Goal: Task Accomplishment & Management: Manage account settings

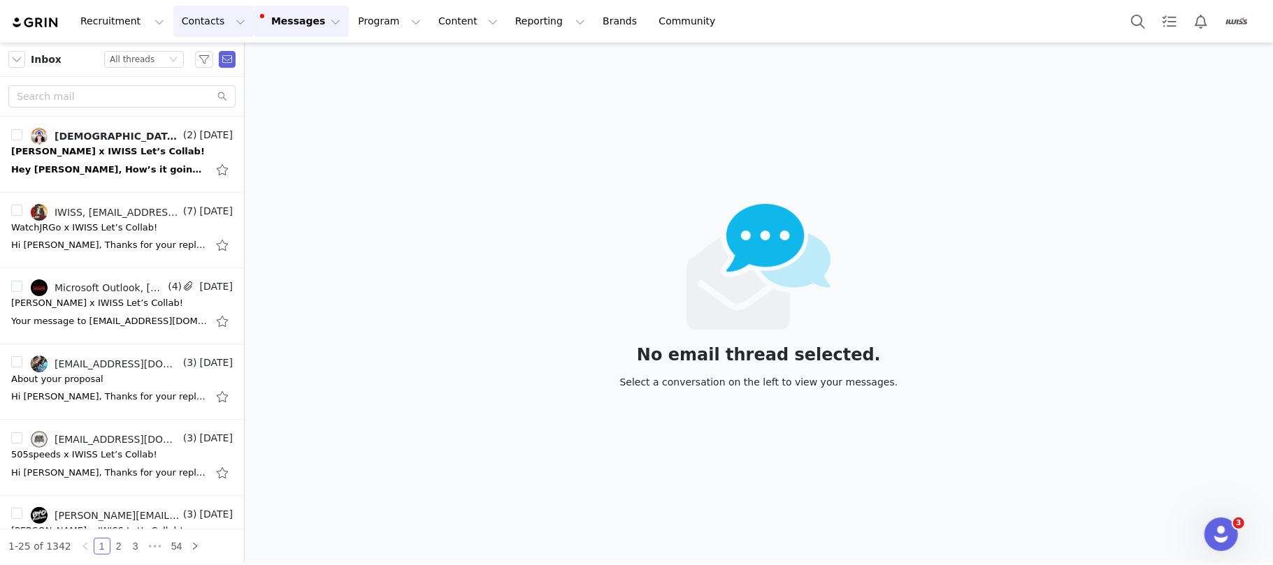
click at [210, 28] on button "Contacts Contacts" at bounding box center [213, 21] width 80 height 31
click at [194, 51] on link "Creators" at bounding box center [215, 62] width 110 height 26
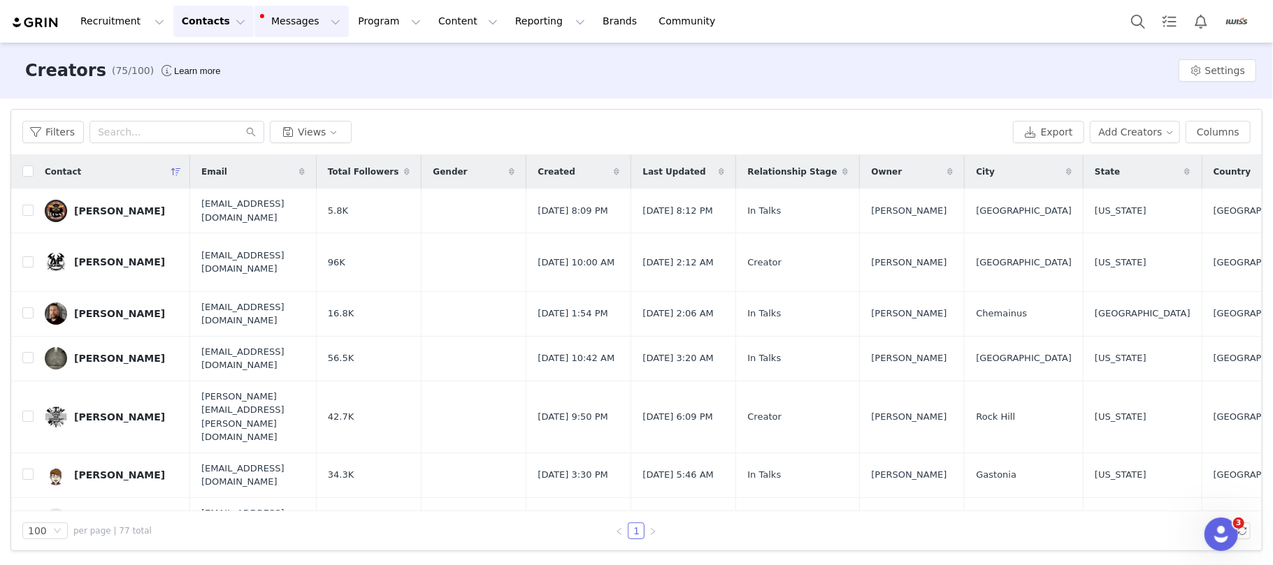
click at [280, 27] on button "Messages Messages" at bounding box center [301, 21] width 94 height 31
click at [292, 87] on div "Inbox 1" at bounding box center [286, 87] width 94 height 15
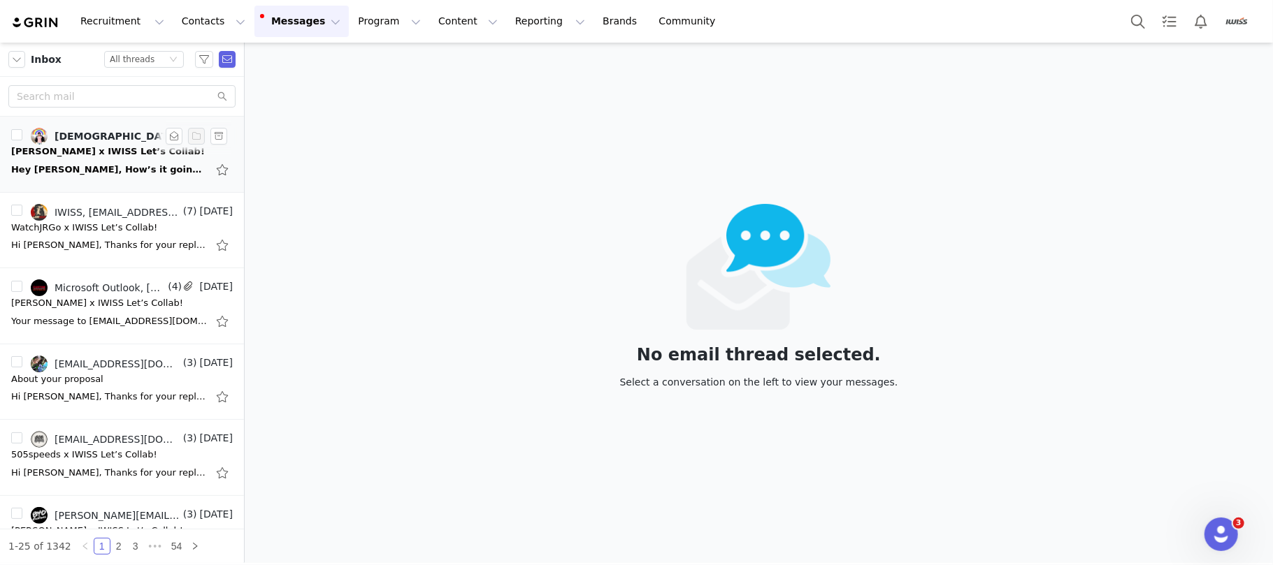
click at [45, 146] on div "Daniel x IWISS Let’s Collab!" at bounding box center [108, 152] width 194 height 14
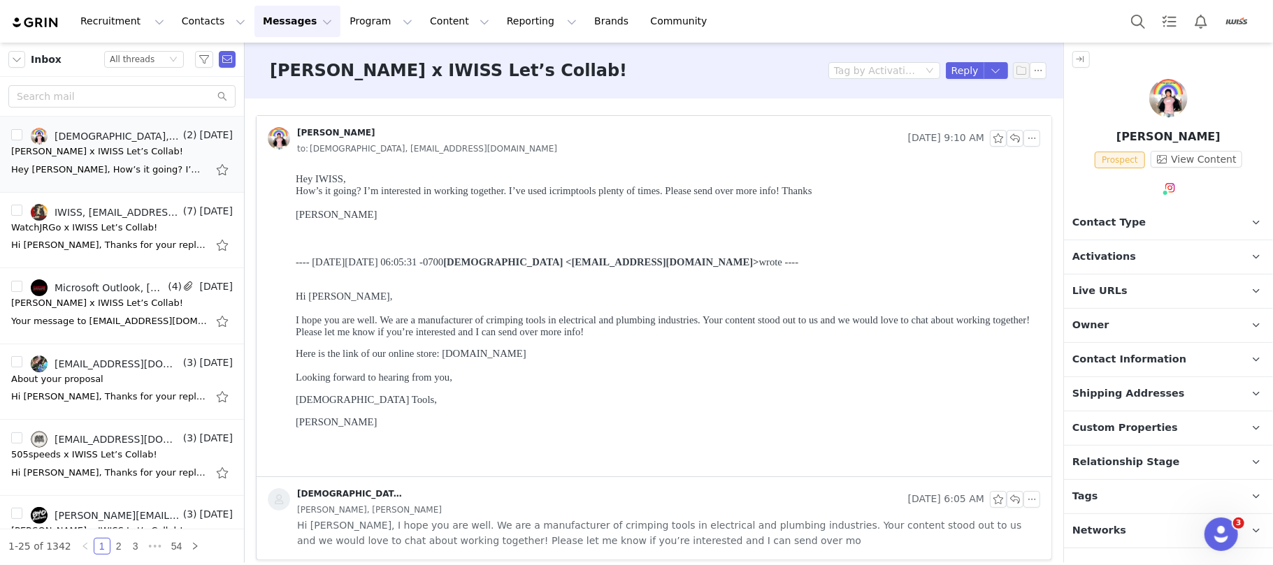
click at [1133, 253] on p "Activations" at bounding box center [1151, 257] width 175 height 34
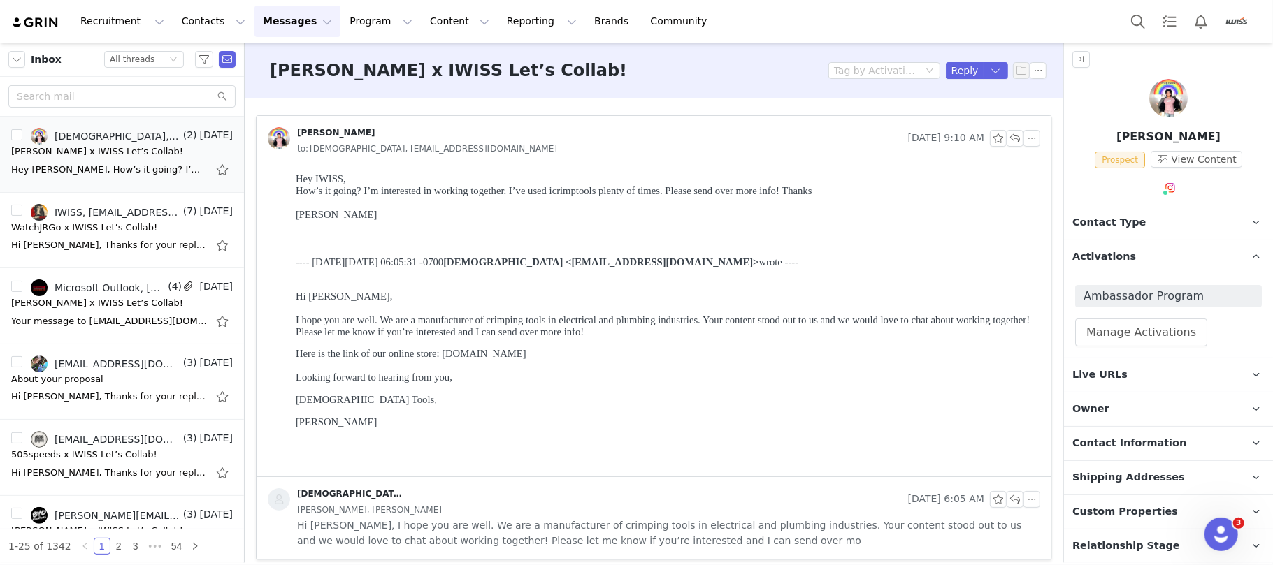
scroll to position [70, 0]
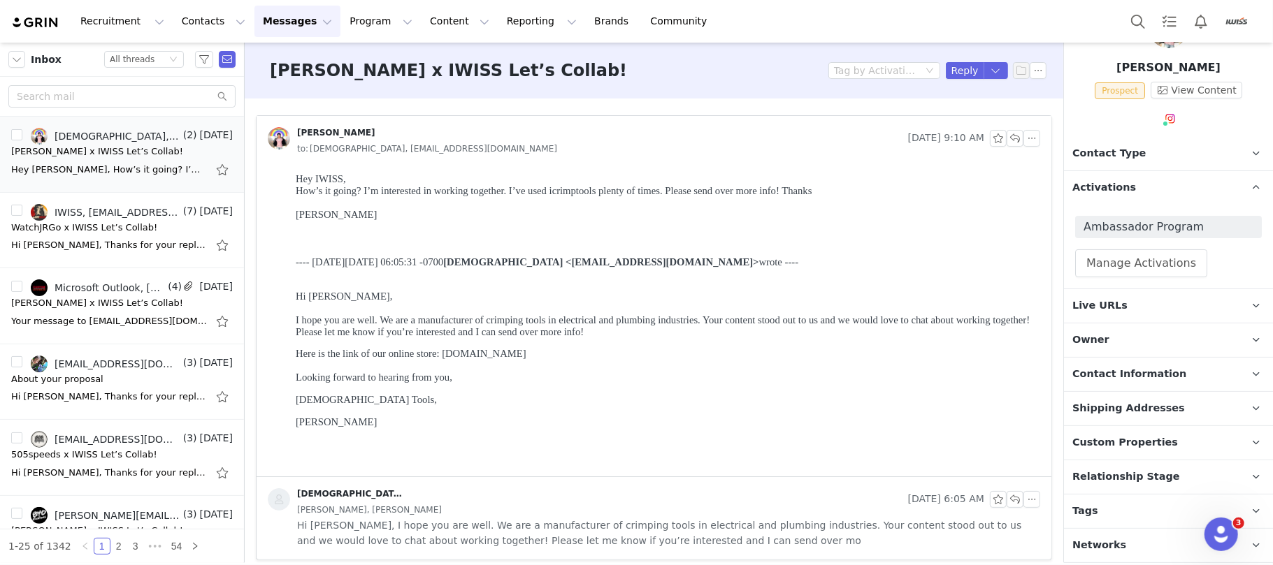
click at [1170, 478] on p "Relationship Stage Use relationship stages to move contacts through a logical s…" at bounding box center [1151, 478] width 175 height 34
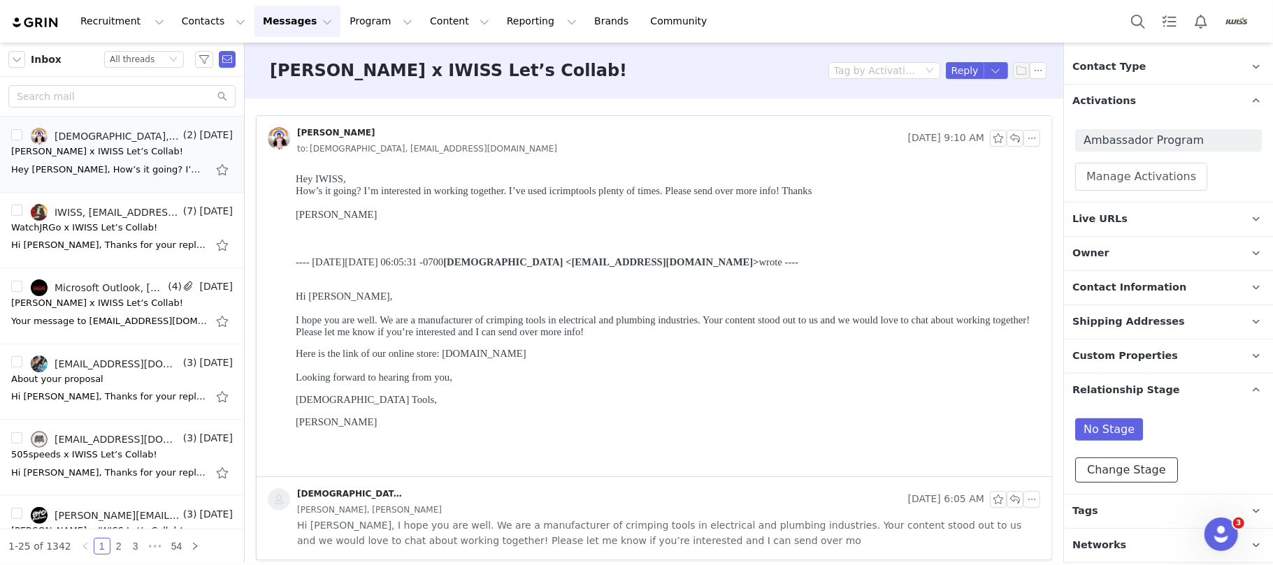
click at [1150, 465] on button "Change Stage" at bounding box center [1126, 470] width 103 height 25
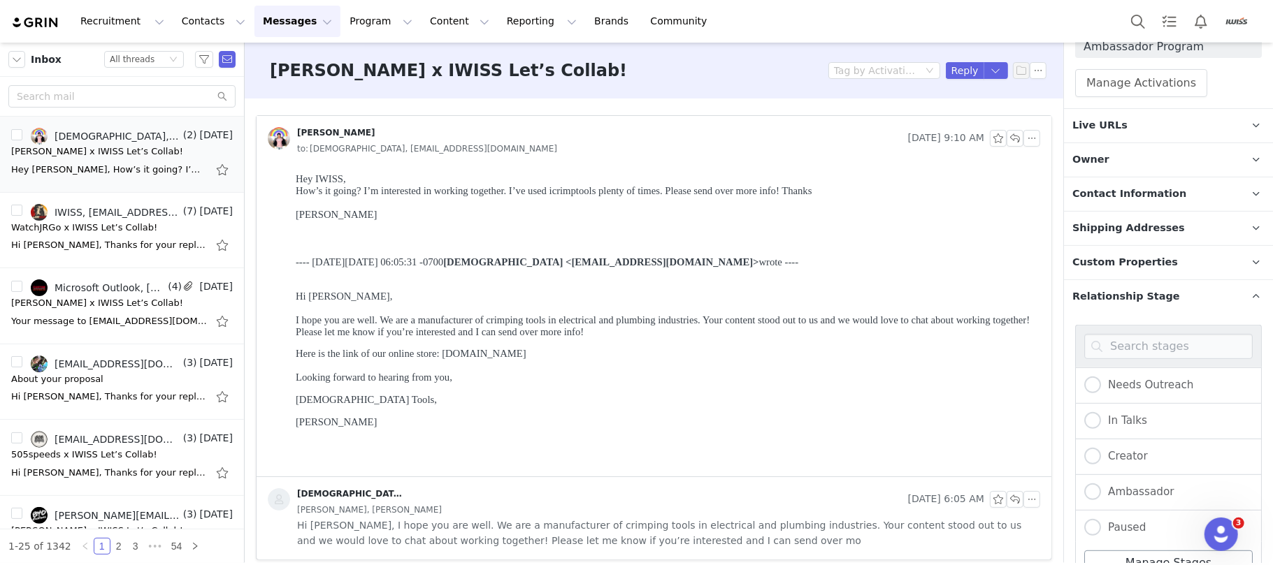
scroll to position [395, 0]
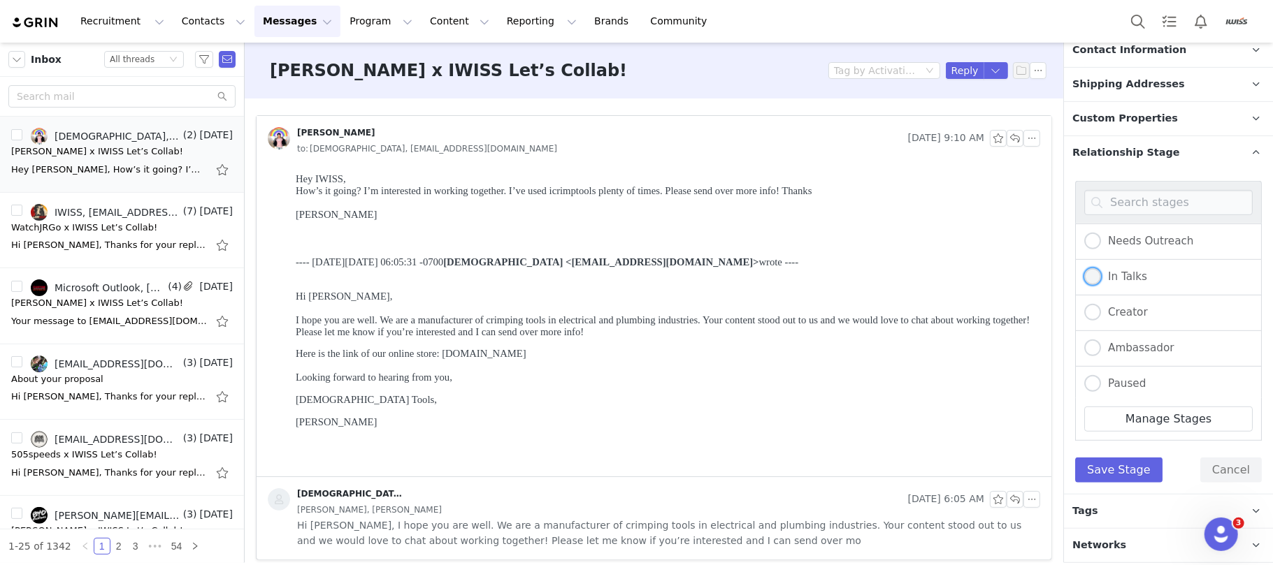
click at [1124, 277] on span "In Talks" at bounding box center [1124, 276] width 46 height 13
click at [1101, 277] on input "In Talks" at bounding box center [1092, 277] width 17 height 18
radio input "true"
click at [1120, 467] on button "Save Stage" at bounding box center [1118, 470] width 87 height 25
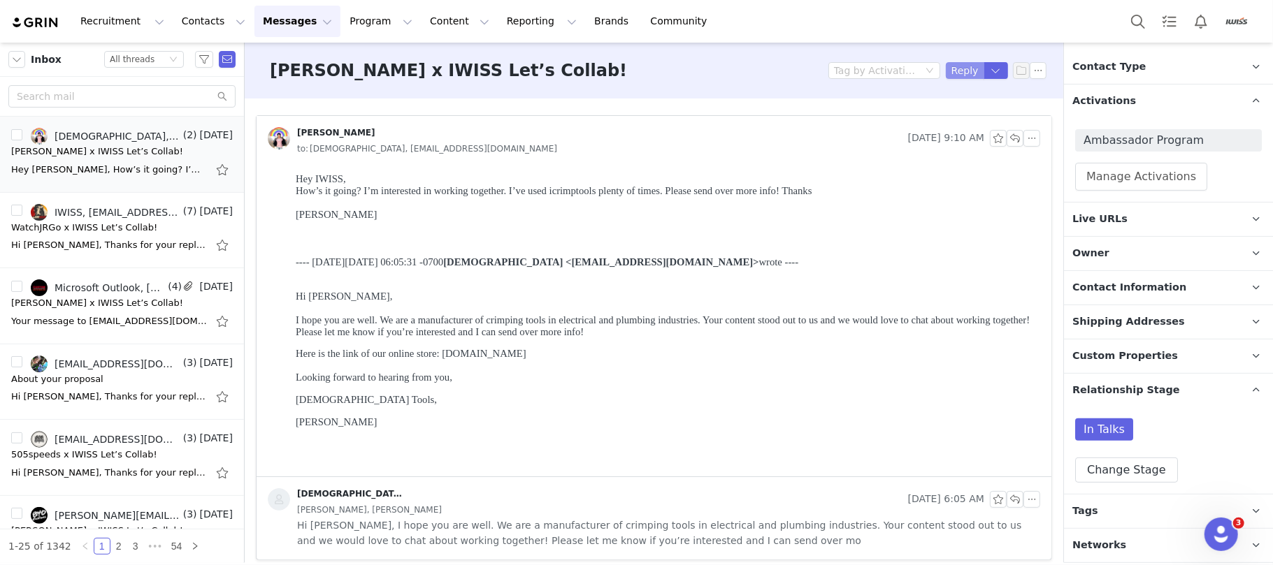
click at [946, 71] on button "Reply" at bounding box center [965, 70] width 38 height 17
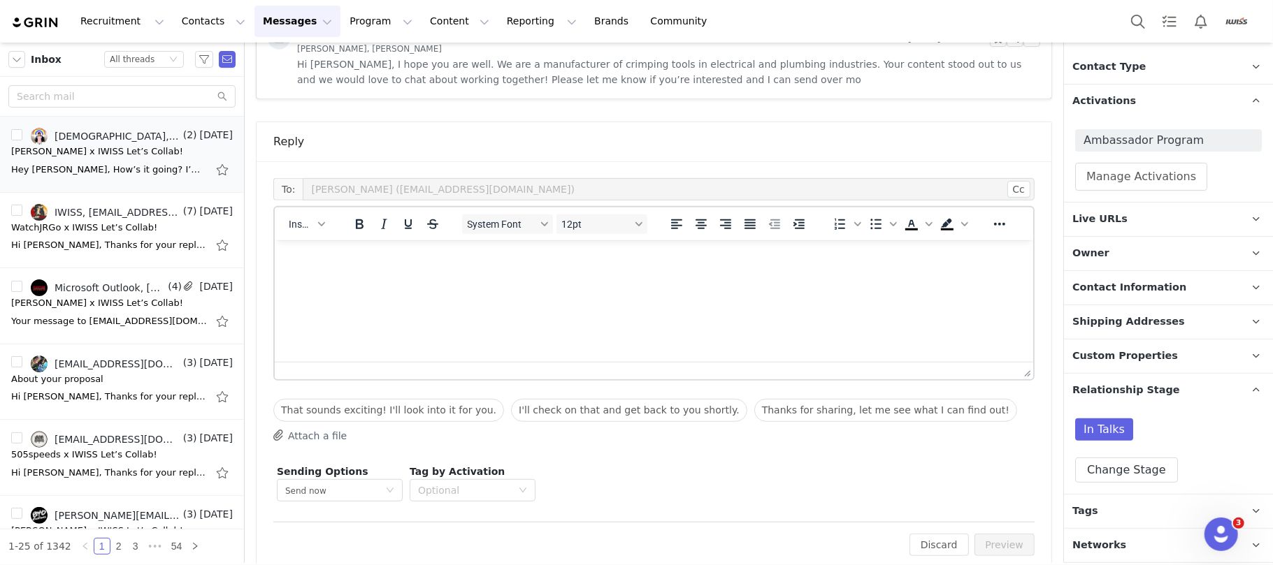
scroll to position [0, 0]
click at [295, 222] on span "Insert" at bounding box center [301, 224] width 24 height 11
click at [317, 250] on div "Insert Template" at bounding box center [358, 249] width 126 height 17
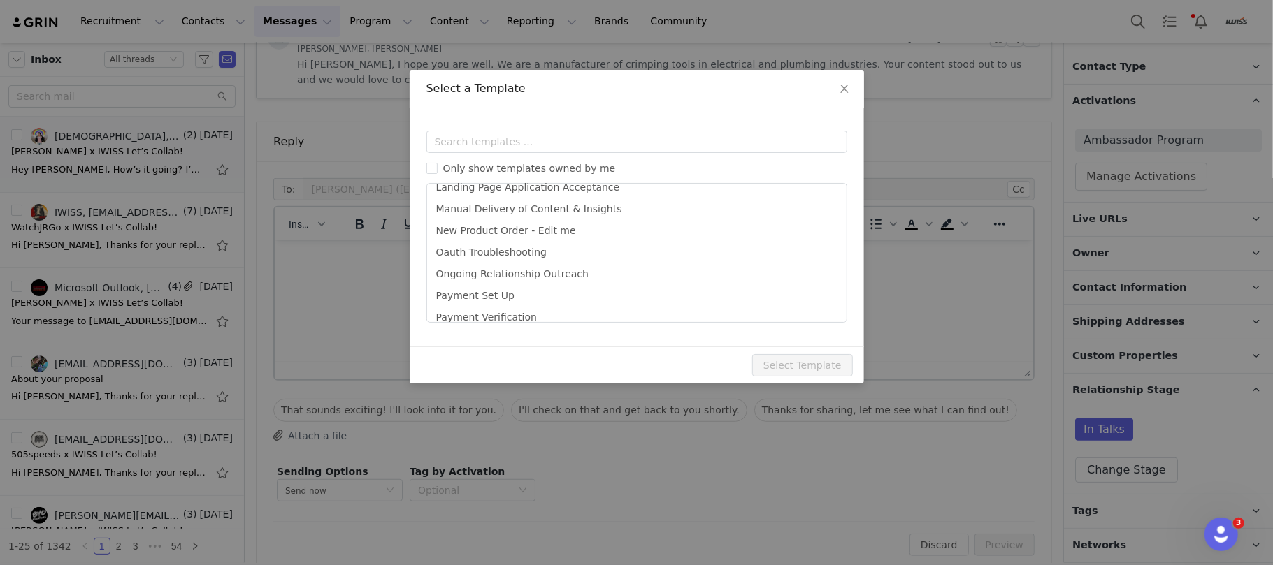
scroll to position [398, 0]
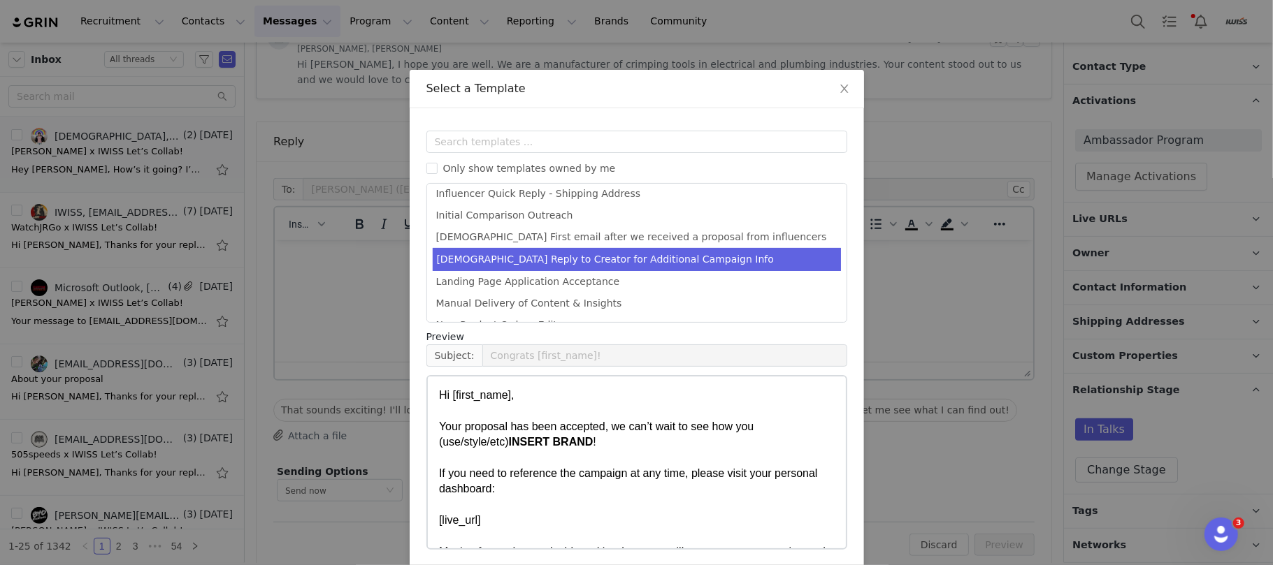
click at [579, 263] on li "IWISS Reply to Creator for Additional Campaign Info" at bounding box center [637, 259] width 408 height 23
type input "IWISS | Campaign Information + Next Steps"
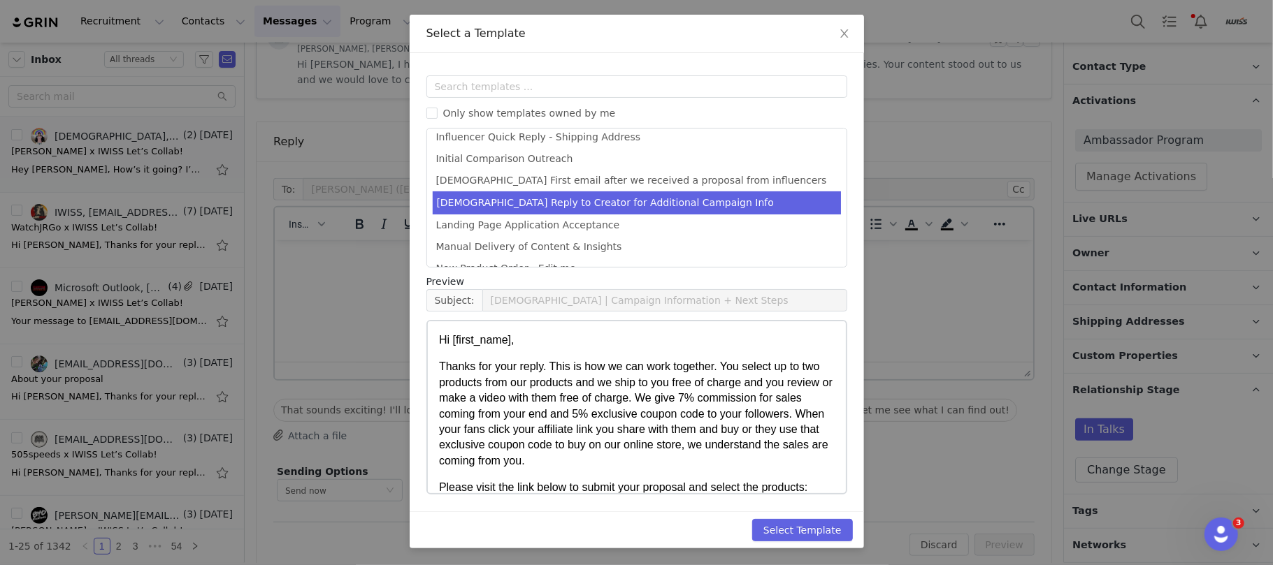
scroll to position [93, 0]
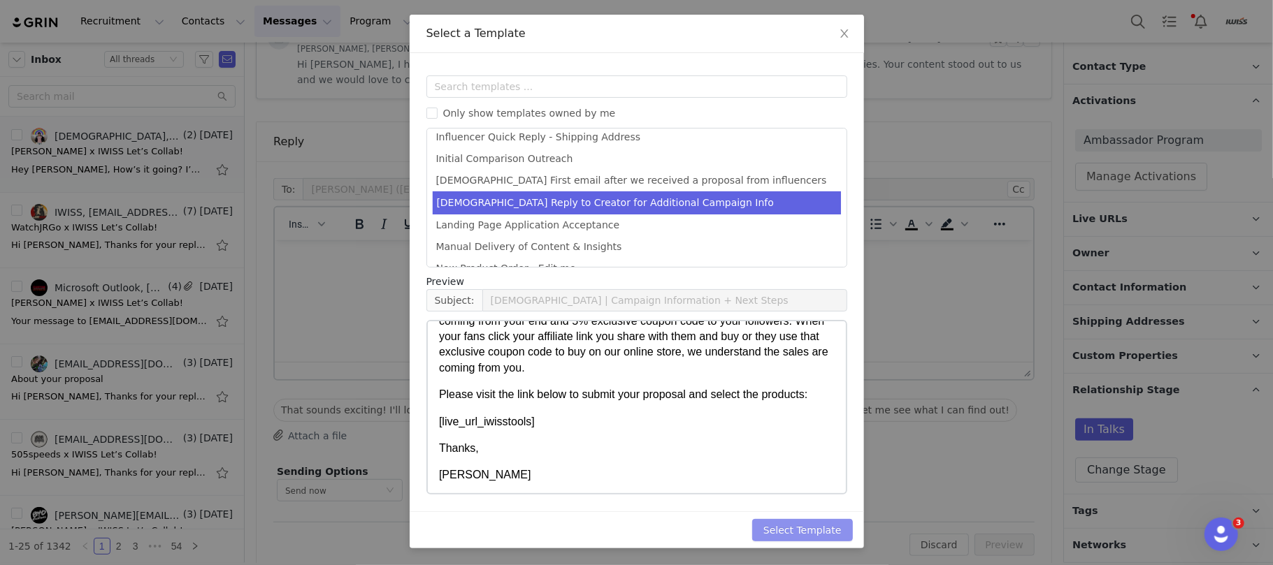
click at [811, 528] on button "Select Template" at bounding box center [802, 530] width 101 height 22
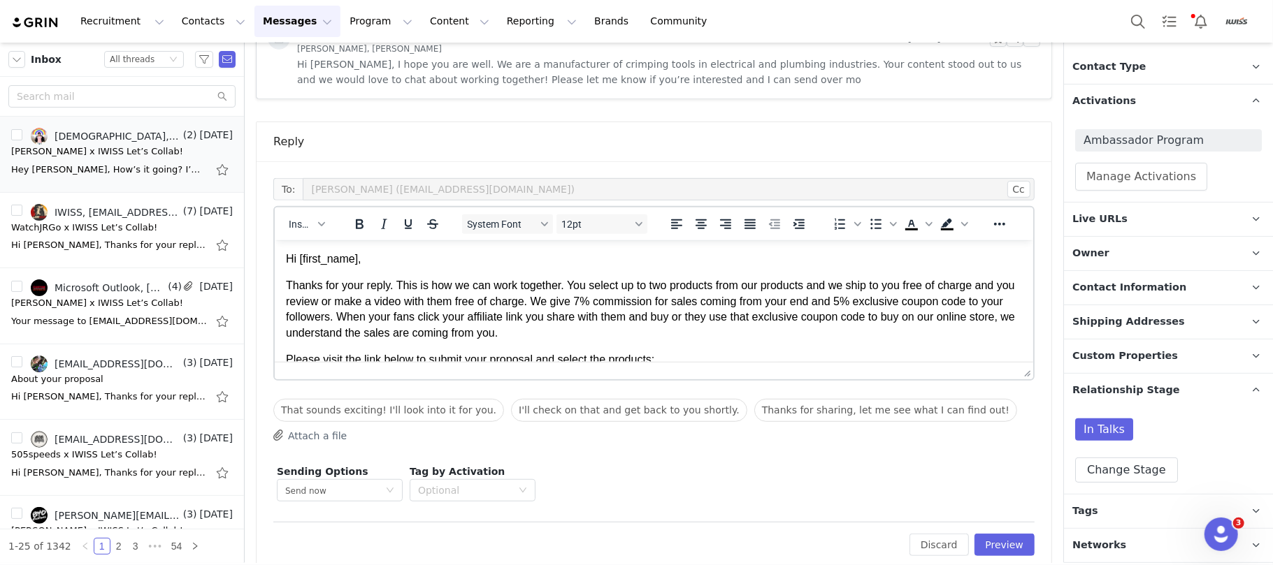
scroll to position [124, 0]
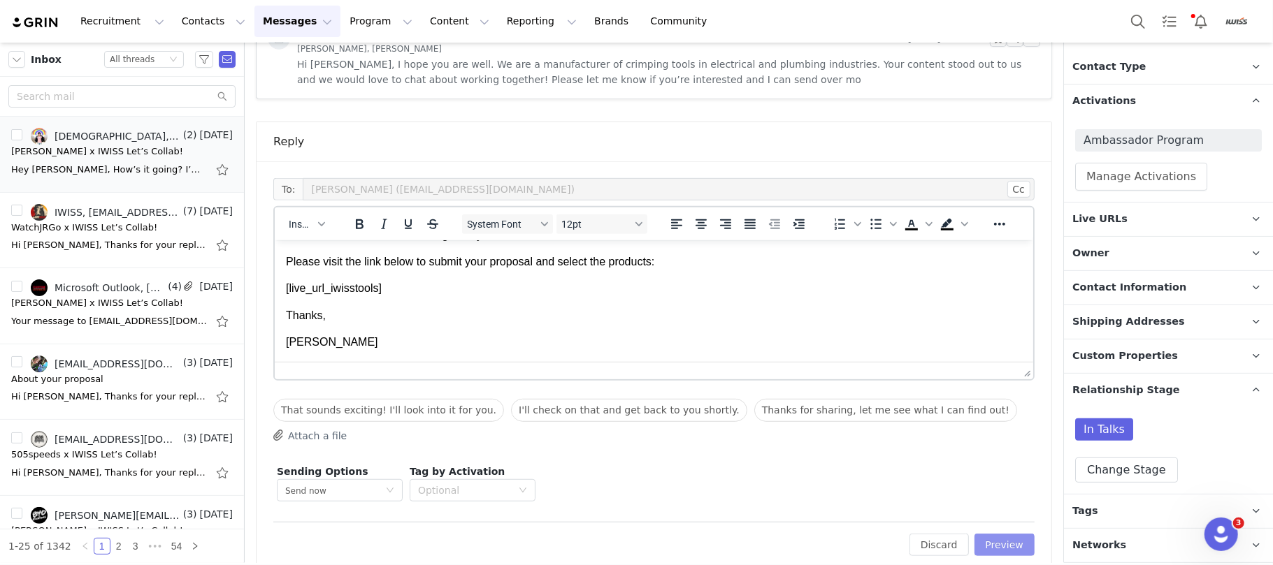
click at [983, 549] on button "Preview" at bounding box center [1004, 545] width 61 height 22
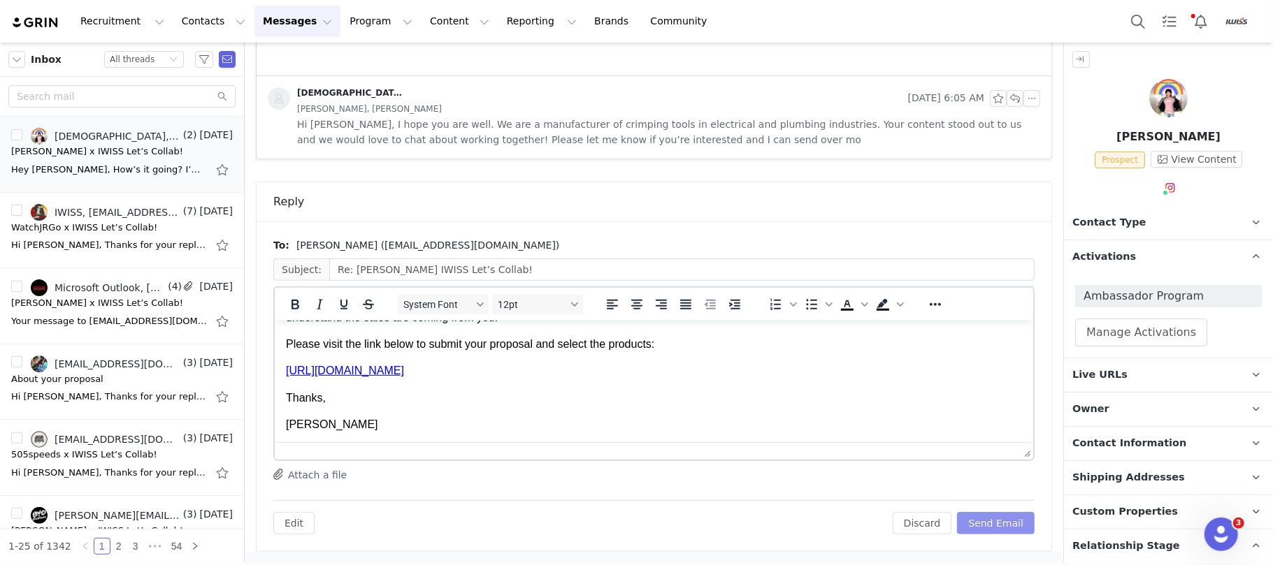
scroll to position [157, 0]
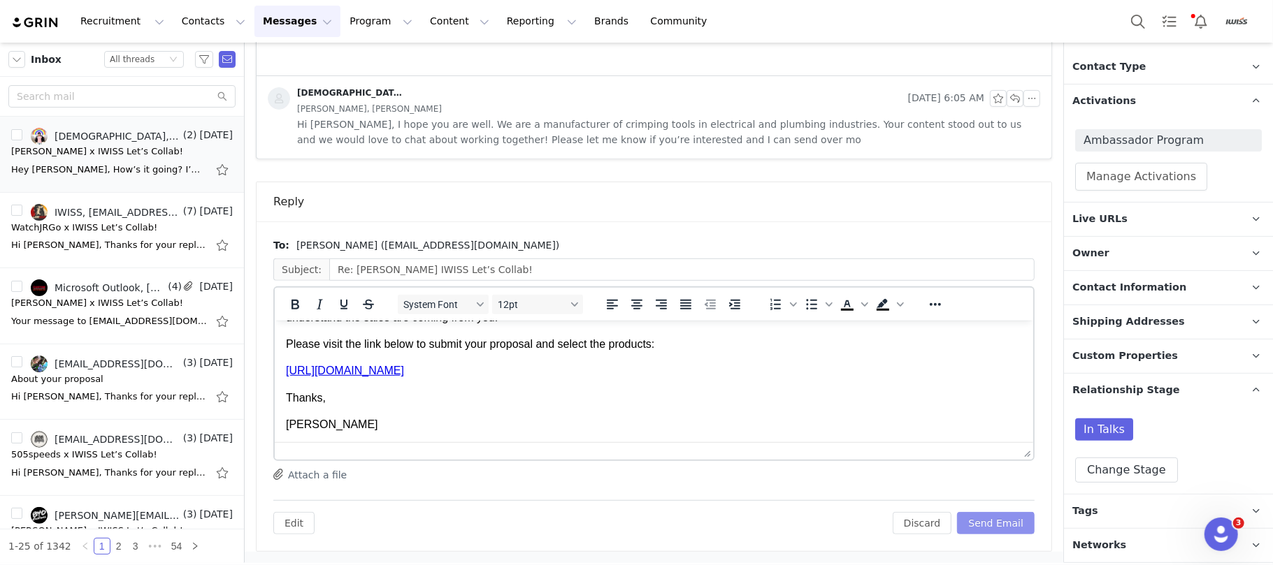
click at [990, 526] on button "Send Email" at bounding box center [996, 523] width 78 height 22
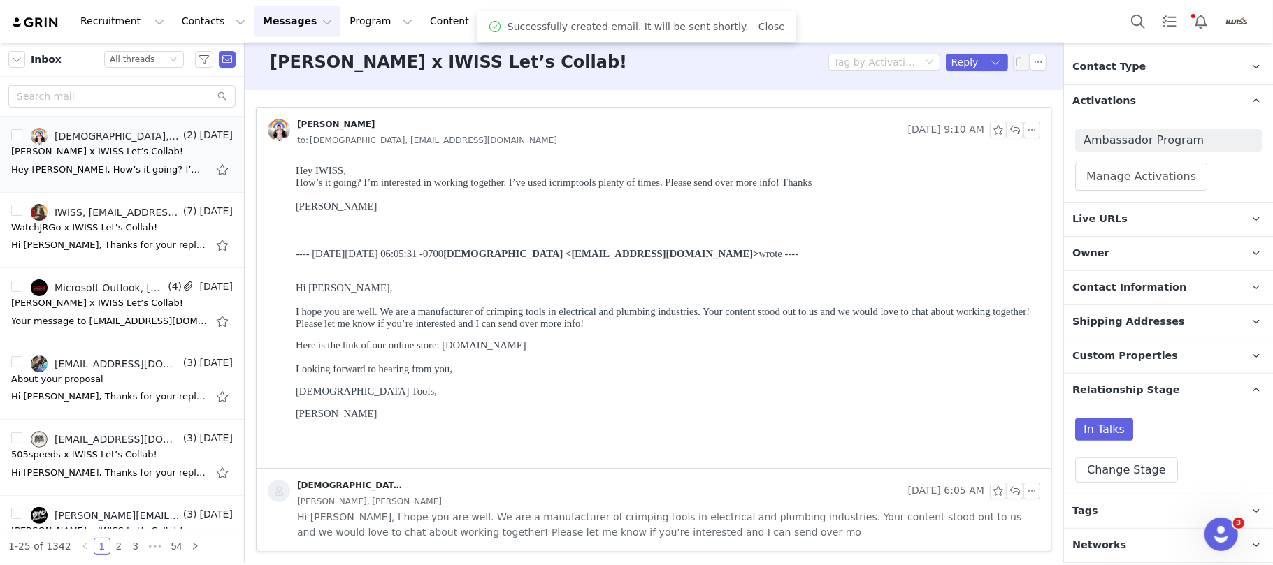
scroll to position [9, 0]
click at [42, 27] on img at bounding box center [35, 22] width 49 height 13
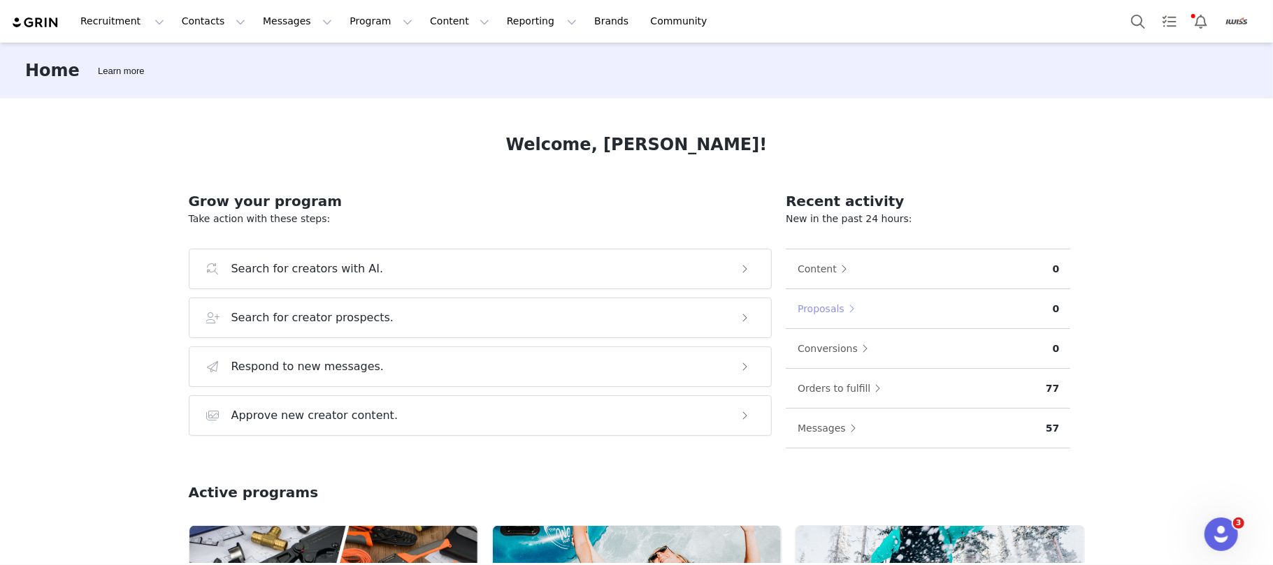
click at [804, 305] on button "Proposals" at bounding box center [829, 309] width 65 height 22
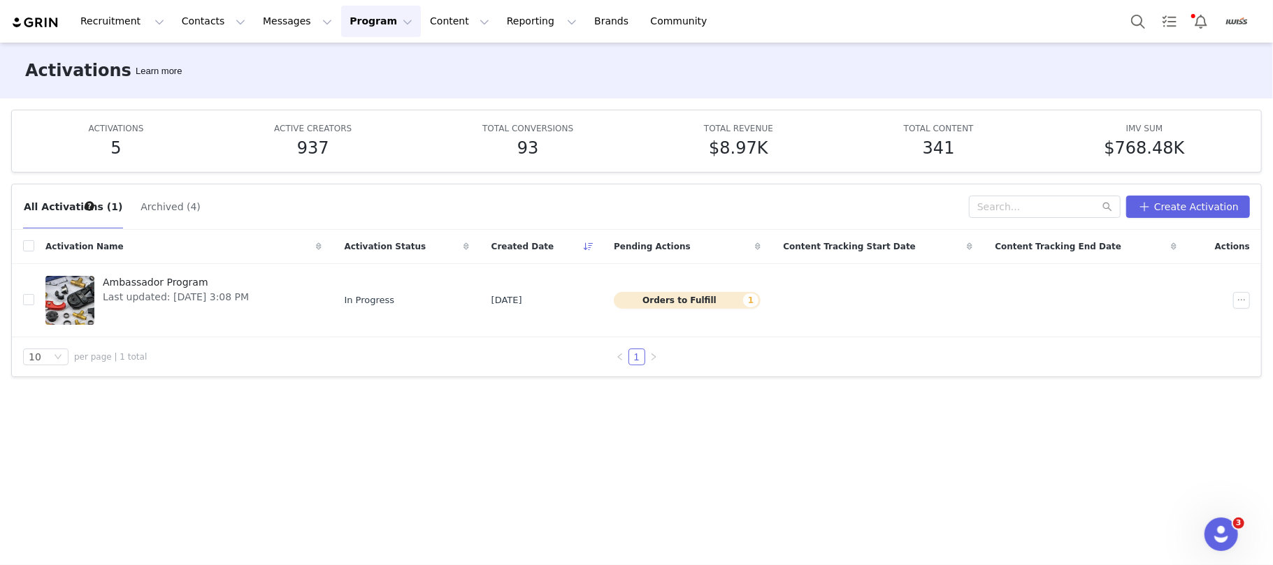
click at [41, 26] on img at bounding box center [35, 22] width 49 height 13
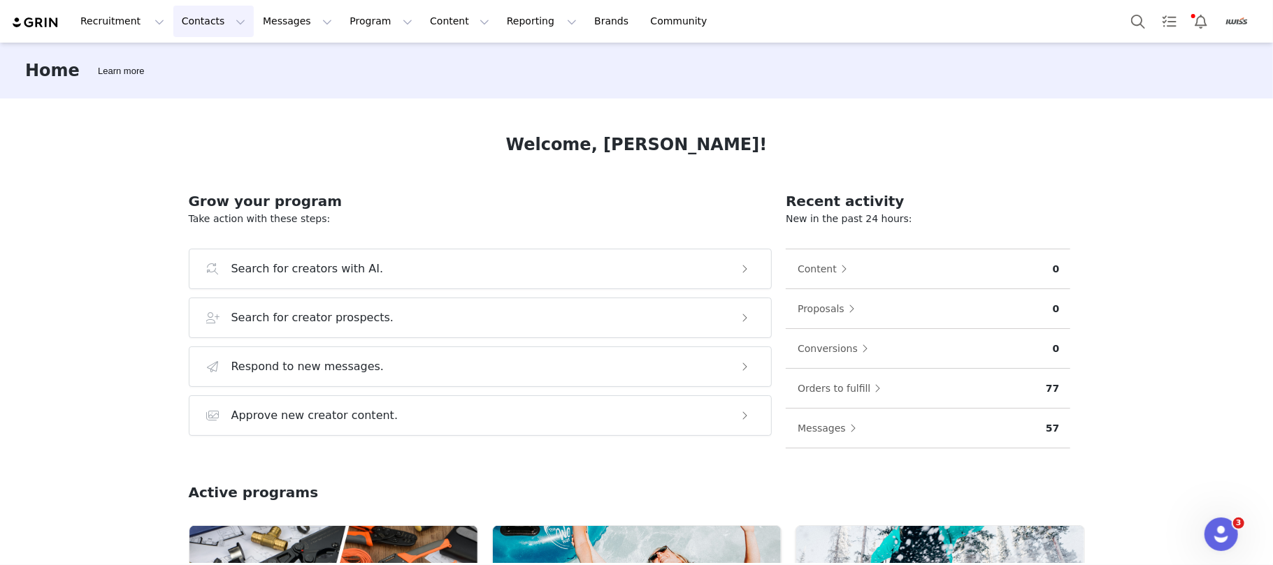
click at [180, 24] on button "Contacts Contacts" at bounding box center [213, 21] width 80 height 31
click at [205, 82] on p "Prospects" at bounding box center [194, 87] width 47 height 15
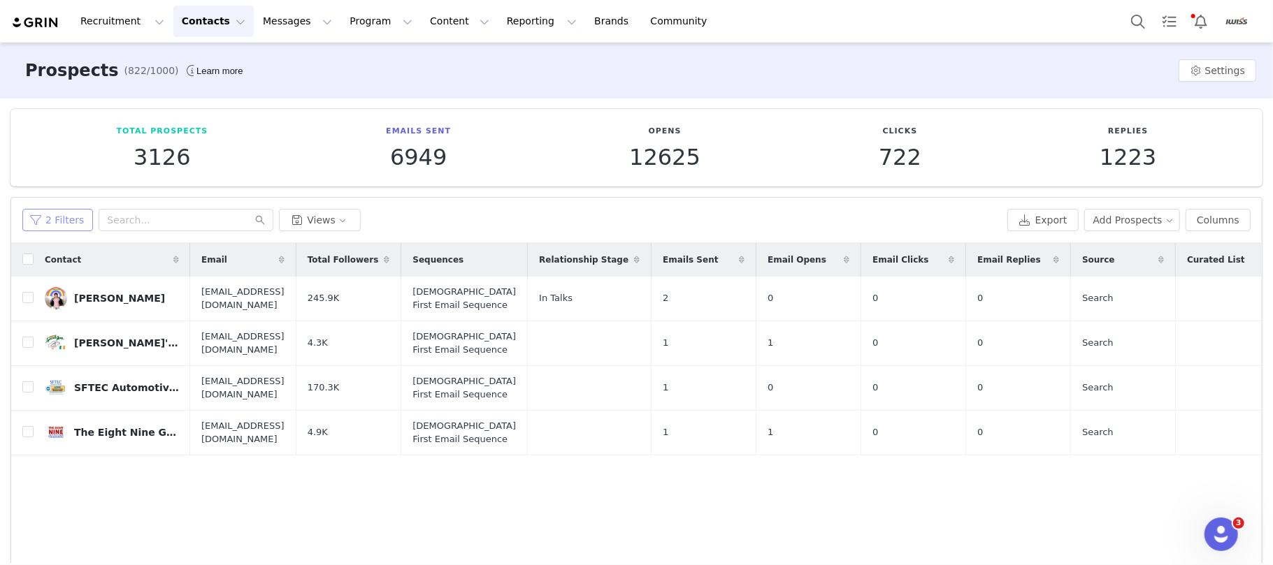
click at [71, 209] on button "2 Filters" at bounding box center [57, 220] width 71 height 22
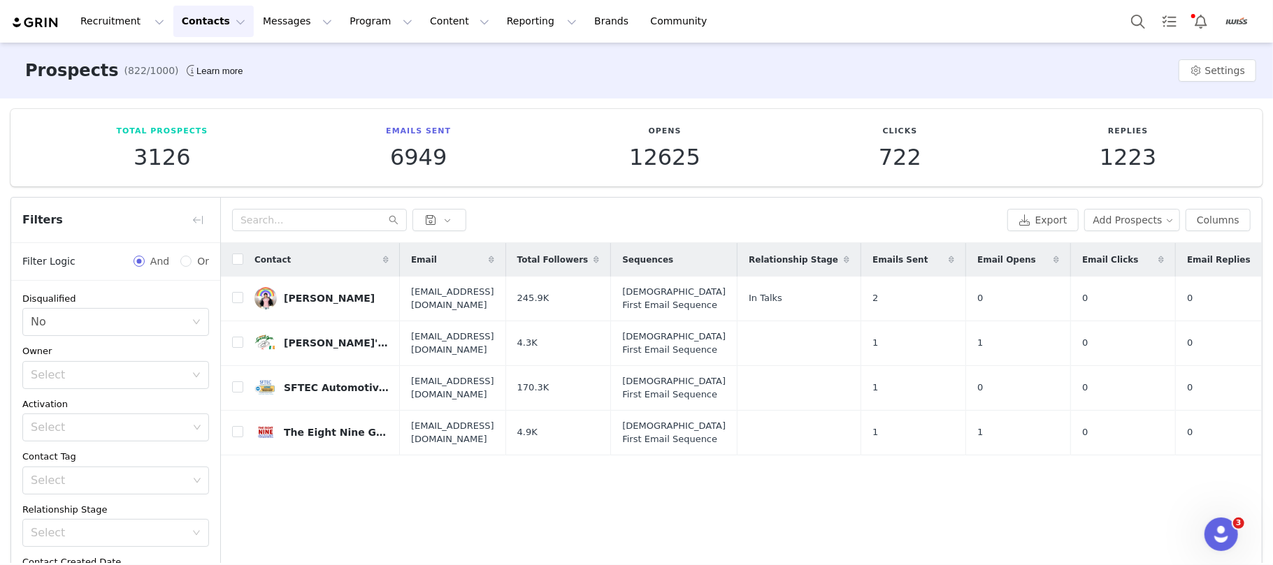
scroll to position [200, 0]
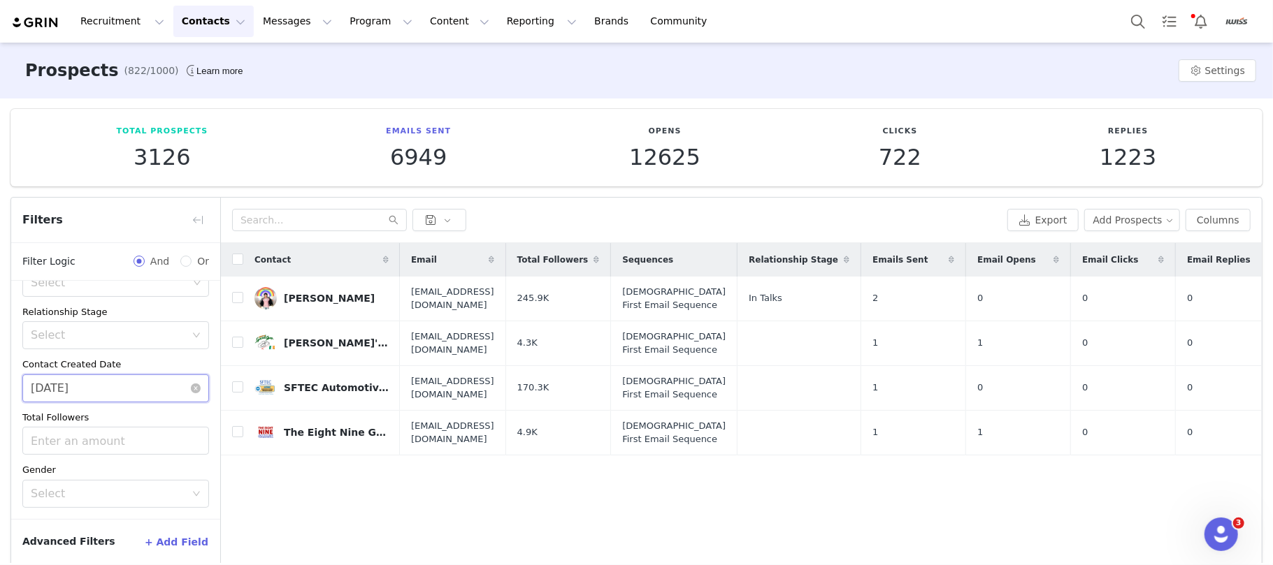
click at [112, 398] on input "09/29/2025" at bounding box center [115, 389] width 187 height 28
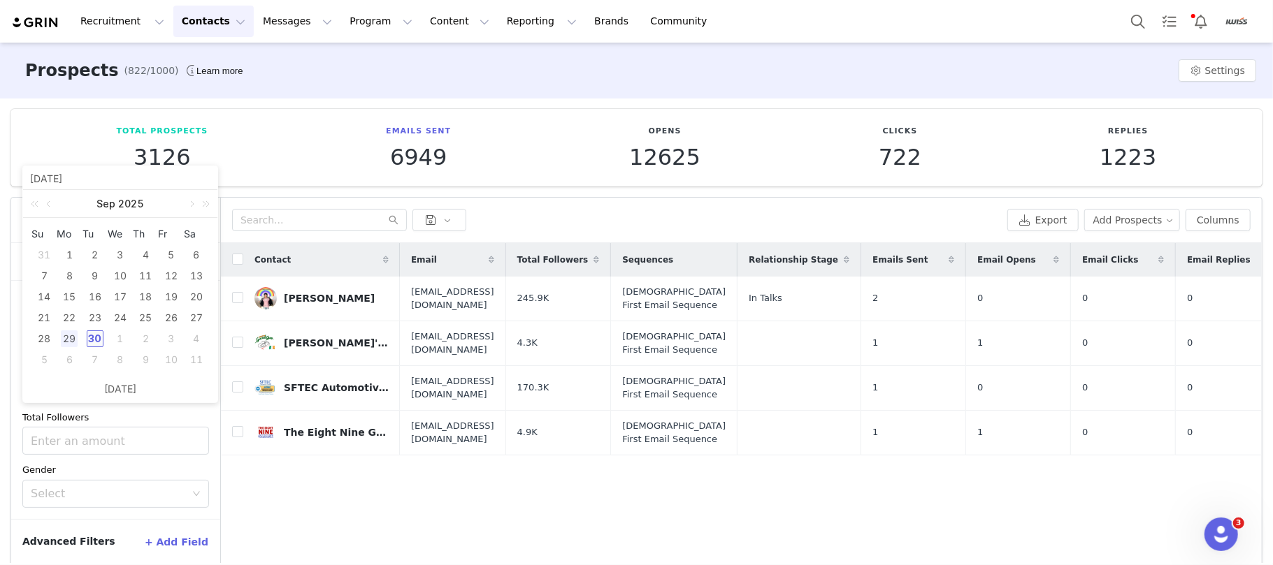
click at [96, 341] on div "30" at bounding box center [95, 339] width 17 height 17
type input "09/30/2025"
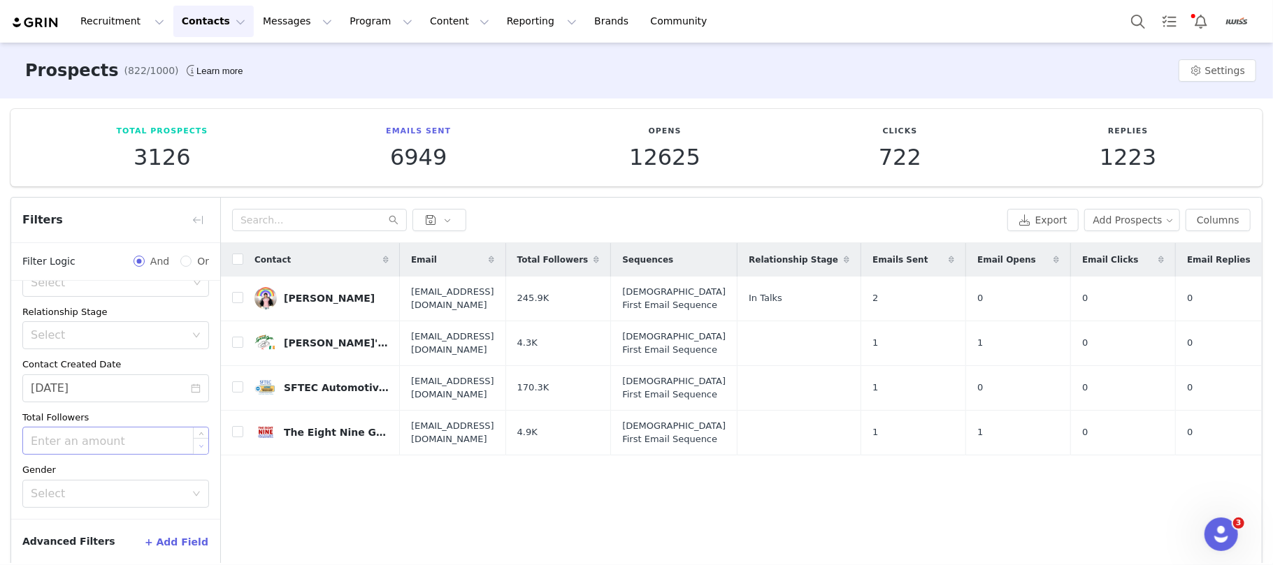
scroll to position [62, 0]
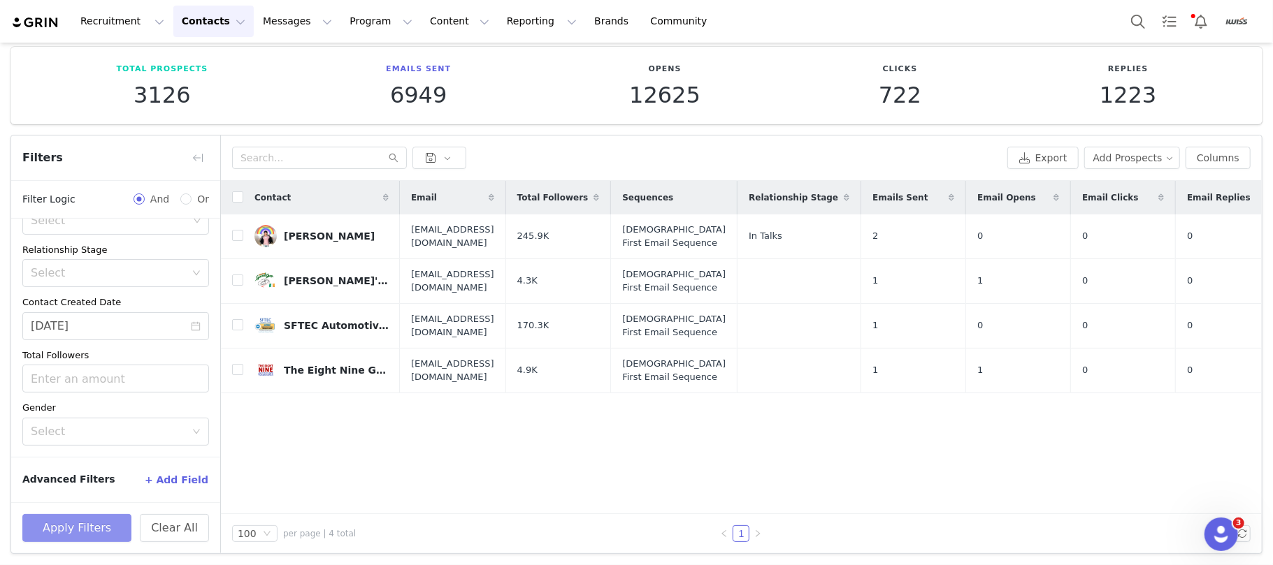
click at [107, 521] on button "Apply Filters" at bounding box center [76, 528] width 109 height 28
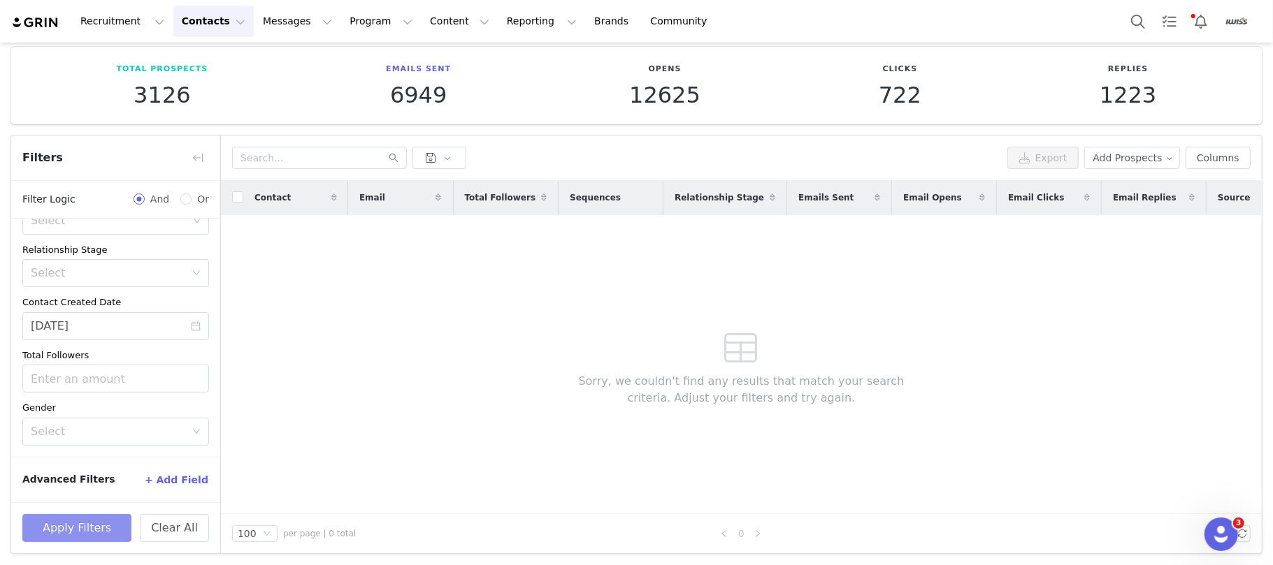
click at [67, 521] on button "Apply Filters" at bounding box center [76, 528] width 109 height 28
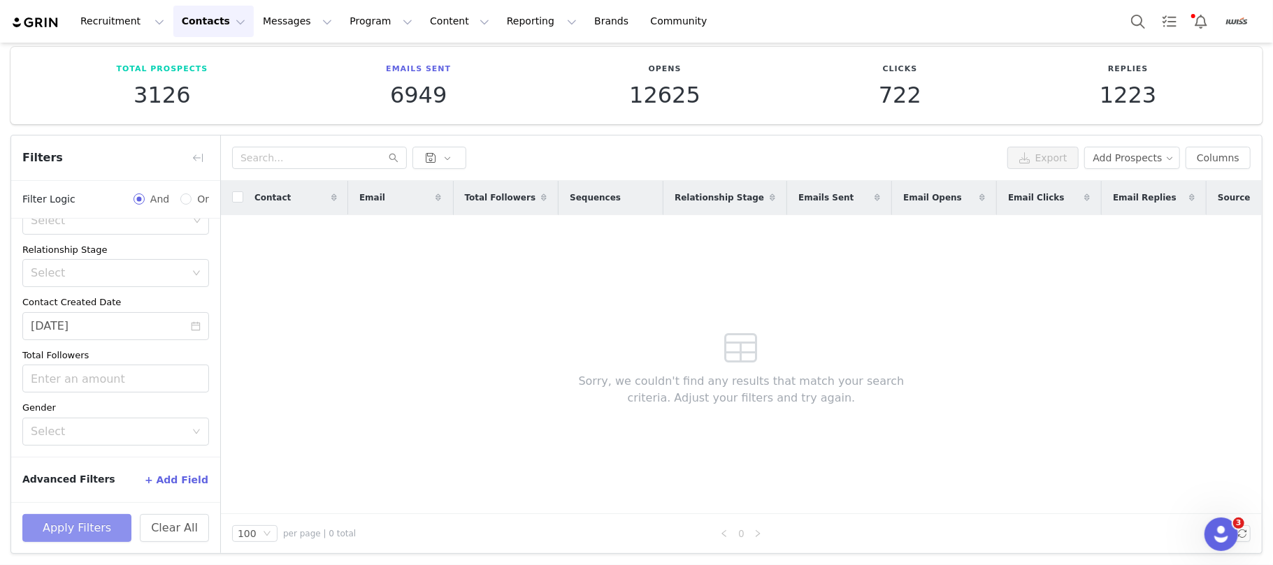
click at [67, 521] on button "Apply Filters" at bounding box center [76, 528] width 109 height 28
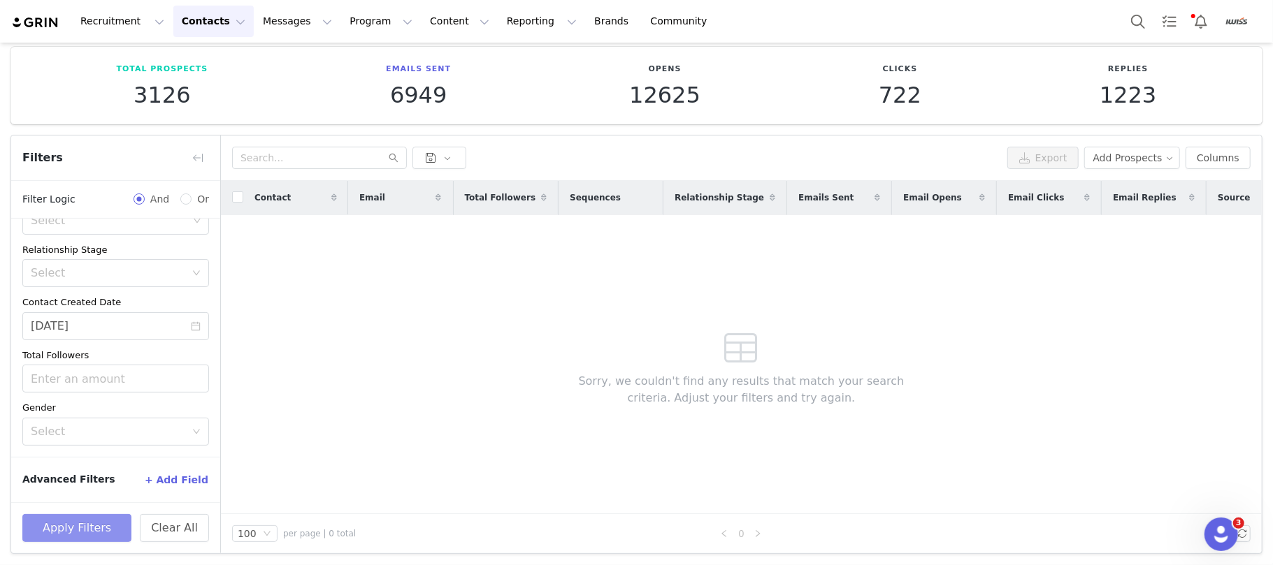
click at [67, 521] on button "Apply Filters" at bounding box center [76, 528] width 109 height 28
click at [78, 521] on button "Apply Filters" at bounding box center [76, 528] width 109 height 28
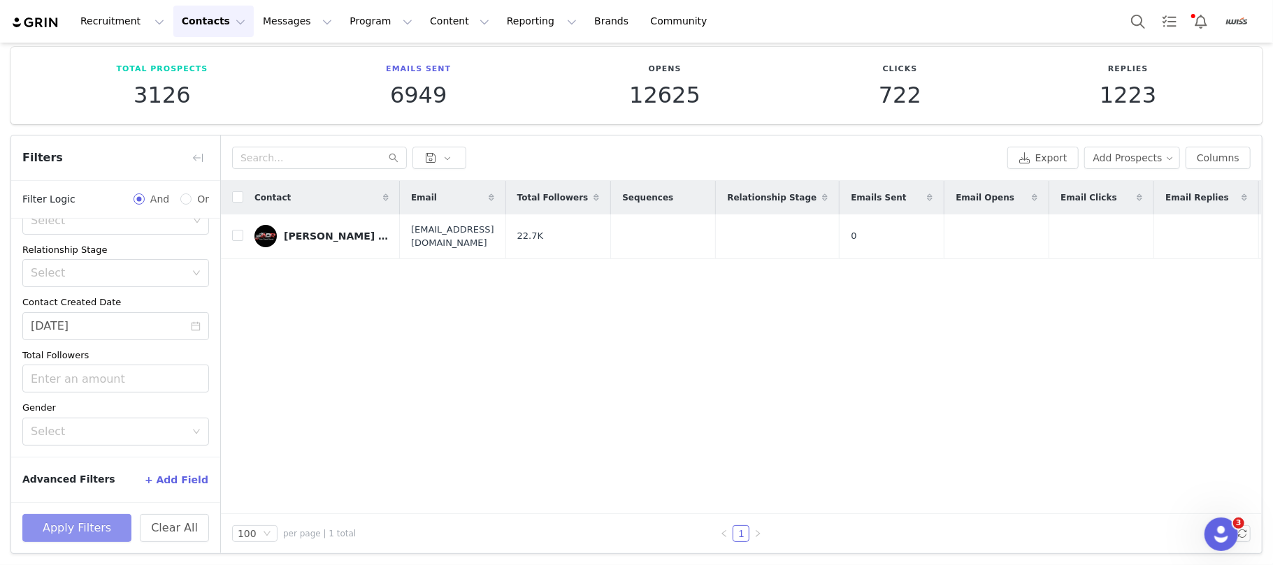
click at [78, 521] on button "Apply Filters" at bounding box center [76, 528] width 109 height 28
click at [233, 236] on input "checkbox" at bounding box center [237, 235] width 11 height 11
checkbox input "true"
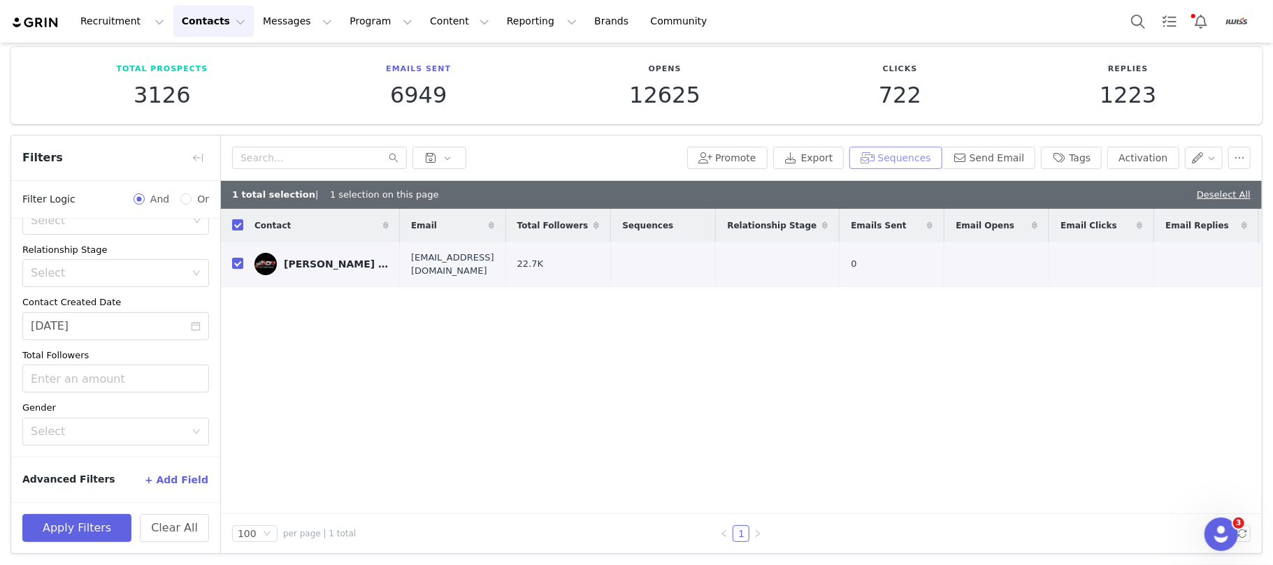
click at [896, 157] on button "Sequences" at bounding box center [895, 158] width 92 height 22
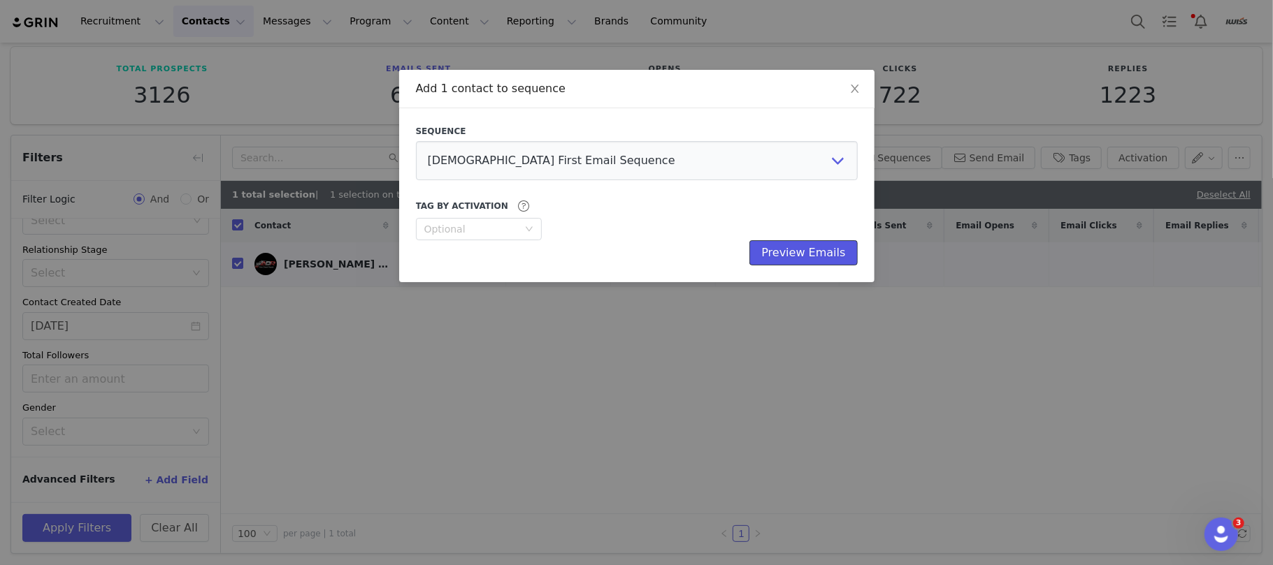
click at [797, 249] on button "Preview Emails" at bounding box center [803, 252] width 108 height 25
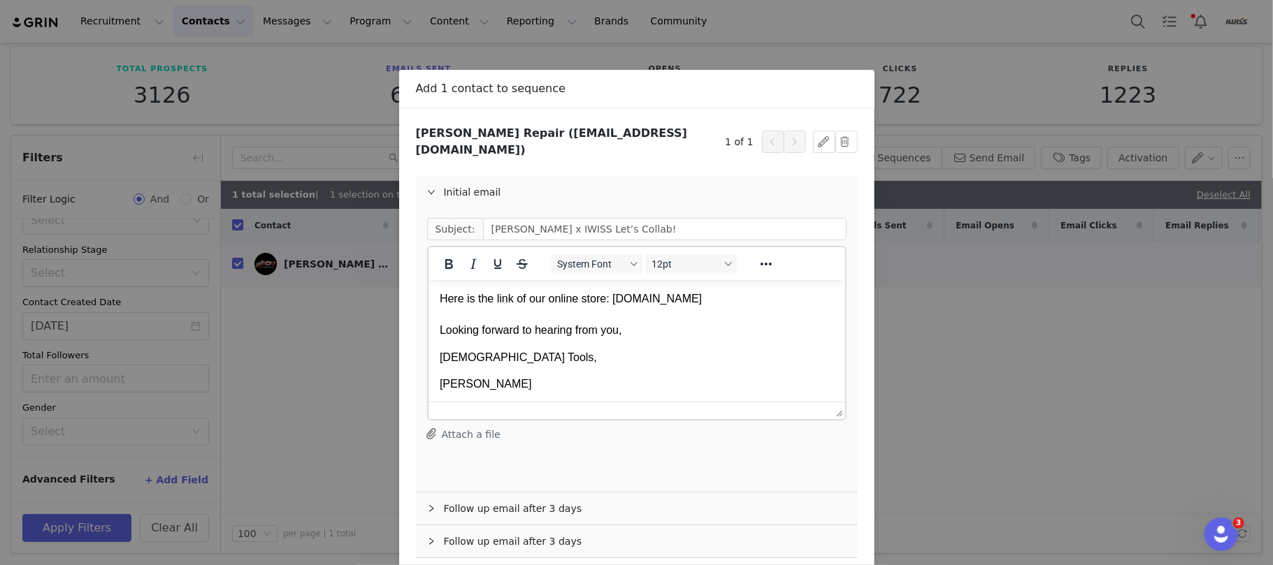
scroll to position [56, 0]
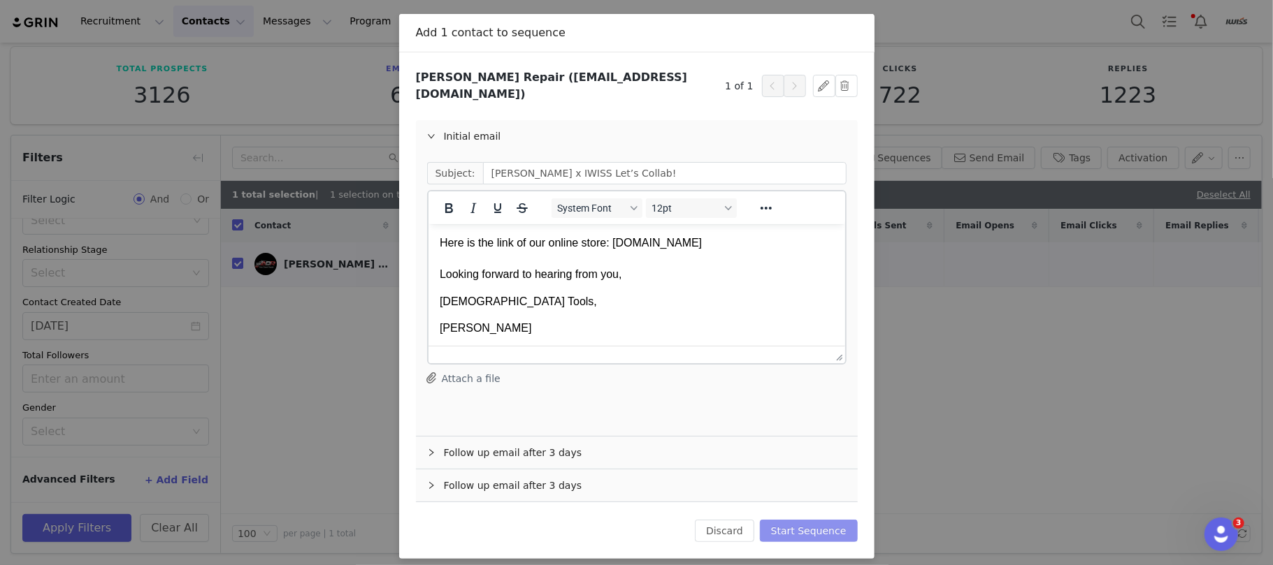
click at [823, 520] on button "Start Sequence" at bounding box center [809, 531] width 98 height 22
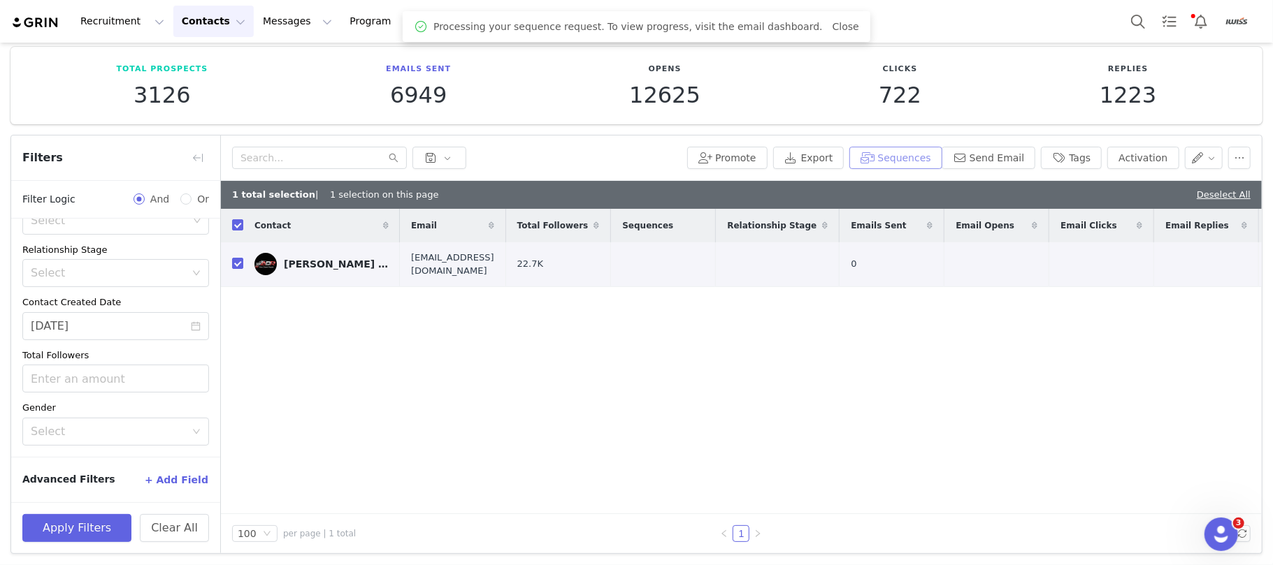
scroll to position [0, 0]
click at [233, 260] on input "checkbox" at bounding box center [237, 263] width 11 height 11
checkbox input "false"
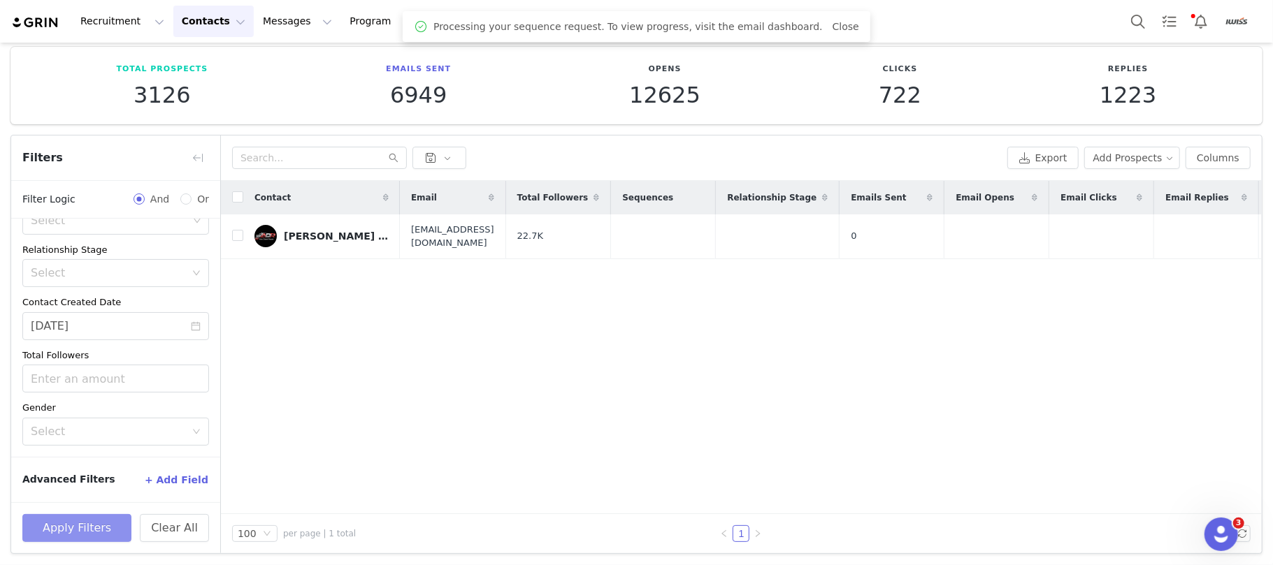
click at [99, 529] on button "Apply Filters" at bounding box center [76, 528] width 109 height 28
click at [76, 530] on button "Apply Filters" at bounding box center [76, 528] width 109 height 28
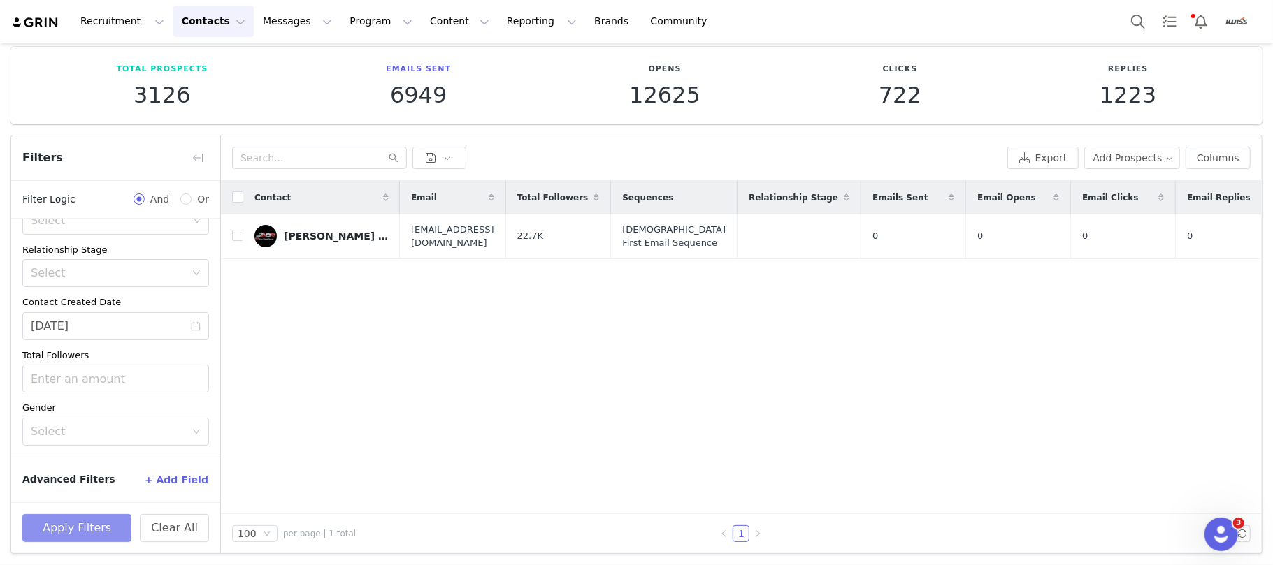
click at [76, 530] on button "Apply Filters" at bounding box center [76, 528] width 109 height 28
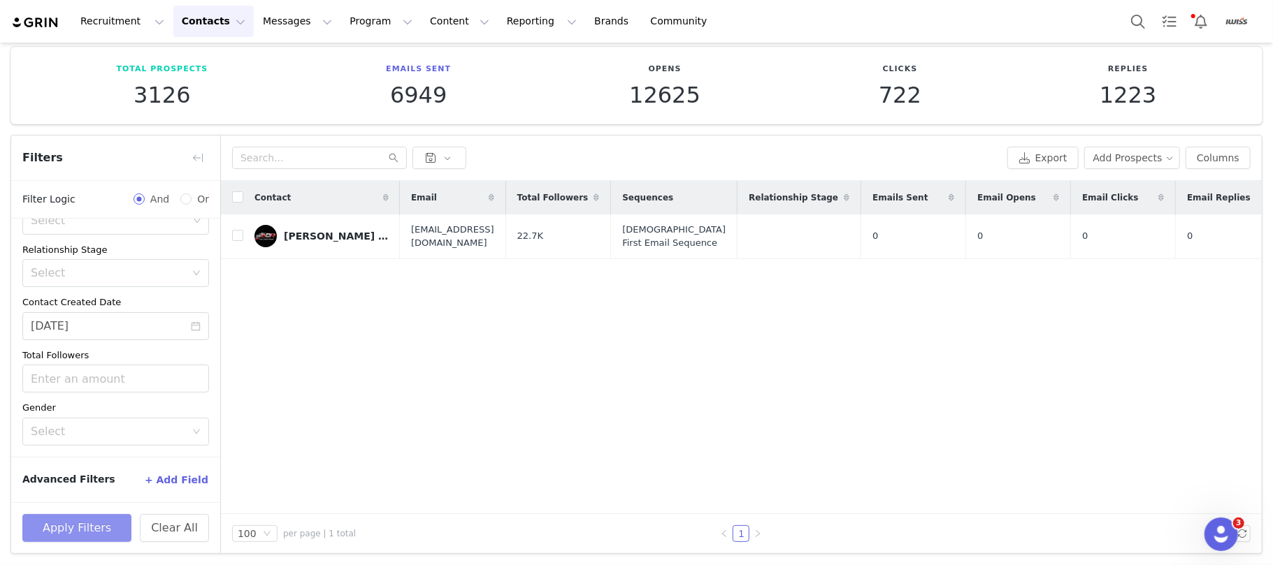
click at [76, 530] on button "Apply Filters" at bounding box center [76, 528] width 109 height 28
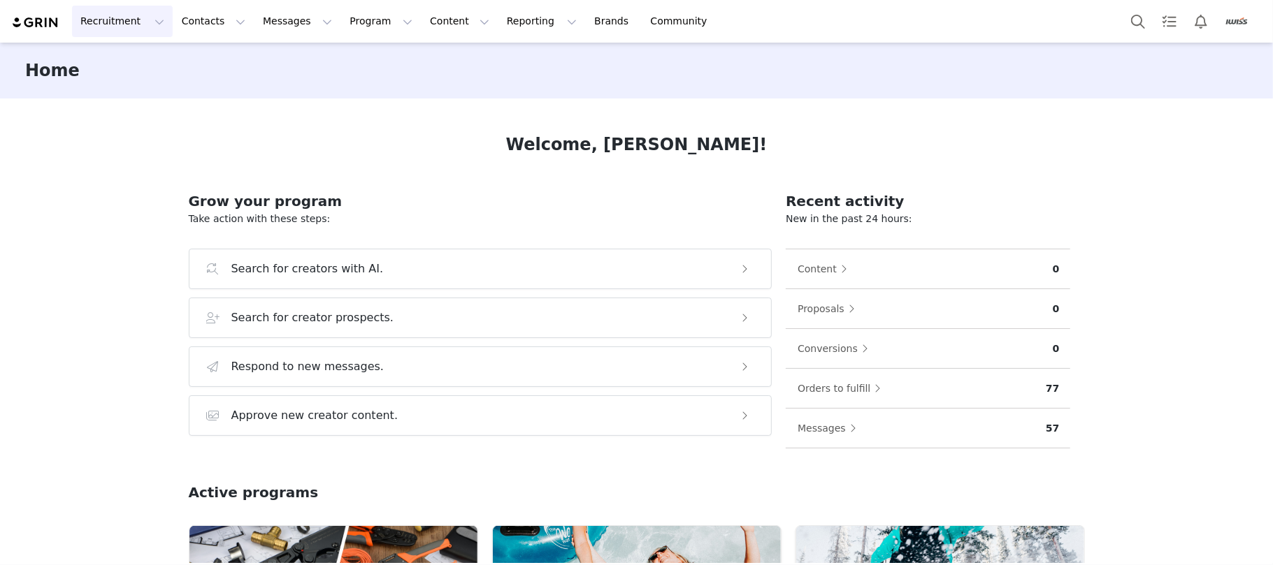
click at [110, 28] on button "Recruitment Recruitment" at bounding box center [122, 21] width 101 height 31
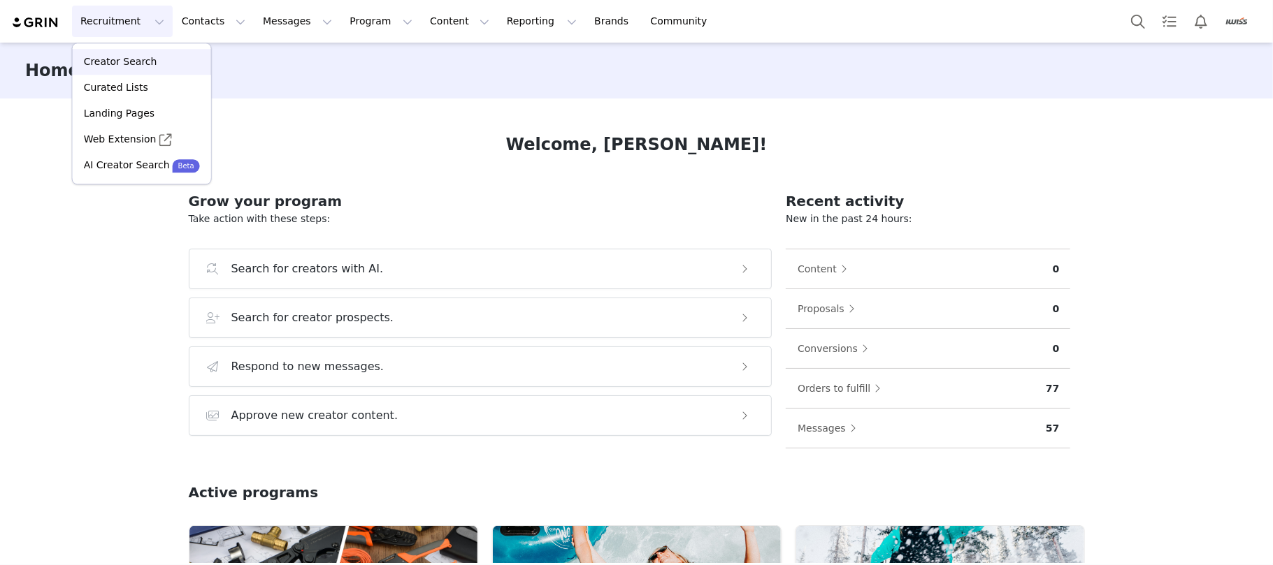
click at [117, 53] on link "Creator Search" at bounding box center [142, 62] width 138 height 26
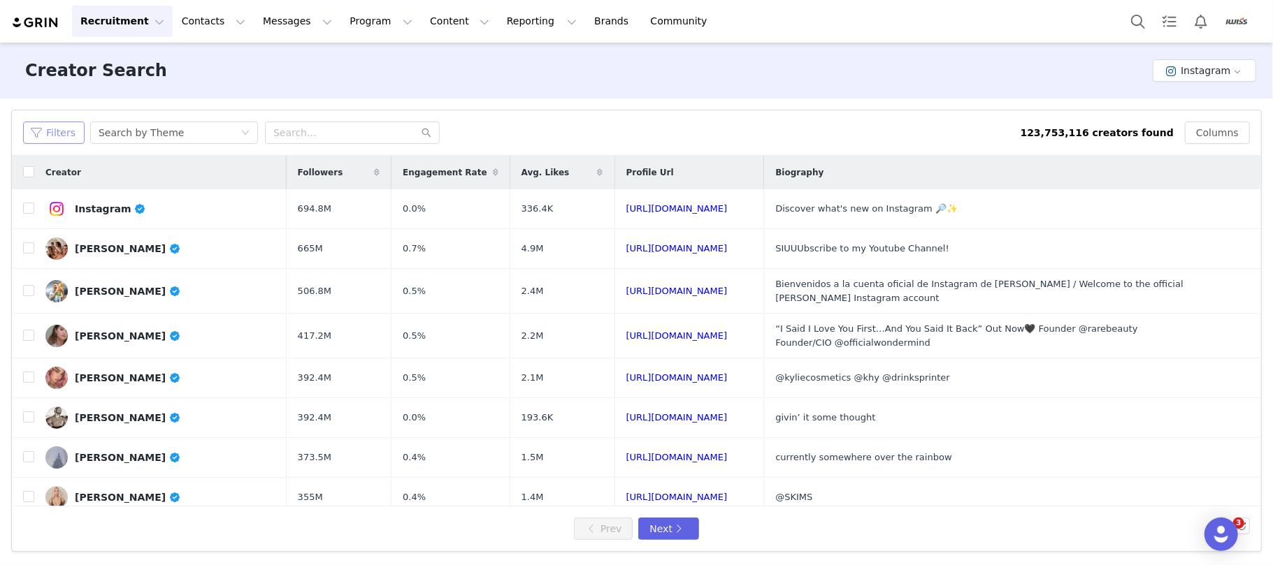
click at [57, 131] on button "Filters" at bounding box center [53, 133] width 61 height 22
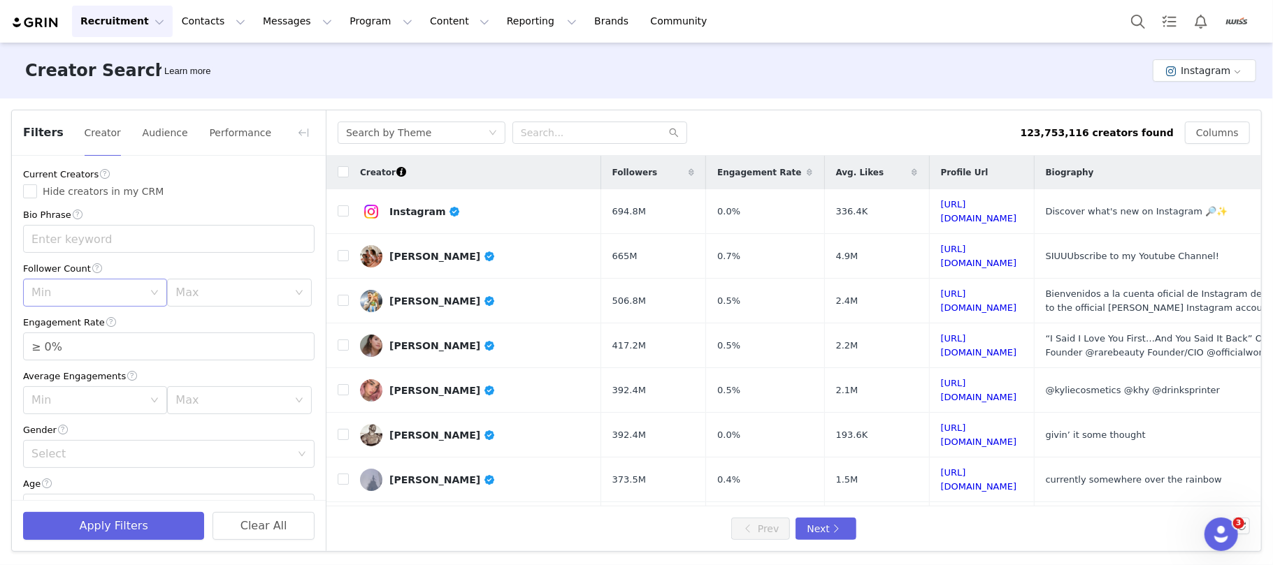
click at [90, 305] on div "Min" at bounding box center [90, 293] width 118 height 27
click at [87, 331] on li "1k" at bounding box center [91, 324] width 137 height 22
click at [217, 298] on div "Max" at bounding box center [231, 293] width 112 height 14
click at [193, 370] on li "10k" at bounding box center [229, 369] width 137 height 22
click at [101, 299] on div "Min 1k" at bounding box center [90, 293] width 118 height 27
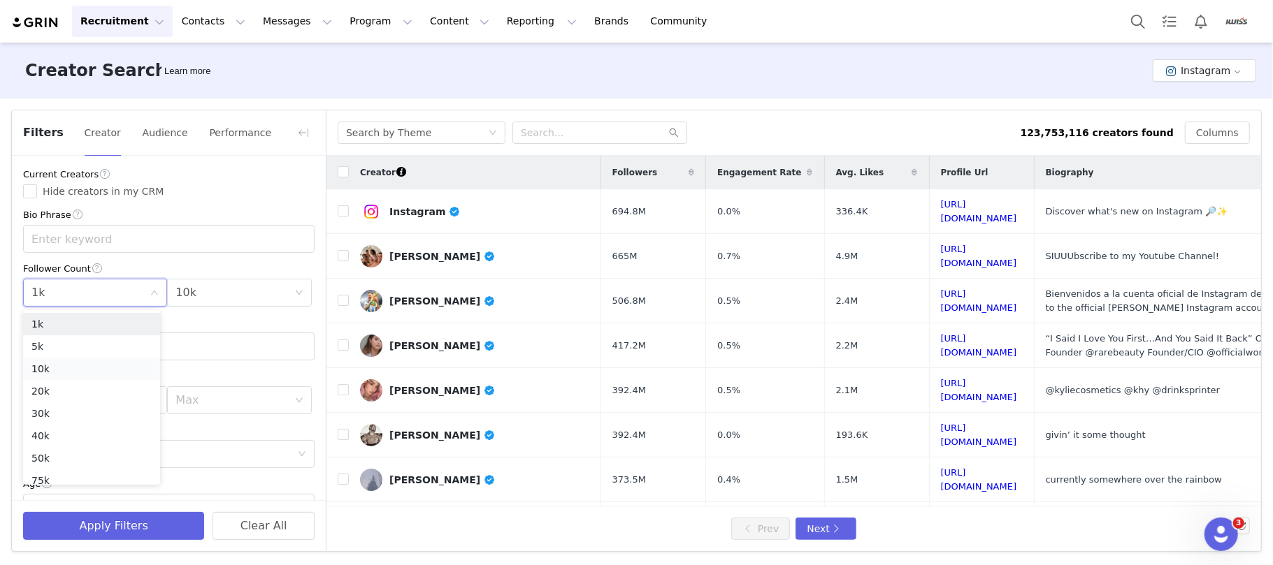
click at [70, 372] on li "10k" at bounding box center [91, 369] width 137 height 22
click at [189, 300] on div "Max 10k" at bounding box center [234, 293] width 118 height 27
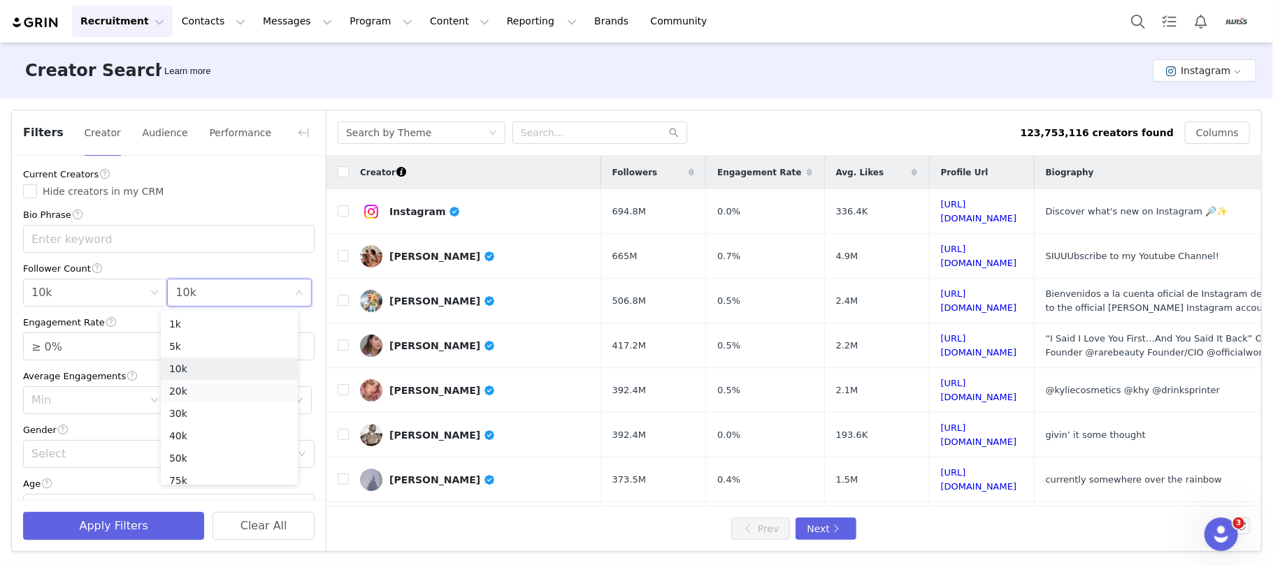
click at [191, 391] on li "20k" at bounding box center [229, 391] width 137 height 22
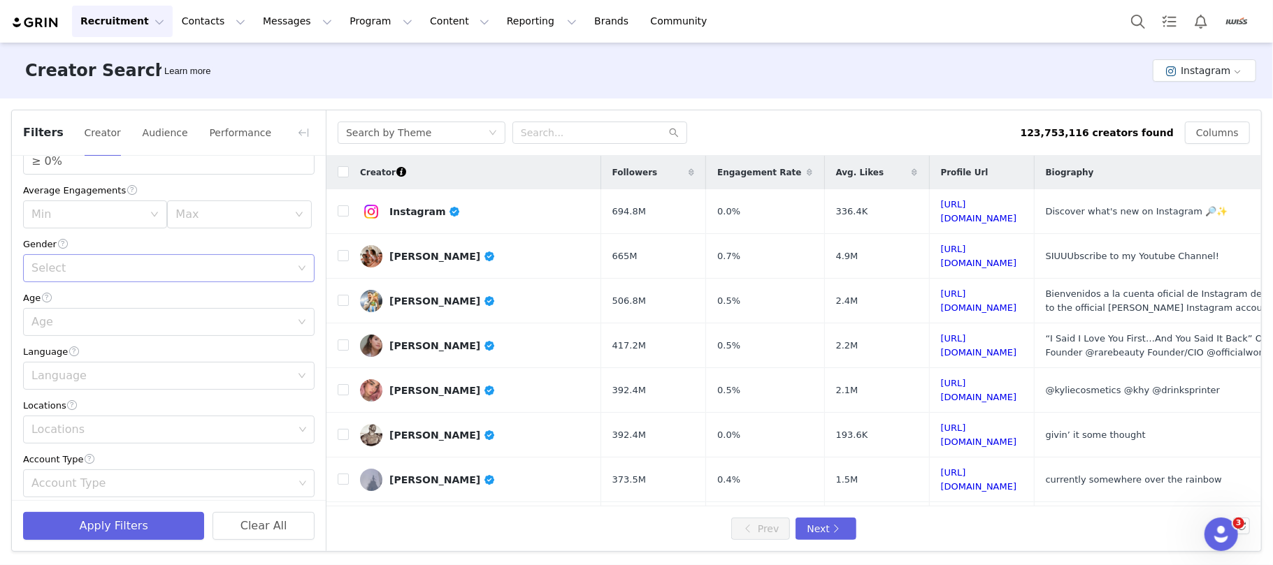
scroll to position [280, 0]
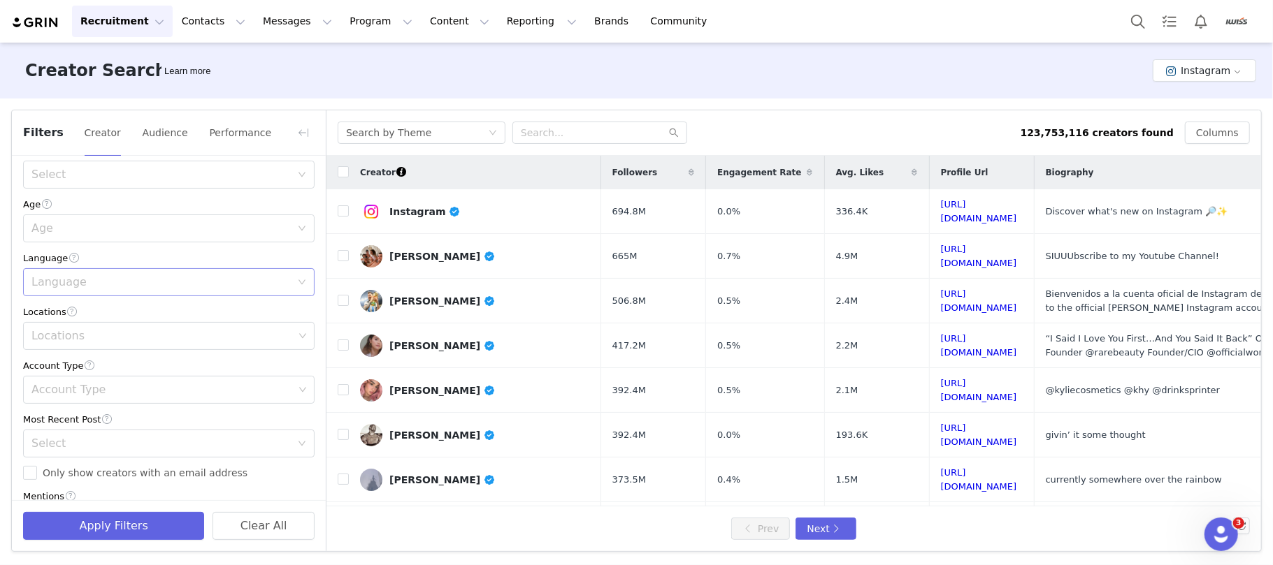
click at [95, 289] on div "Language" at bounding box center [160, 282] width 259 height 14
click at [85, 314] on li "English" at bounding box center [161, 314] width 277 height 22
click at [85, 331] on div "Locations" at bounding box center [162, 336] width 262 height 14
type input "uni"
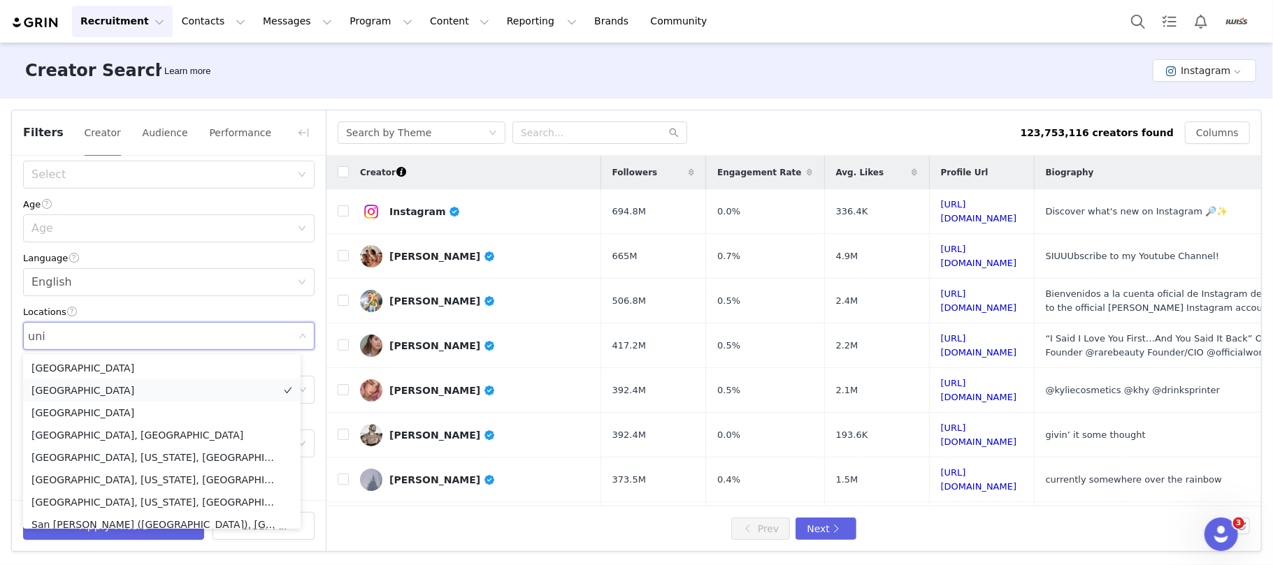
click at [85, 384] on li "United States" at bounding box center [161, 390] width 277 height 22
click at [560, 79] on div "Creator Search Learn more Instagram" at bounding box center [636, 71] width 1273 height 56
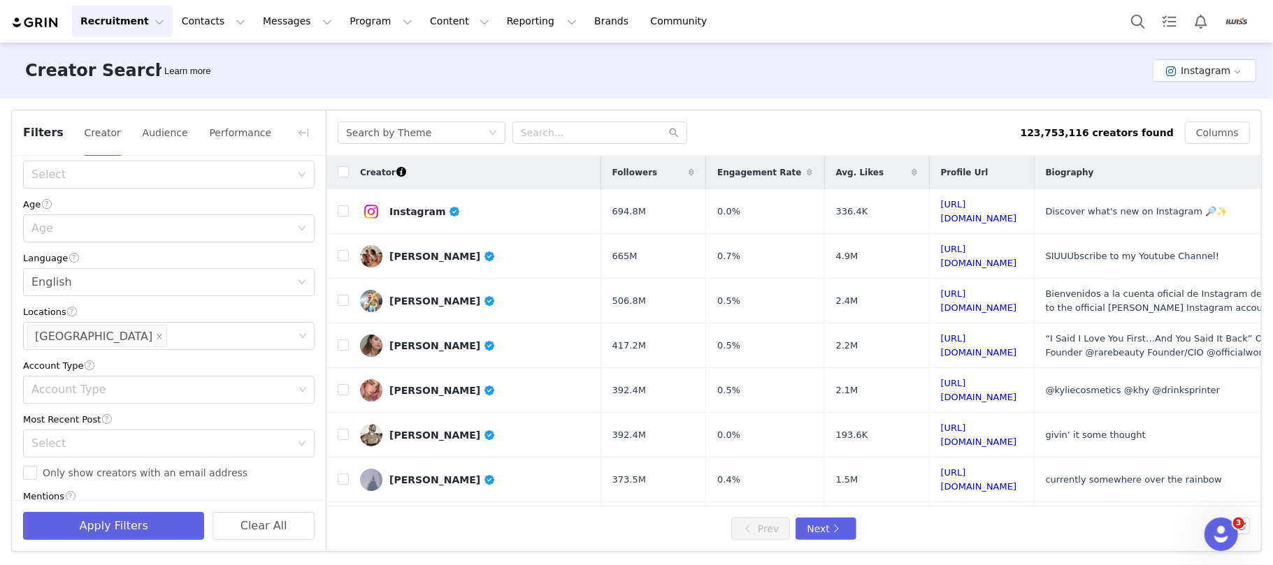
scroll to position [436, 0]
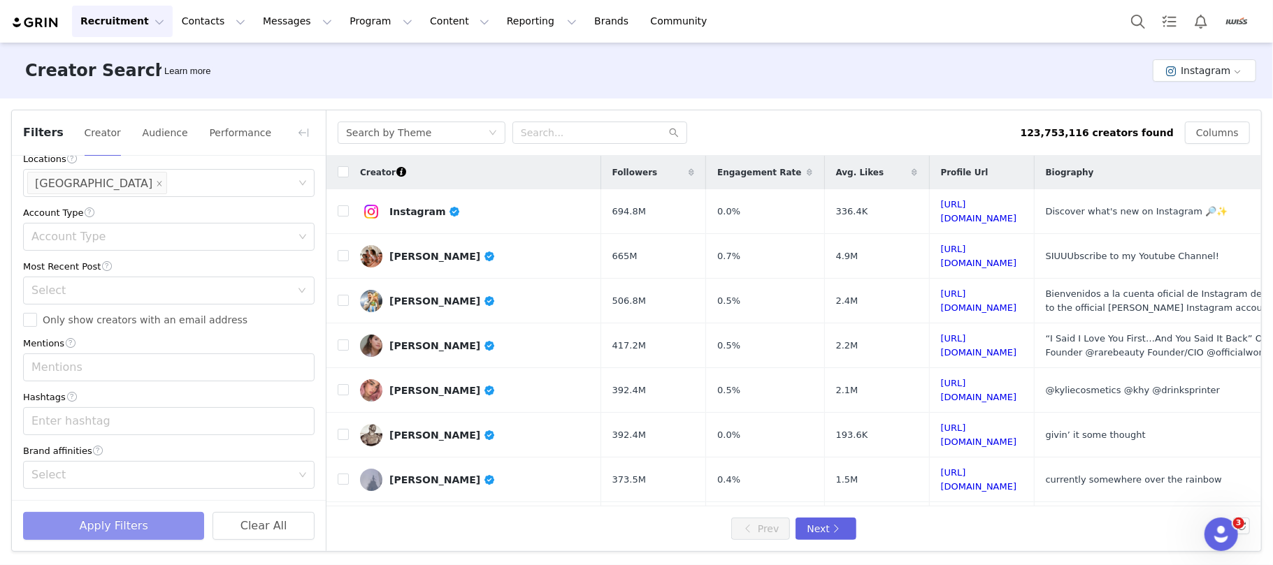
click at [137, 518] on button "Apply Filters" at bounding box center [113, 526] width 181 height 28
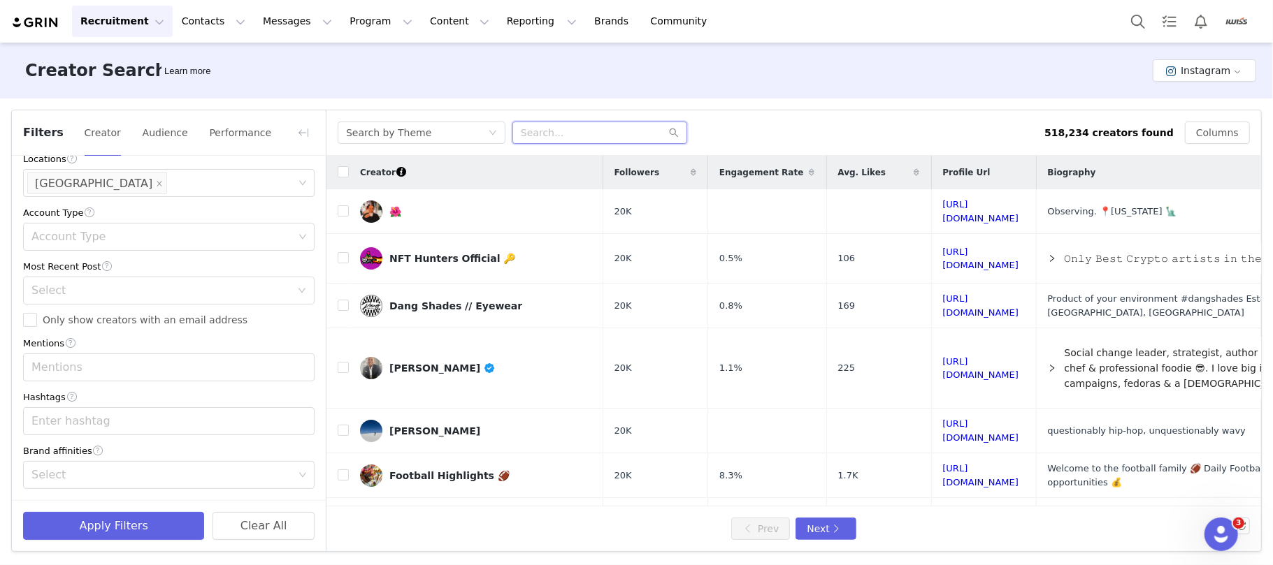
click at [577, 129] on input "text" at bounding box center [599, 133] width 175 height 22
type input "automotive repair"
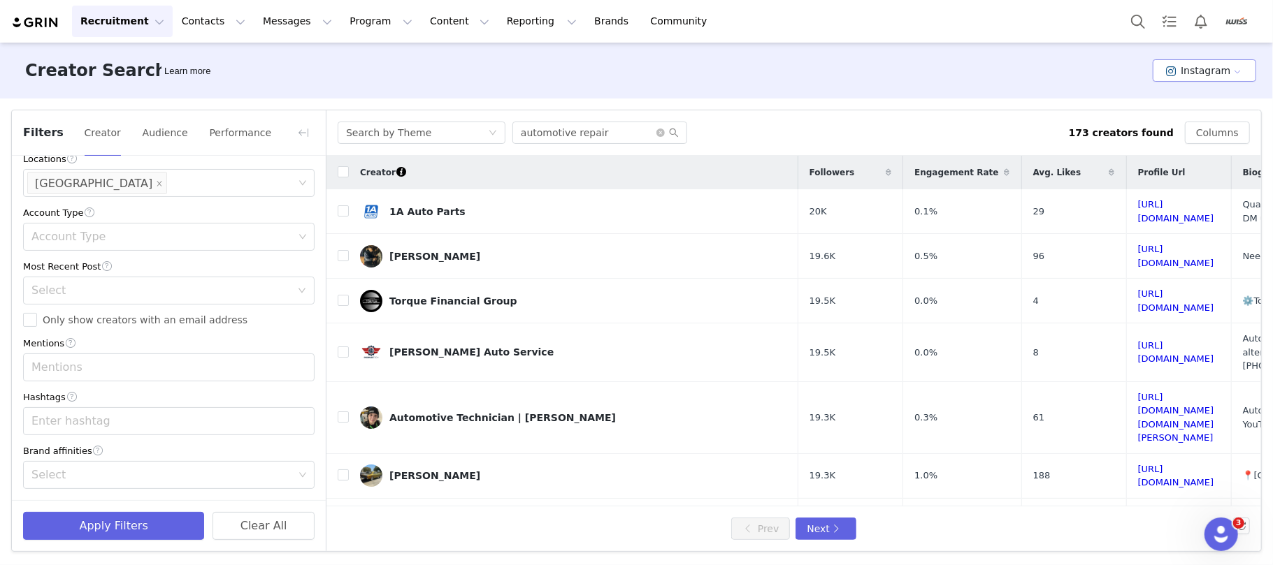
click at [1197, 74] on button "Instagram" at bounding box center [1203, 70] width 103 height 22
click at [1202, 144] on li "YouTube" at bounding box center [1207, 144] width 97 height 23
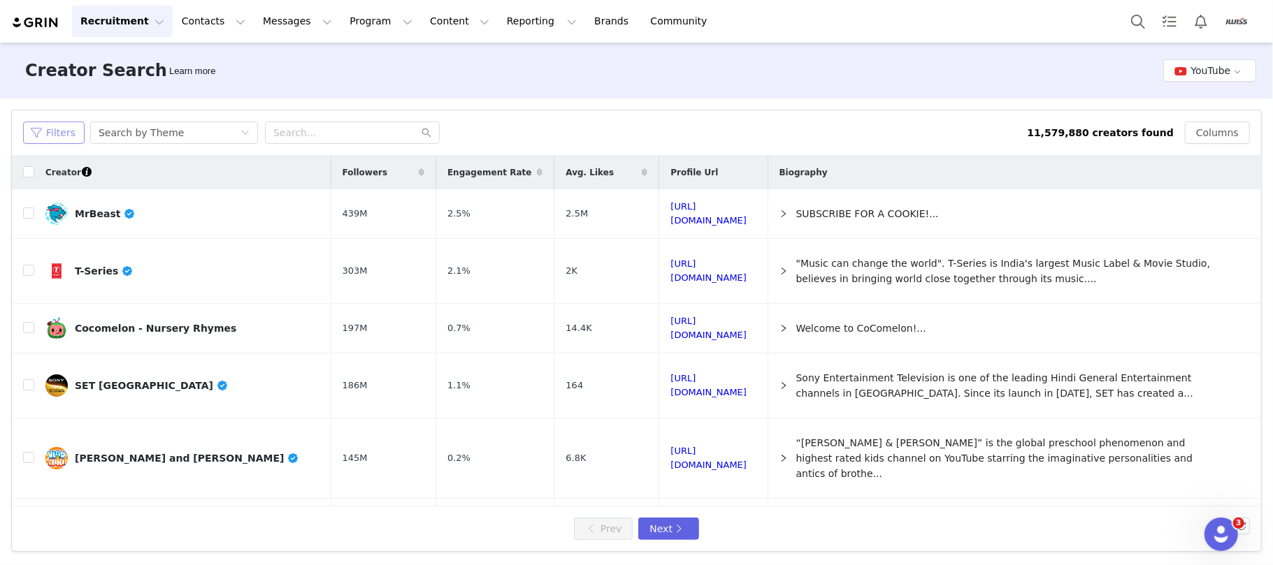
click at [49, 138] on button "Filters" at bounding box center [53, 133] width 61 height 22
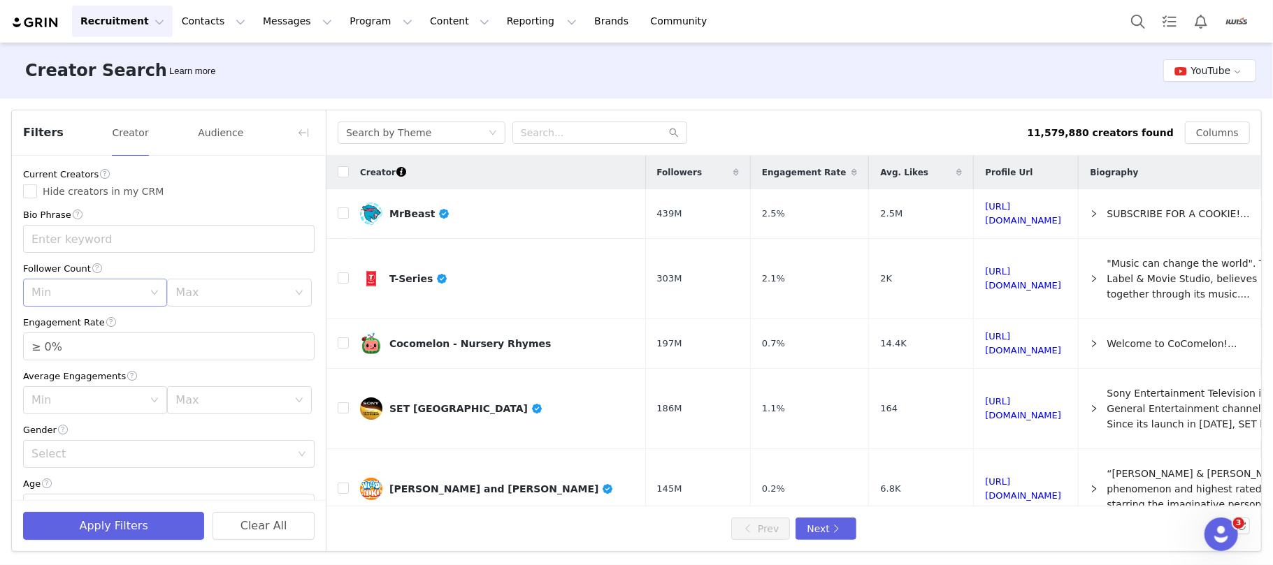
click at [95, 289] on div "Min" at bounding box center [87, 293] width 112 height 14
click at [61, 368] on li "10k" at bounding box center [91, 369] width 137 height 22
click at [219, 296] on div "Max" at bounding box center [231, 293] width 112 height 14
click at [186, 392] on li "20k" at bounding box center [229, 391] width 137 height 22
click at [621, 73] on div "Creator Search Learn more YouTube" at bounding box center [636, 71] width 1273 height 56
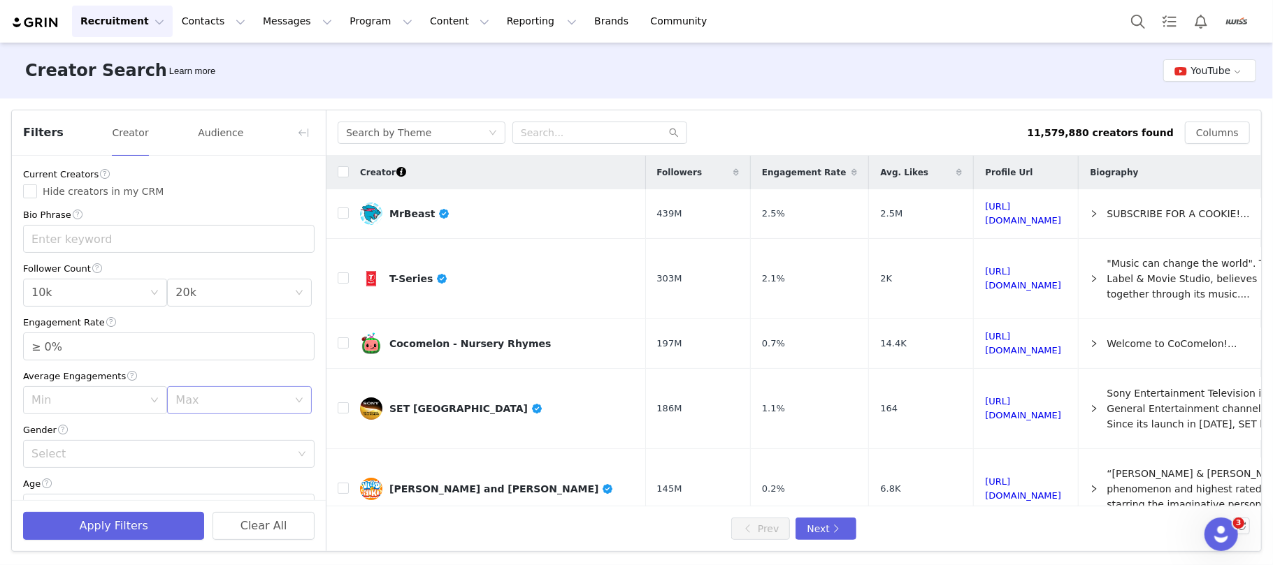
scroll to position [327, 0]
click at [140, 233] on div "Language" at bounding box center [160, 237] width 259 height 14
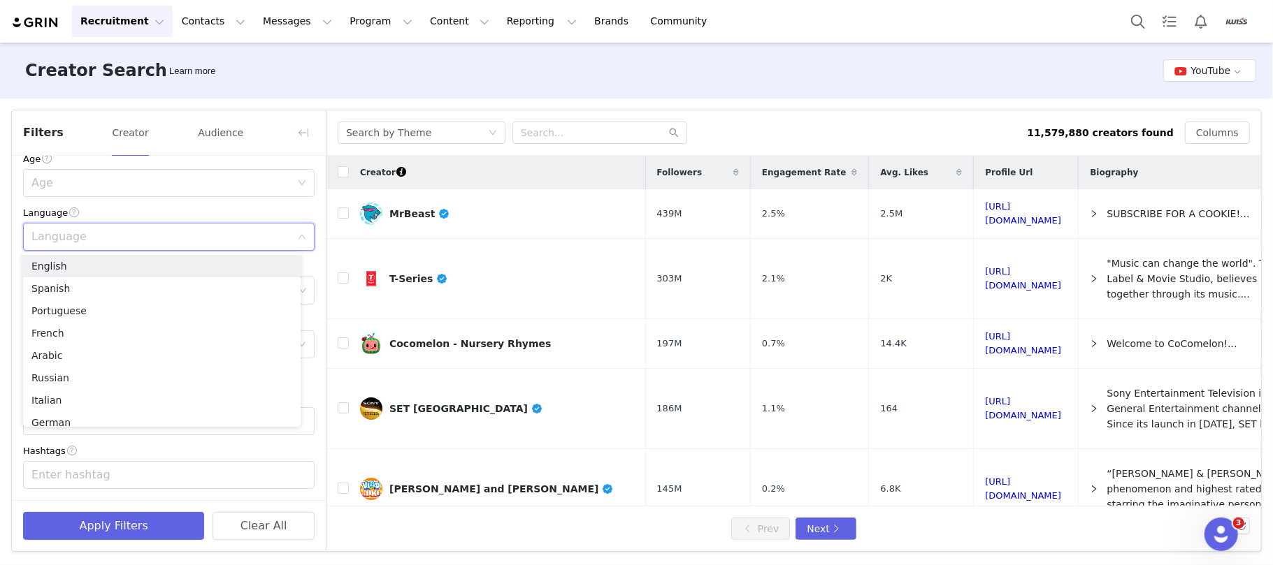
drag, startPoint x: 89, startPoint y: 266, endPoint x: 103, endPoint y: 252, distance: 20.3
click at [88, 266] on li "English" at bounding box center [161, 266] width 277 height 22
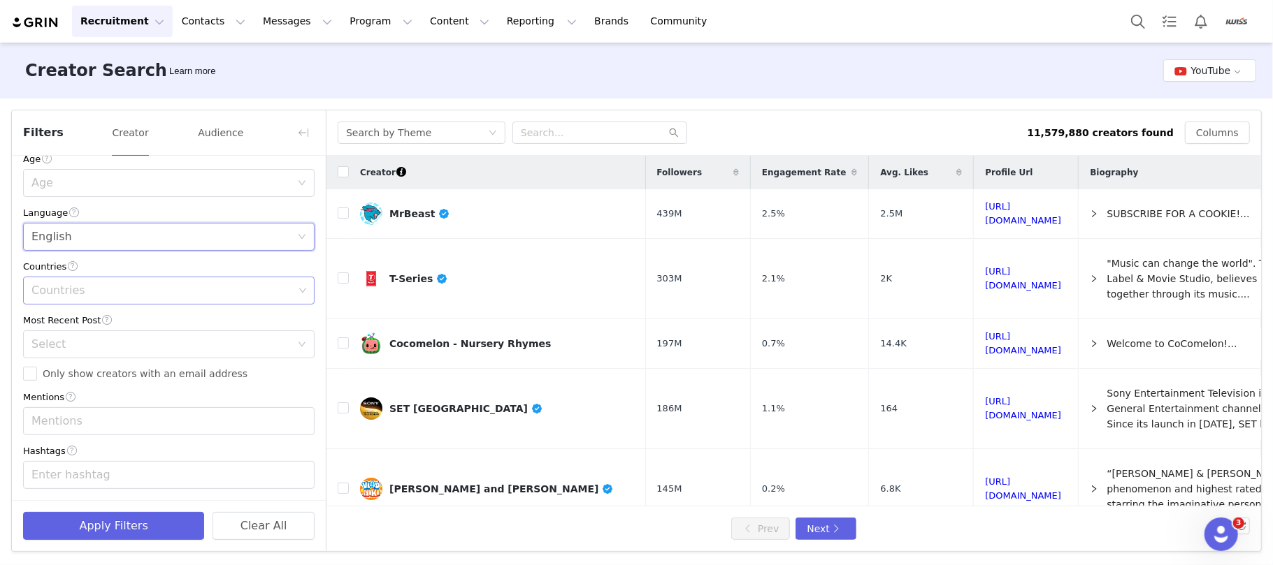
click at [99, 288] on div "Countries" at bounding box center [162, 291] width 262 height 14
type input "united"
click at [91, 342] on li "[GEOGRAPHIC_DATA]" at bounding box center [161, 343] width 277 height 22
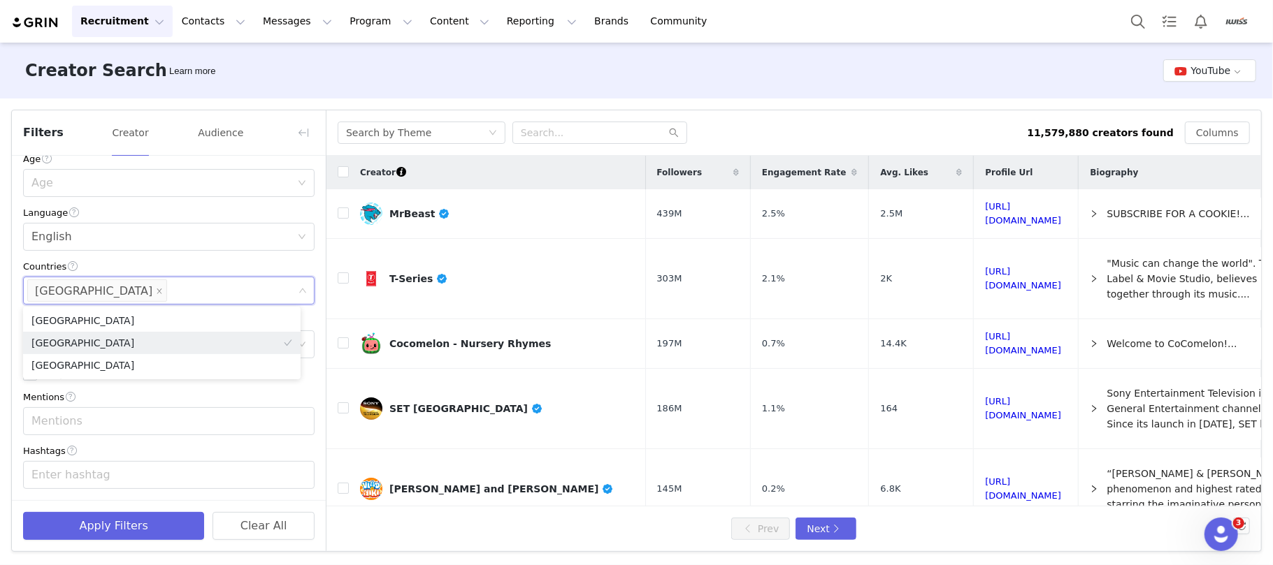
click at [660, 74] on div "Creator Search Learn more YouTube" at bounding box center [636, 71] width 1273 height 56
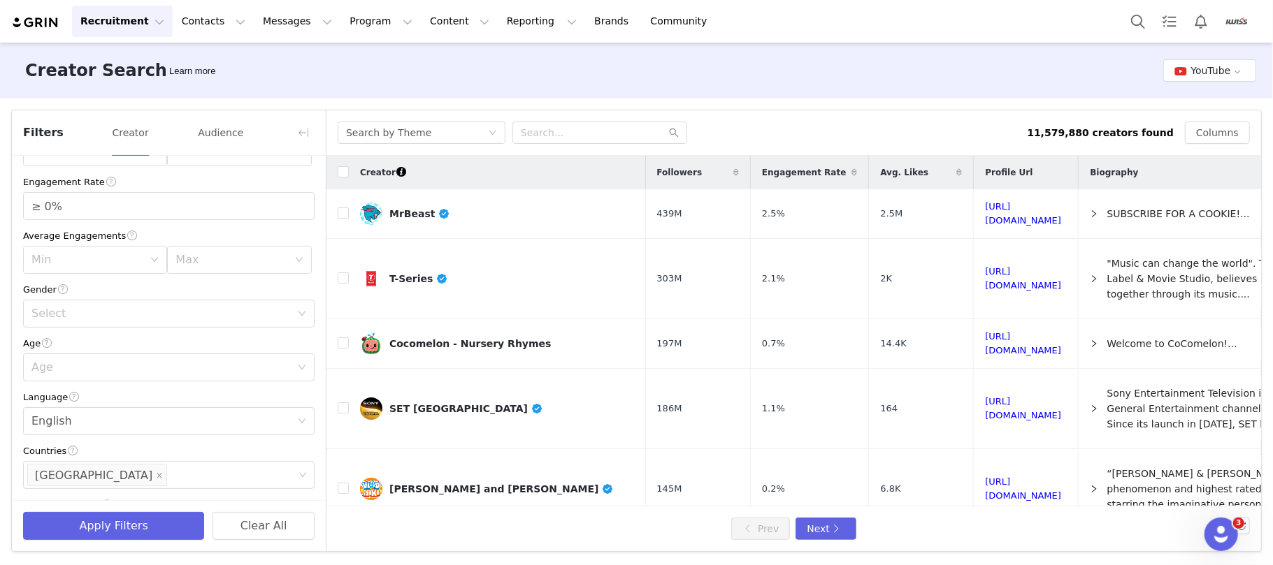
scroll to position [0, 0]
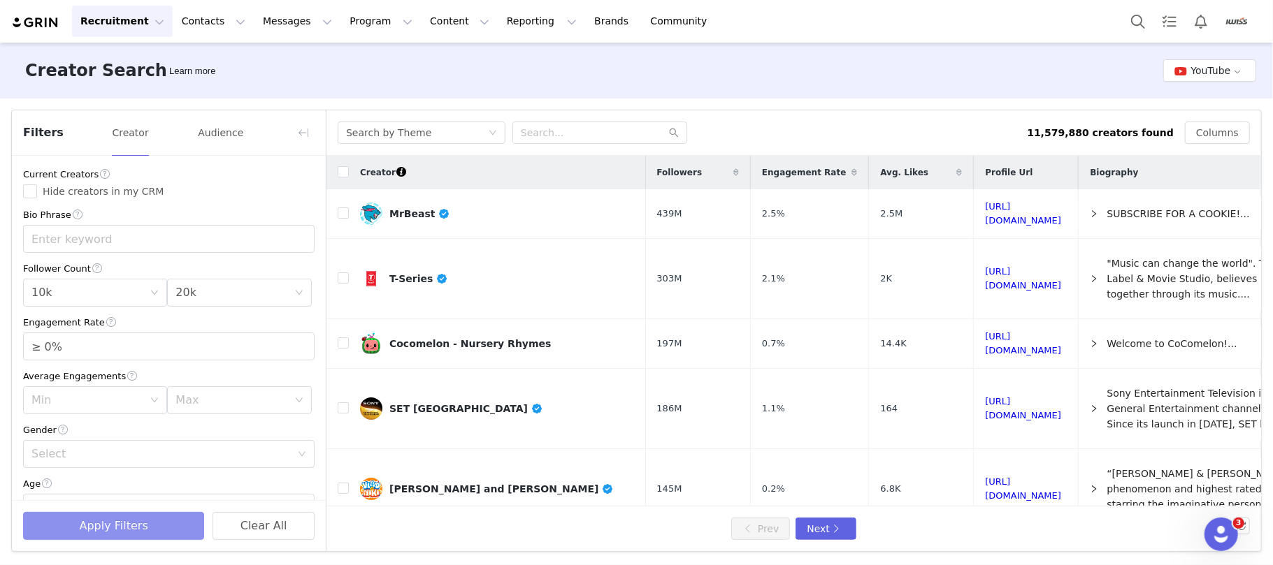
click at [113, 531] on button "Apply Filters" at bounding box center [113, 526] width 181 height 28
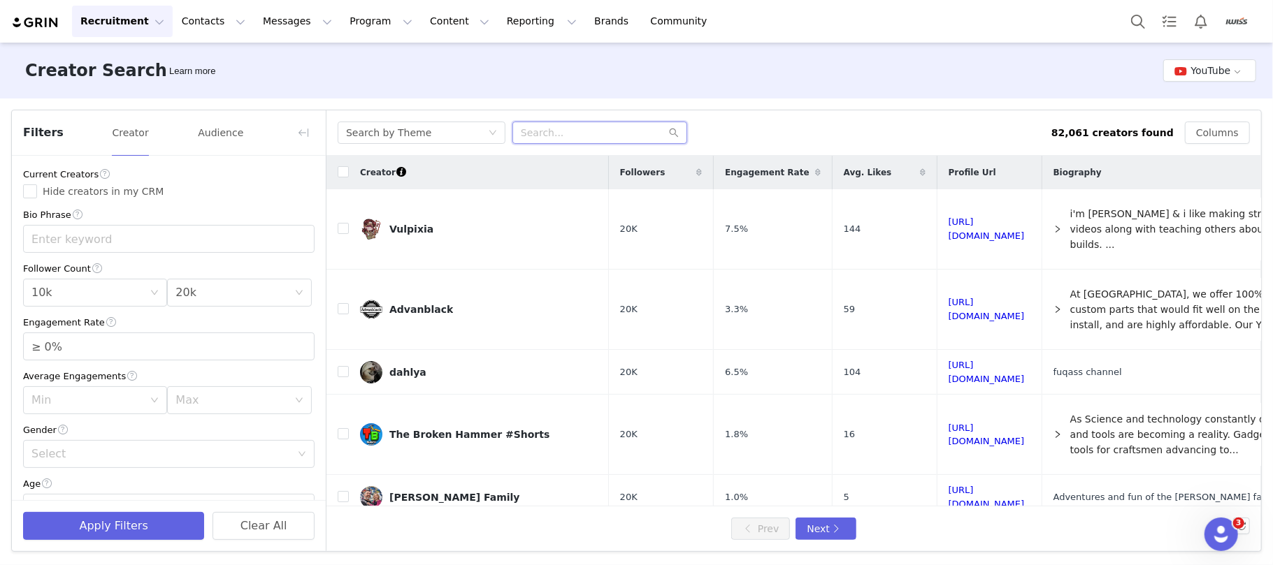
click at [555, 130] on input "text" at bounding box center [599, 133] width 175 height 22
type input "automotive repair"
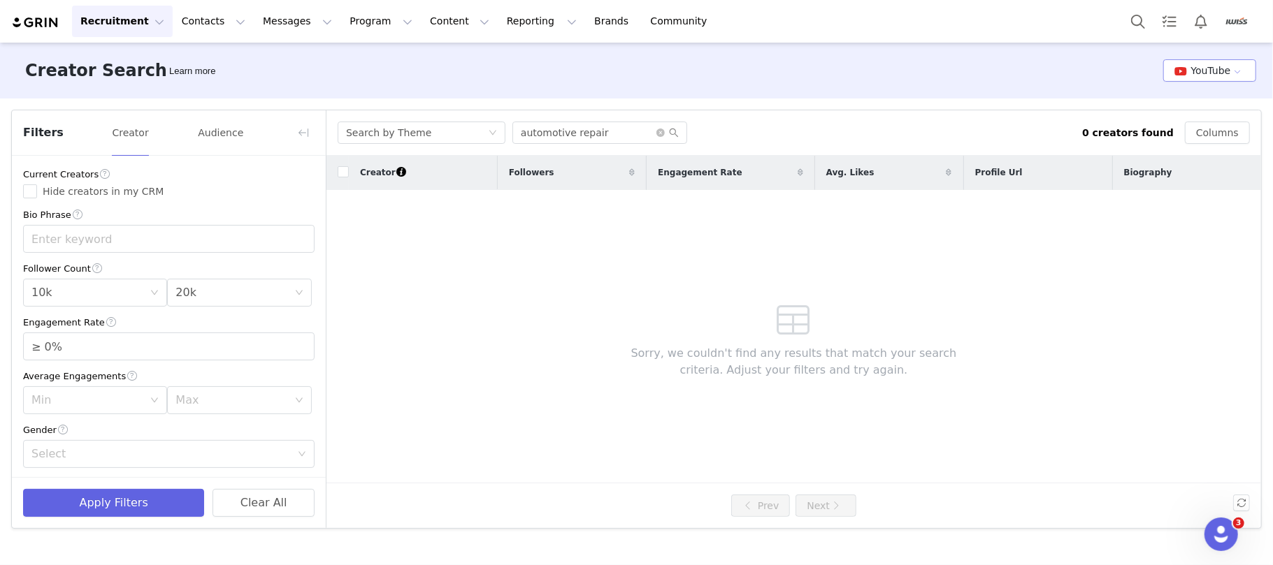
click at [1194, 68] on button "YouTube" at bounding box center [1209, 70] width 93 height 22
click at [1208, 101] on li "Instagram" at bounding box center [1211, 98] width 92 height 23
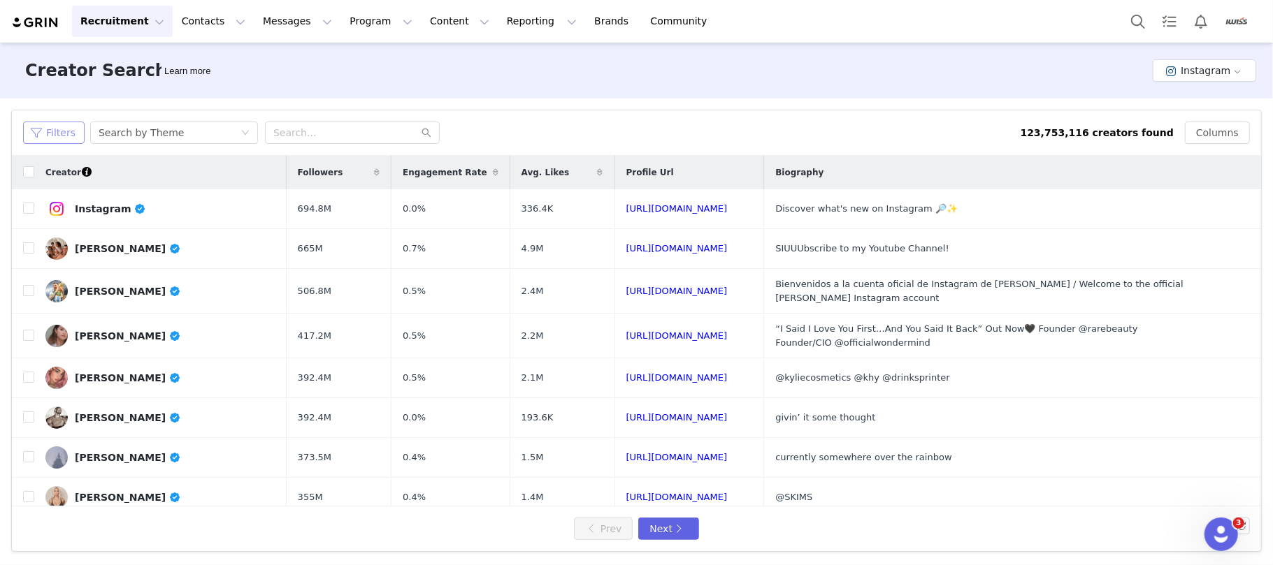
click at [56, 135] on button "Filters" at bounding box center [53, 133] width 61 height 22
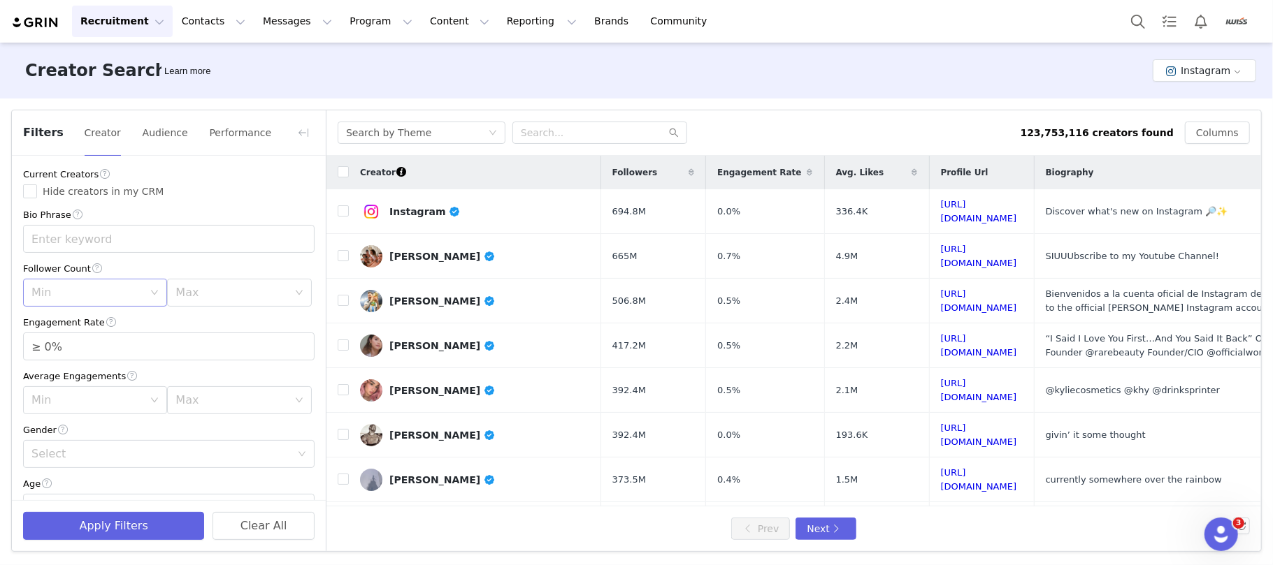
click at [103, 298] on div "Min" at bounding box center [87, 293] width 112 height 14
click at [96, 324] on li "1k" at bounding box center [91, 324] width 137 height 22
click at [99, 298] on div "Min 1k" at bounding box center [90, 293] width 118 height 27
click at [77, 366] on li "10k" at bounding box center [91, 369] width 137 height 22
click at [194, 294] on div "Max" at bounding box center [231, 293] width 112 height 14
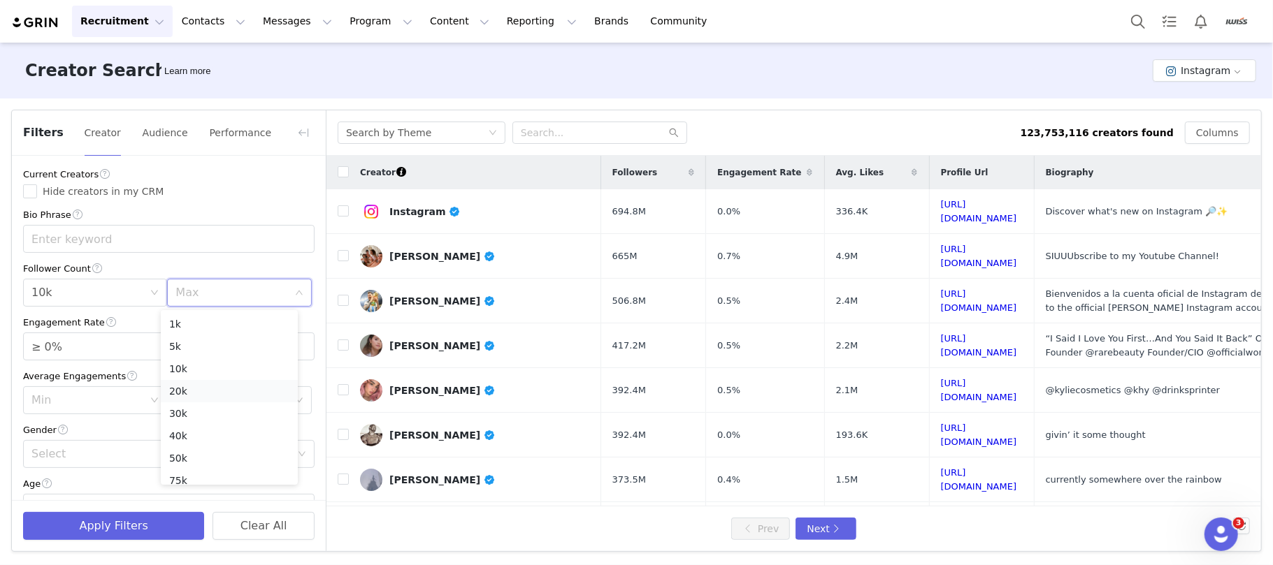
click at [187, 389] on li "20k" at bounding box center [229, 391] width 137 height 22
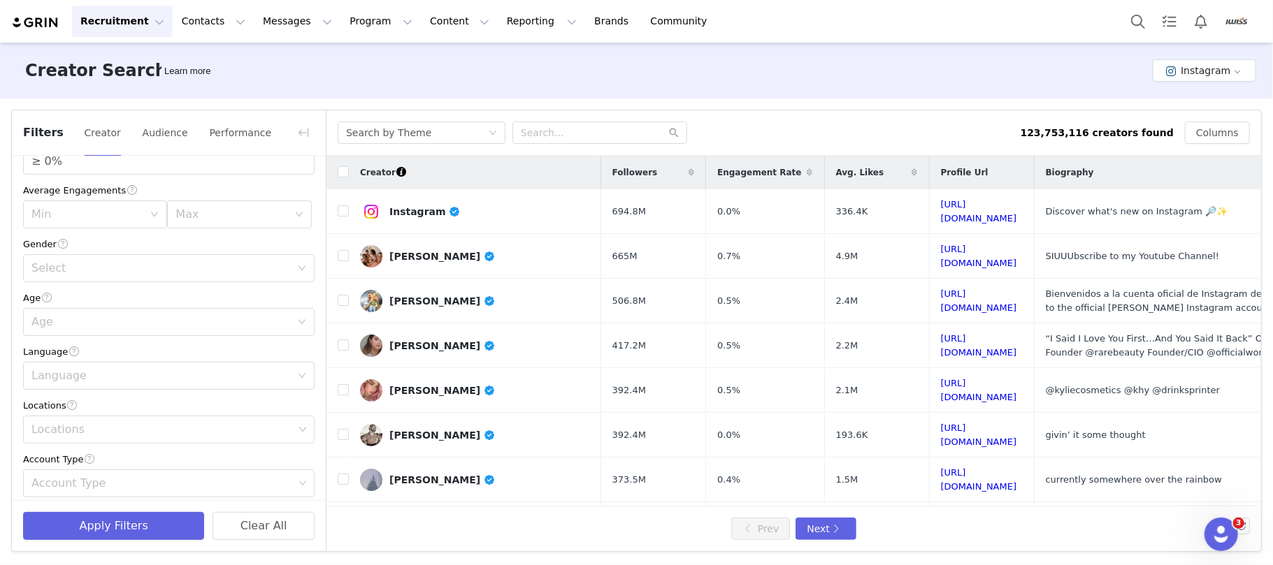
scroll to position [280, 0]
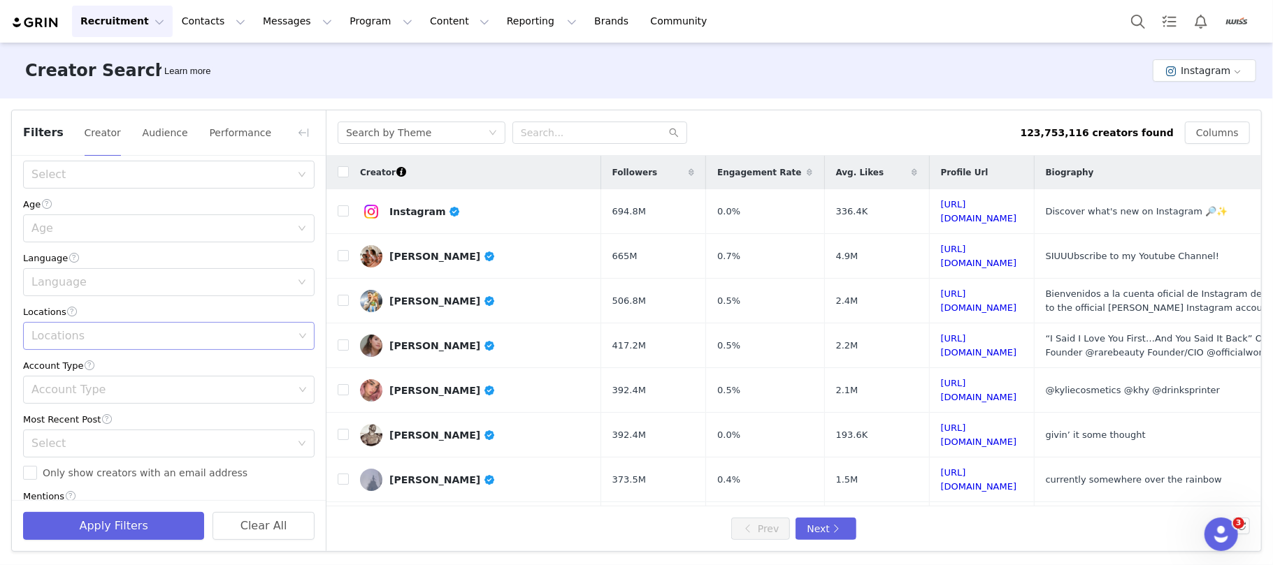
click at [154, 338] on div "Locations" at bounding box center [162, 336] width 262 height 14
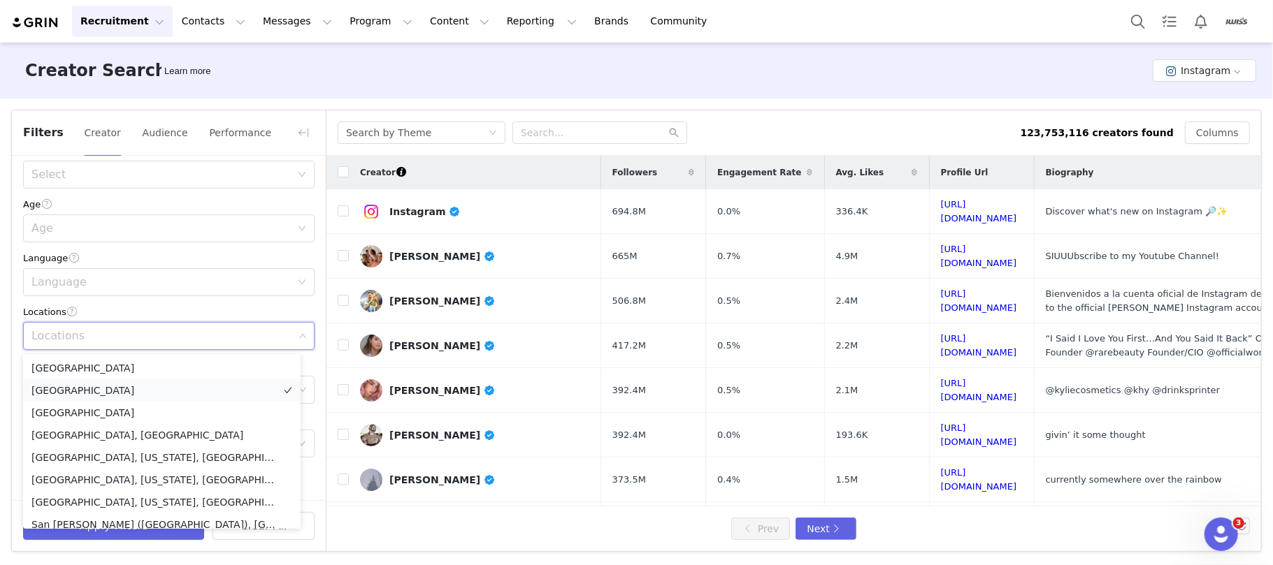
click at [98, 389] on li "[GEOGRAPHIC_DATA]" at bounding box center [161, 390] width 277 height 22
click at [298, 310] on div "Locations" at bounding box center [168, 312] width 291 height 15
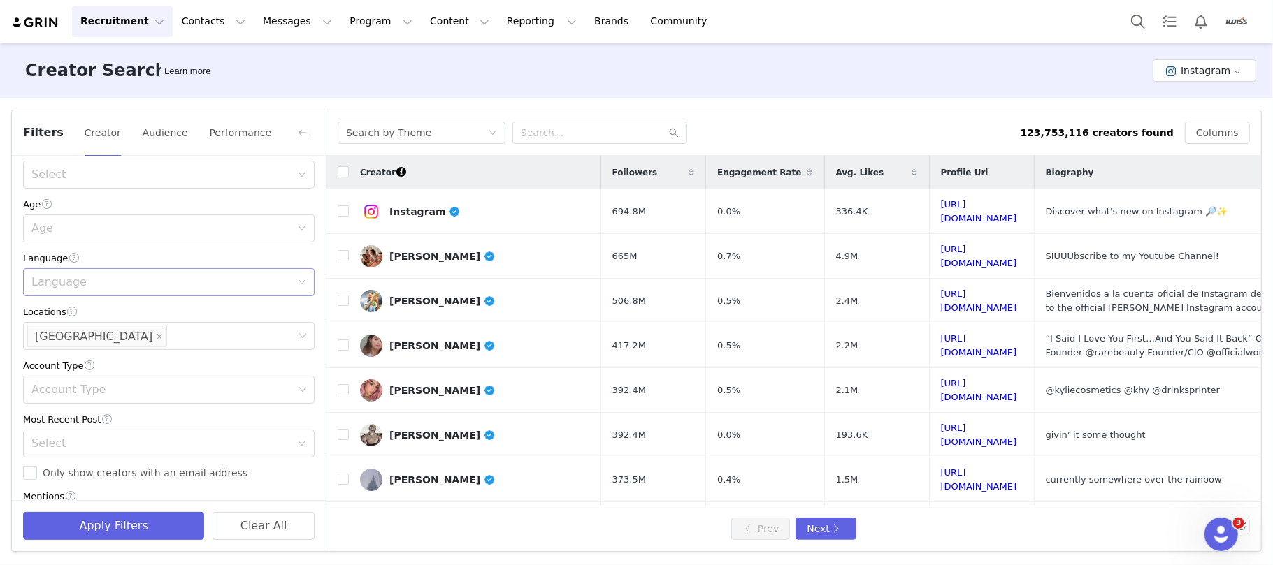
click at [121, 287] on div "Language" at bounding box center [160, 282] width 259 height 14
click at [73, 316] on li "English" at bounding box center [161, 314] width 277 height 22
click at [454, 76] on div "Creator Search Learn more Instagram" at bounding box center [636, 71] width 1273 height 56
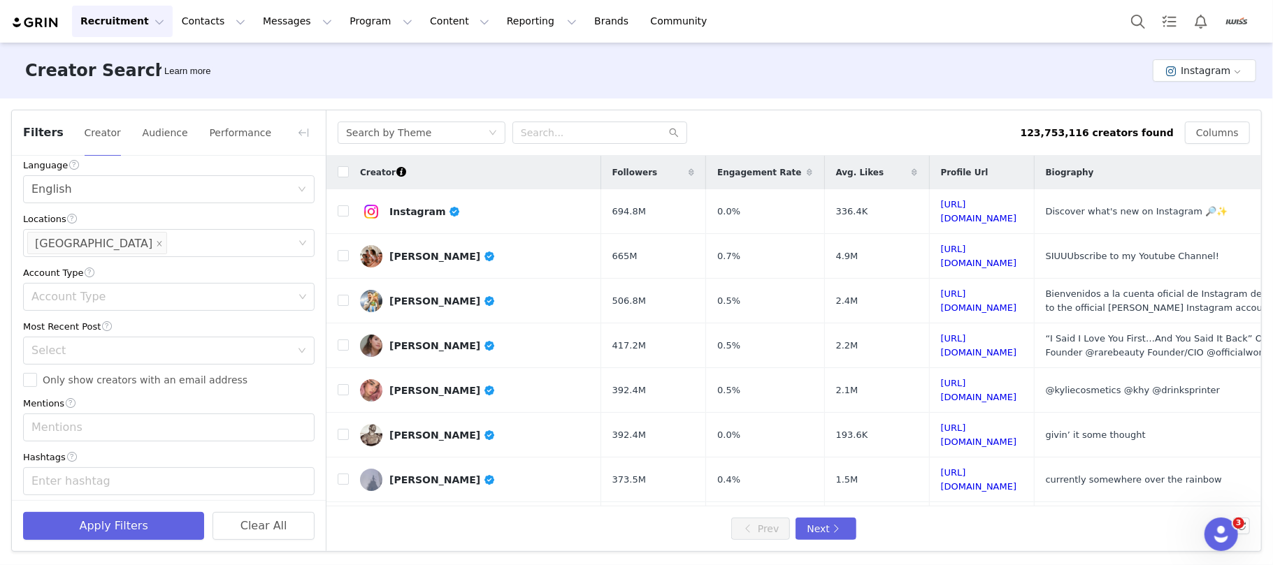
scroll to position [436, 0]
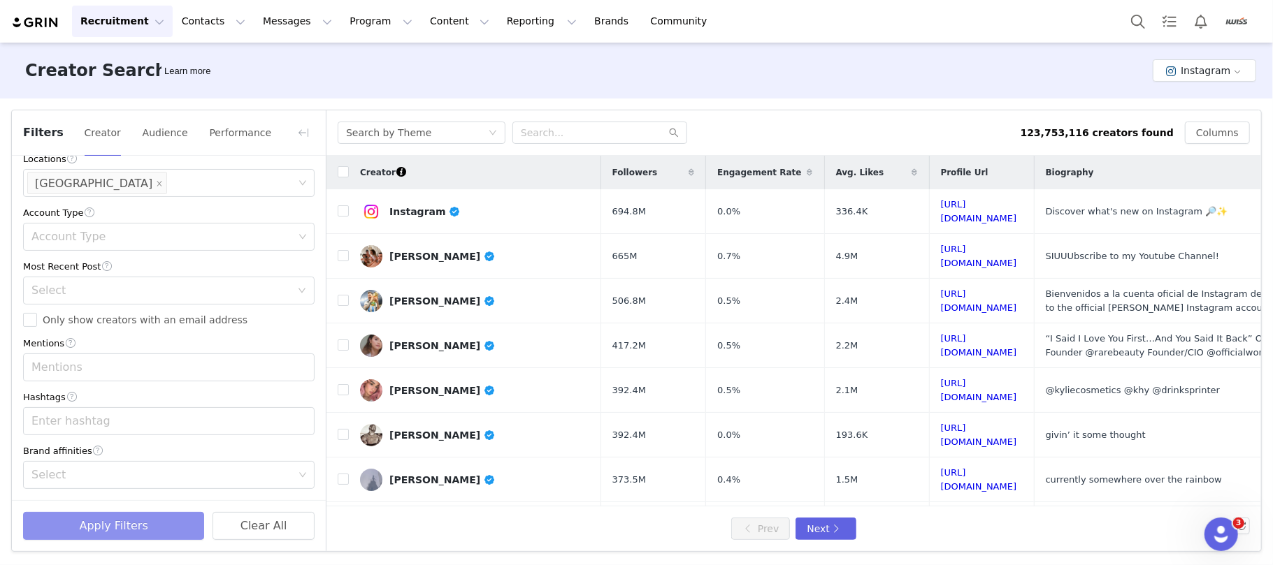
click at [127, 535] on button "Apply Filters" at bounding box center [113, 526] width 181 height 28
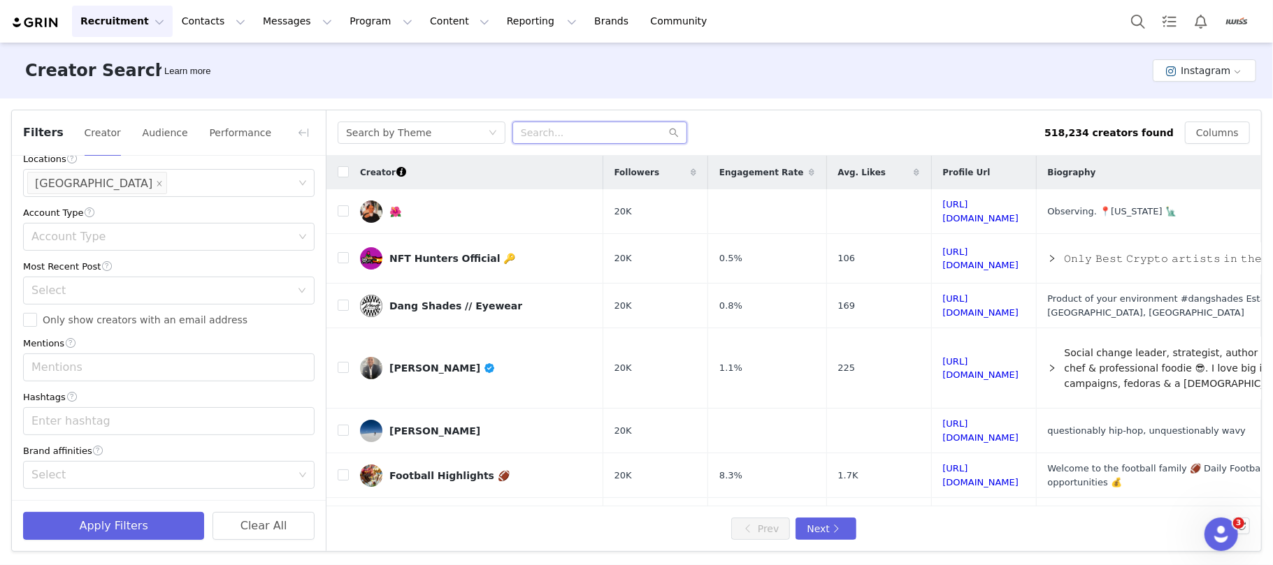
click at [593, 133] on input "text" at bounding box center [599, 133] width 175 height 22
type input "automotive repair"
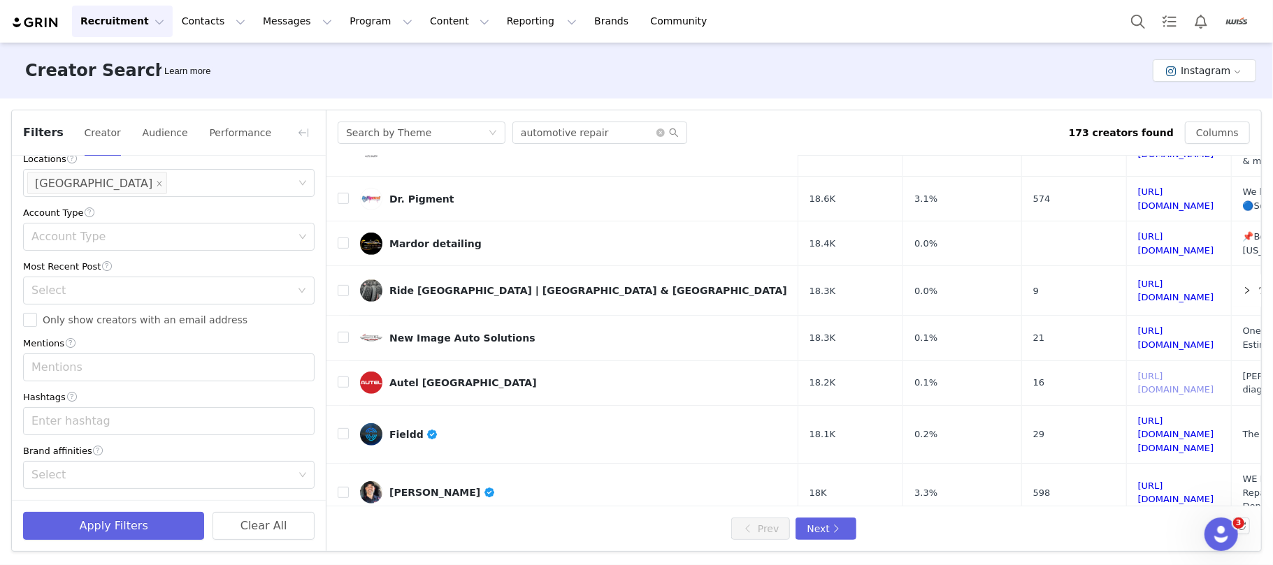
scroll to position [577, 0]
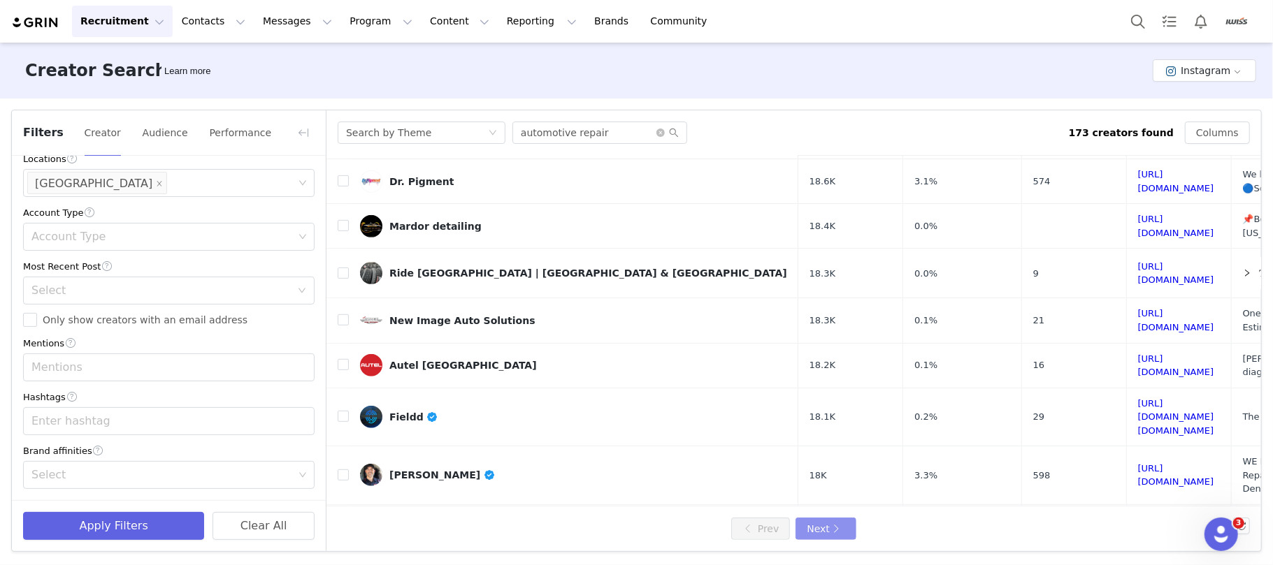
click at [839, 526] on button "Next" at bounding box center [825, 529] width 60 height 22
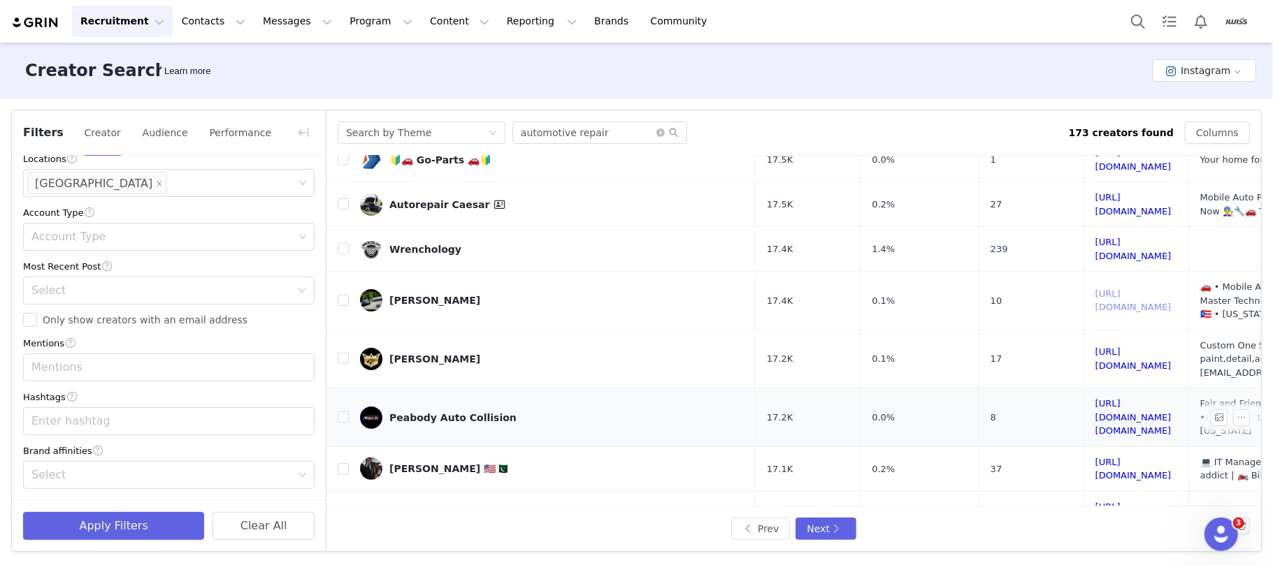
scroll to position [280, 0]
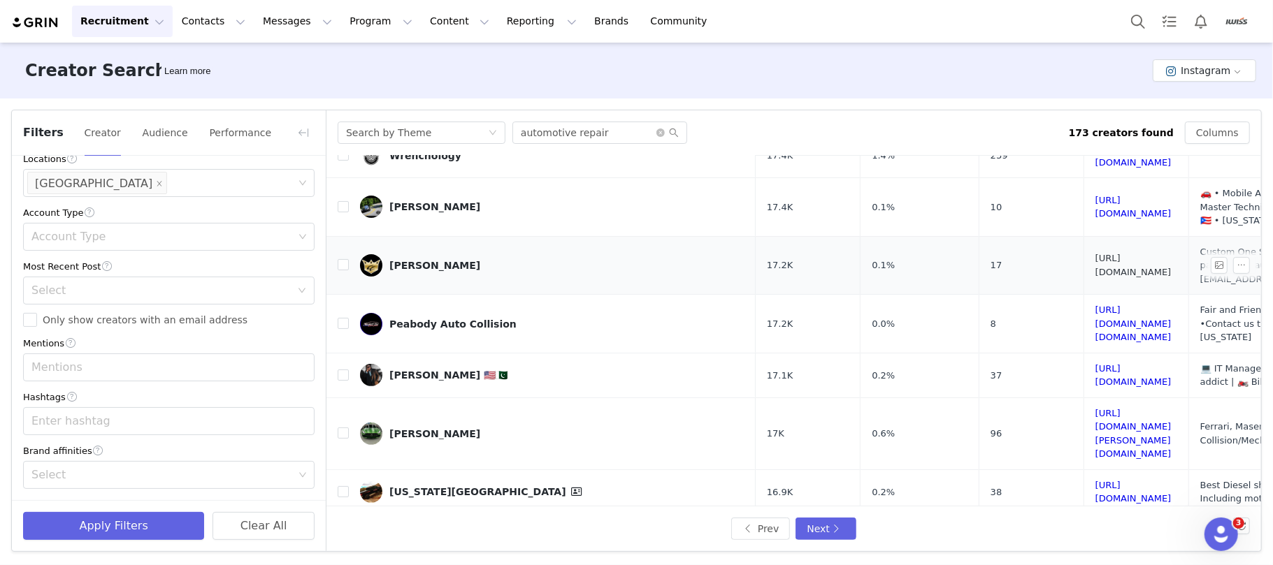
drag, startPoint x: 1007, startPoint y: 222, endPoint x: 1022, endPoint y: 231, distance: 16.9
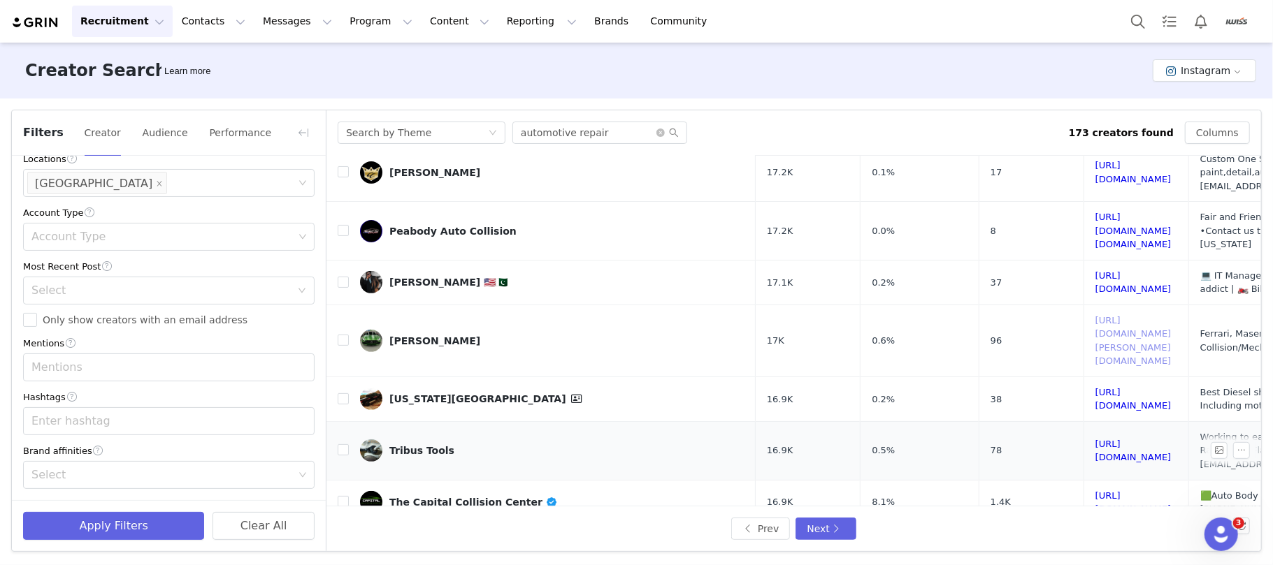
scroll to position [465, 0]
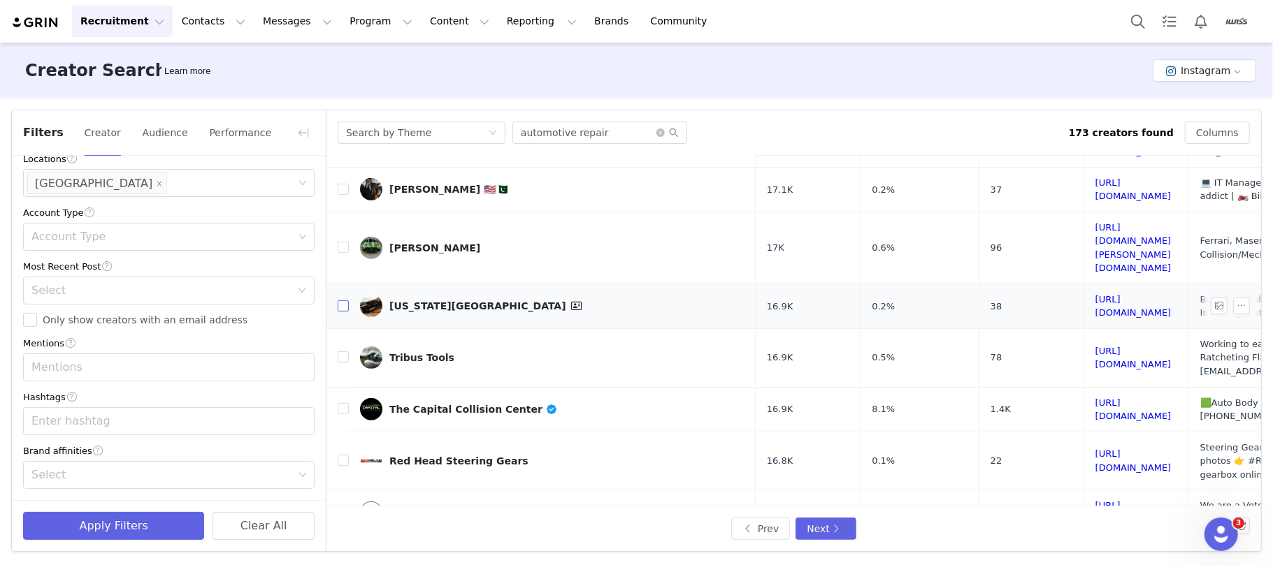
click at [347, 300] on input "checkbox" at bounding box center [343, 305] width 11 height 11
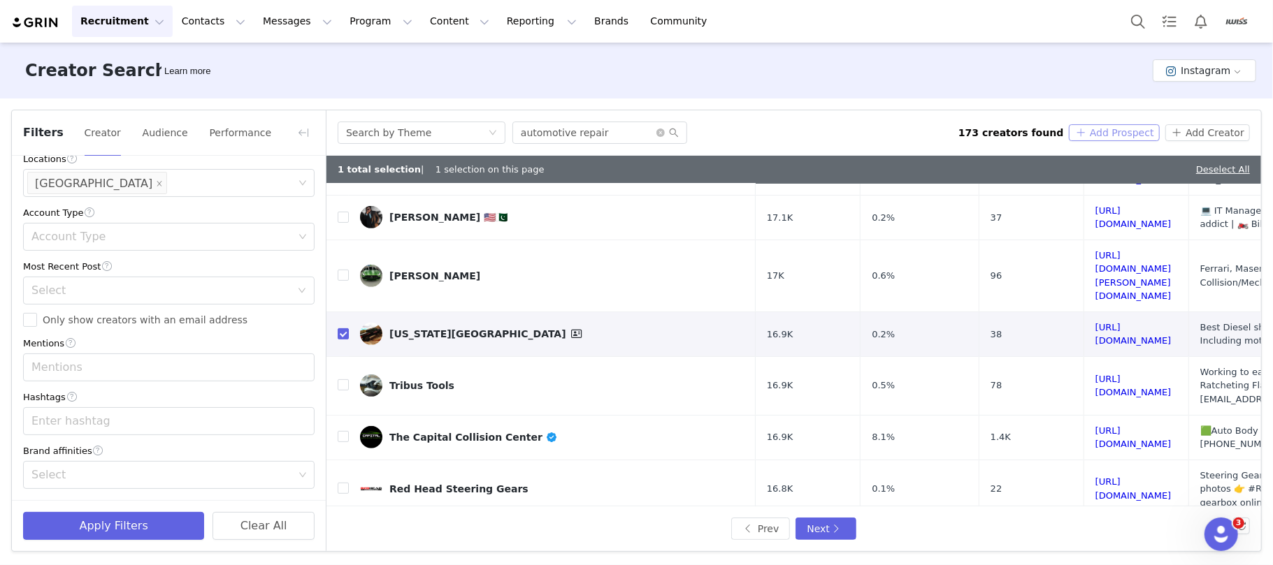
click at [1101, 130] on button "Add Prospect" at bounding box center [1113, 132] width 90 height 17
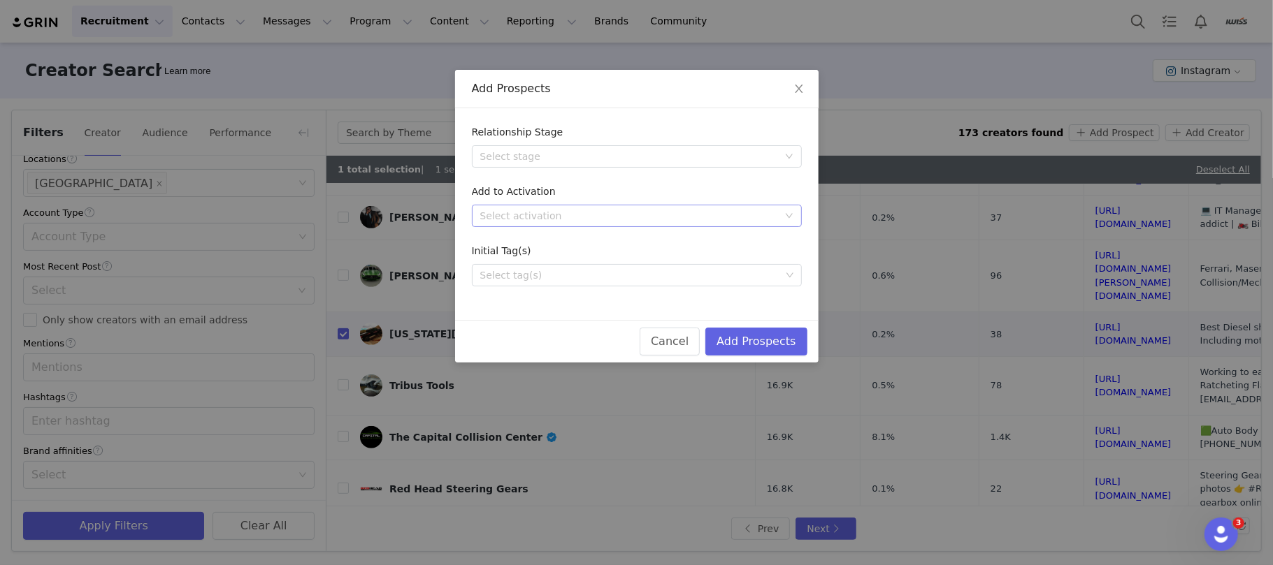
click at [632, 214] on div "Select activation" at bounding box center [629, 216] width 298 height 14
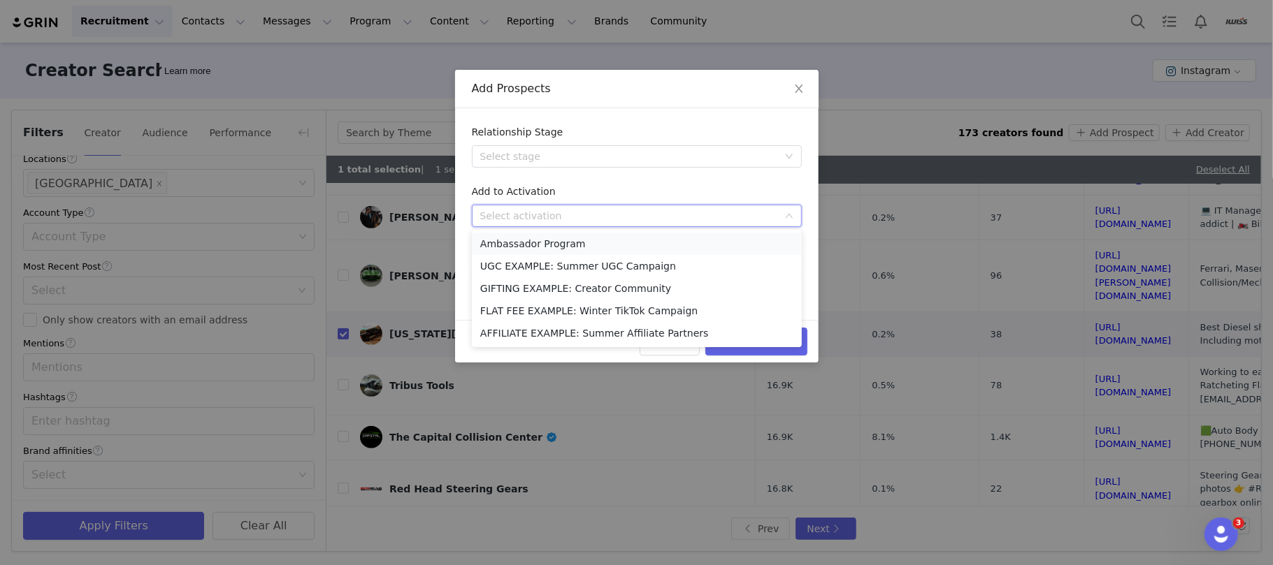
click at [584, 246] on li "Ambassador Program" at bounding box center [637, 244] width 330 height 22
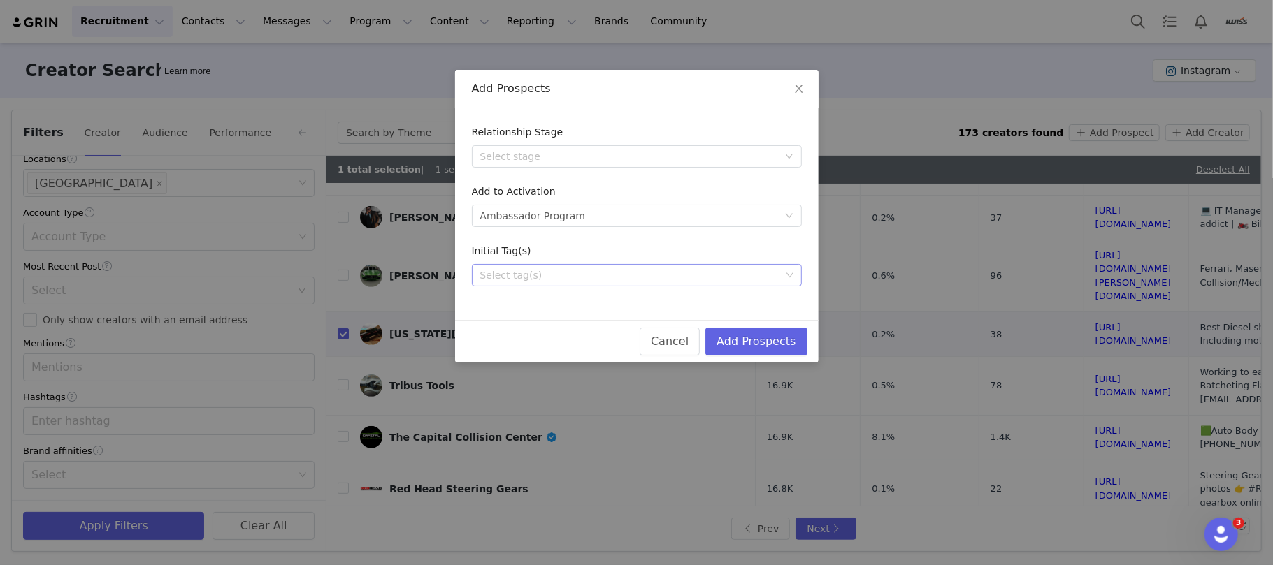
click at [601, 272] on div "Select tag(s)" at bounding box center [630, 275] width 300 height 14
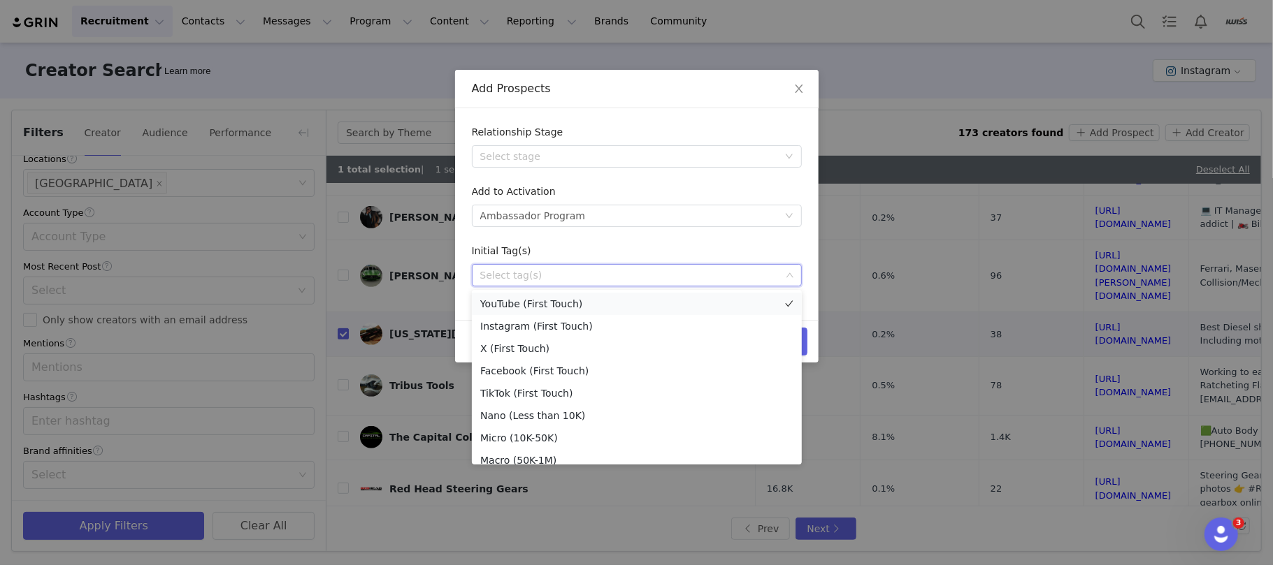
click at [565, 300] on li "YouTube (First Touch)" at bounding box center [637, 304] width 330 height 22
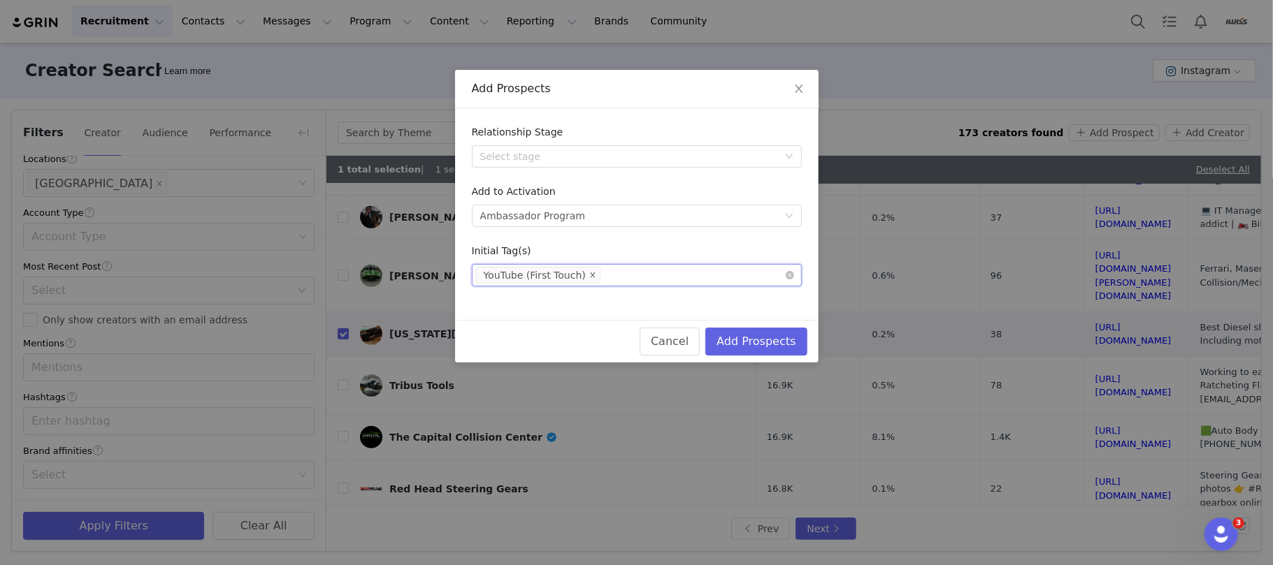
click at [589, 273] on icon "icon: close" at bounding box center [592, 275] width 7 height 7
click at [582, 273] on div "Select tag(s)" at bounding box center [630, 275] width 300 height 14
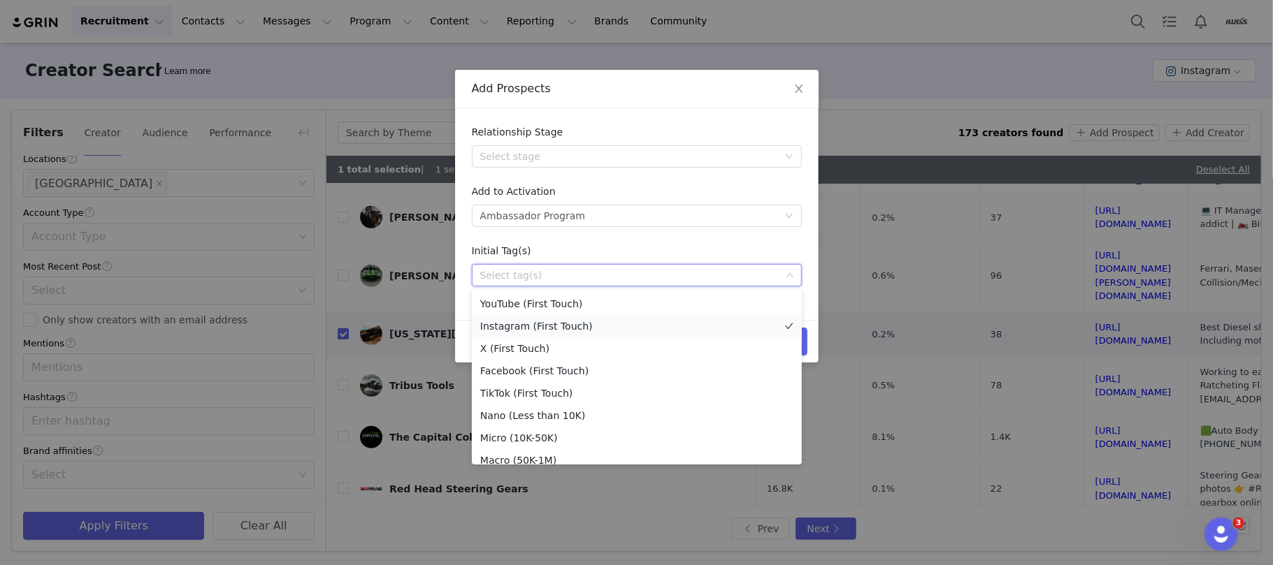
click at [553, 327] on li "Instagram (First Touch)" at bounding box center [637, 326] width 330 height 22
click at [545, 435] on li "Micro (10K-50K)" at bounding box center [637, 438] width 330 height 22
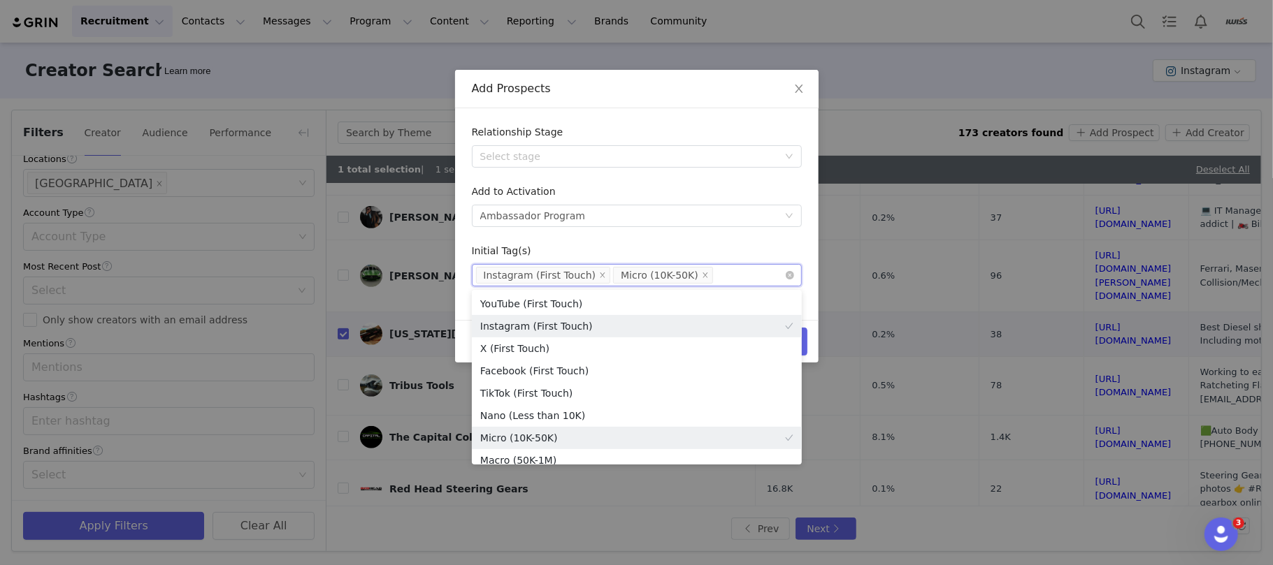
click at [638, 98] on div "Add Prospects" at bounding box center [636, 89] width 363 height 38
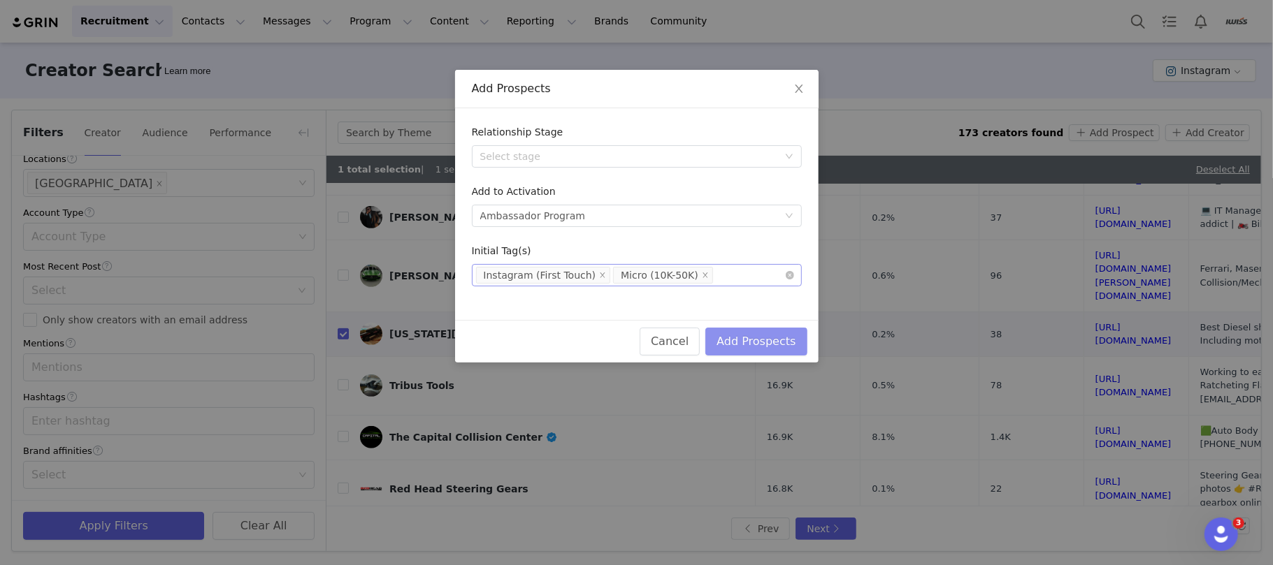
click at [770, 336] on button "Add Prospects" at bounding box center [755, 342] width 101 height 28
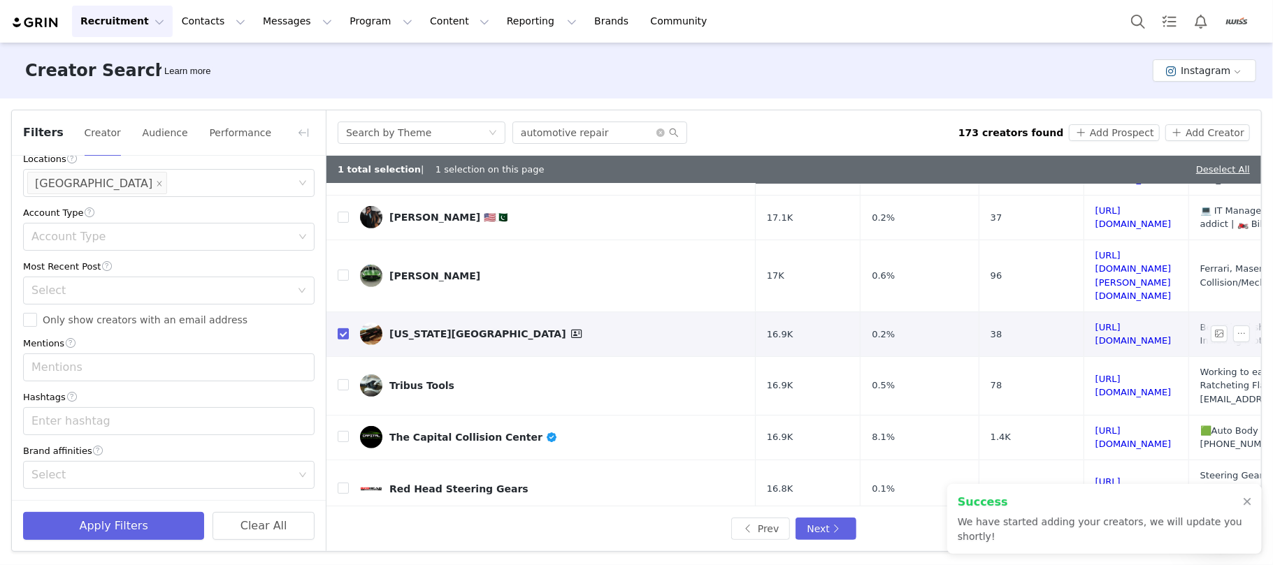
click at [342, 328] on input "checkbox" at bounding box center [343, 333] width 11 height 11
checkbox input "false"
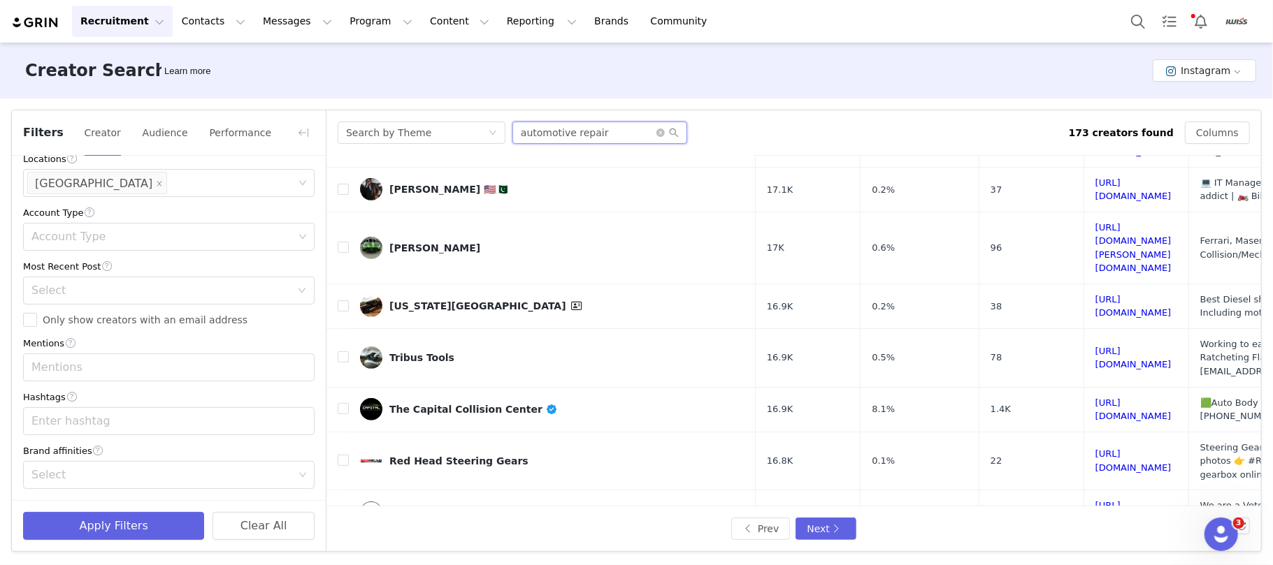
click at [551, 140] on input "automotive repair" at bounding box center [599, 133] width 175 height 22
click at [551, 136] on input "automotive repair" at bounding box center [599, 133] width 175 height 22
paste input "diesel shop"
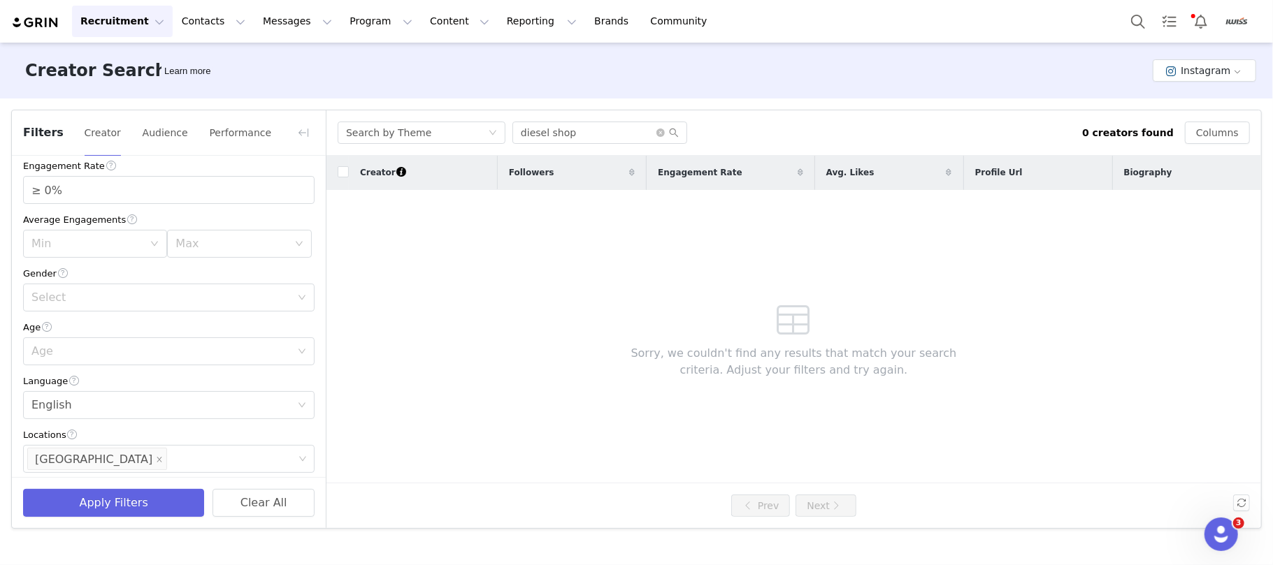
scroll to position [0, 0]
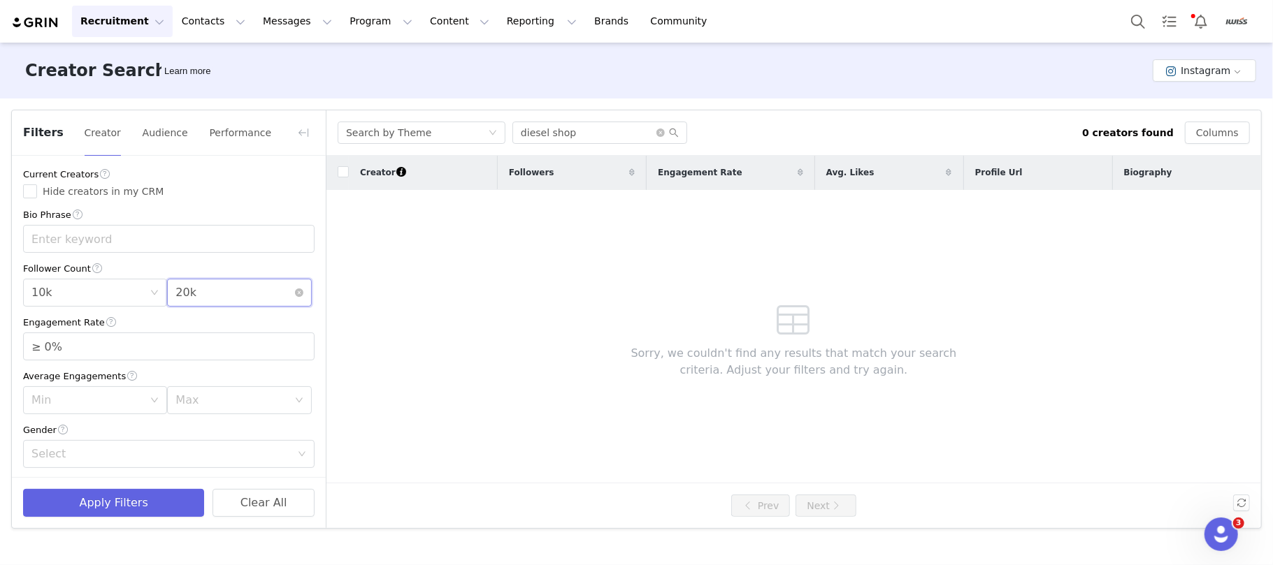
click at [199, 297] on div "Max 20k" at bounding box center [234, 293] width 118 height 27
click at [189, 406] on li "100k" at bounding box center [229, 410] width 137 height 22
click at [110, 499] on button "Apply Filters" at bounding box center [113, 503] width 181 height 28
click at [563, 129] on input "diesel shop" at bounding box center [599, 133] width 175 height 22
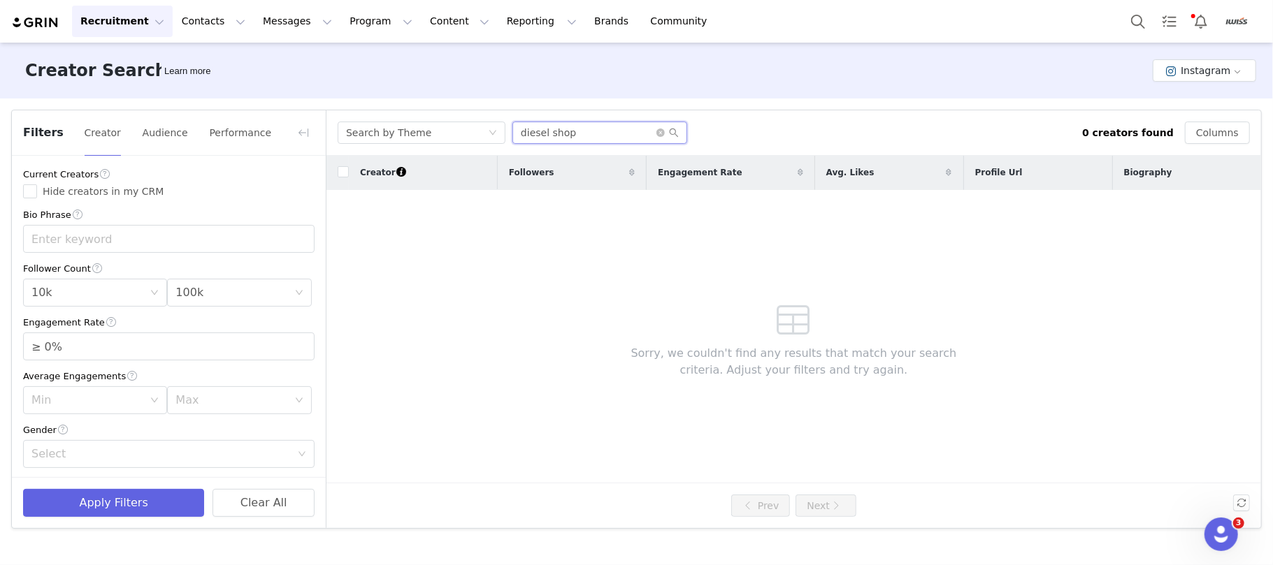
click at [563, 129] on input "diesel shop" at bounding box center [599, 133] width 175 height 22
type input "automotive repair"
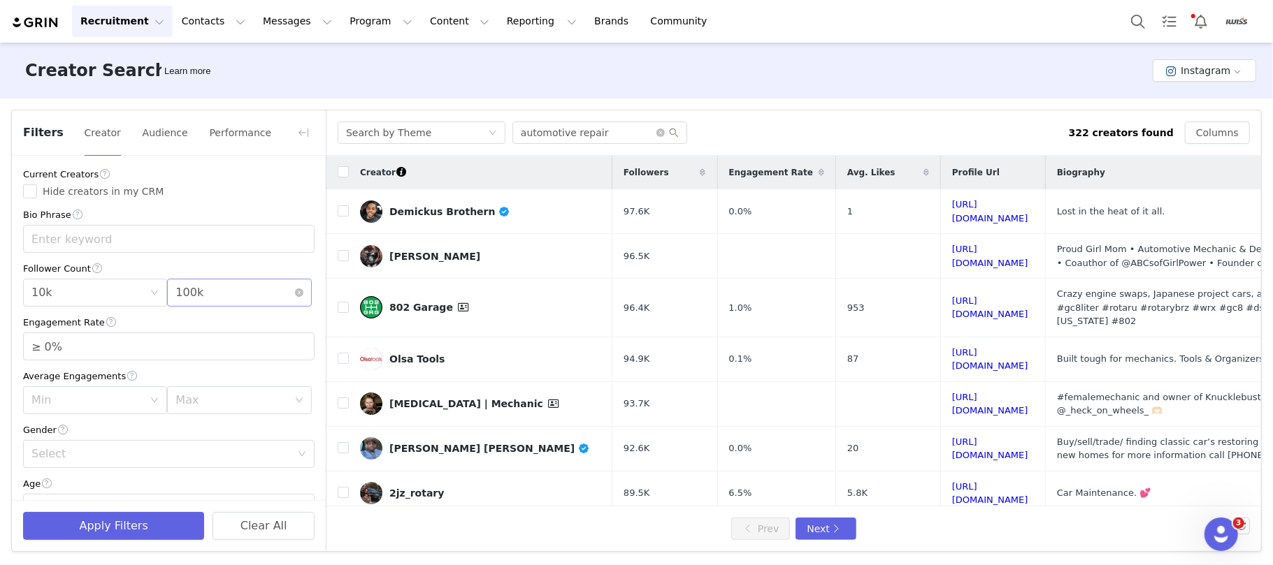
click at [187, 287] on div "100k" at bounding box center [189, 293] width 28 height 27
click at [196, 411] on li "30k" at bounding box center [229, 414] width 137 height 22
click at [145, 524] on button "Apply Filters" at bounding box center [113, 526] width 181 height 28
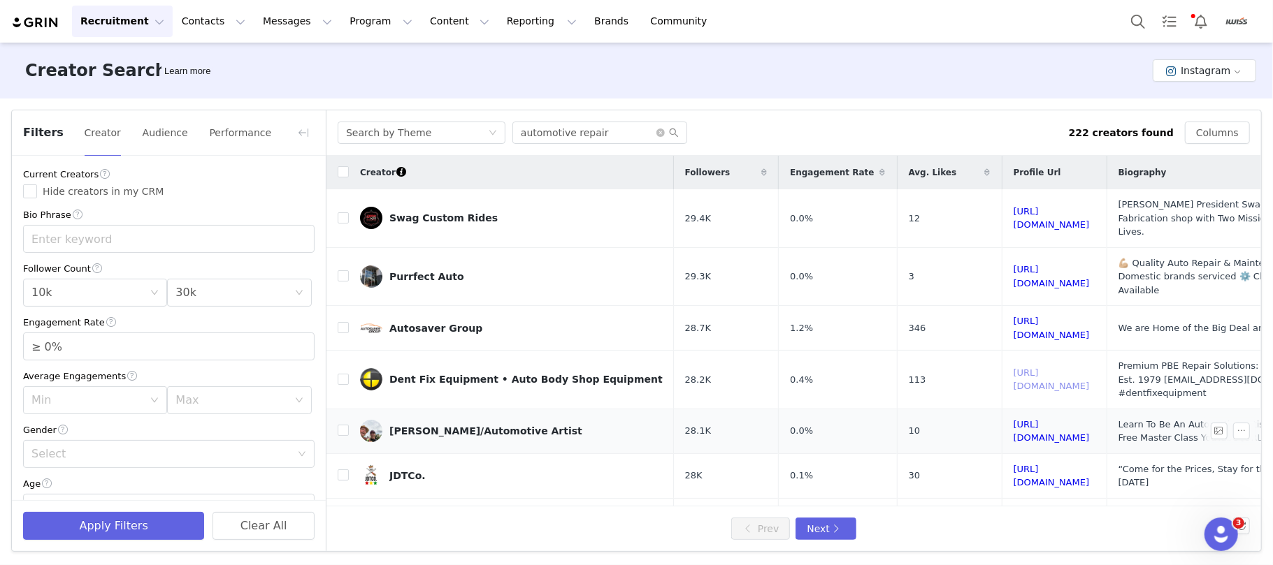
scroll to position [93, 0]
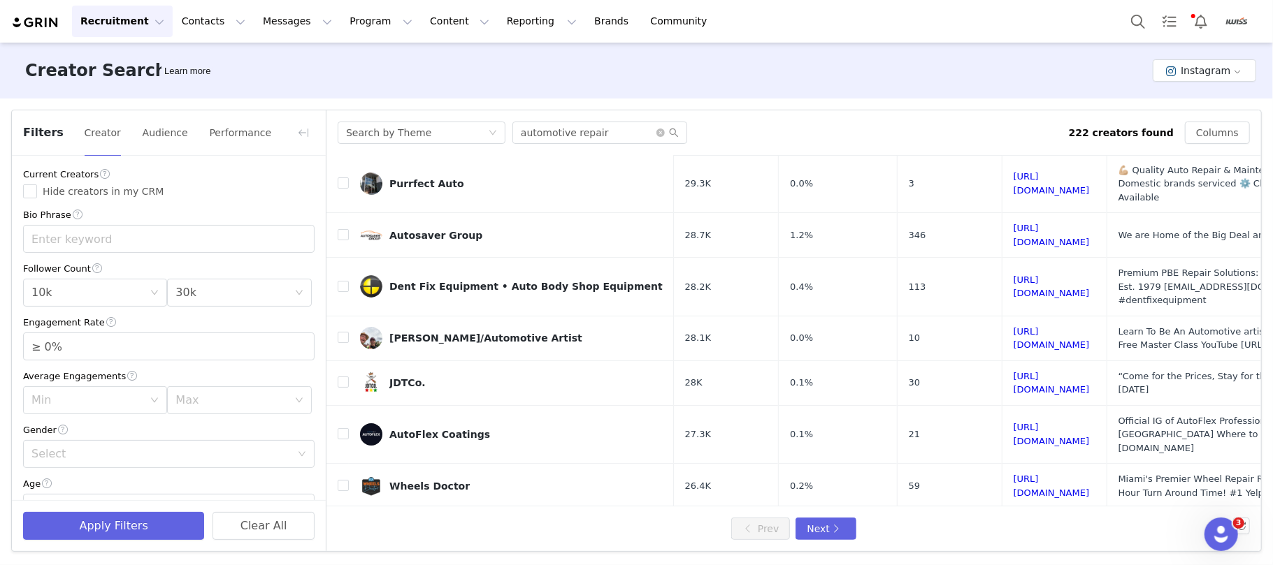
drag, startPoint x: 1002, startPoint y: 377, endPoint x: 859, endPoint y: 75, distance: 334.2
click at [859, 75] on div "Creator Search Learn more Instagram" at bounding box center [636, 71] width 1273 height 56
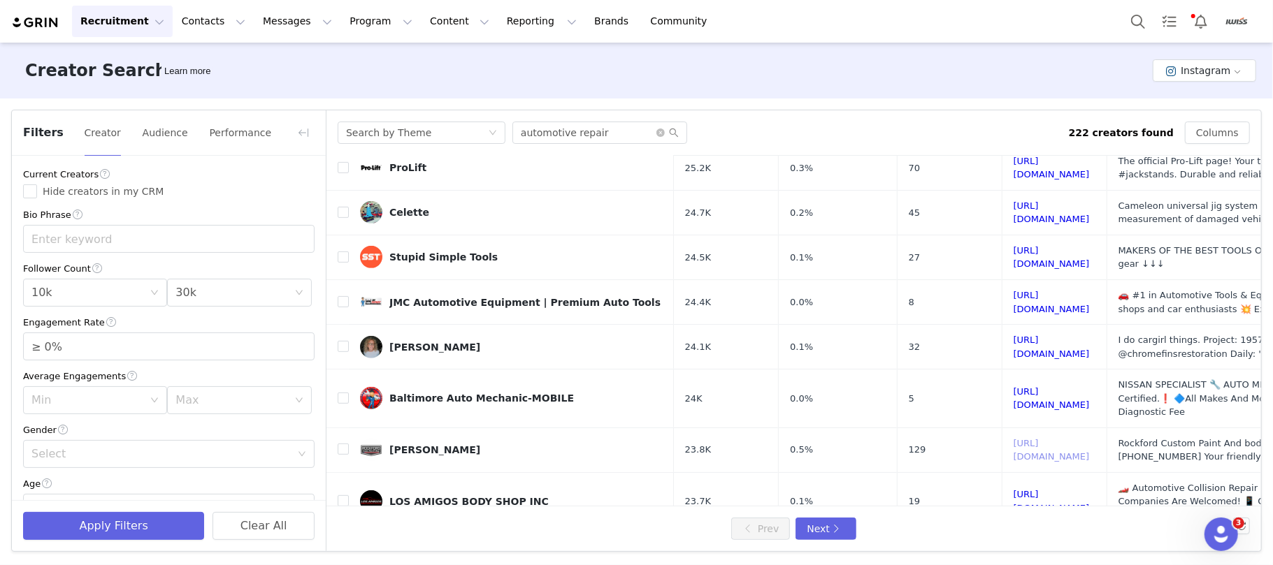
scroll to position [577, 0]
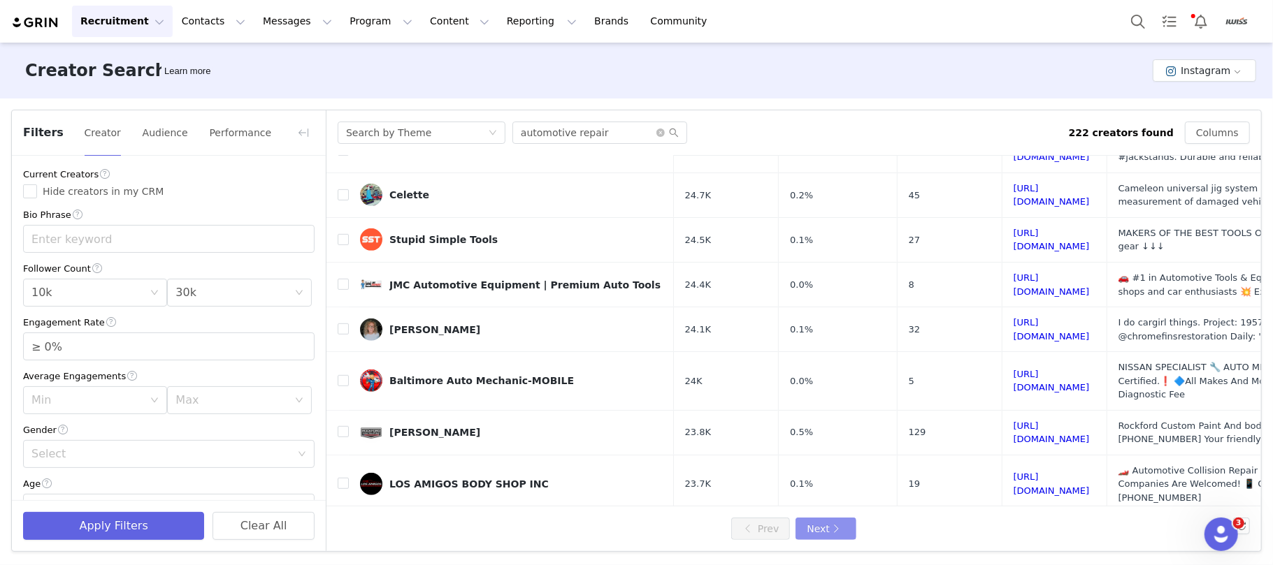
click at [828, 531] on button "Next" at bounding box center [825, 529] width 60 height 22
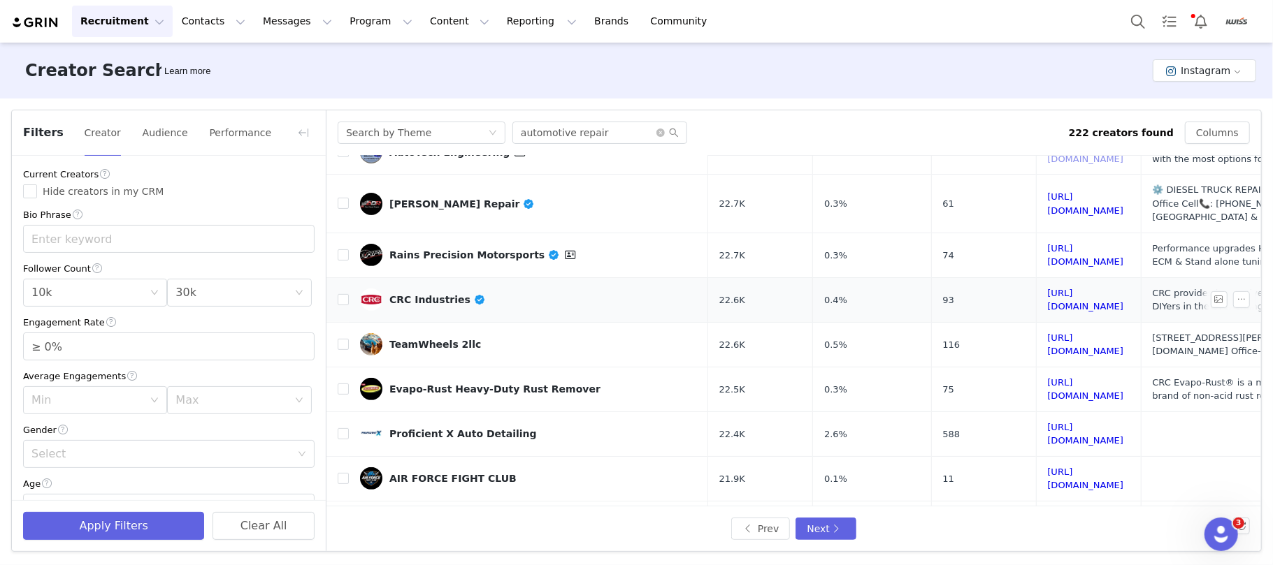
scroll to position [280, 0]
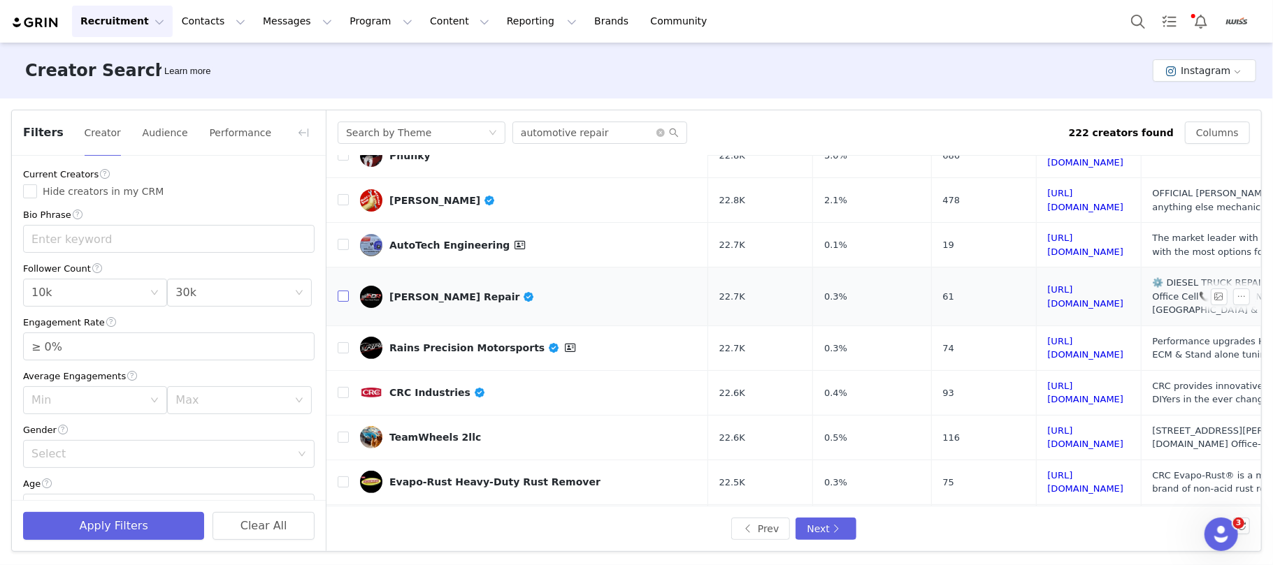
click at [345, 291] on input "checkbox" at bounding box center [343, 296] width 11 height 11
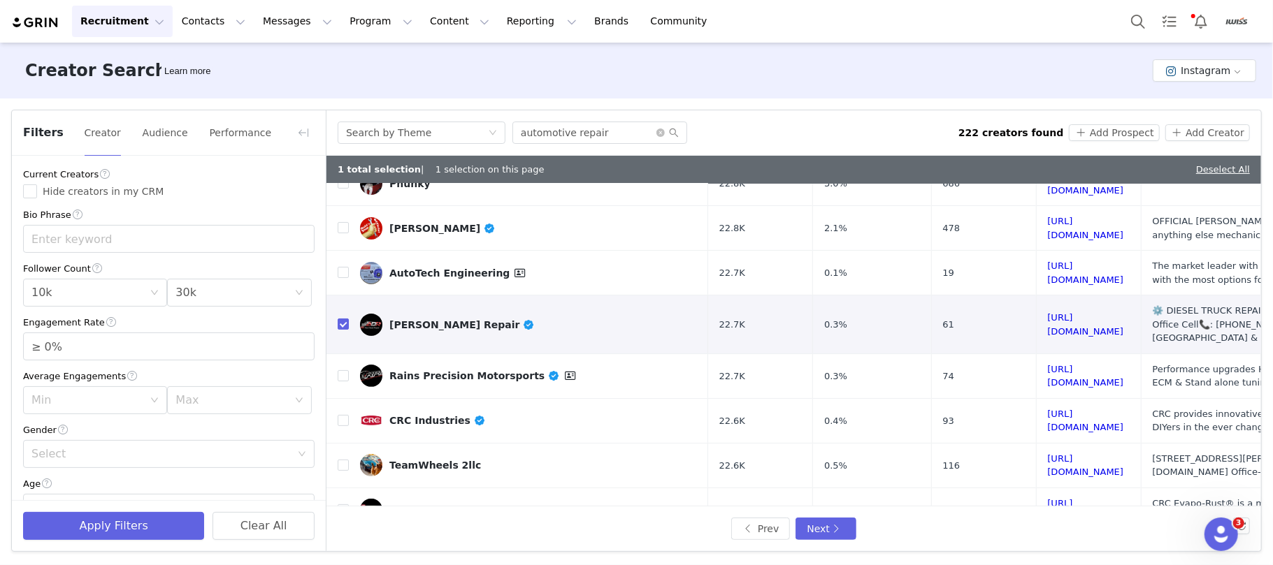
click at [1110, 122] on div "Search by Theme automotive repair 222 creators found Add Prospect Add Creator" at bounding box center [794, 133] width 912 height 22
click at [1108, 127] on button "Add Prospect" at bounding box center [1113, 132] width 90 height 17
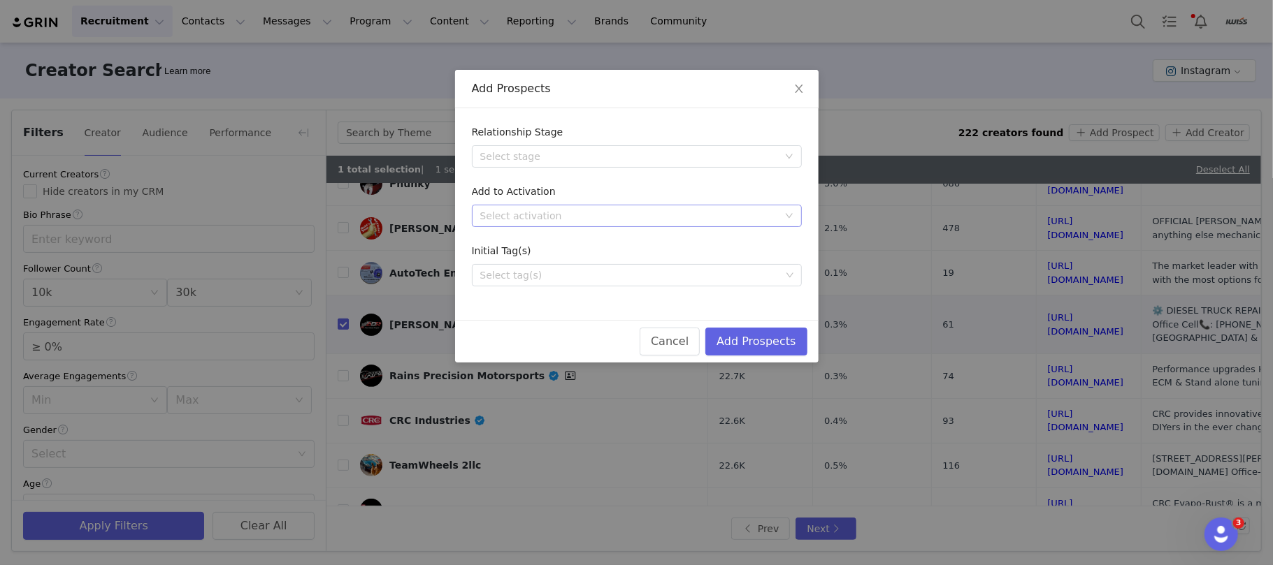
click at [595, 216] on div "Select activation" at bounding box center [629, 216] width 298 height 14
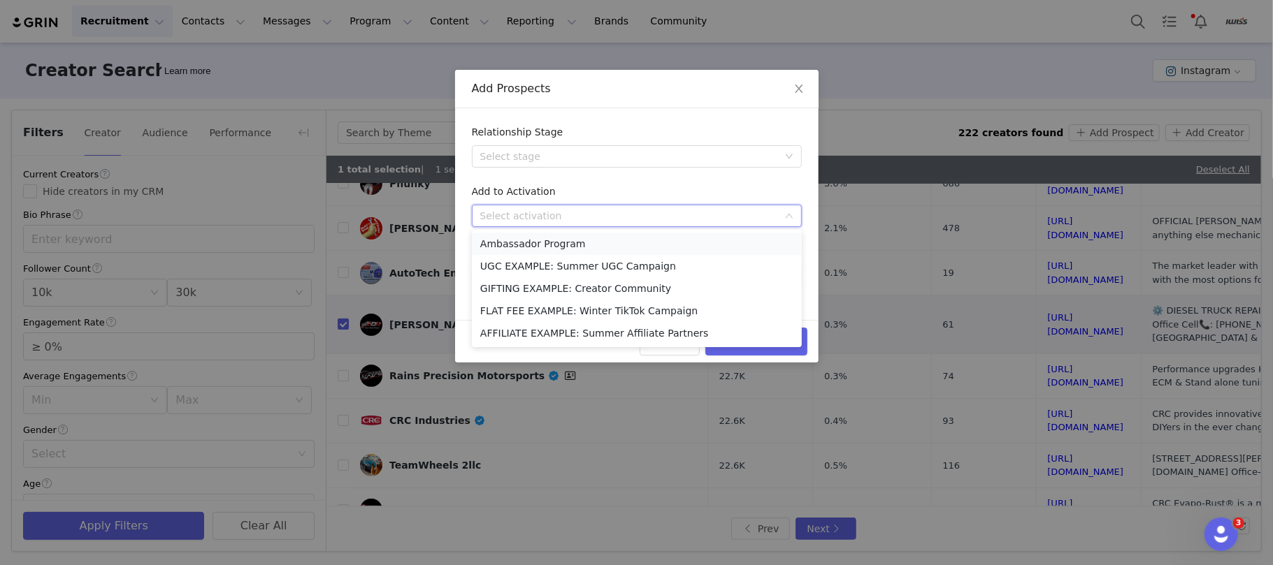
click at [570, 241] on li "Ambassador Program" at bounding box center [637, 244] width 330 height 22
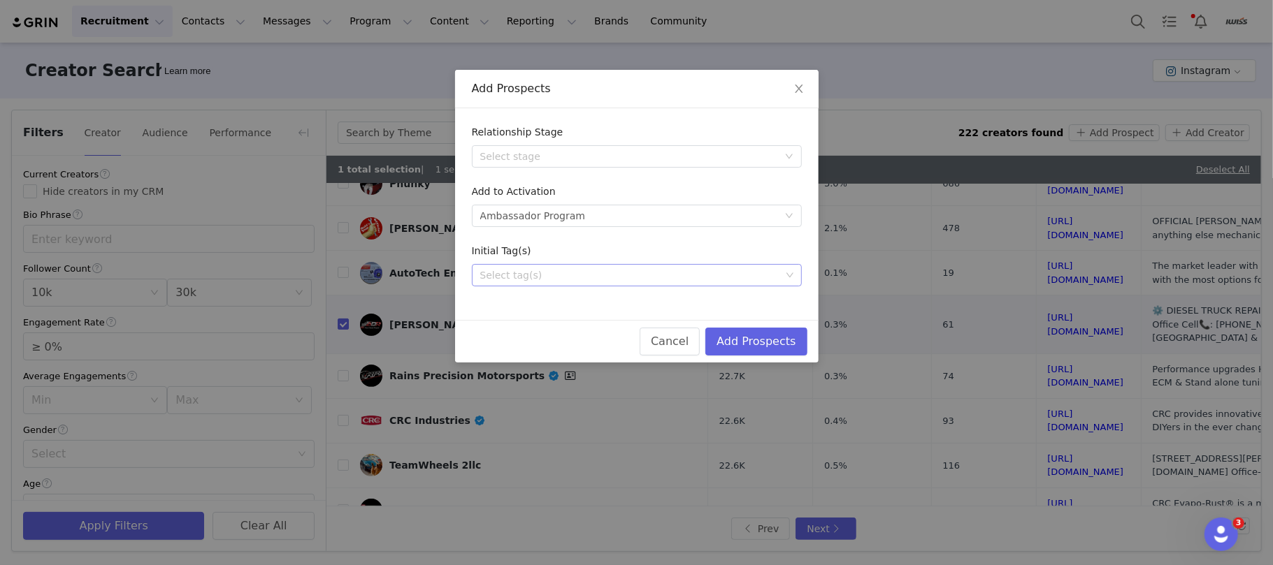
click at [587, 275] on div "Select tag(s)" at bounding box center [630, 275] width 300 height 14
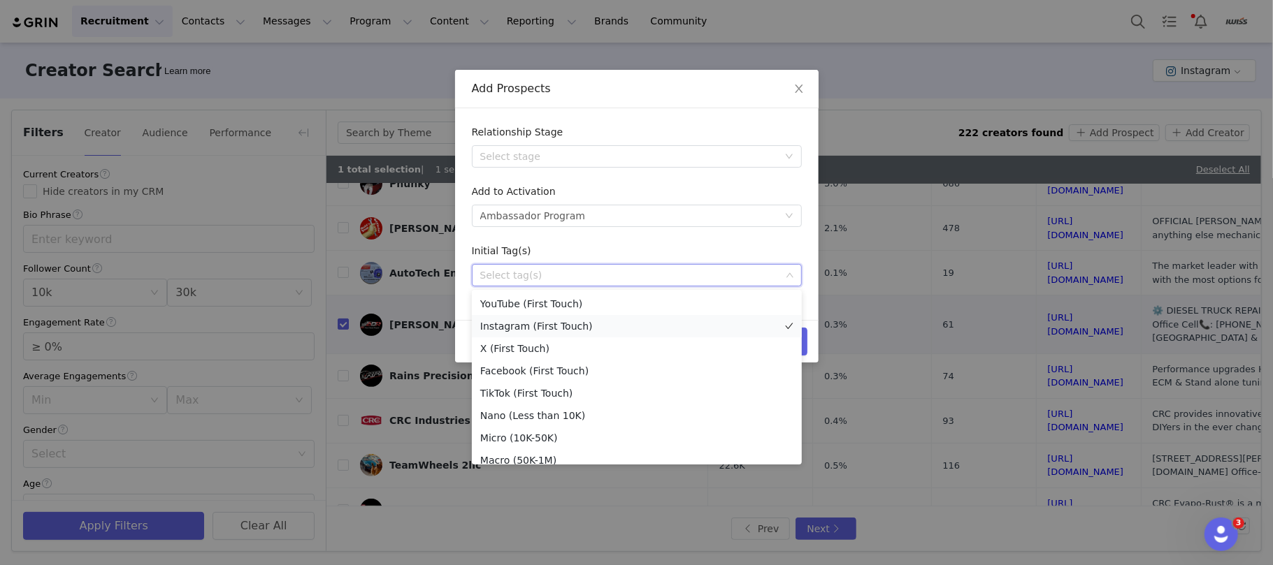
click at [551, 322] on li "Instagram (First Touch)" at bounding box center [637, 326] width 330 height 22
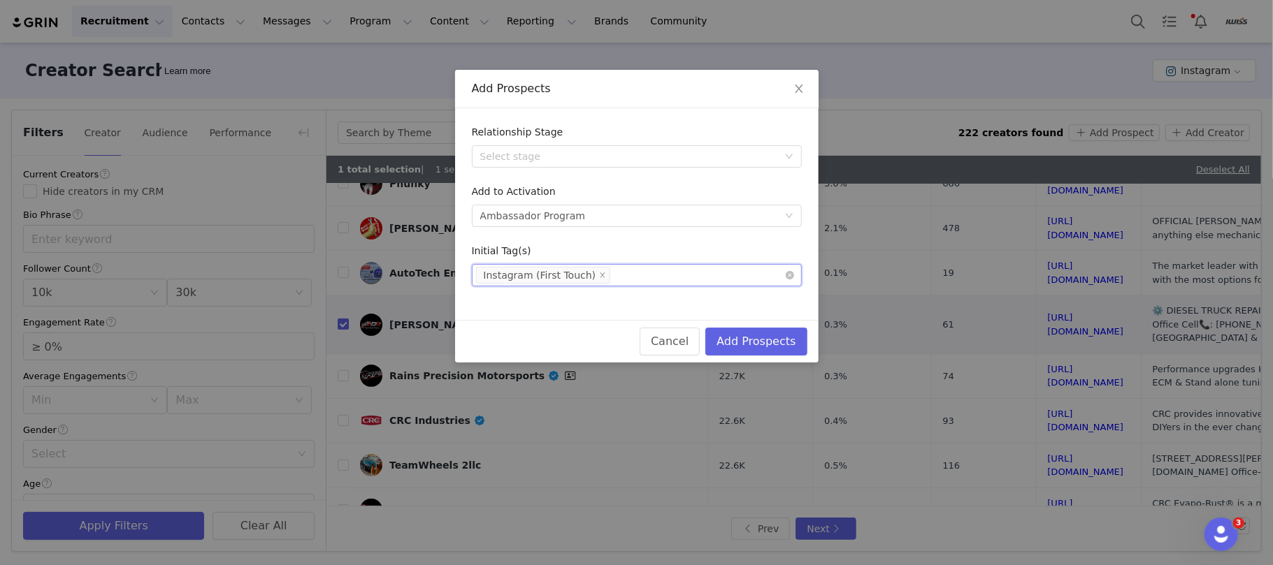
click at [632, 275] on div "Select tag(s) Instagram (First Touch)" at bounding box center [631, 275] width 311 height 21
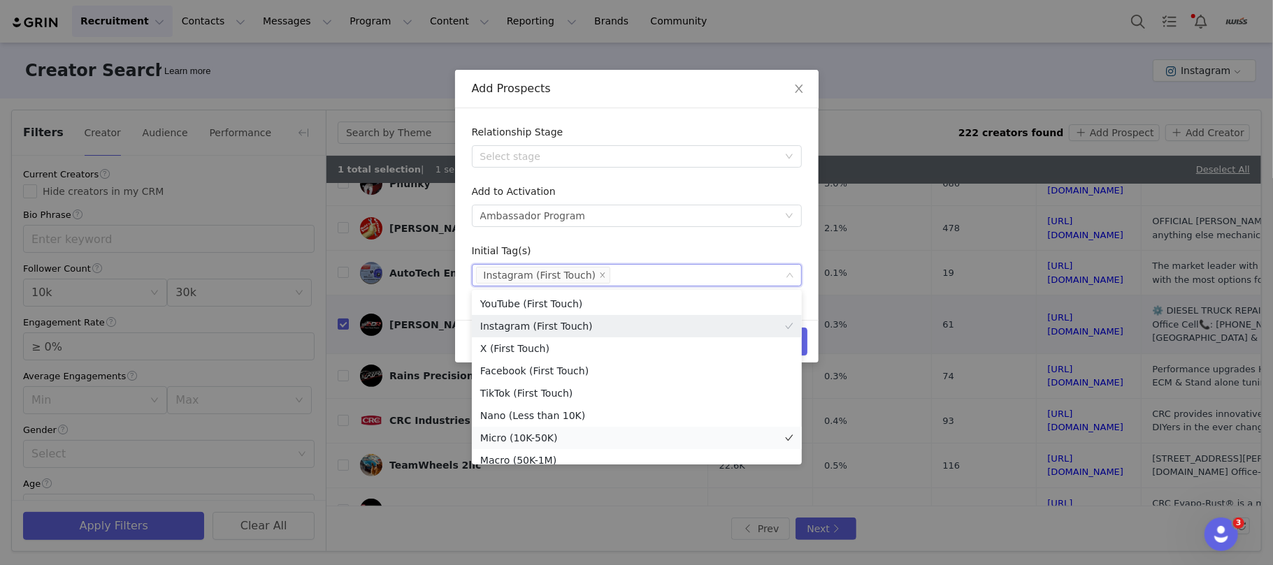
click at [577, 433] on li "Micro (10K-50K)" at bounding box center [637, 438] width 330 height 22
click at [618, 84] on div "Add Prospects" at bounding box center [637, 88] width 330 height 15
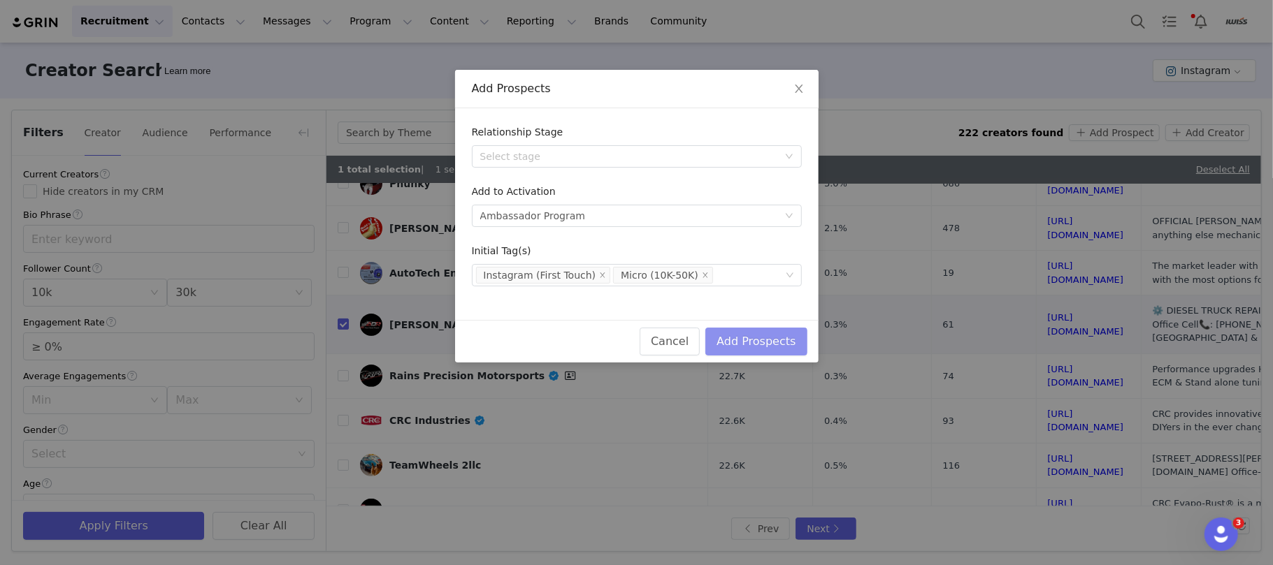
click at [781, 339] on button "Add Prospects" at bounding box center [755, 342] width 101 height 28
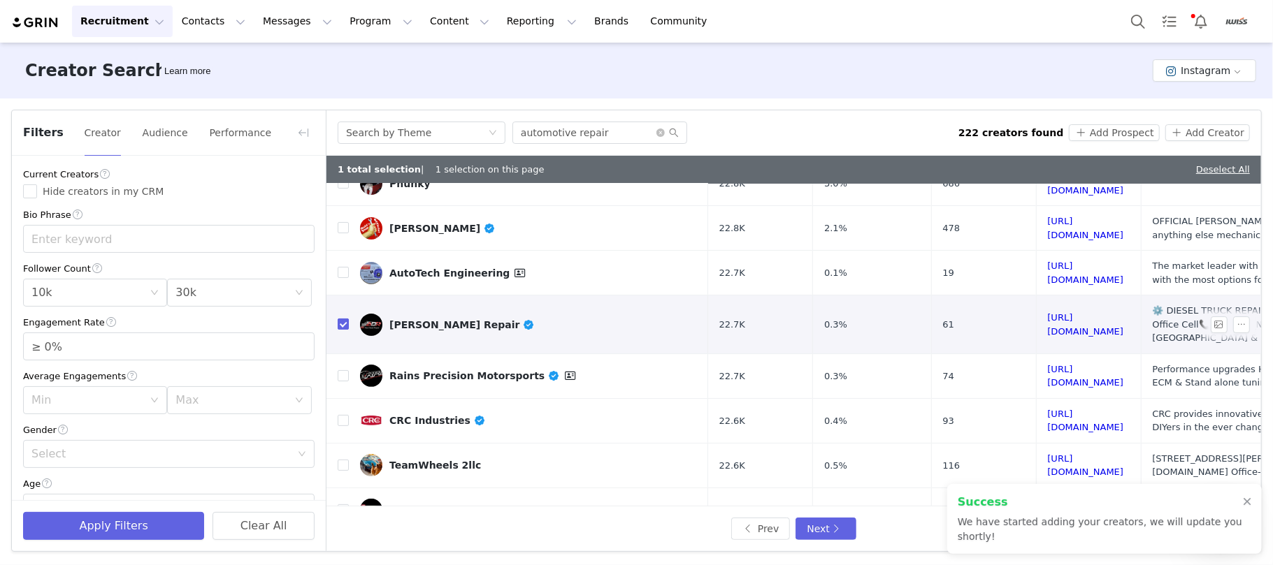
click at [344, 319] on input "checkbox" at bounding box center [343, 324] width 11 height 11
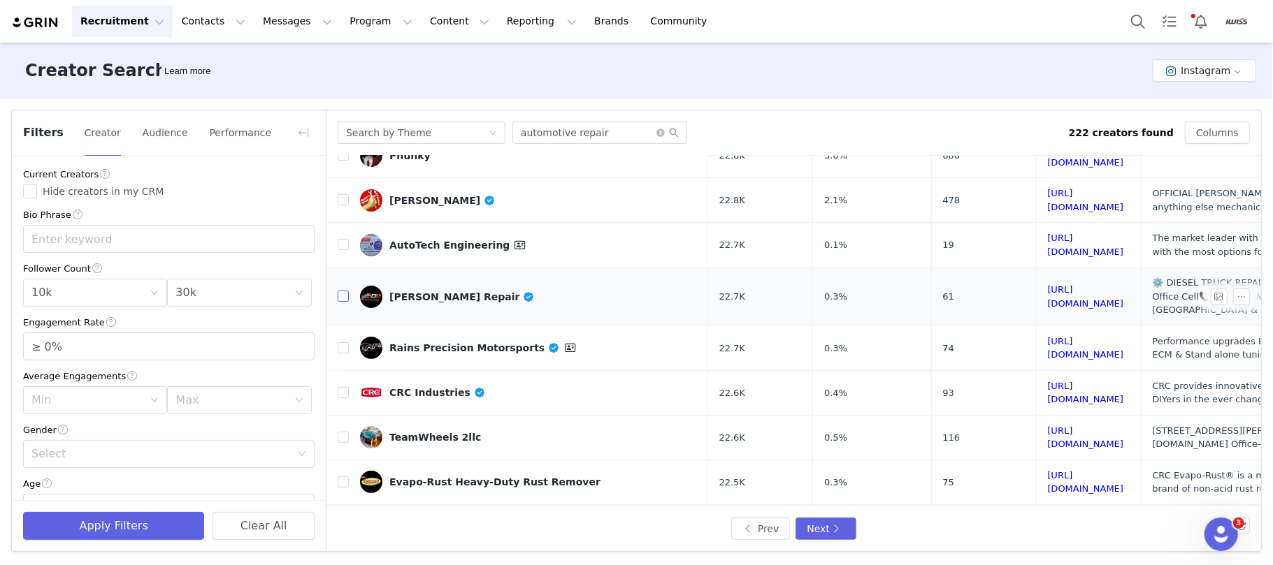
click at [344, 291] on input "checkbox" at bounding box center [343, 296] width 11 height 11
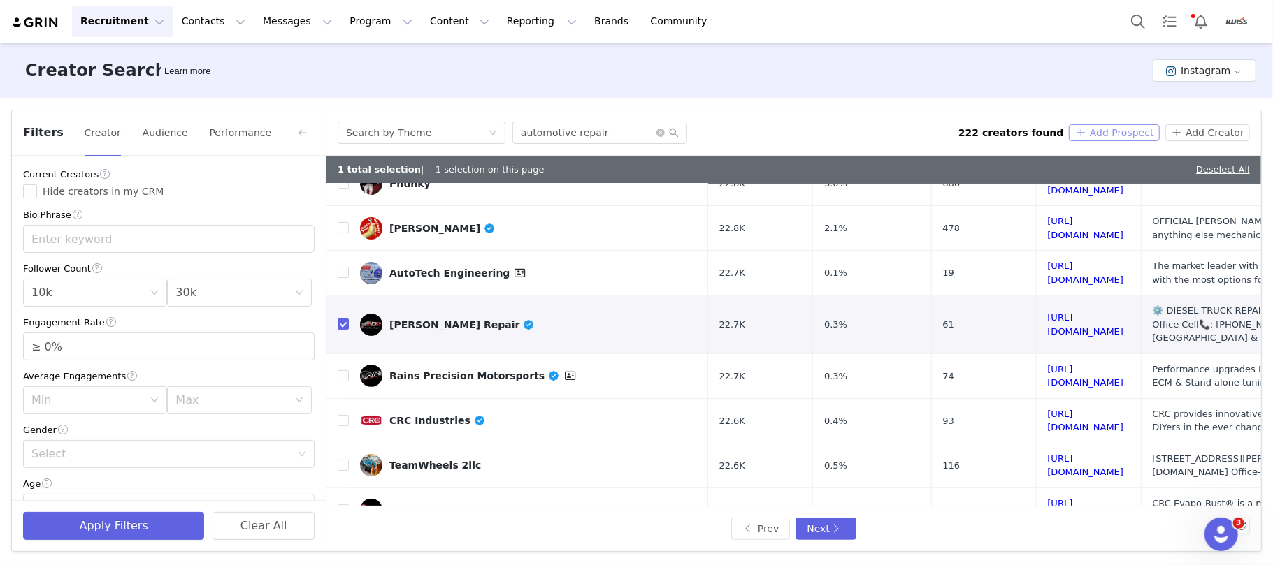
click at [1096, 129] on button "Add Prospect" at bounding box center [1113, 132] width 90 height 17
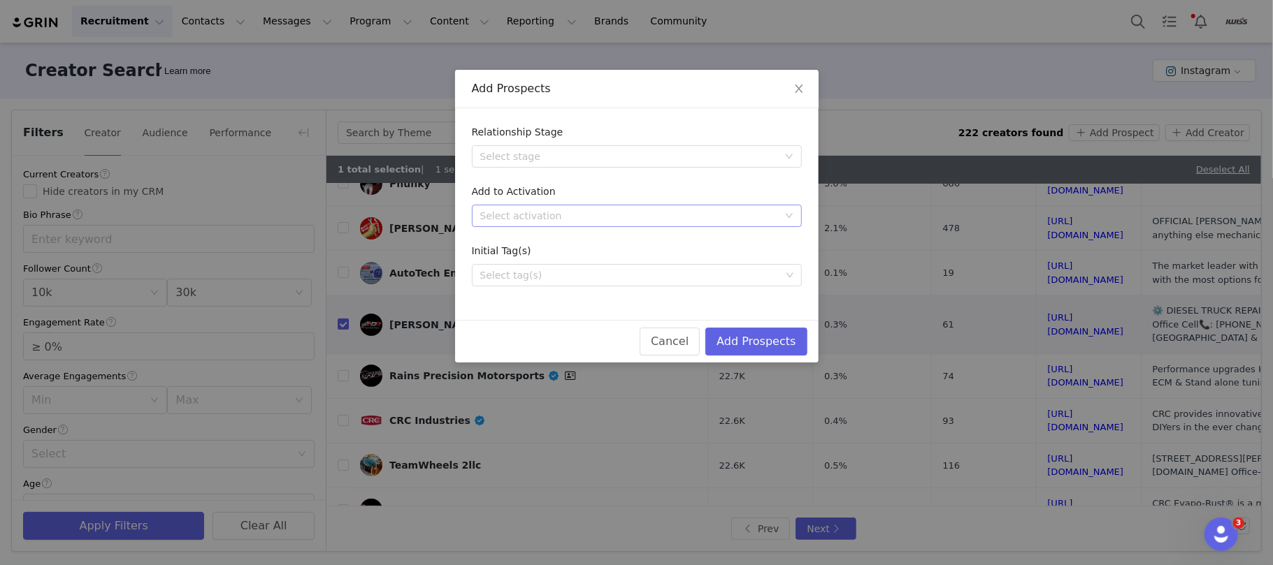
click at [607, 216] on div "Select activation" at bounding box center [629, 216] width 298 height 14
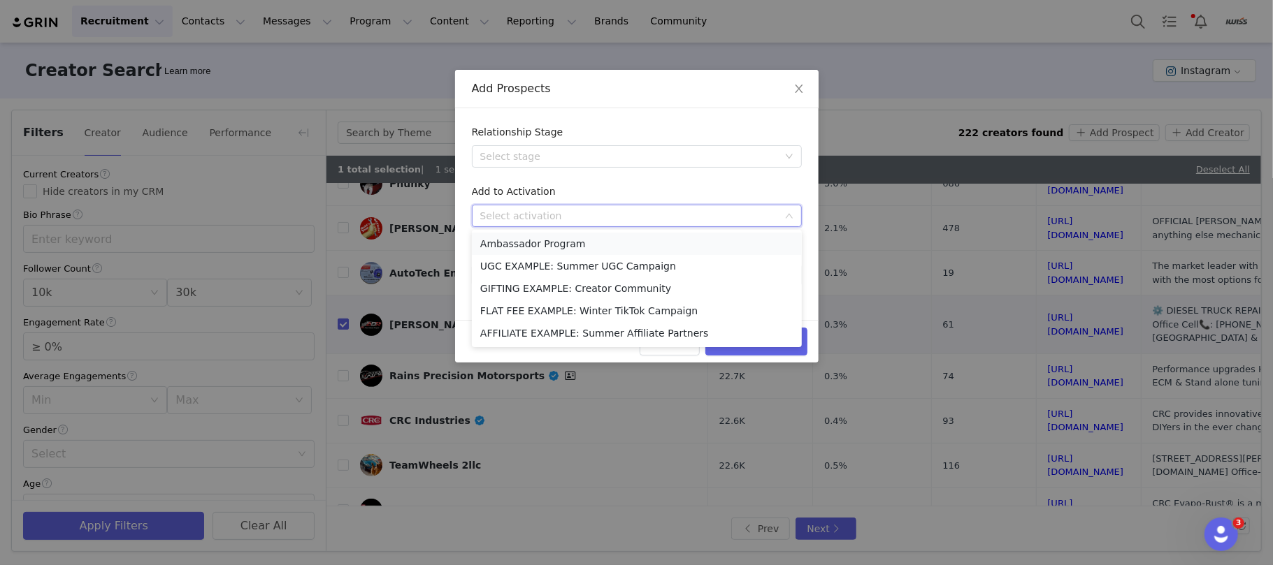
click at [534, 235] on li "Ambassador Program" at bounding box center [637, 244] width 330 height 22
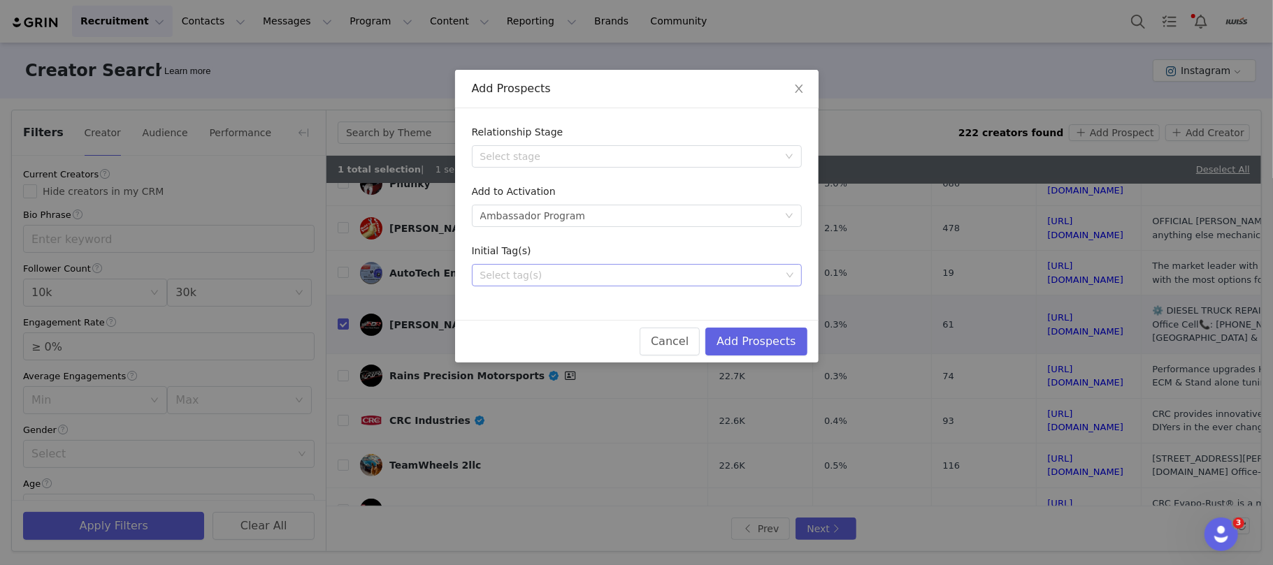
click at [571, 275] on div "Select tag(s)" at bounding box center [630, 275] width 300 height 14
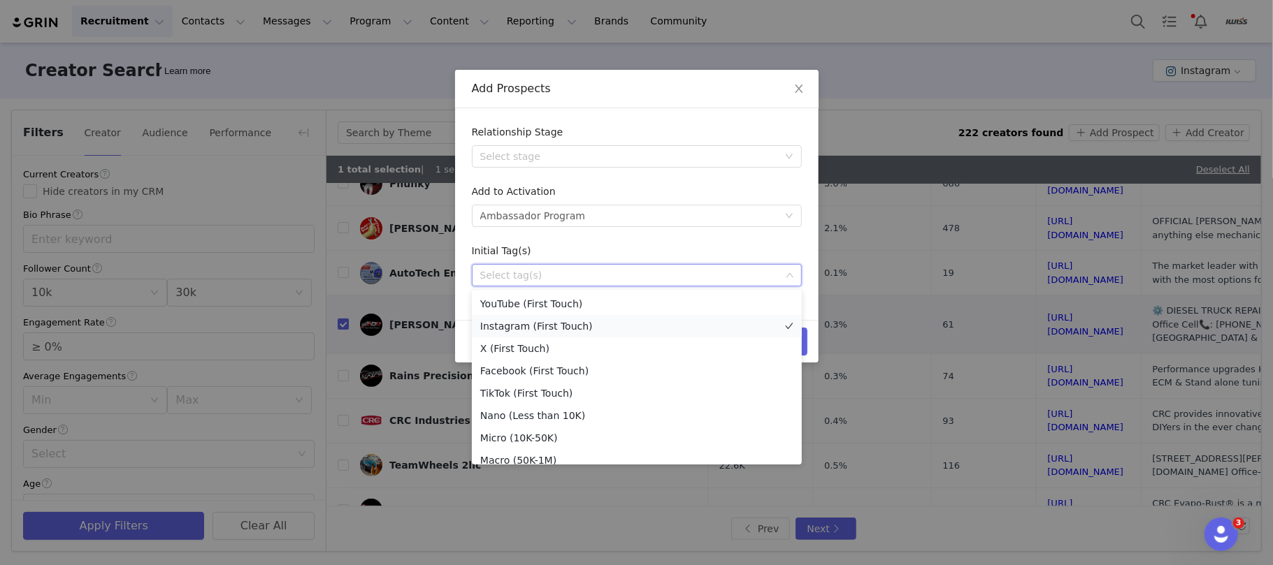
click at [545, 327] on li "Instagram (First Touch)" at bounding box center [637, 326] width 330 height 22
click at [630, 98] on div "Add Prospects" at bounding box center [636, 89] width 363 height 38
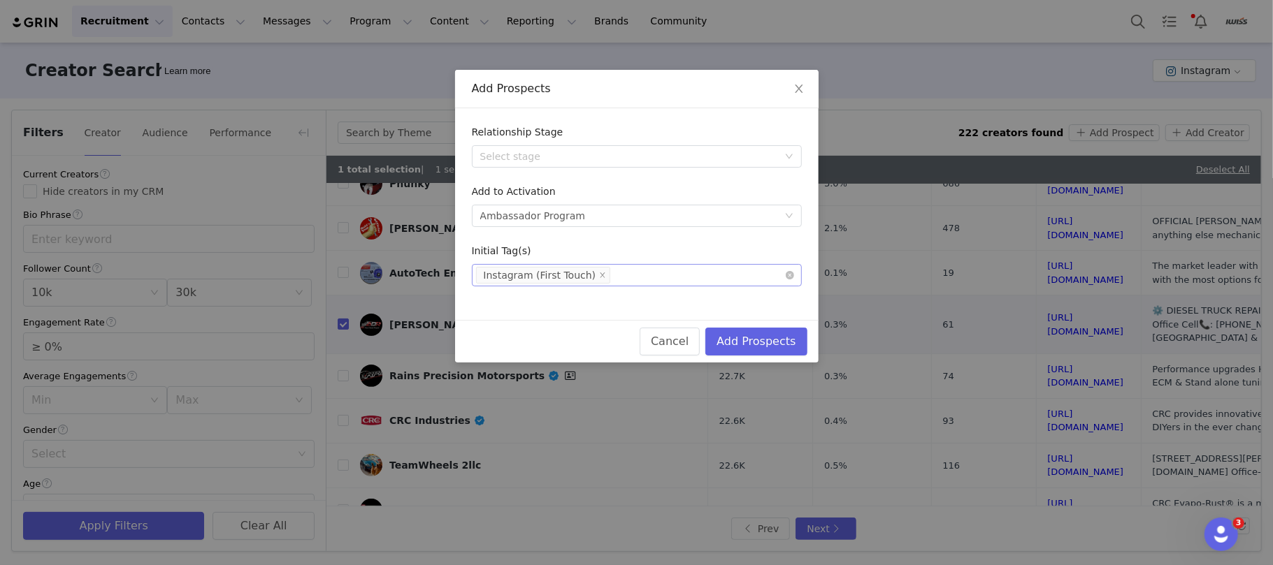
click at [618, 275] on div "Select tag(s) Instagram (First Touch)" at bounding box center [631, 275] width 311 height 21
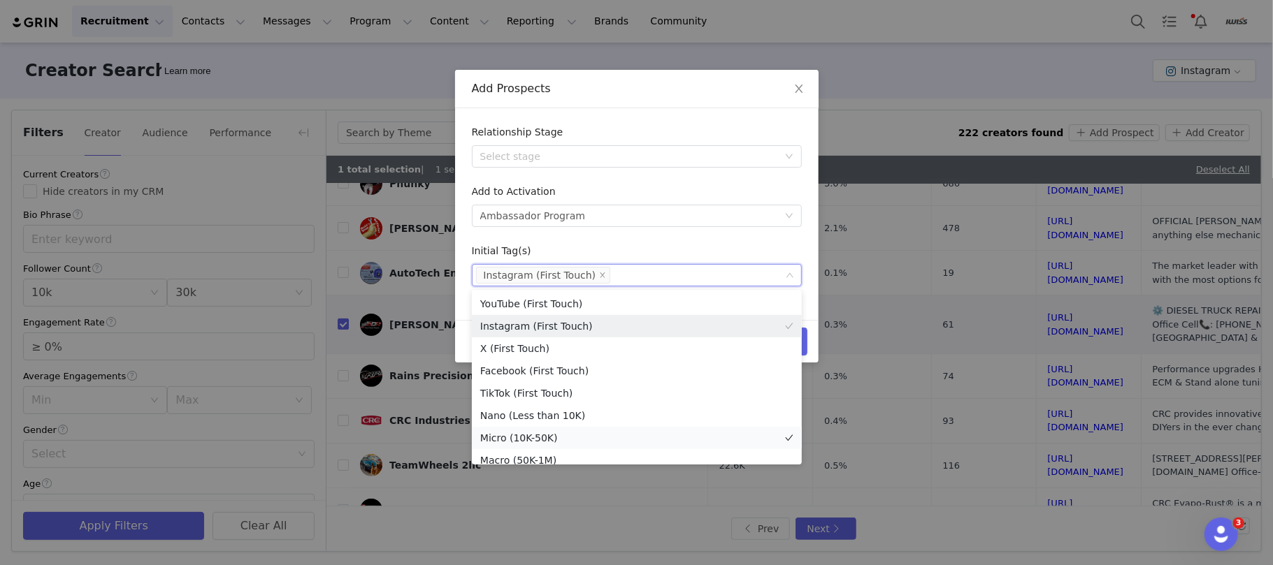
click at [551, 437] on li "Micro (10K-50K)" at bounding box center [637, 438] width 330 height 22
click at [572, 90] on div "Add Prospects" at bounding box center [637, 88] width 330 height 15
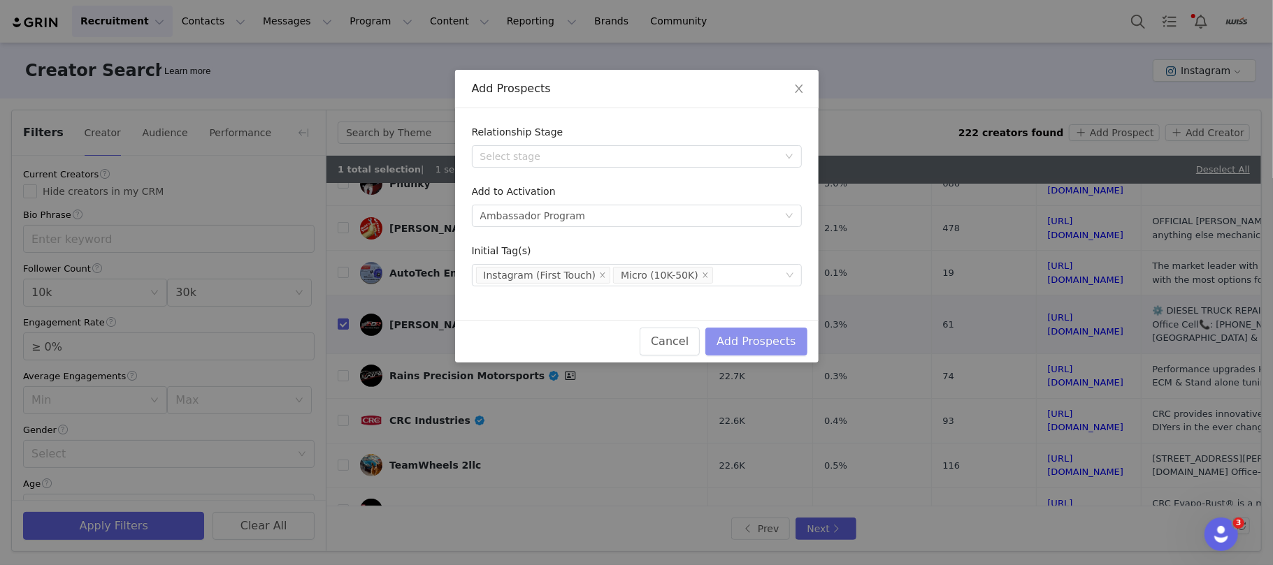
click at [763, 347] on button "Add Prospects" at bounding box center [755, 342] width 101 height 28
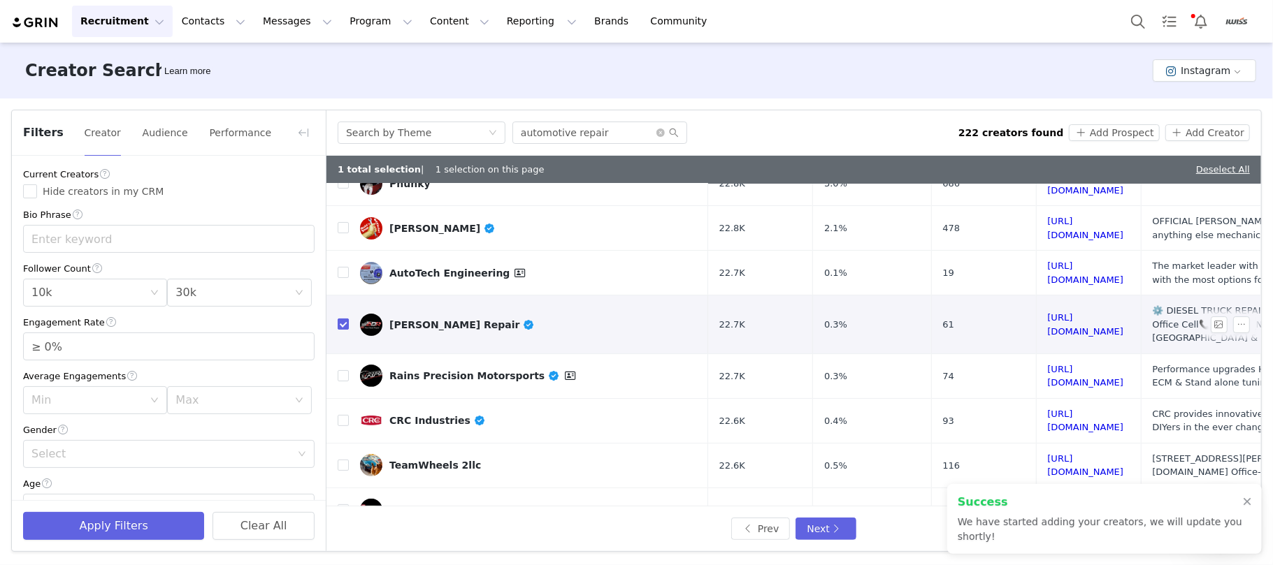
click at [345, 319] on input "checkbox" at bounding box center [343, 324] width 11 height 11
checkbox input "false"
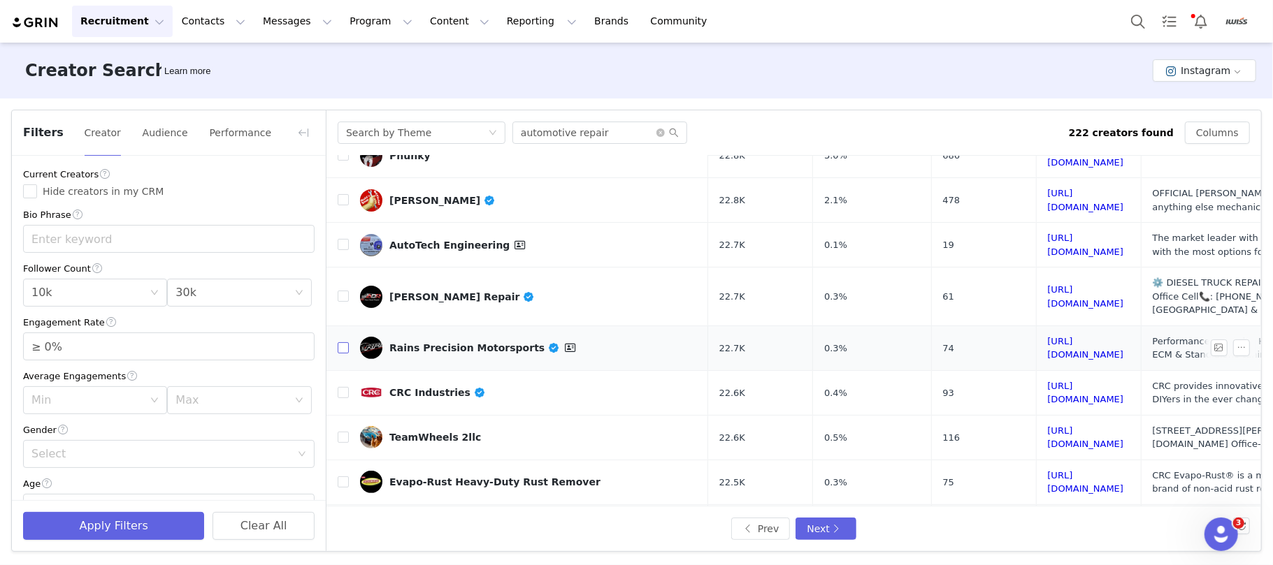
click at [345, 342] on input "checkbox" at bounding box center [343, 347] width 11 height 11
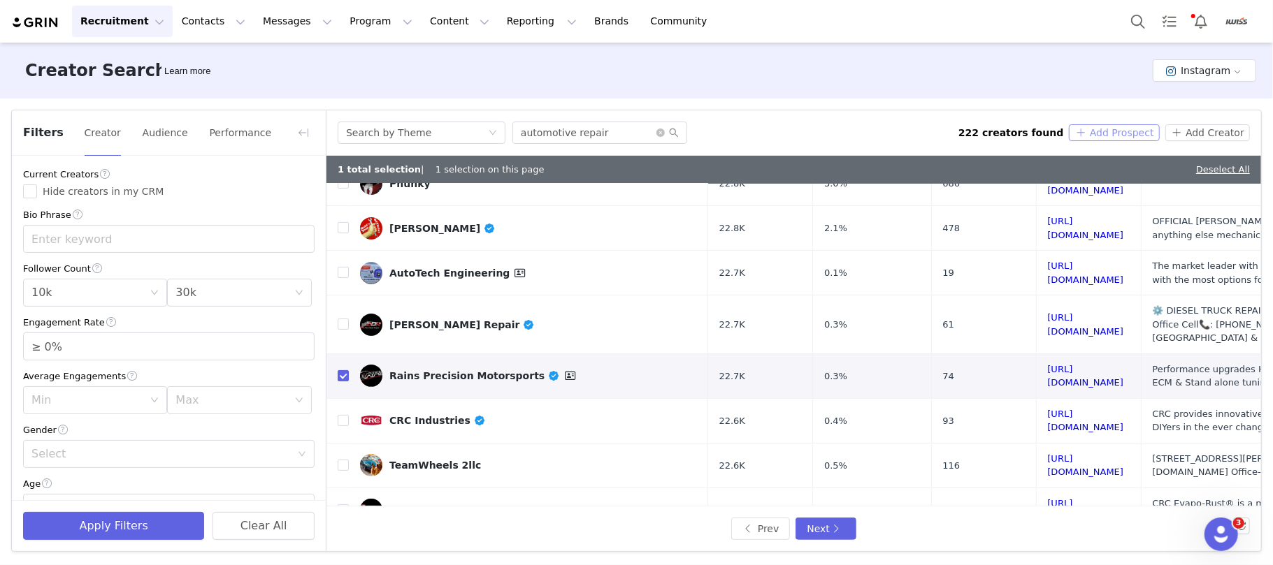
click at [1085, 133] on button "Add Prospect" at bounding box center [1113, 132] width 90 height 17
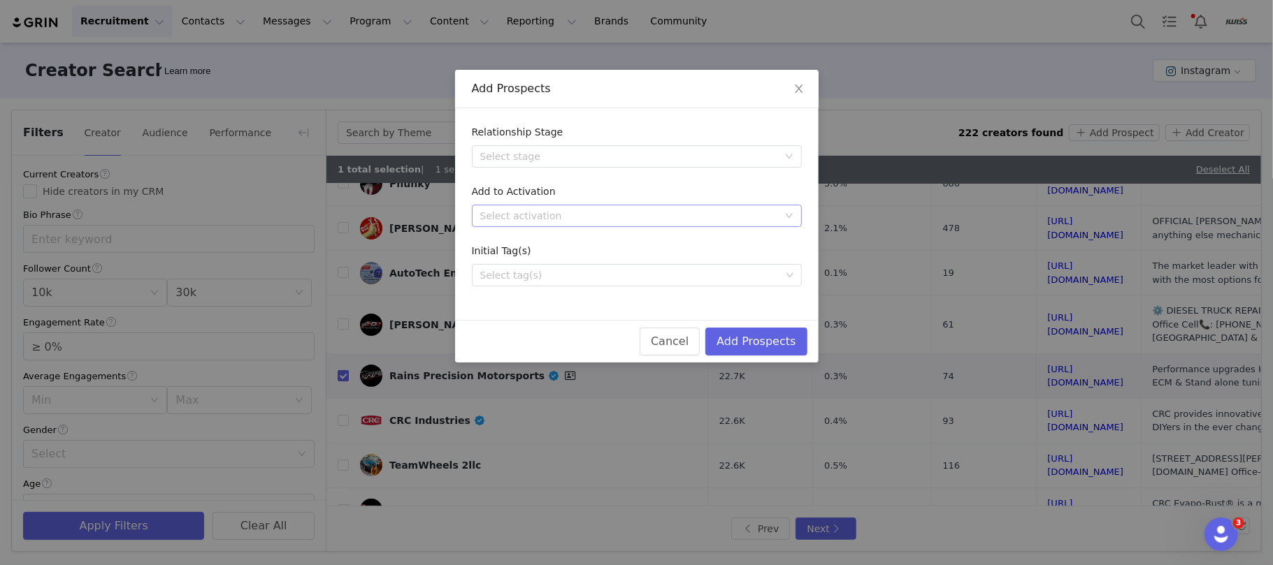
click at [618, 221] on div "Select activation" at bounding box center [629, 216] width 298 height 14
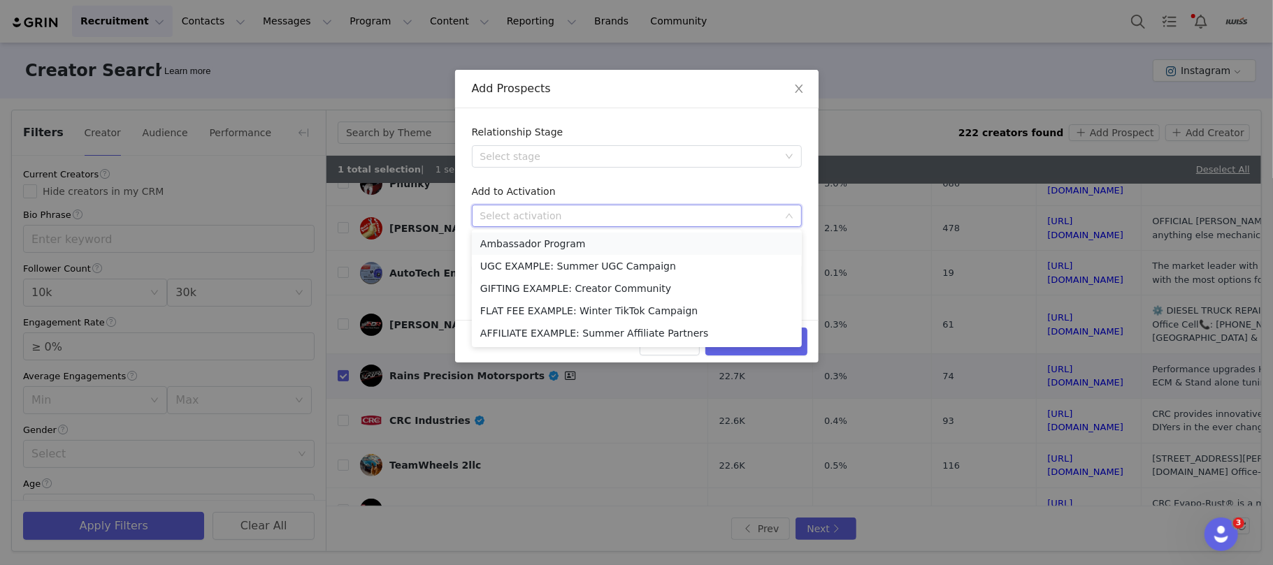
click at [540, 244] on li "Ambassador Program" at bounding box center [637, 244] width 330 height 22
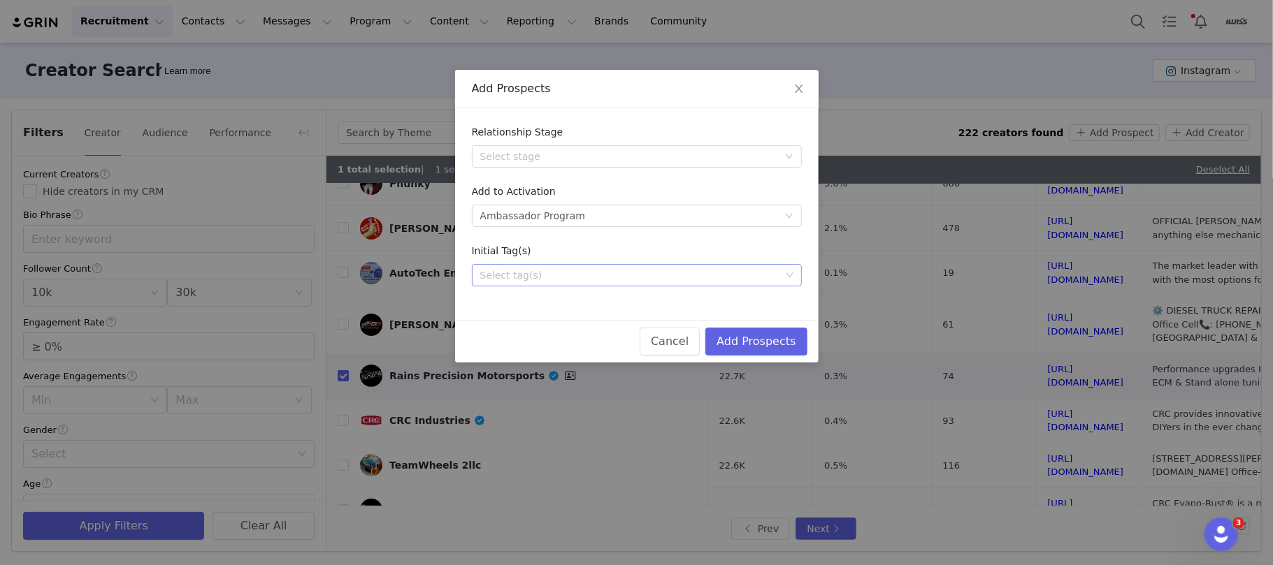
click at [560, 284] on div "Select tag(s)" at bounding box center [631, 275] width 311 height 21
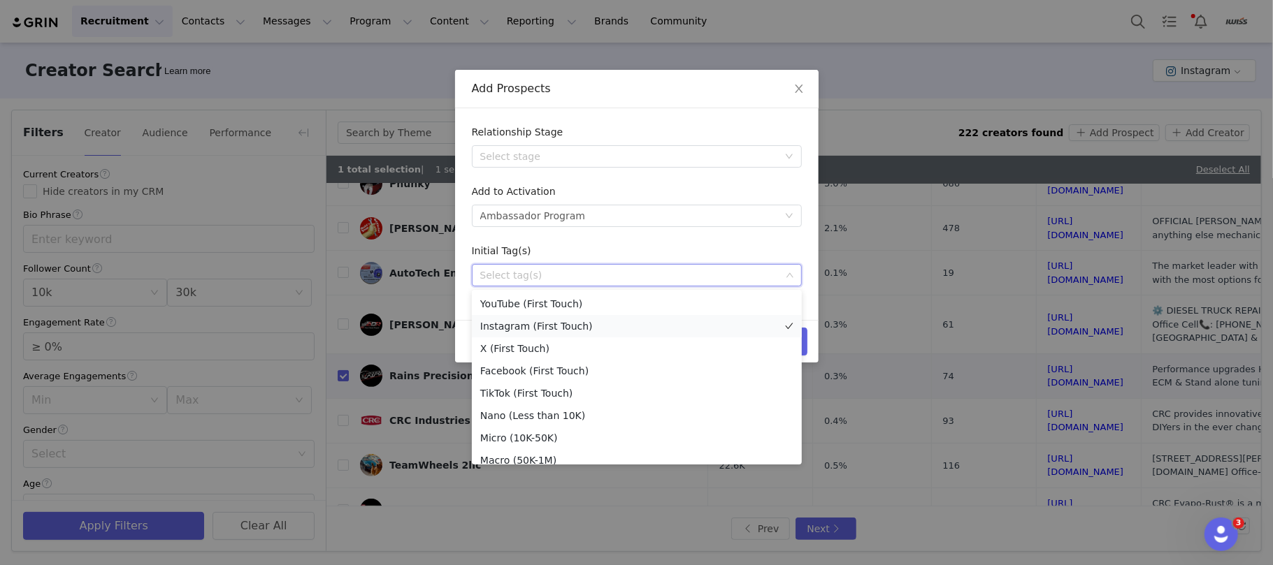
click at [540, 319] on li "Instagram (First Touch)" at bounding box center [637, 326] width 330 height 22
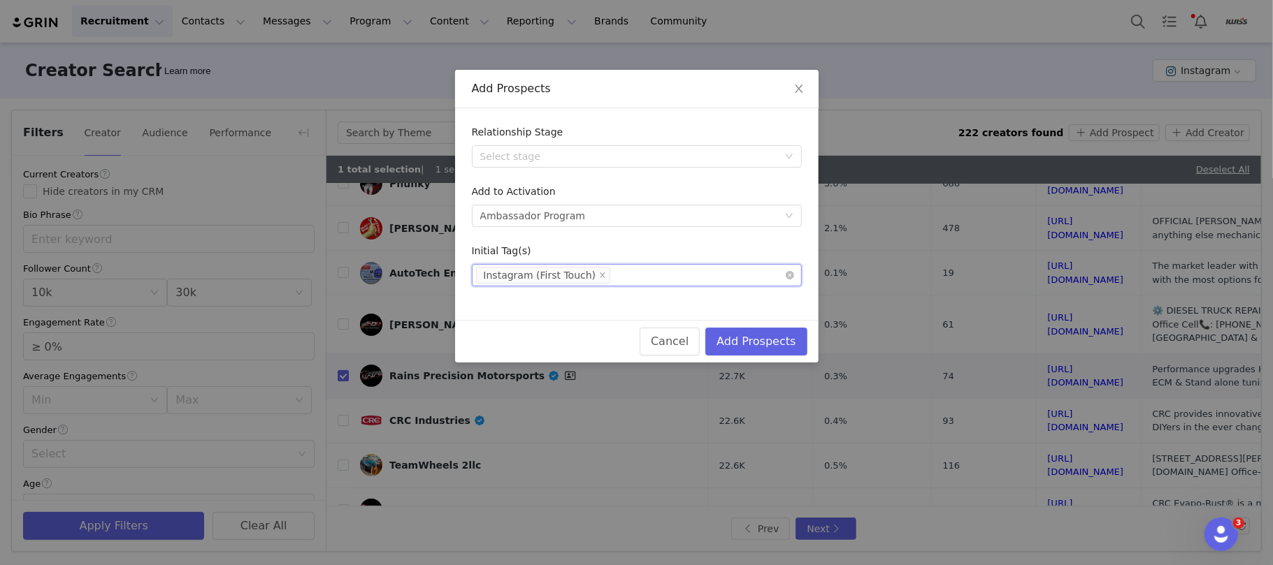
click at [624, 275] on div "Select tag(s) Instagram (First Touch)" at bounding box center [631, 275] width 311 height 21
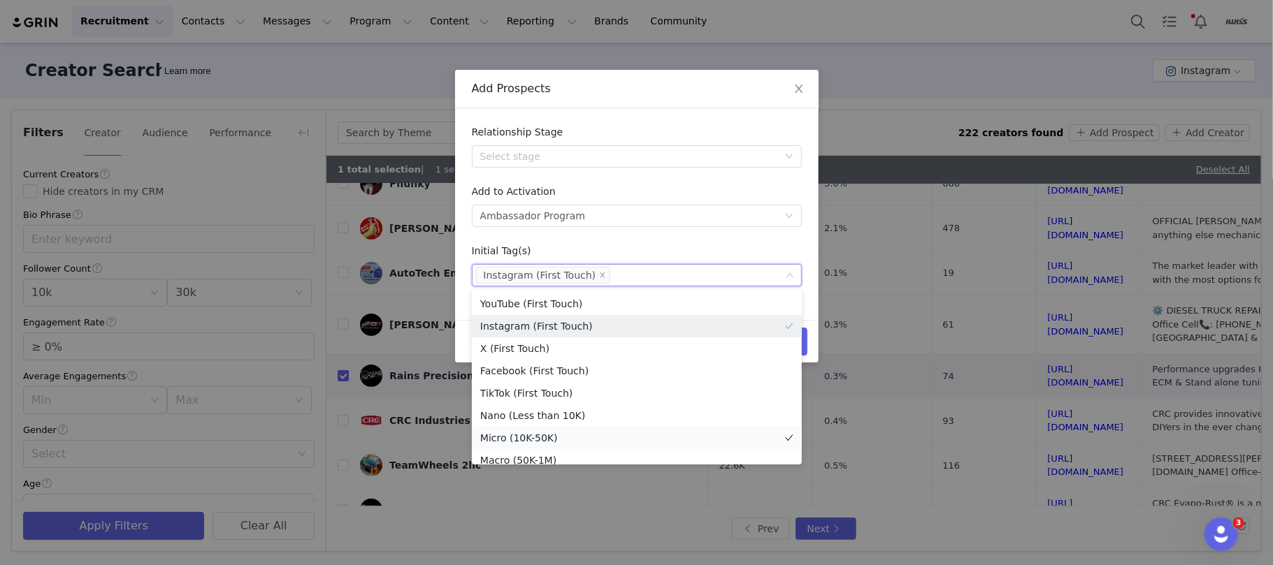
click at [549, 437] on li "Micro (10K-50K)" at bounding box center [637, 438] width 330 height 22
click at [621, 94] on div "Add Prospects" at bounding box center [637, 88] width 330 height 15
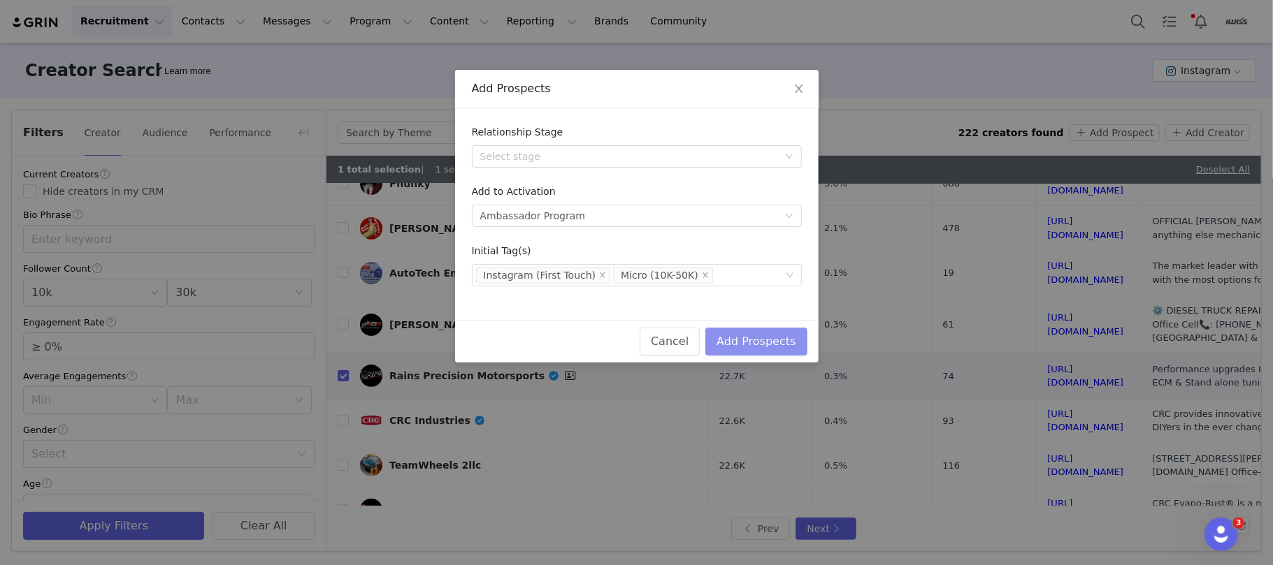
click at [781, 344] on button "Add Prospects" at bounding box center [755, 342] width 101 height 28
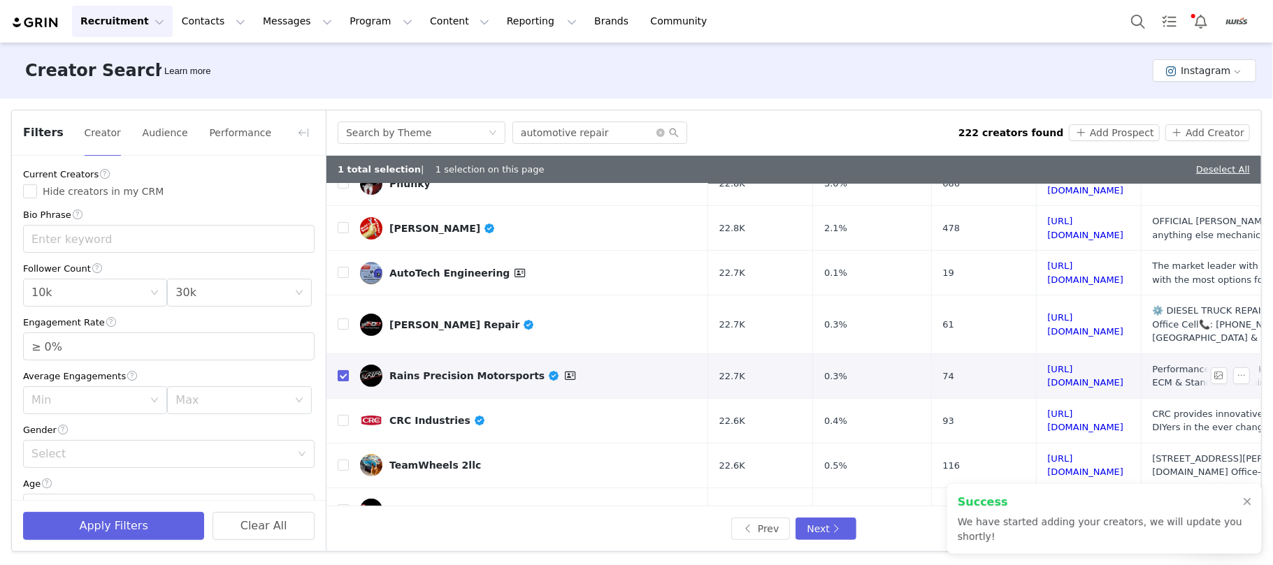
click at [342, 370] on input "checkbox" at bounding box center [343, 375] width 11 height 11
checkbox input "false"
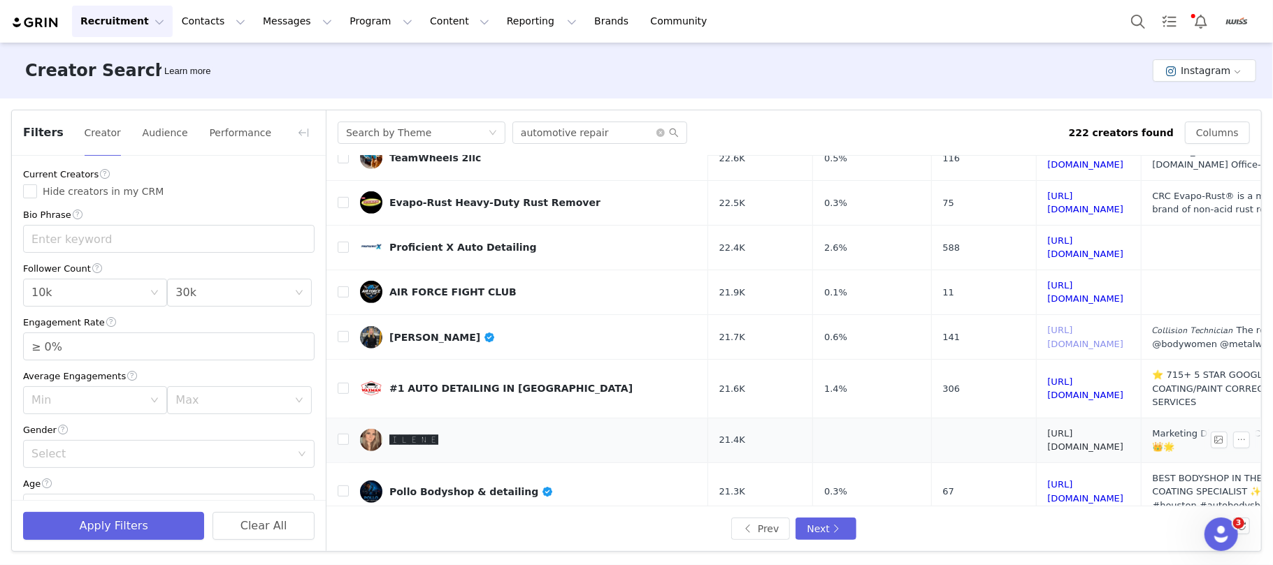
scroll to position [572, 0]
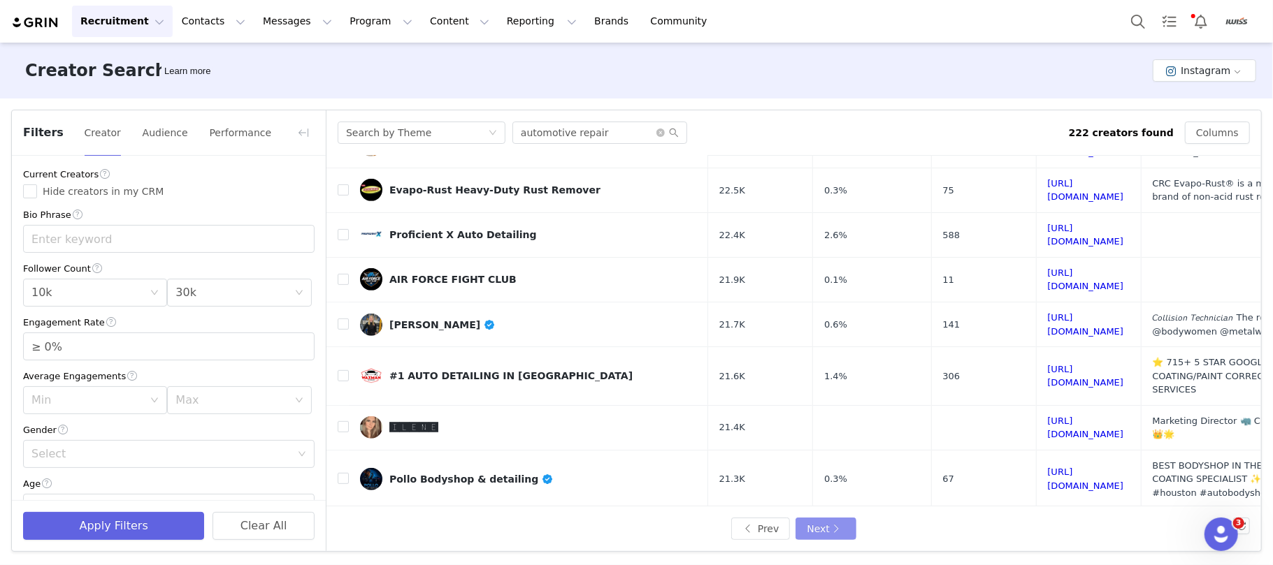
click at [814, 532] on button "Next" at bounding box center [825, 529] width 60 height 22
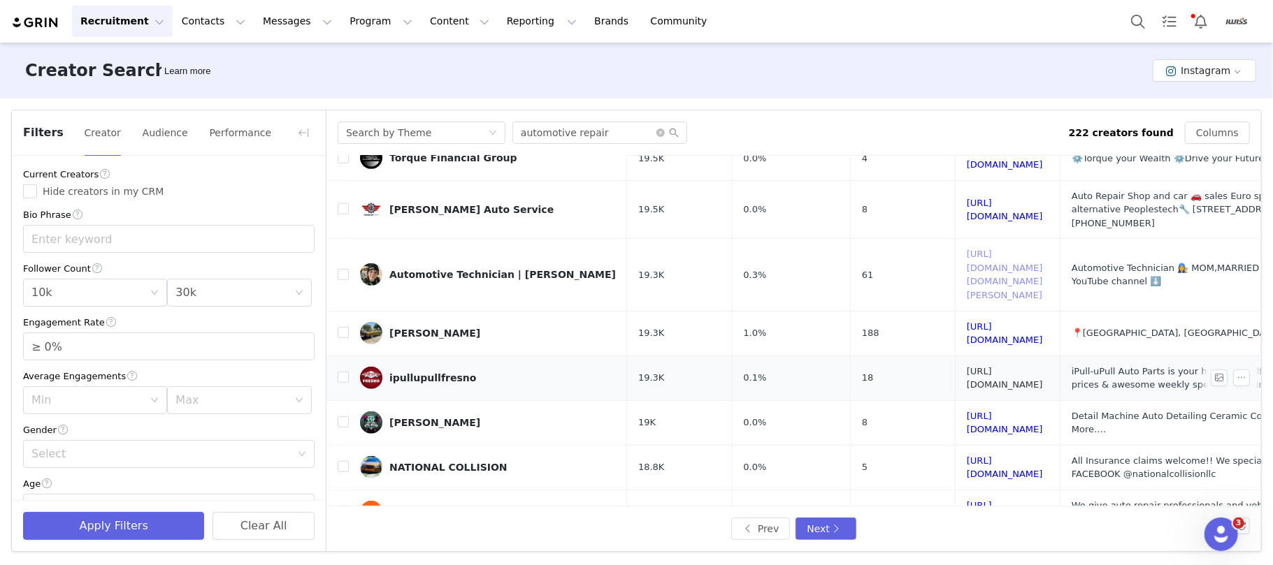
scroll to position [566, 0]
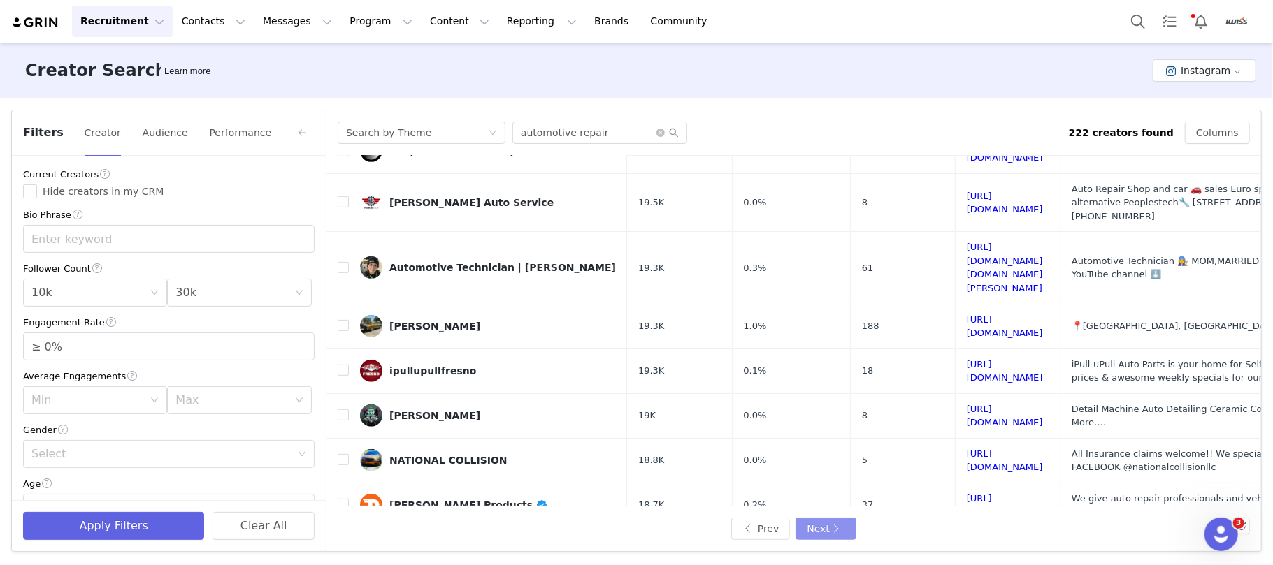
click at [820, 521] on button "Next" at bounding box center [825, 529] width 60 height 22
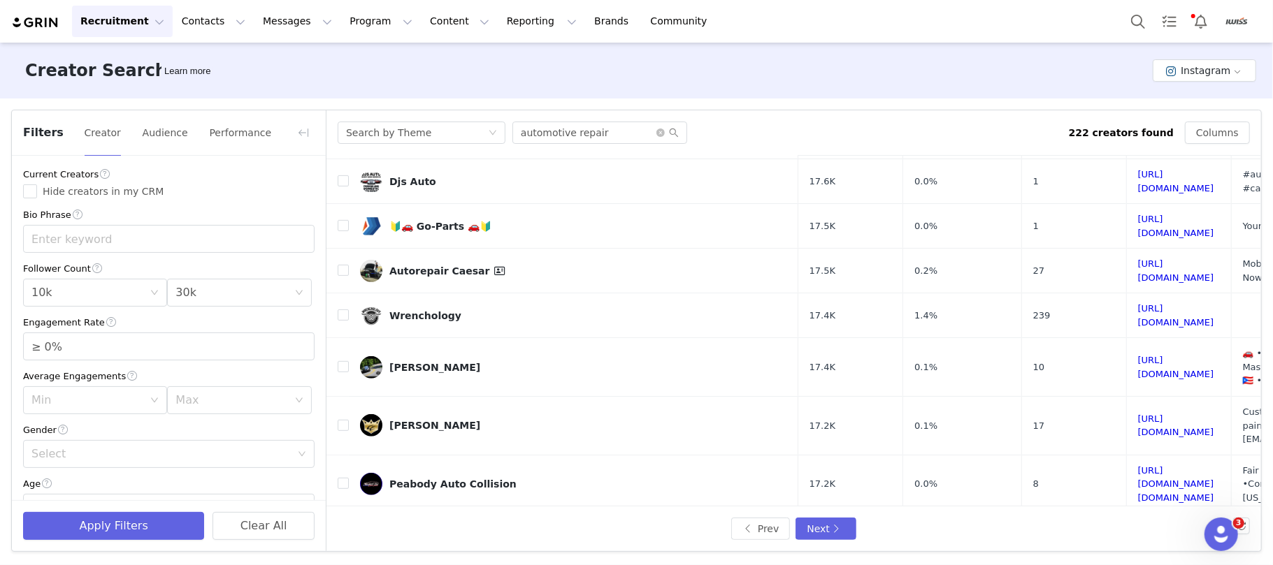
scroll to position [581, 0]
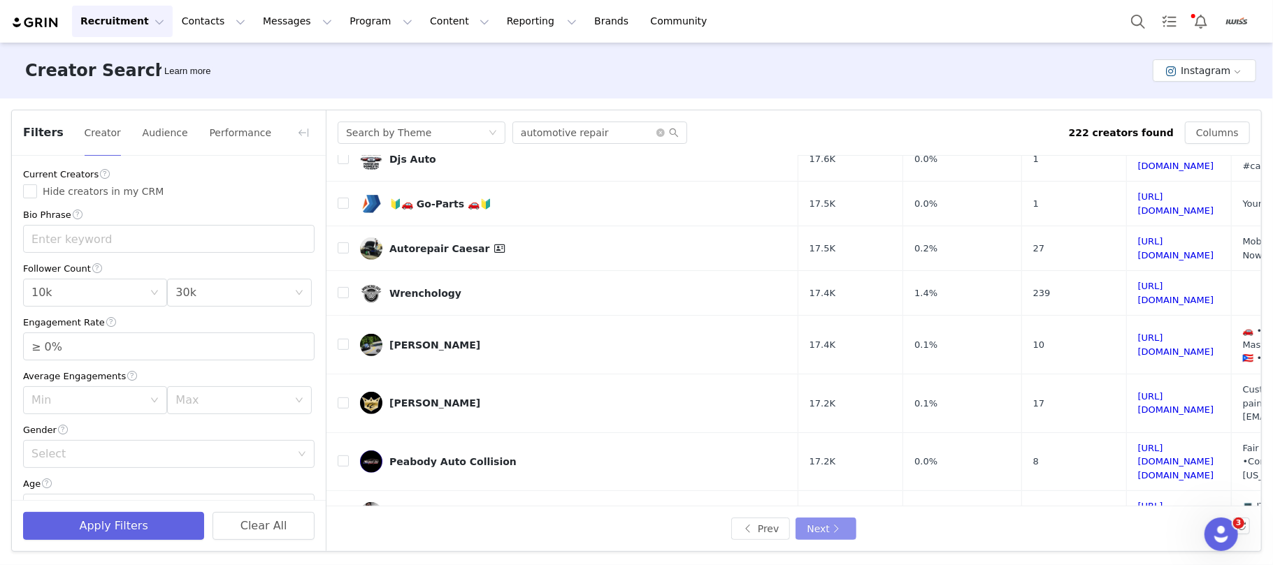
click at [839, 523] on button "Next" at bounding box center [825, 529] width 60 height 22
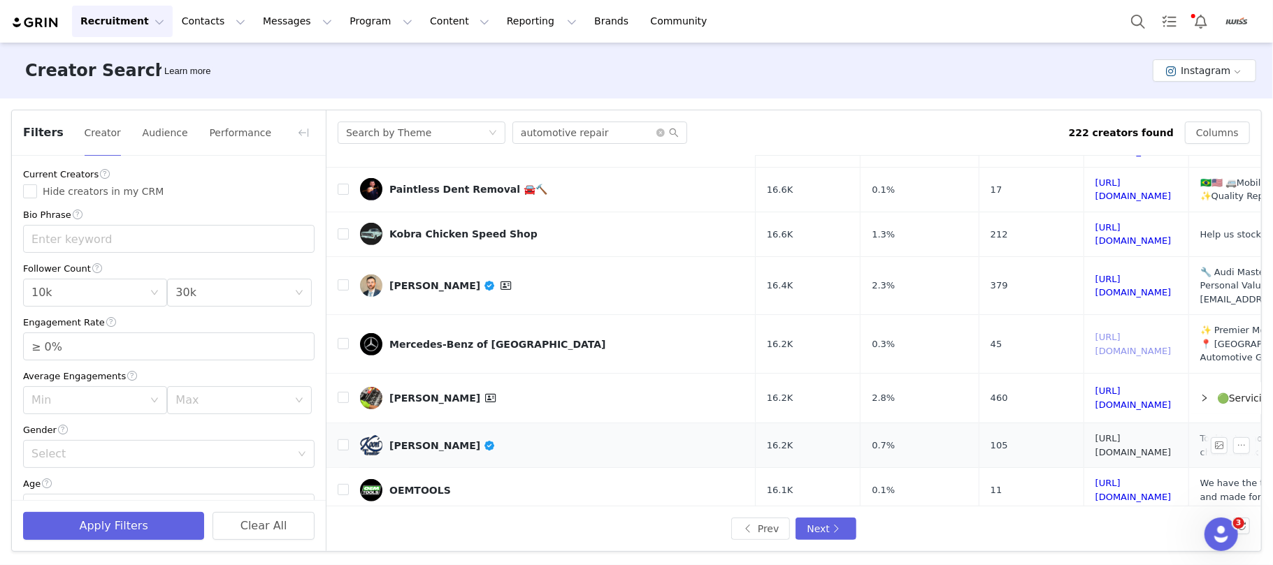
scroll to position [559, 0]
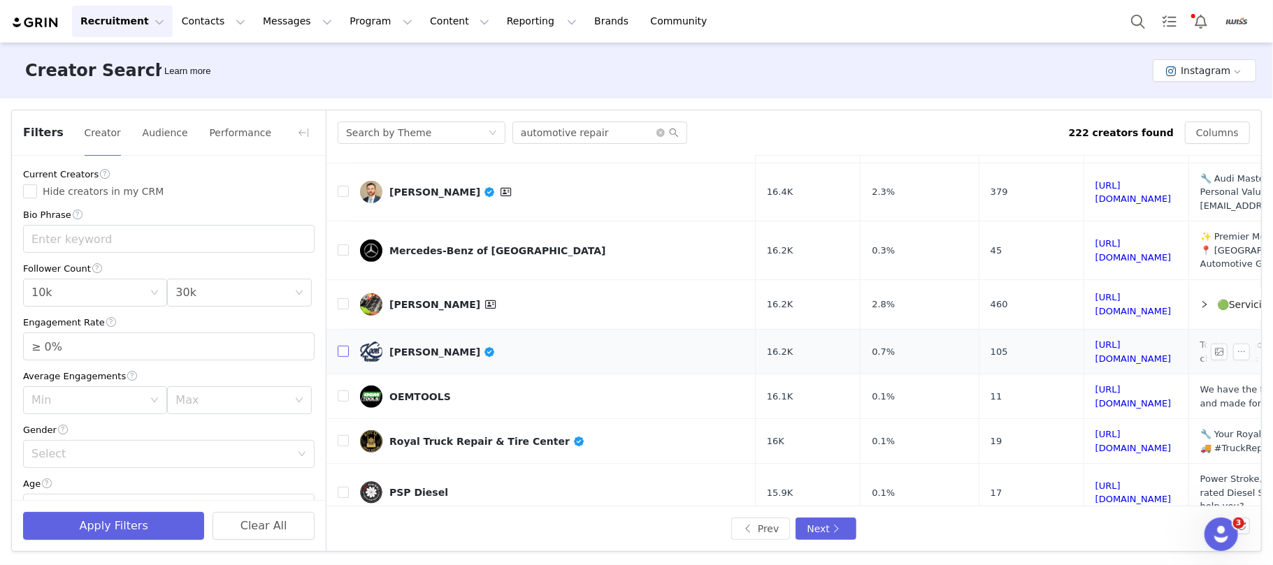
click at [340, 346] on input "checkbox" at bounding box center [343, 351] width 11 height 11
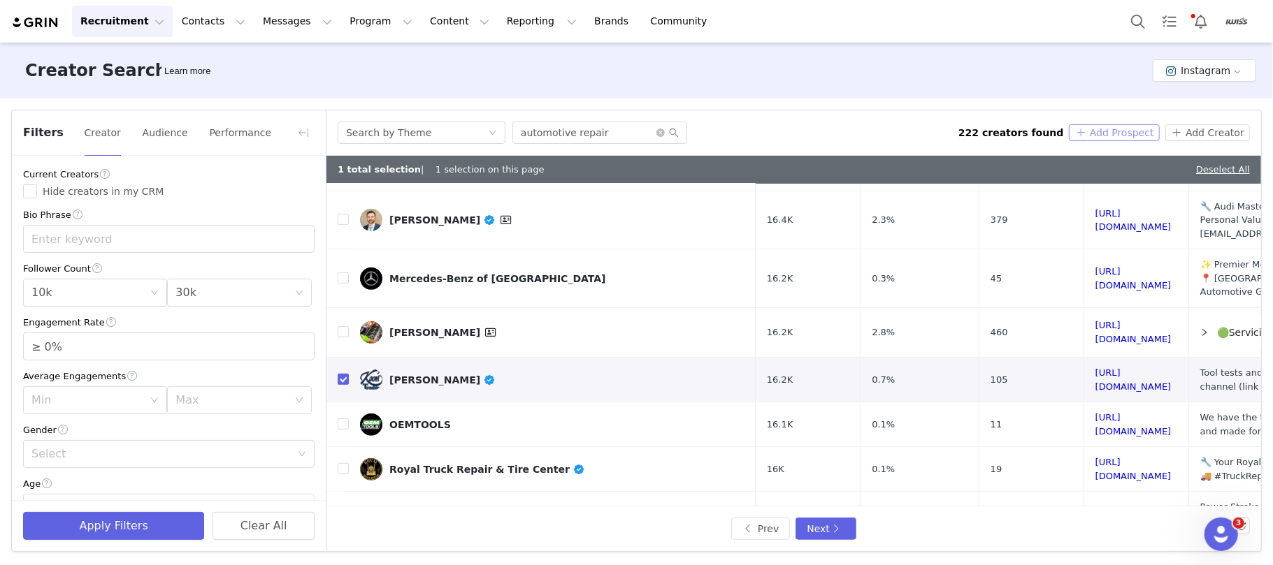
click at [1097, 131] on button "Add Prospect" at bounding box center [1113, 132] width 90 height 17
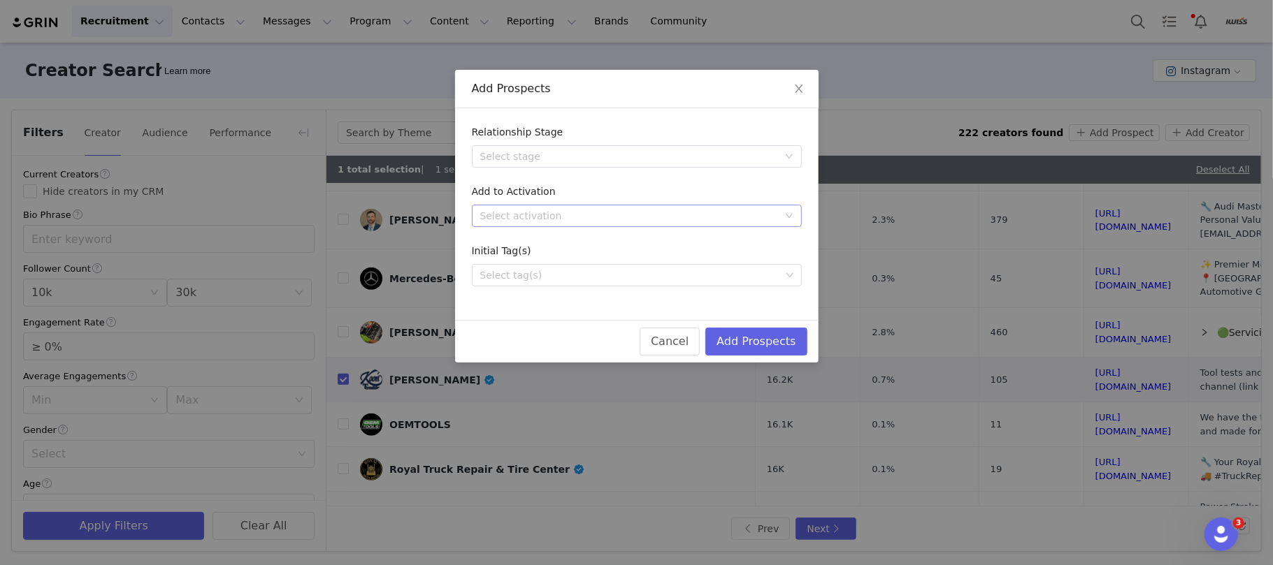
click at [574, 211] on div "Select activation" at bounding box center [629, 216] width 298 height 14
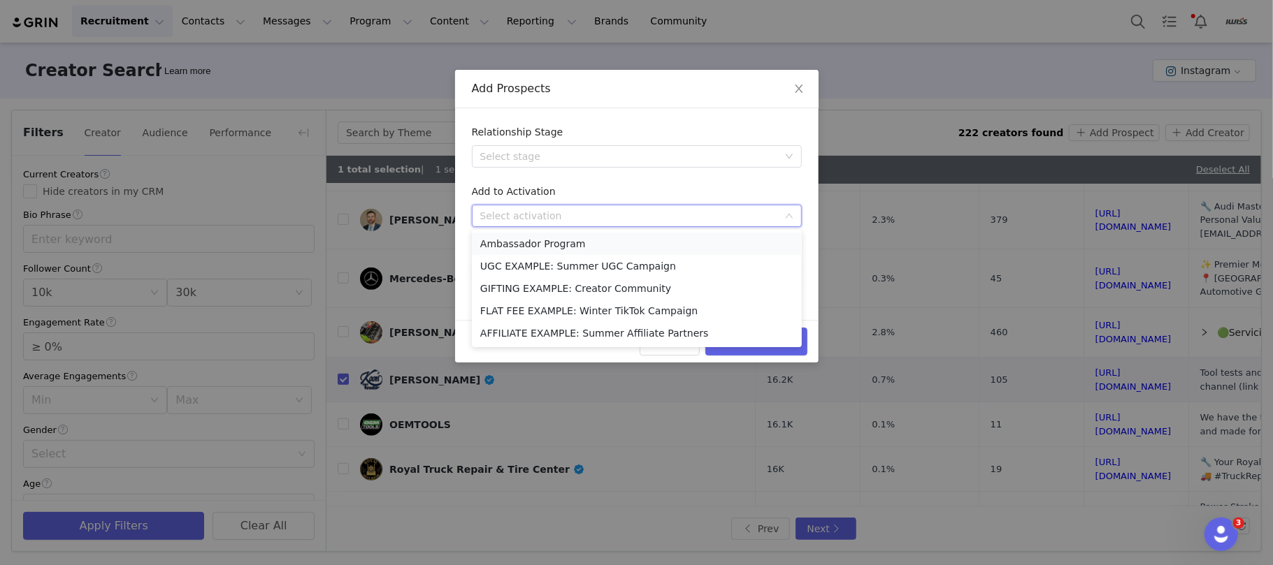
click at [554, 240] on li "Ambassador Program" at bounding box center [637, 244] width 330 height 22
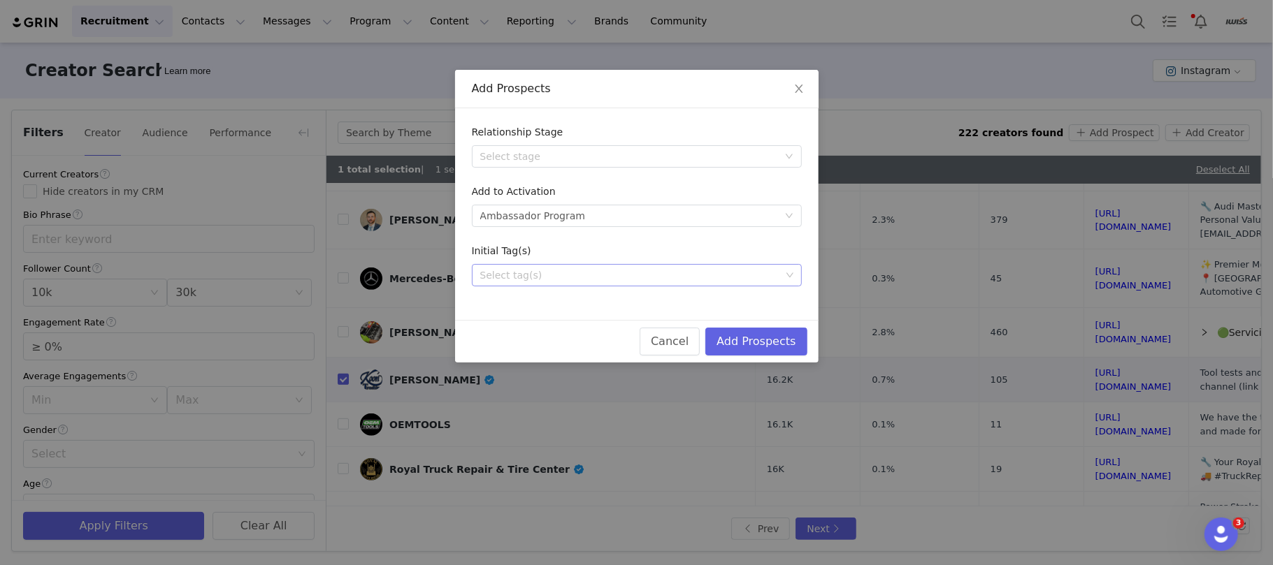
click at [535, 275] on div "Select tag(s)" at bounding box center [630, 275] width 300 height 14
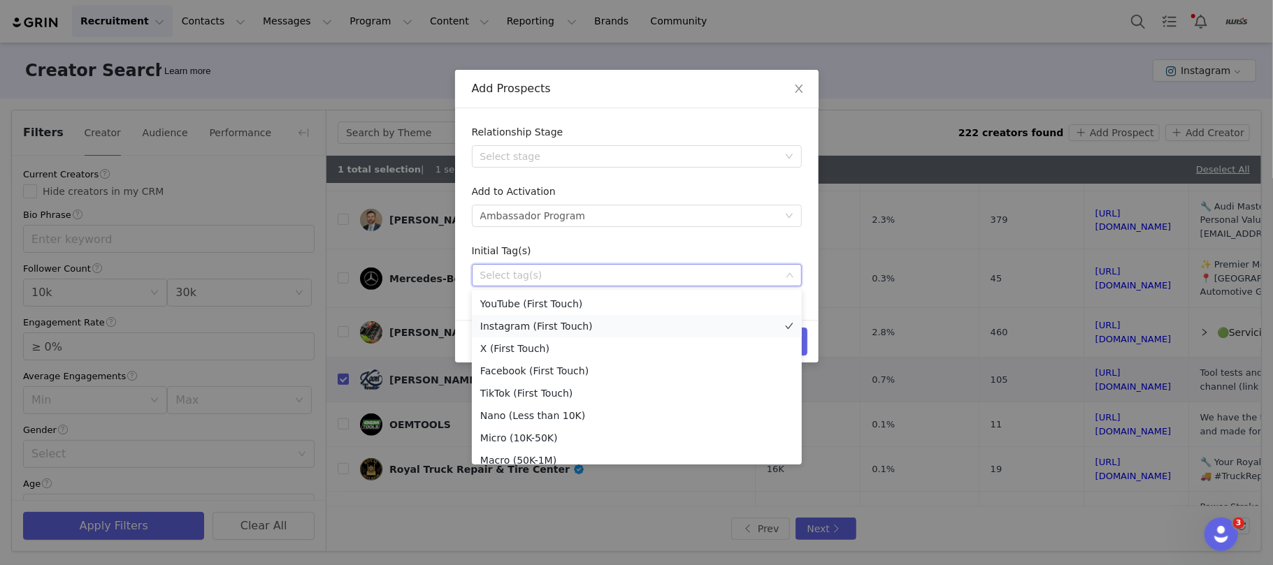
click at [534, 322] on li "Instagram (First Touch)" at bounding box center [637, 326] width 330 height 22
click at [628, 90] on div "Add Prospects" at bounding box center [637, 88] width 330 height 15
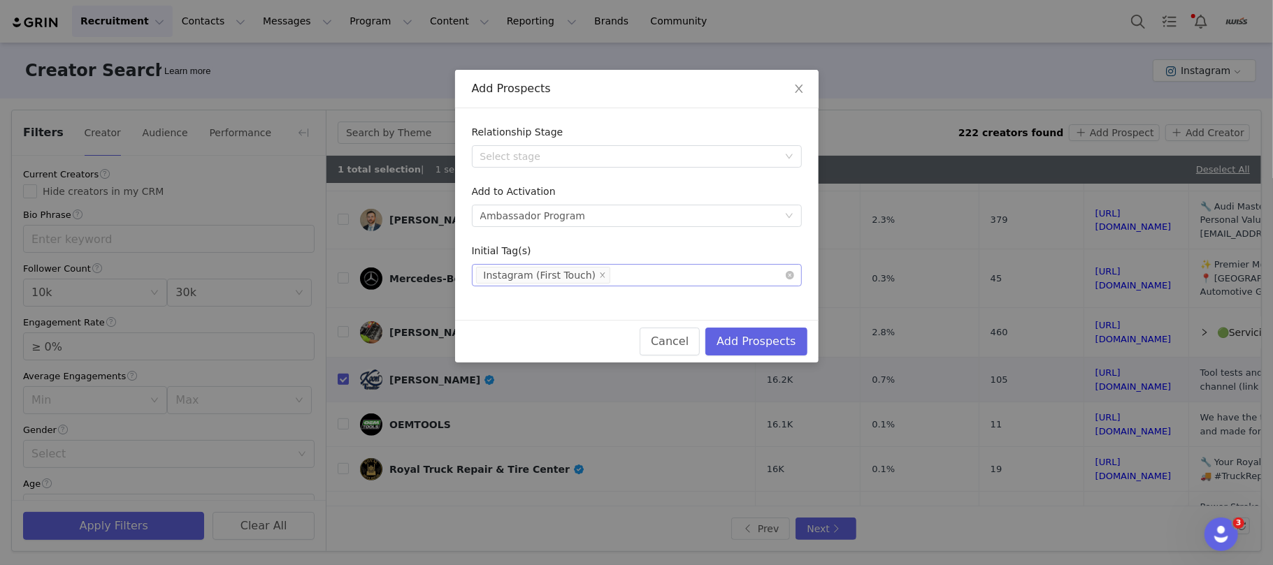
click at [641, 275] on div "Select tag(s) Instagram (First Touch)" at bounding box center [631, 275] width 311 height 21
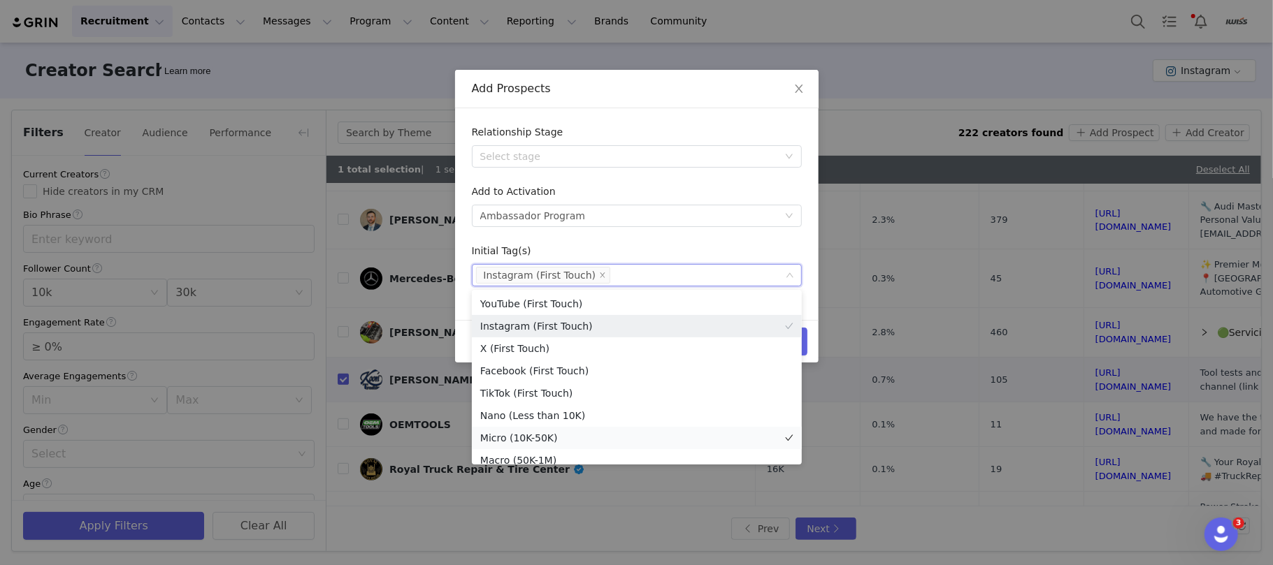
click at [560, 432] on li "Micro (10K-50K)" at bounding box center [637, 438] width 330 height 22
click at [612, 92] on div "Add Prospects" at bounding box center [637, 88] width 330 height 15
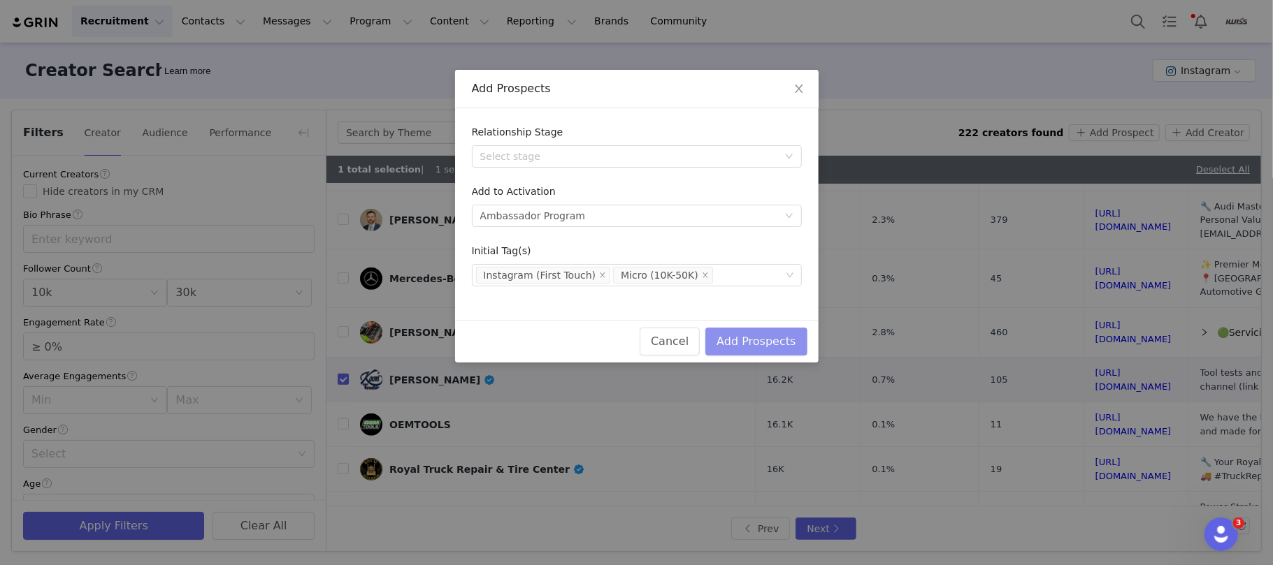
click at [787, 340] on button "Add Prospects" at bounding box center [755, 342] width 101 height 28
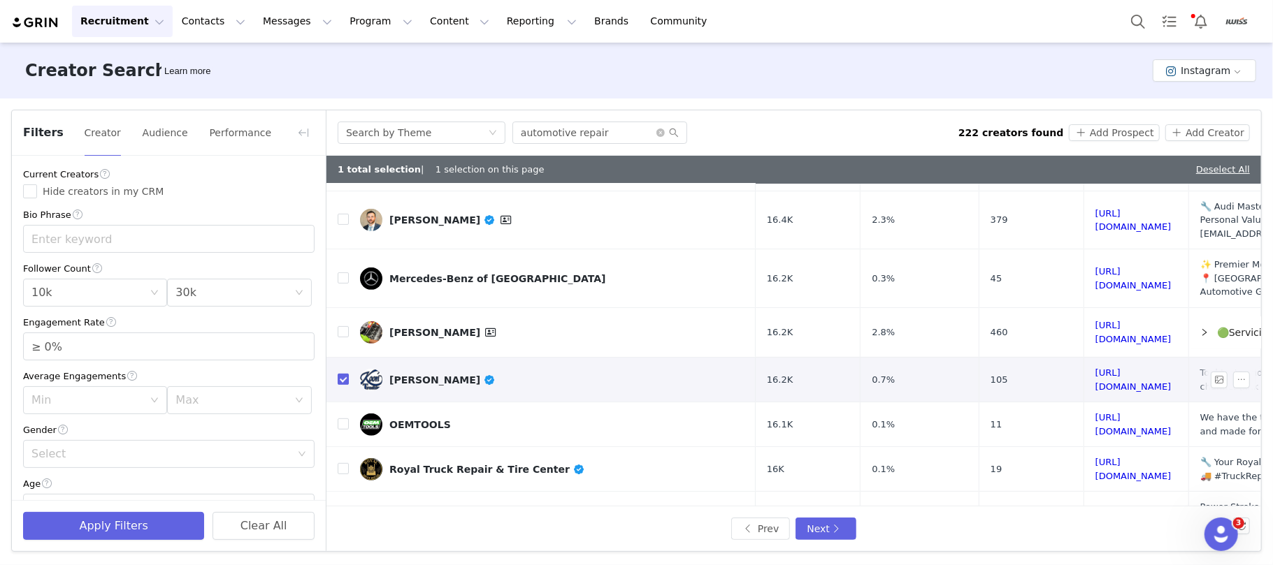
click at [342, 374] on input "checkbox" at bounding box center [343, 379] width 11 height 11
checkbox input "false"
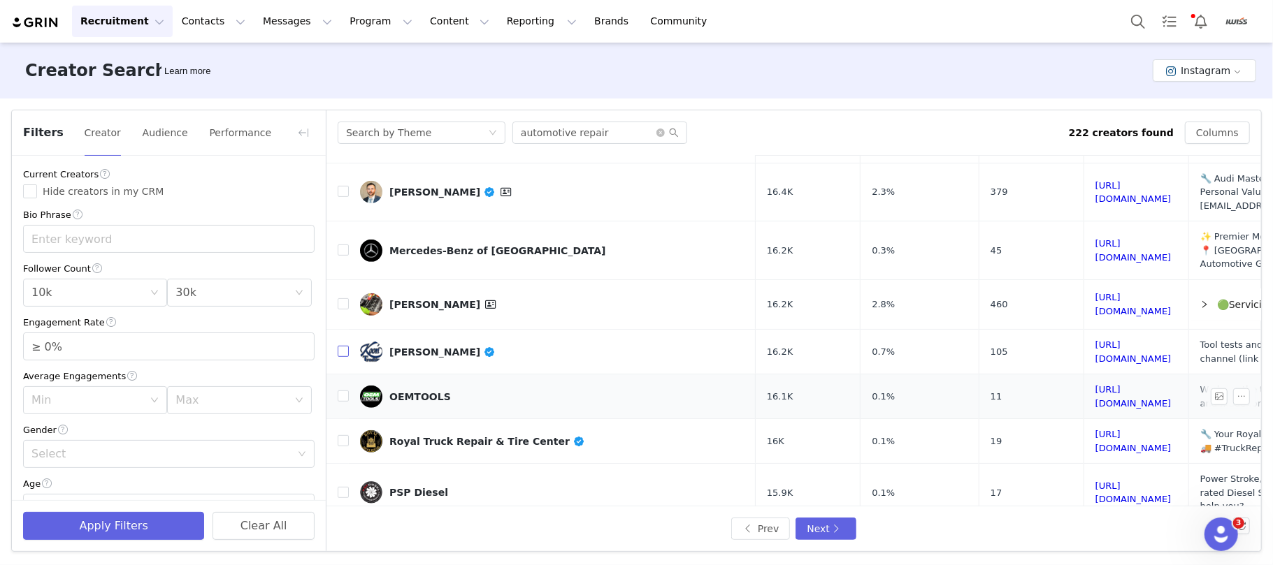
scroll to position [581, 0]
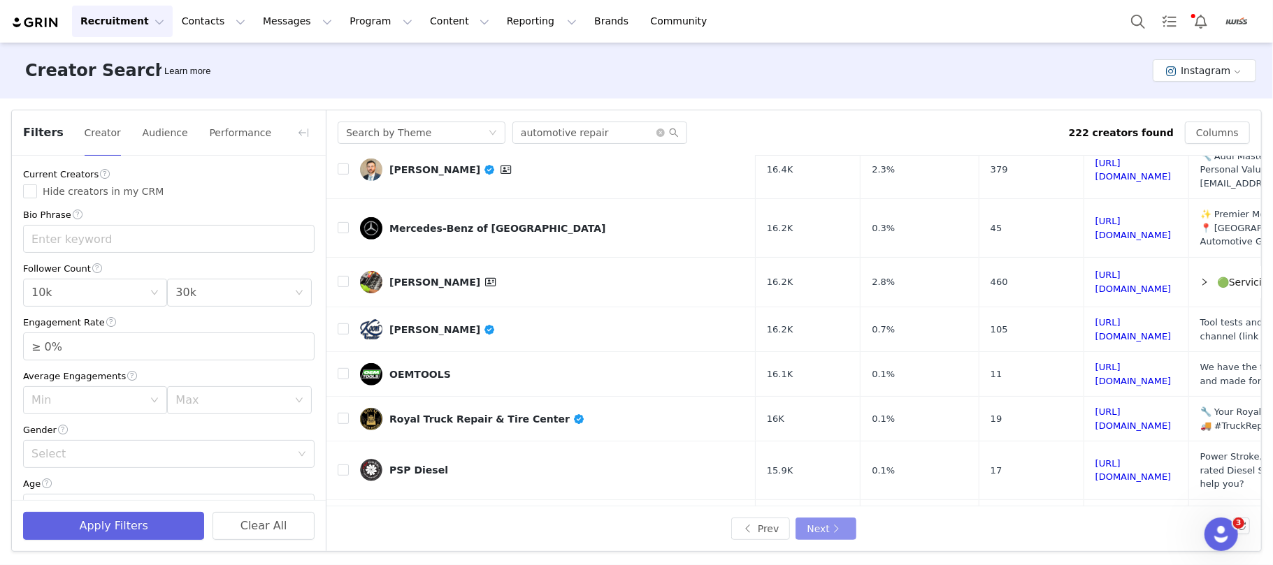
click at [822, 526] on button "Next" at bounding box center [825, 529] width 60 height 22
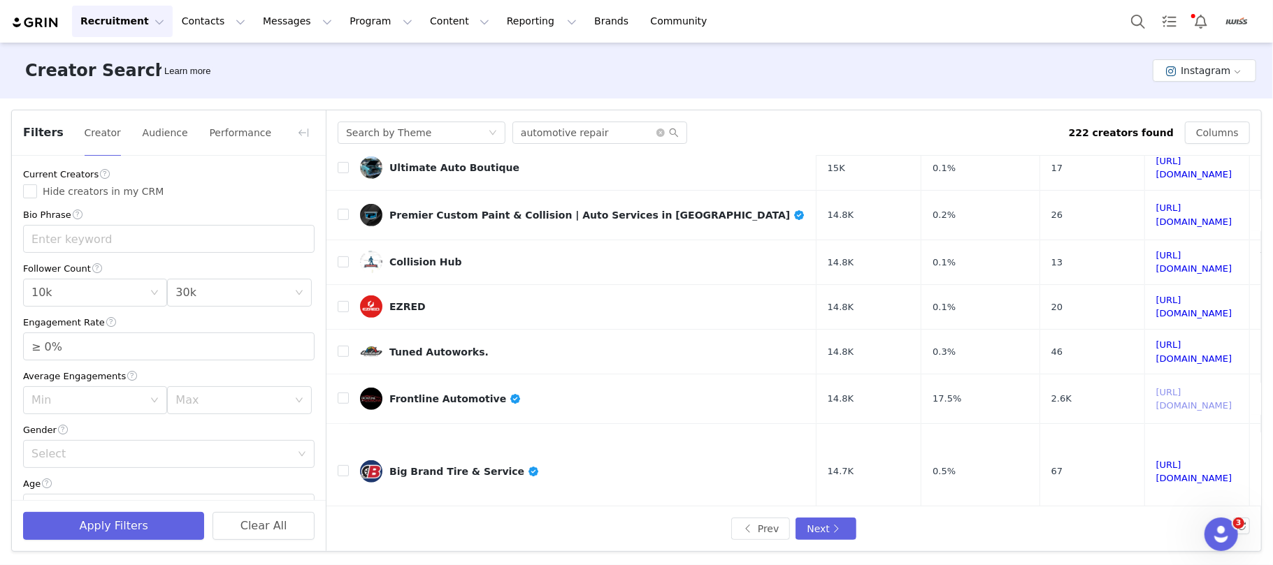
scroll to position [596, 0]
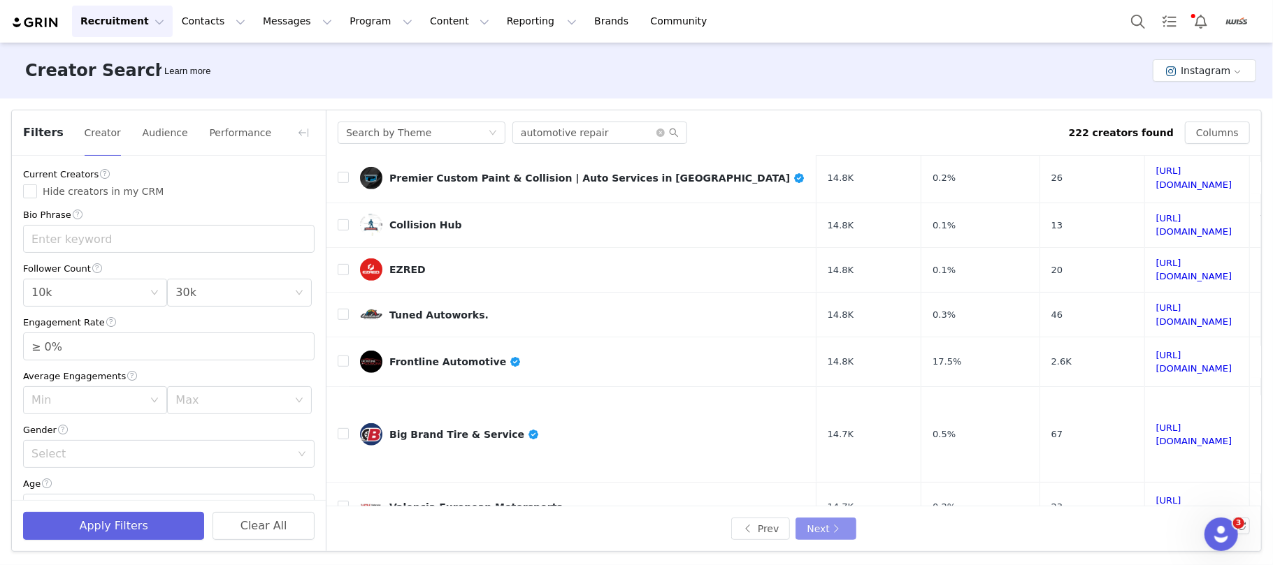
click at [826, 528] on button "Next" at bounding box center [825, 529] width 60 height 22
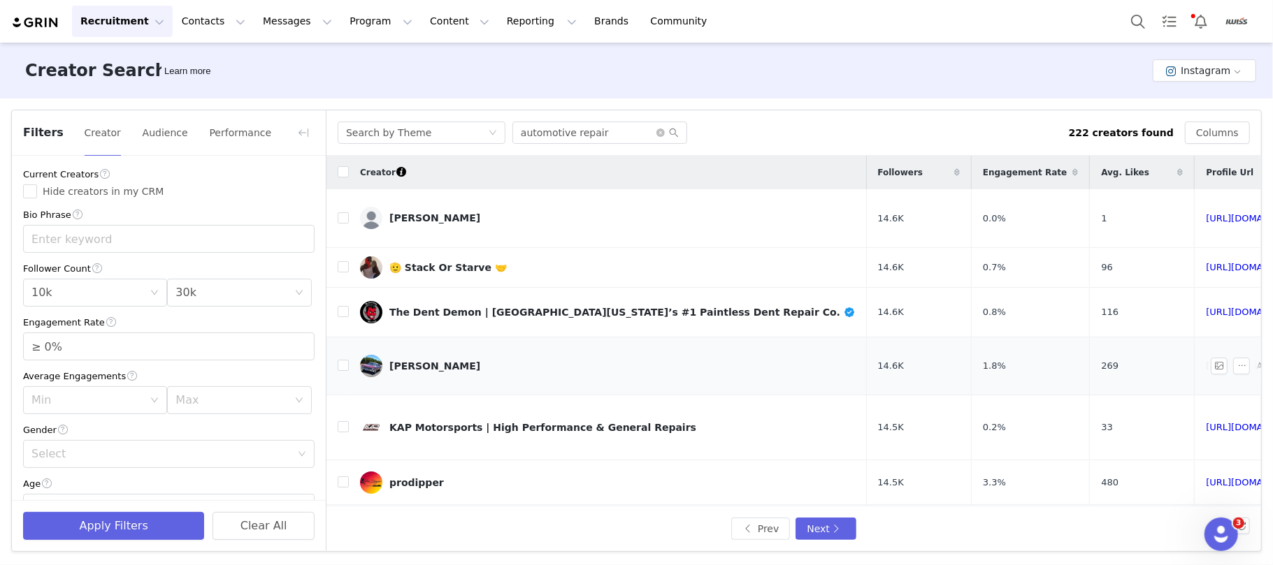
scroll to position [93, 0]
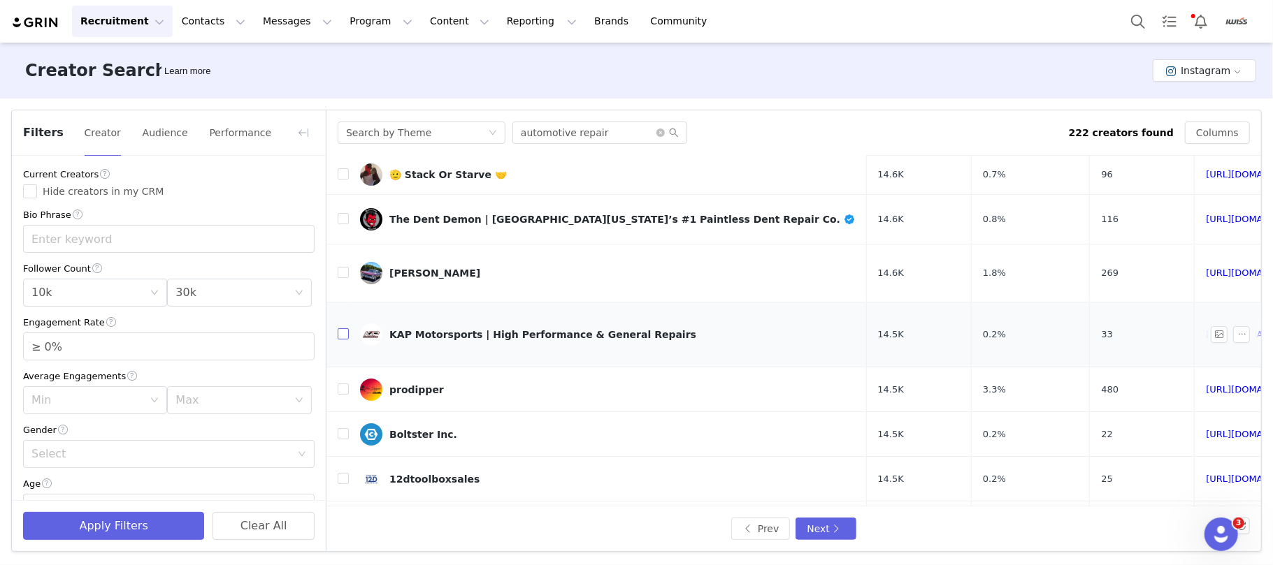
click at [345, 328] on input "checkbox" at bounding box center [343, 333] width 11 height 11
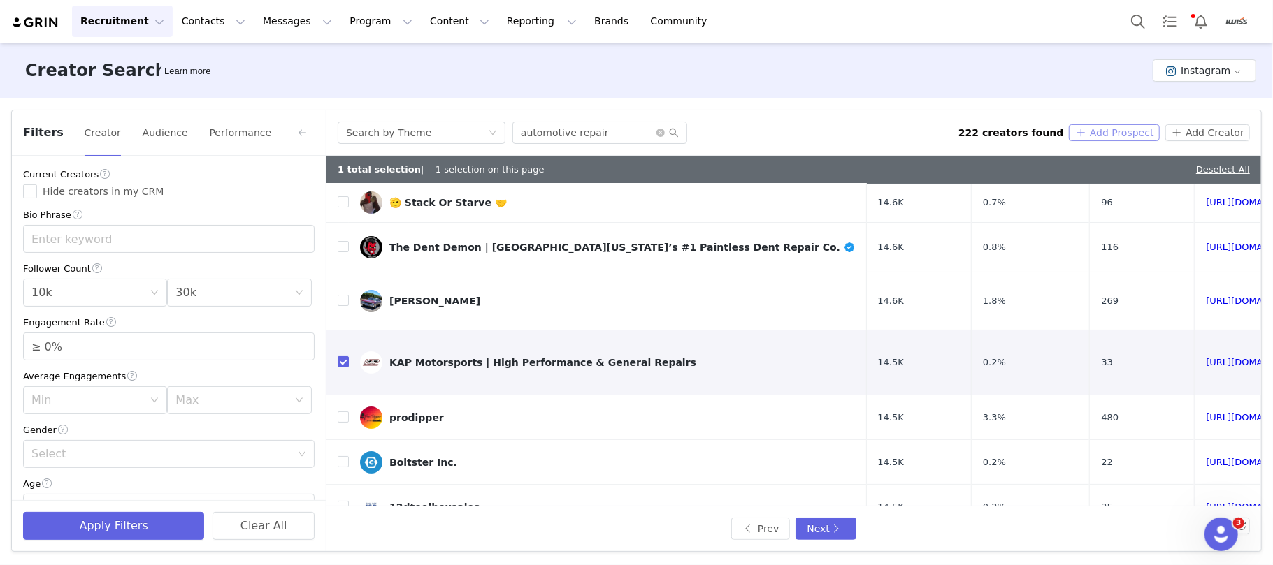
click at [1111, 129] on button "Add Prospect" at bounding box center [1113, 132] width 90 height 17
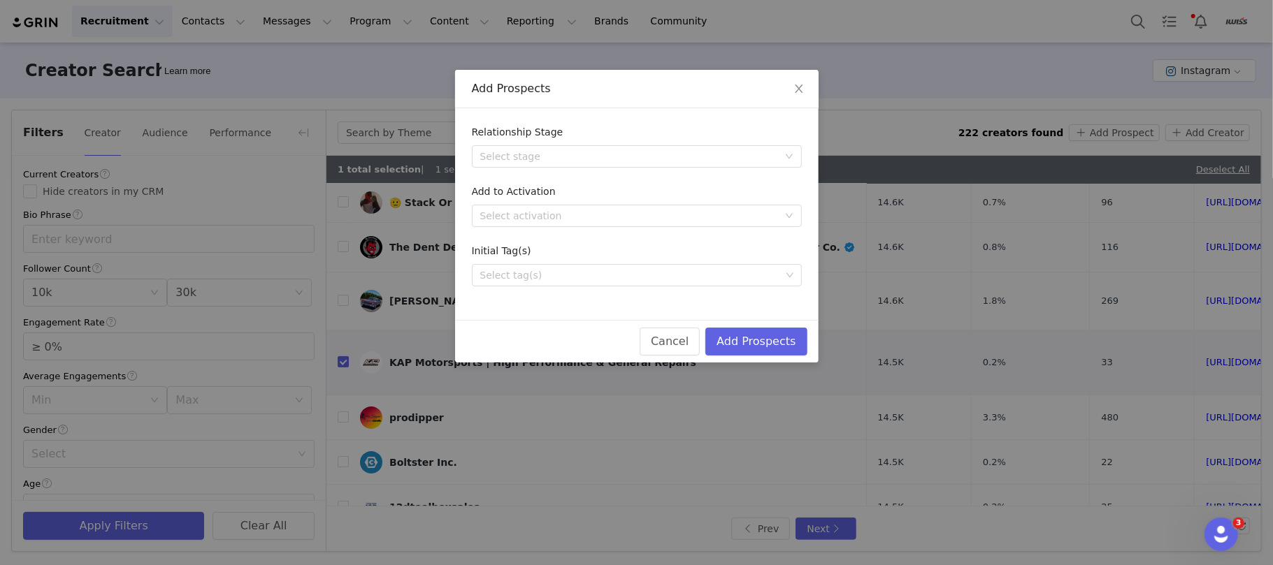
click at [563, 214] on div "Select activation" at bounding box center [629, 216] width 298 height 14
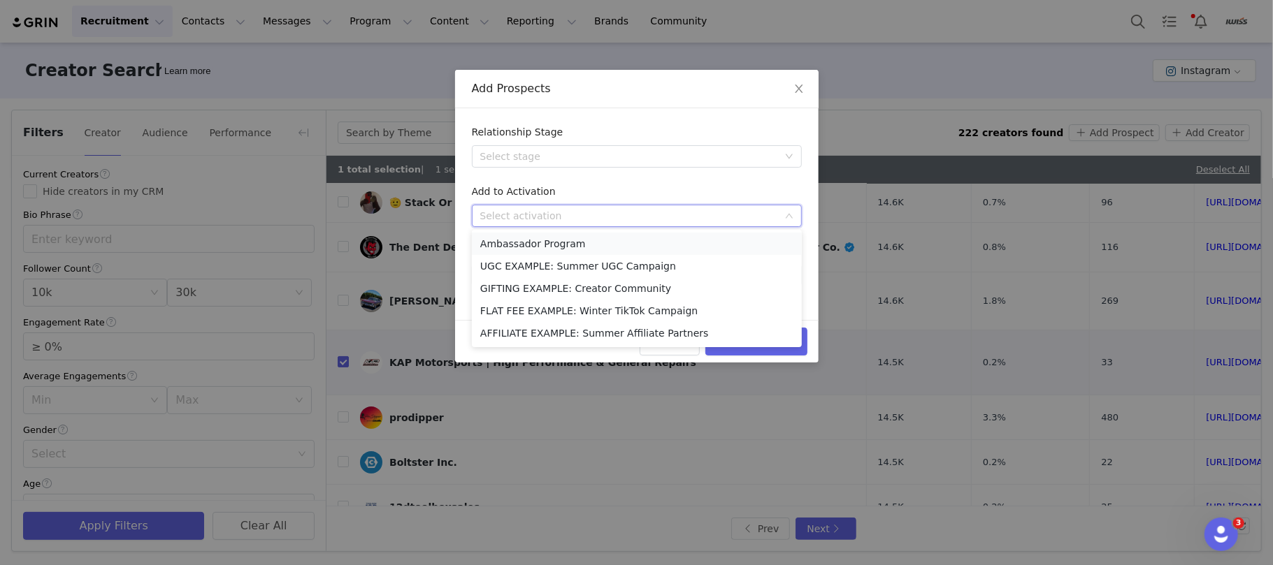
click at [521, 243] on li "Ambassador Program" at bounding box center [637, 244] width 330 height 22
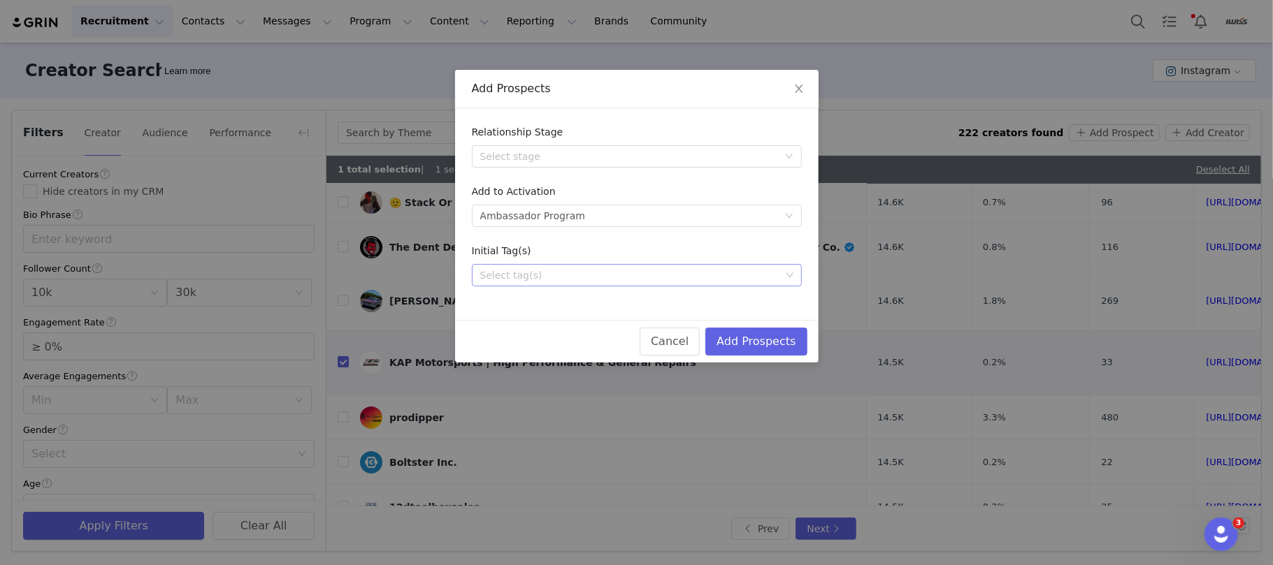
click at [542, 274] on div "Select tag(s)" at bounding box center [630, 275] width 300 height 14
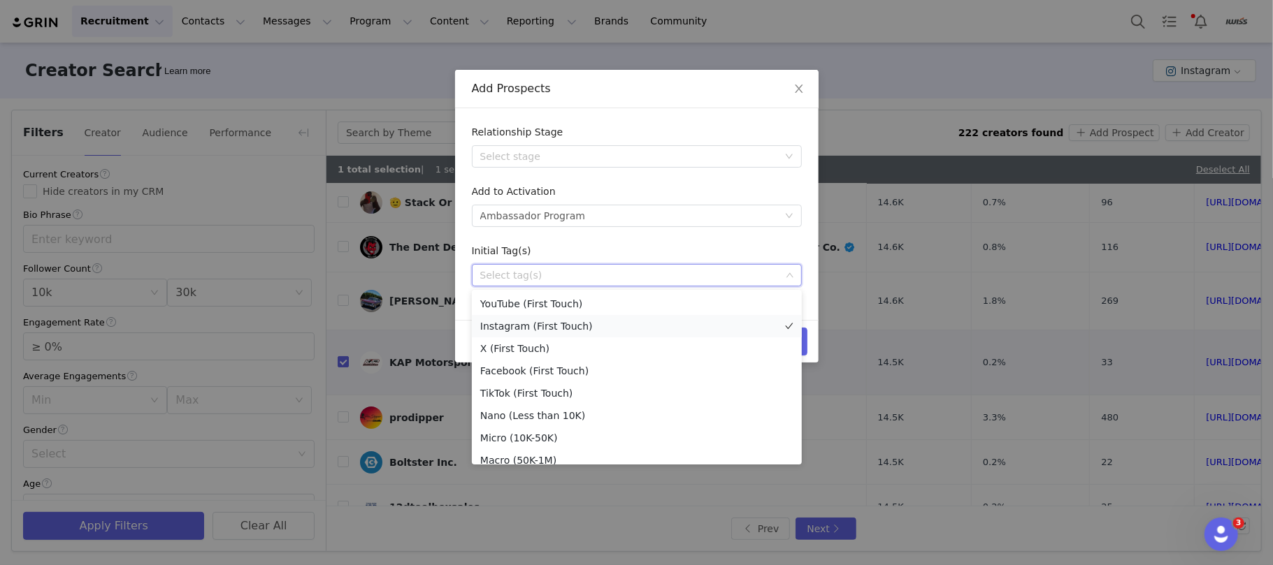
click at [526, 321] on li "Instagram (First Touch)" at bounding box center [637, 326] width 330 height 22
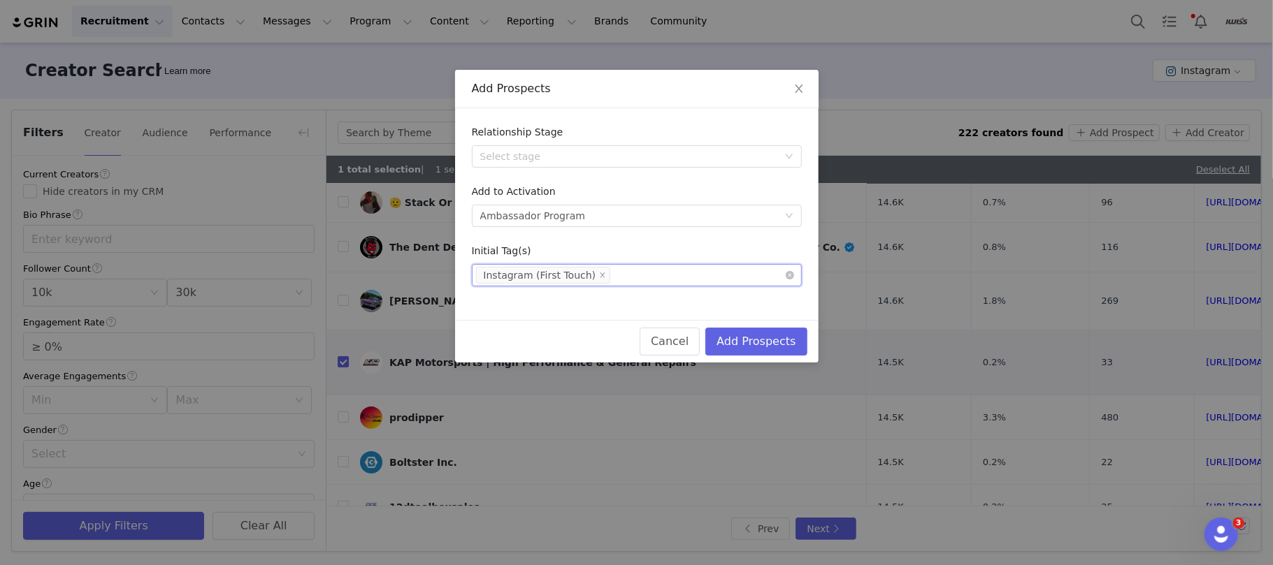
click at [667, 278] on div "Select tag(s) Instagram (First Touch)" at bounding box center [631, 275] width 311 height 21
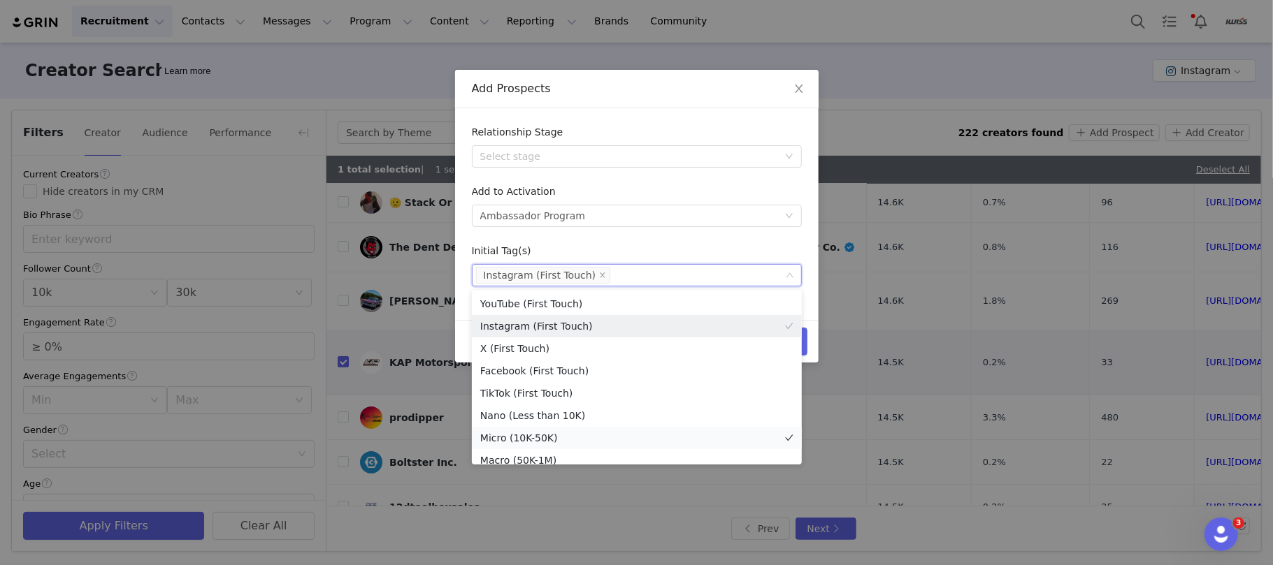
click at [556, 431] on li "Micro (10K-50K)" at bounding box center [637, 438] width 330 height 22
click at [599, 81] on div "Add Prospects" at bounding box center [637, 88] width 330 height 15
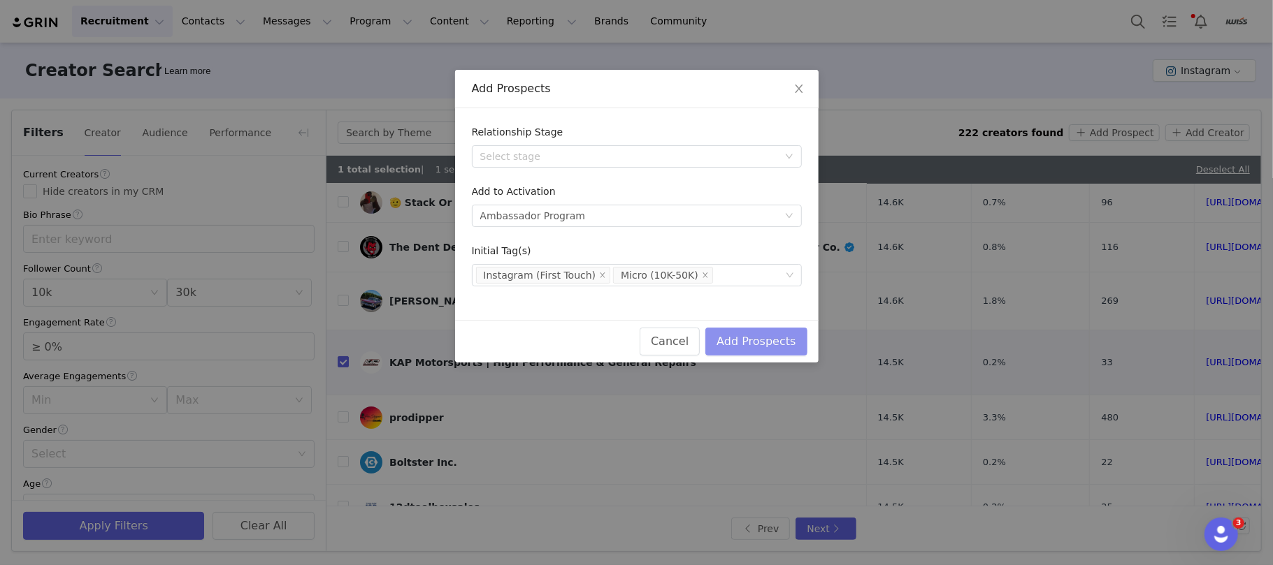
click at [764, 349] on button "Add Prospects" at bounding box center [755, 342] width 101 height 28
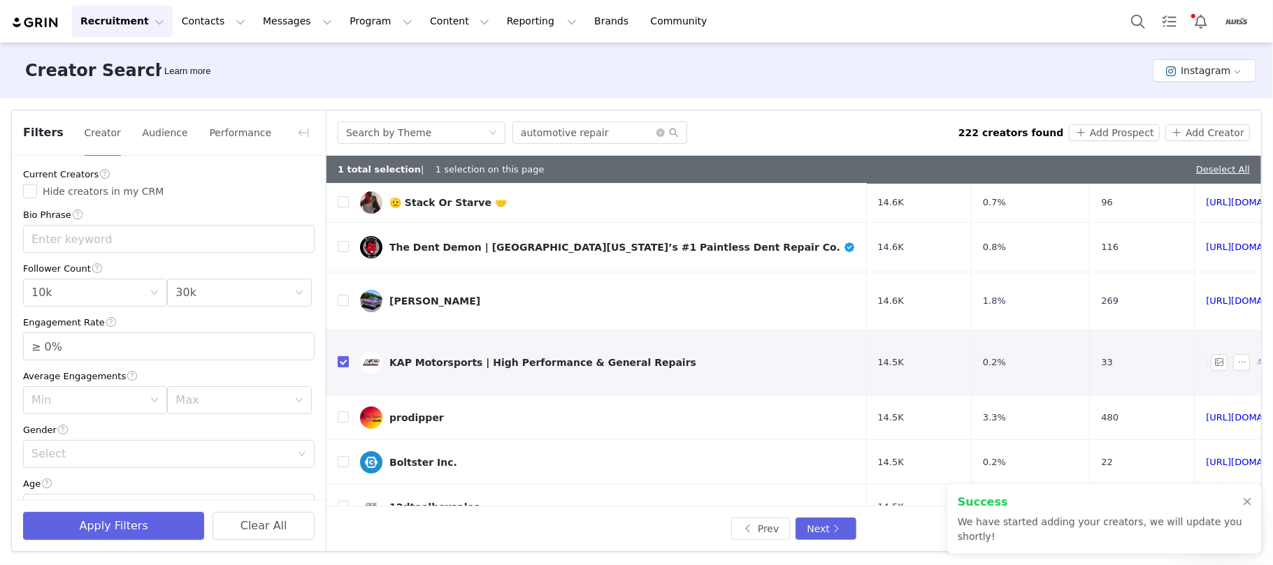
click at [341, 356] on input "checkbox" at bounding box center [343, 361] width 11 height 11
checkbox input "false"
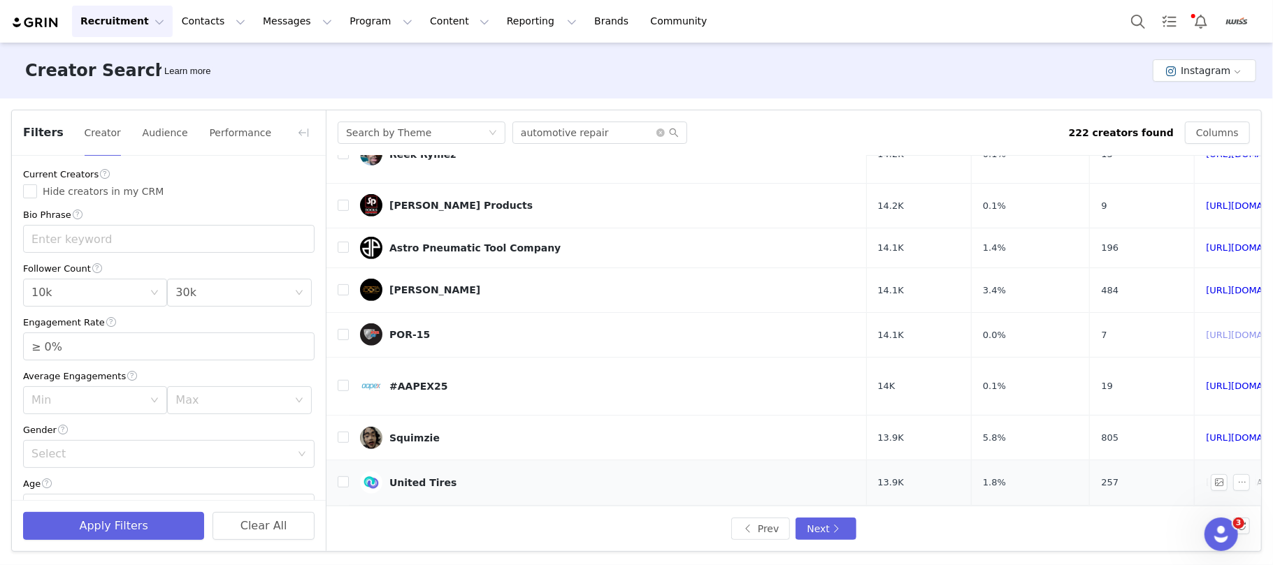
scroll to position [615, 0]
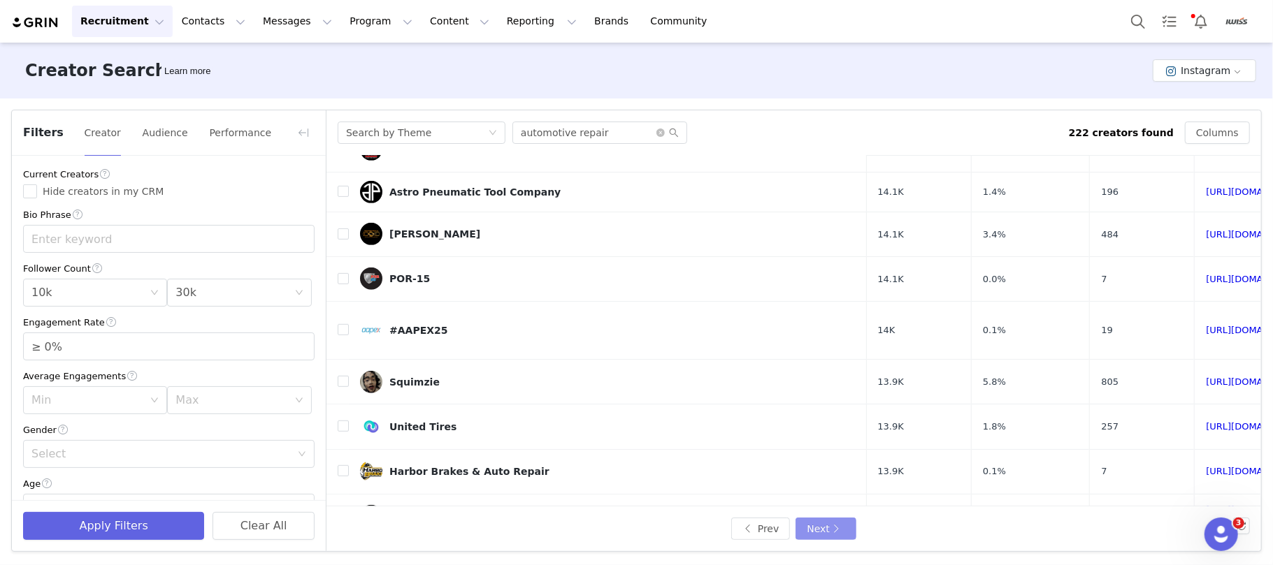
click at [823, 526] on button "Next" at bounding box center [825, 529] width 60 height 22
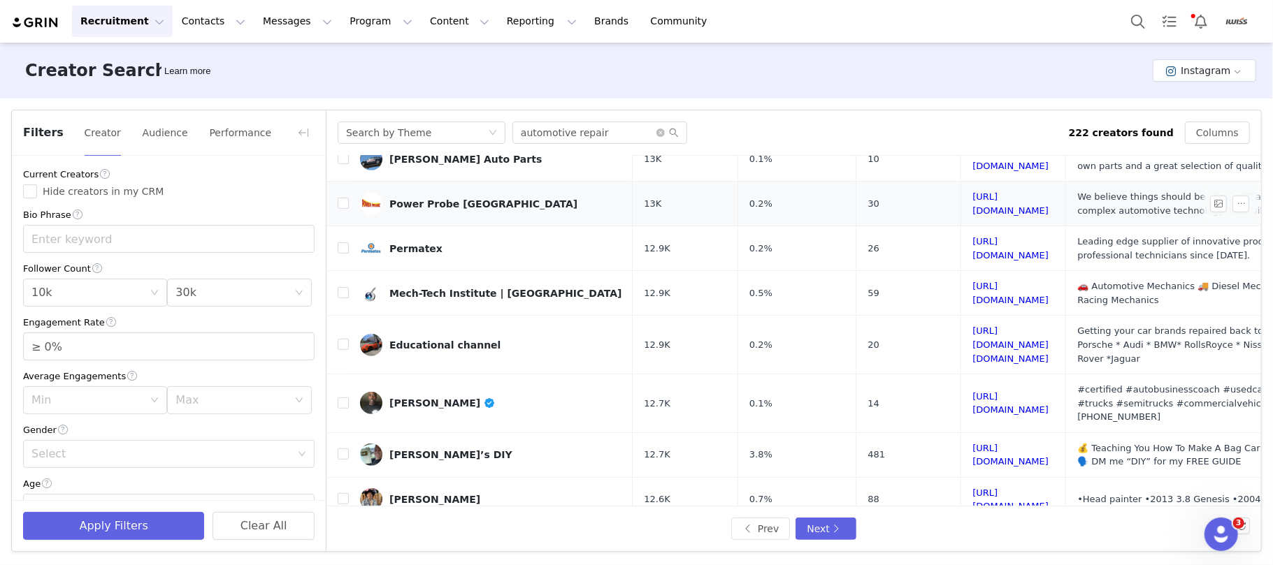
scroll to position [577, 0]
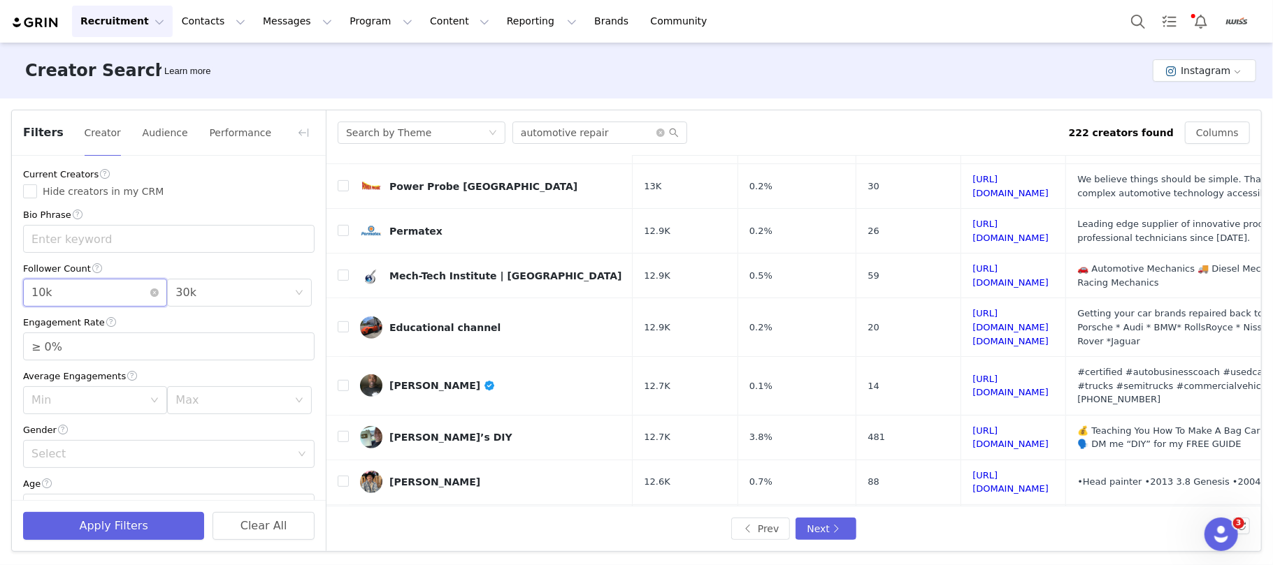
click at [80, 291] on div "Min 10k" at bounding box center [90, 293] width 118 height 27
click at [73, 333] on li "1k" at bounding box center [91, 324] width 137 height 22
click at [224, 300] on div "Max 30k" at bounding box center [234, 293] width 118 height 27
click at [193, 372] on li "10k" at bounding box center [229, 369] width 137 height 22
click at [140, 519] on button "Apply Filters" at bounding box center [113, 526] width 181 height 28
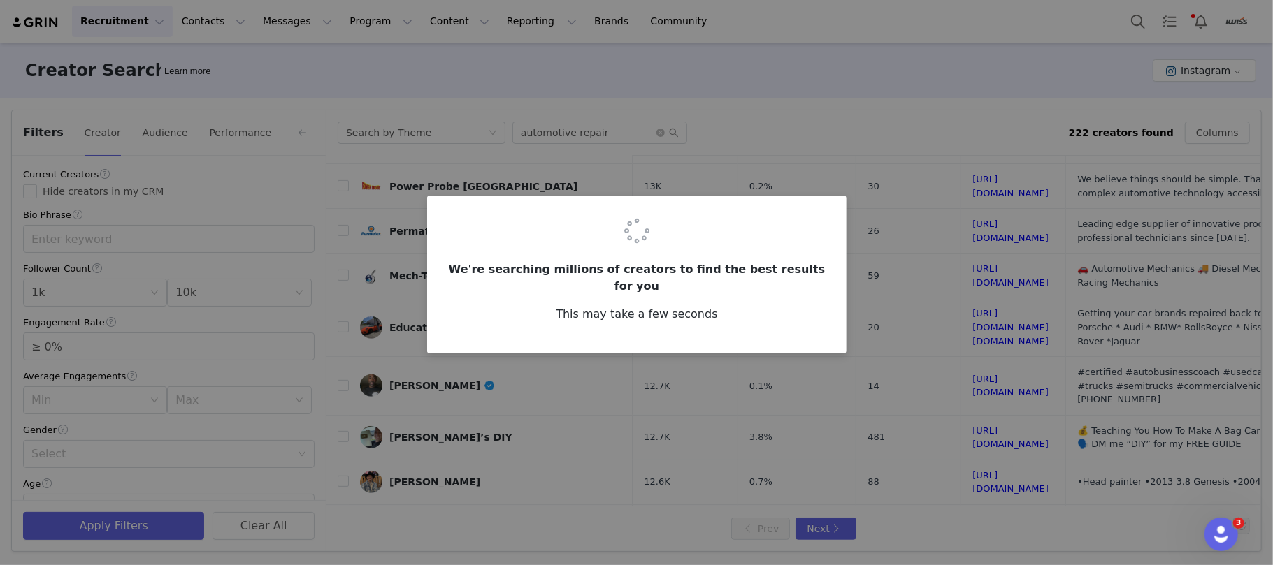
scroll to position [0, 0]
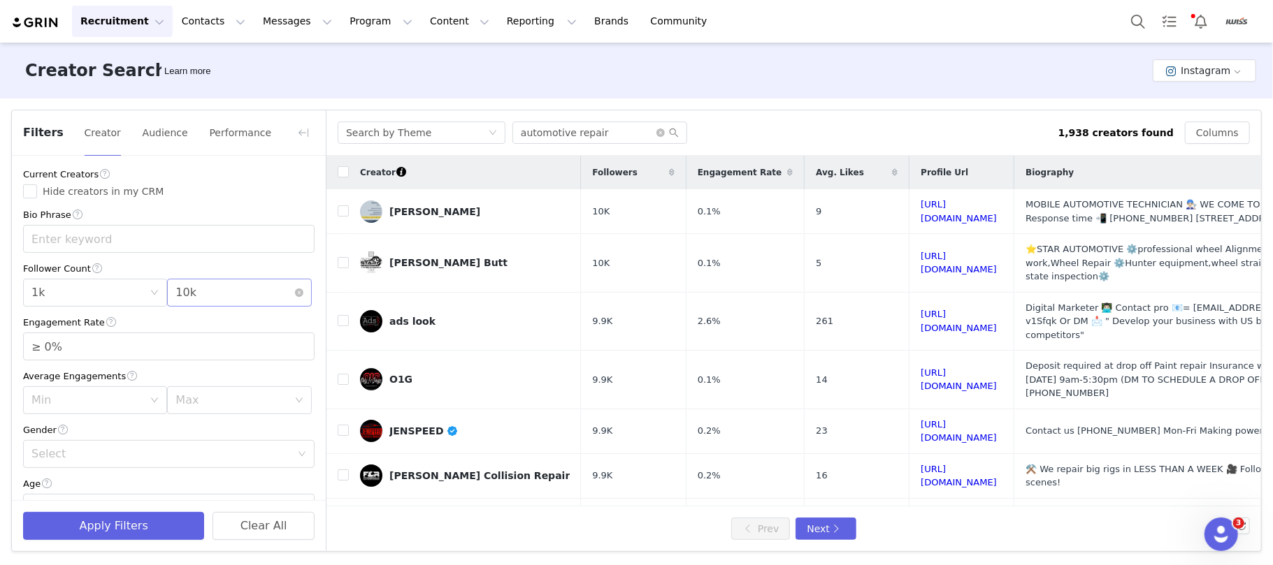
click at [196, 296] on div "Max 10k" at bounding box center [234, 293] width 118 height 27
click at [191, 352] on li "5k" at bounding box center [229, 346] width 137 height 22
click at [131, 520] on button "Apply Filters" at bounding box center [113, 526] width 181 height 28
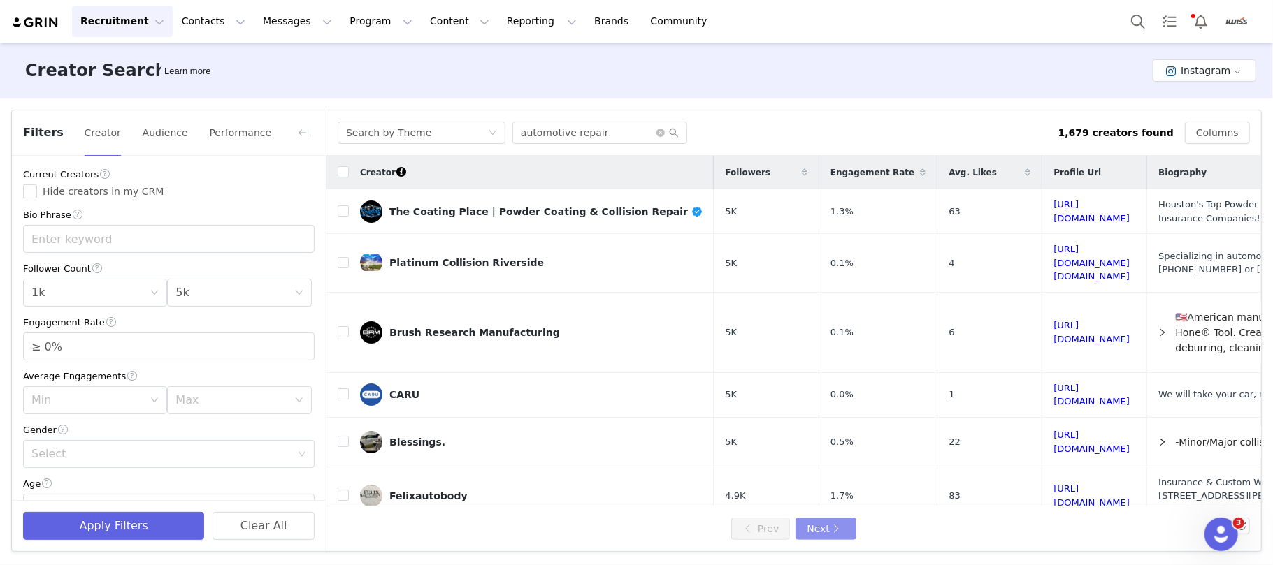
click at [819, 529] on button "Next" at bounding box center [825, 529] width 60 height 22
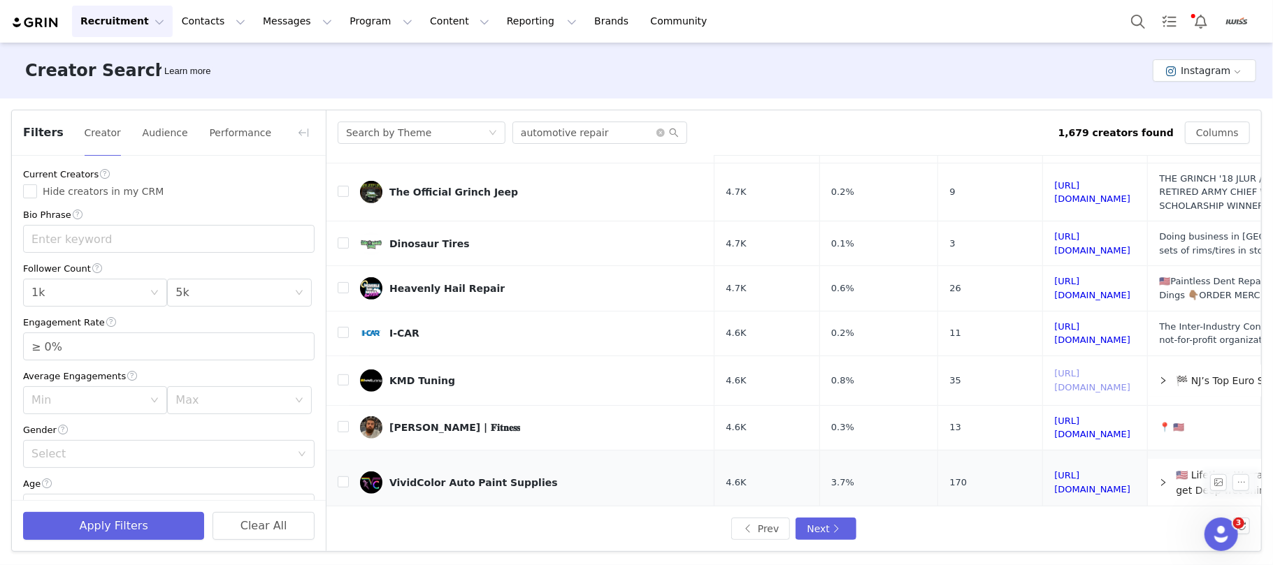
scroll to position [615, 0]
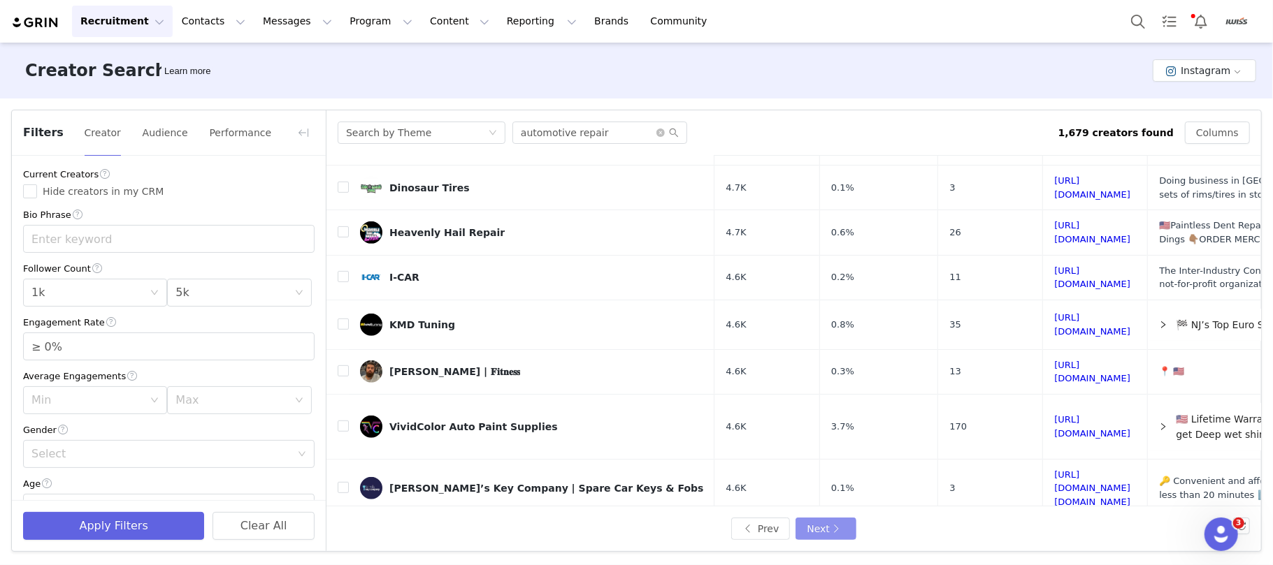
click at [833, 535] on button "Next" at bounding box center [825, 529] width 60 height 22
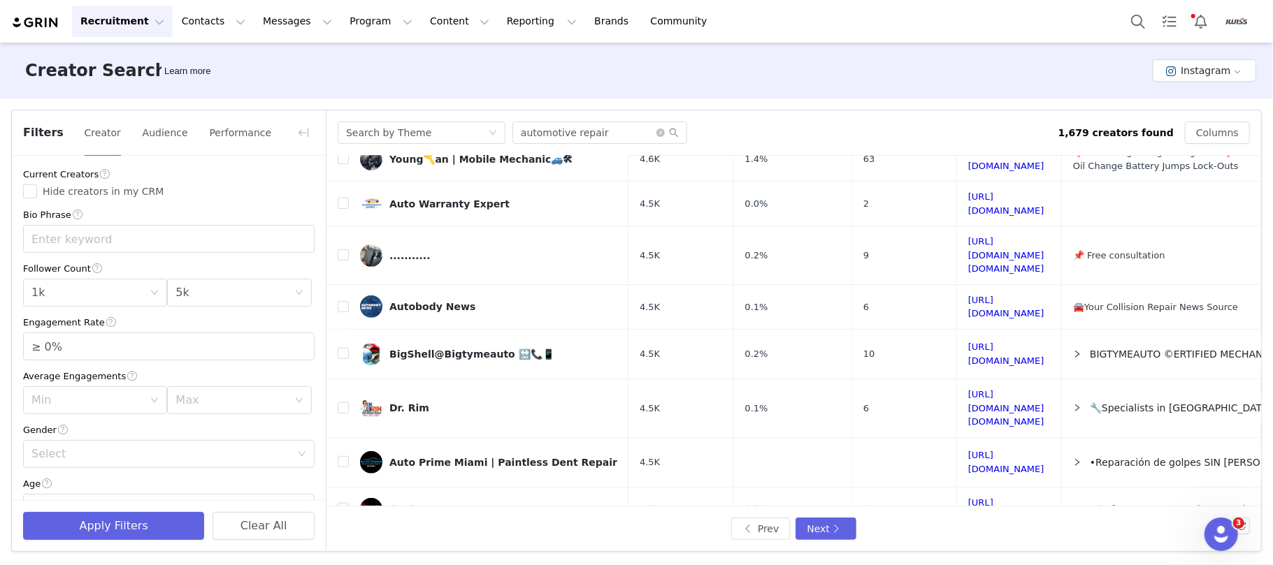
scroll to position [577, 0]
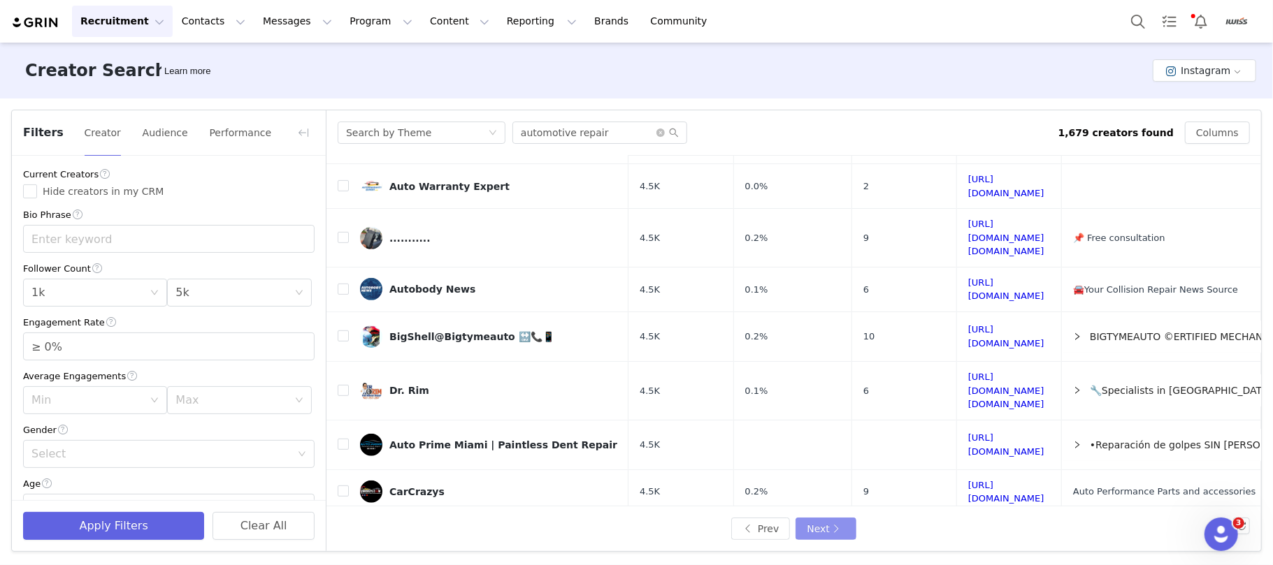
click at [831, 532] on button "Next" at bounding box center [825, 529] width 60 height 22
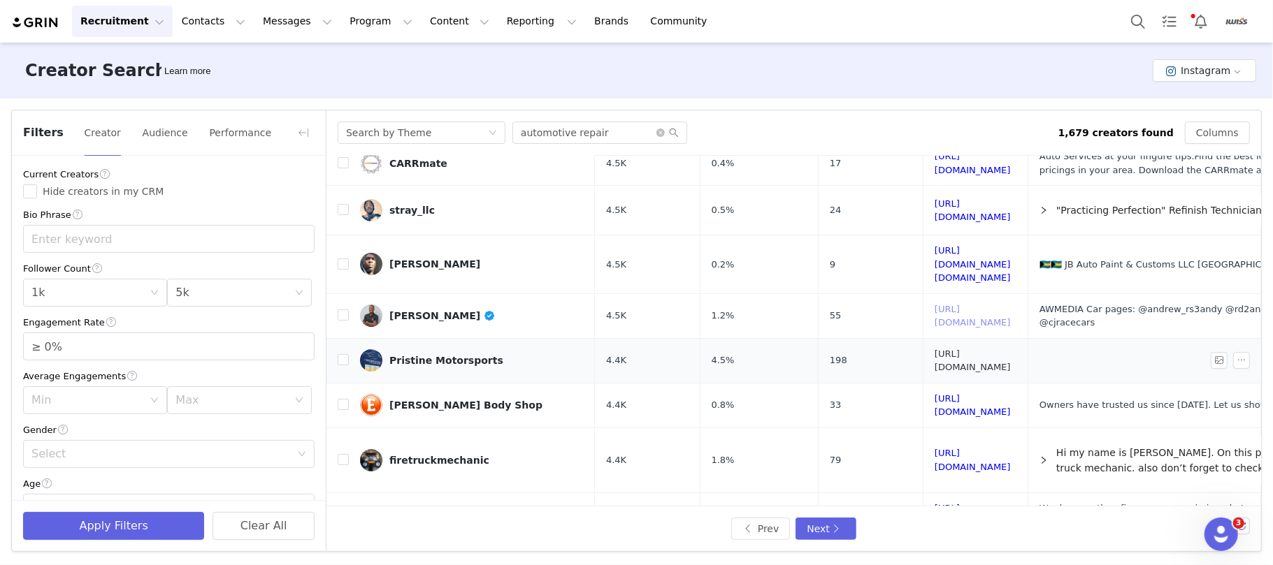
scroll to position [186, 0]
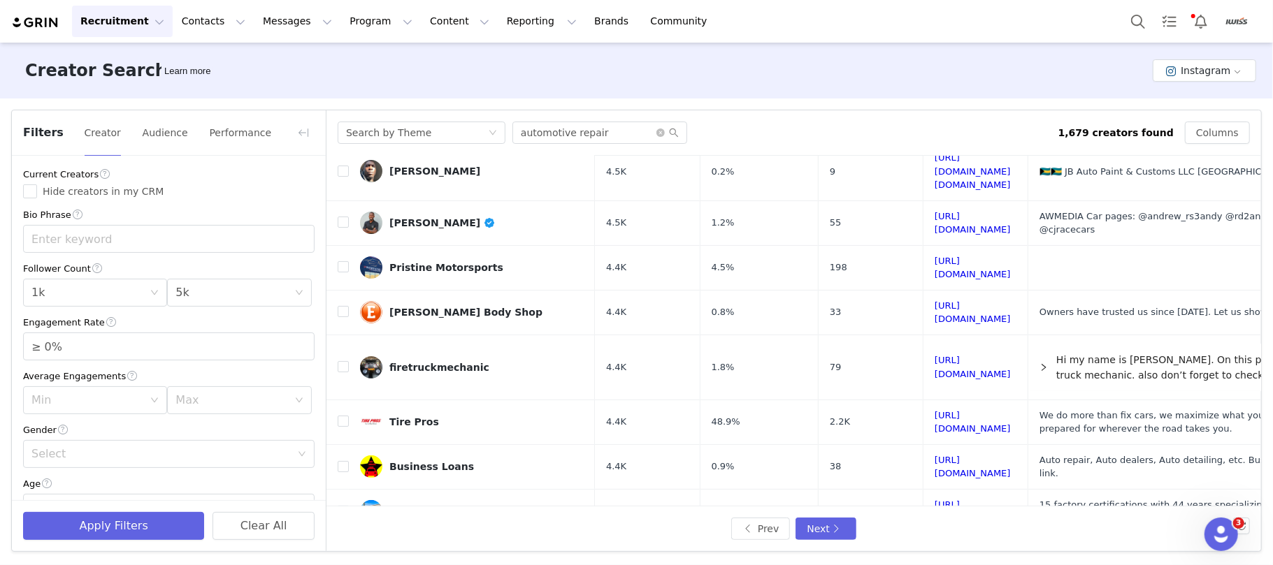
drag, startPoint x: 952, startPoint y: 263, endPoint x: 831, endPoint y: 88, distance: 212.5
click at [831, 88] on div "Creator Search Learn more Instagram" at bounding box center [636, 71] width 1273 height 56
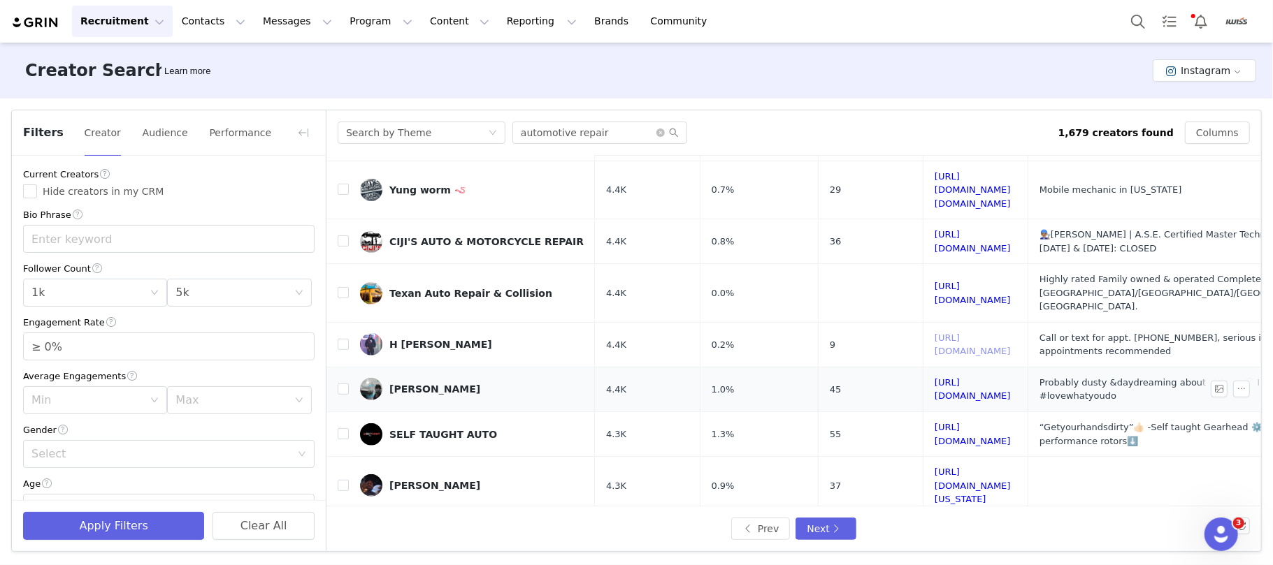
scroll to position [628, 0]
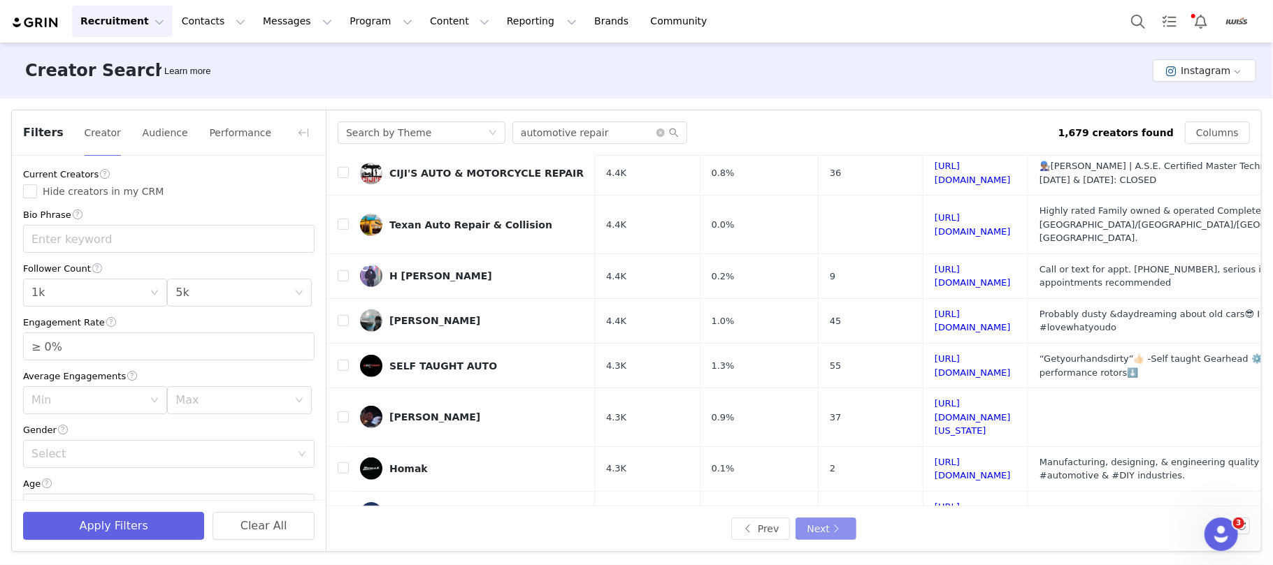
click at [841, 528] on button "Next" at bounding box center [825, 529] width 60 height 22
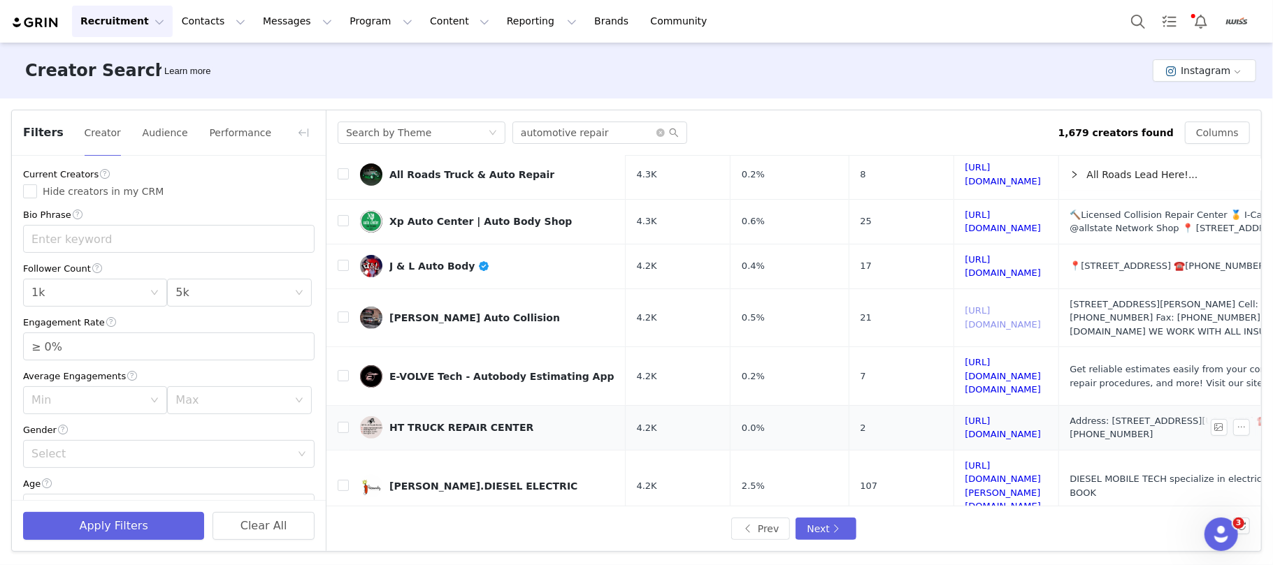
scroll to position [465, 0]
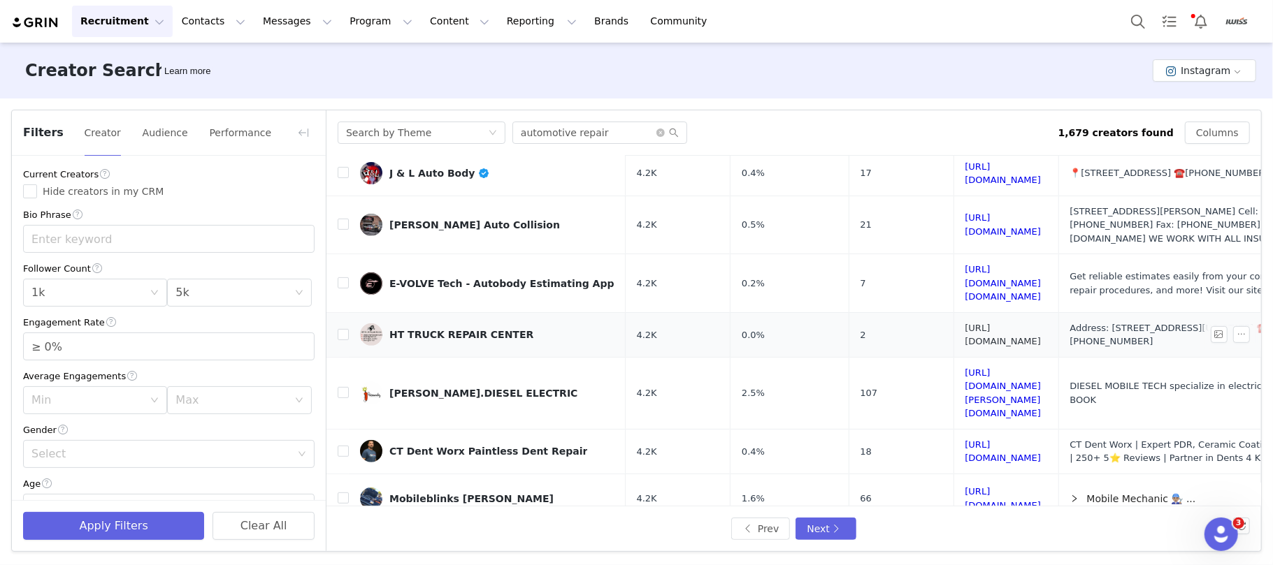
drag, startPoint x: 943, startPoint y: 260, endPoint x: 927, endPoint y: 263, distance: 16.4
drag, startPoint x: 957, startPoint y: 352, endPoint x: 769, endPoint y: 65, distance: 343.6
click at [769, 65] on div "Creator Search Learn more Instagram" at bounding box center [636, 71] width 1273 height 56
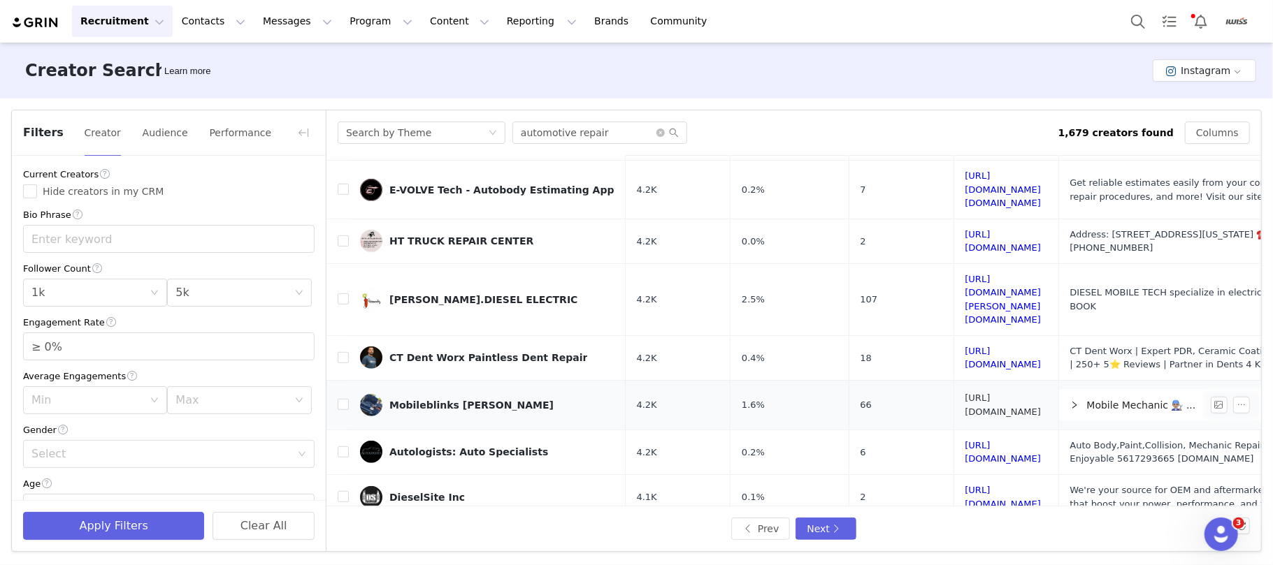
drag, startPoint x: 991, startPoint y: 312, endPoint x: 1004, endPoint y: 308, distance: 13.7
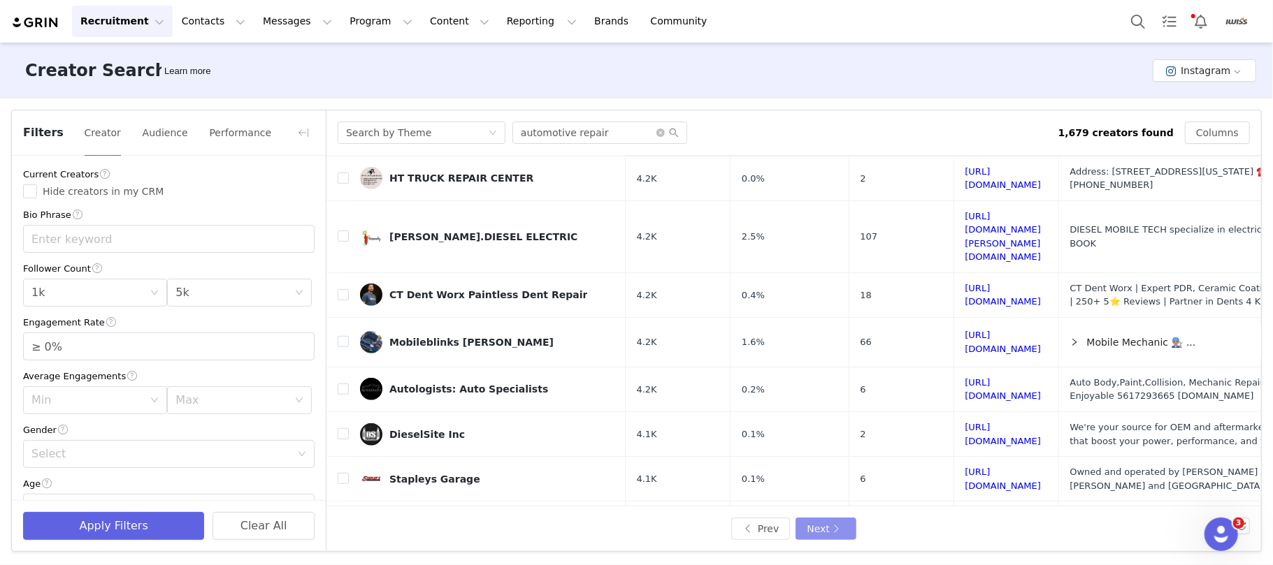
click at [823, 530] on button "Next" at bounding box center [825, 529] width 60 height 22
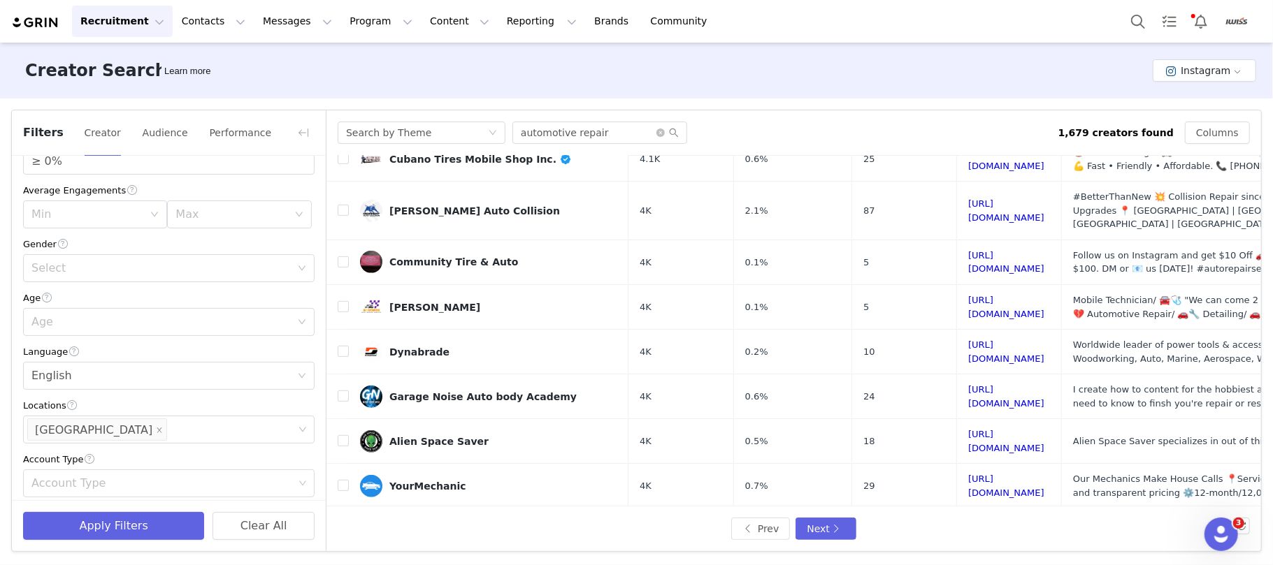
scroll to position [280, 0]
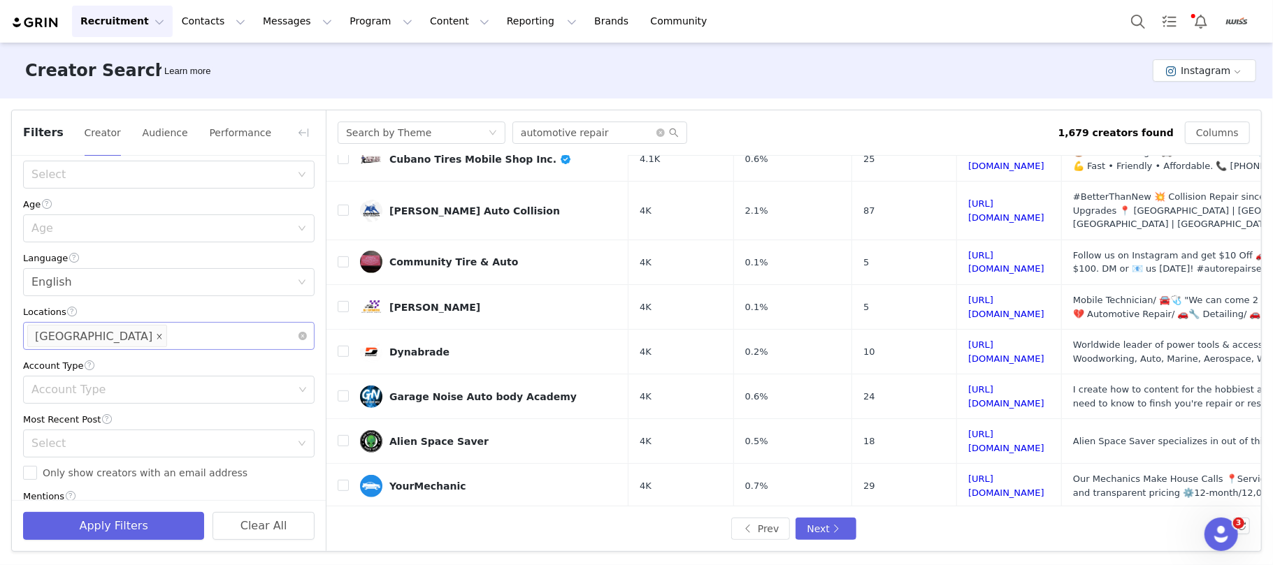
click at [156, 338] on icon "icon: close" at bounding box center [159, 336] width 7 height 7
click at [105, 338] on div "Locations" at bounding box center [162, 336] width 262 height 14
type input "canada"
click at [1194, 71] on button "Instagram" at bounding box center [1203, 70] width 103 height 22
click at [1199, 143] on li "YouTube" at bounding box center [1207, 144] width 97 height 23
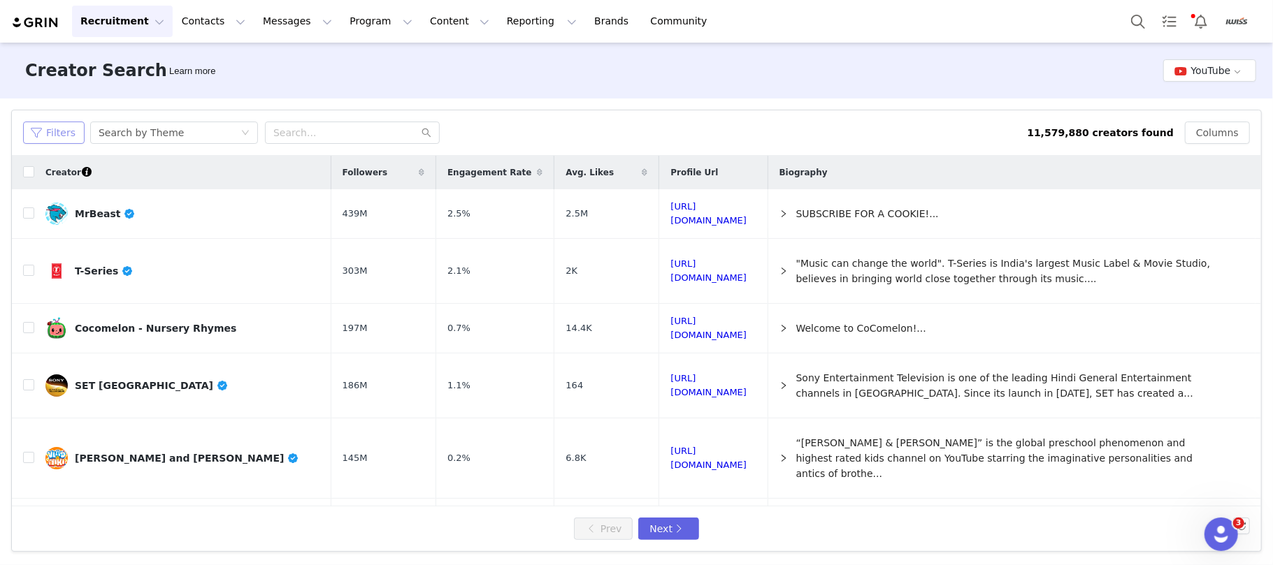
click at [52, 129] on button "Filters" at bounding box center [53, 133] width 61 height 22
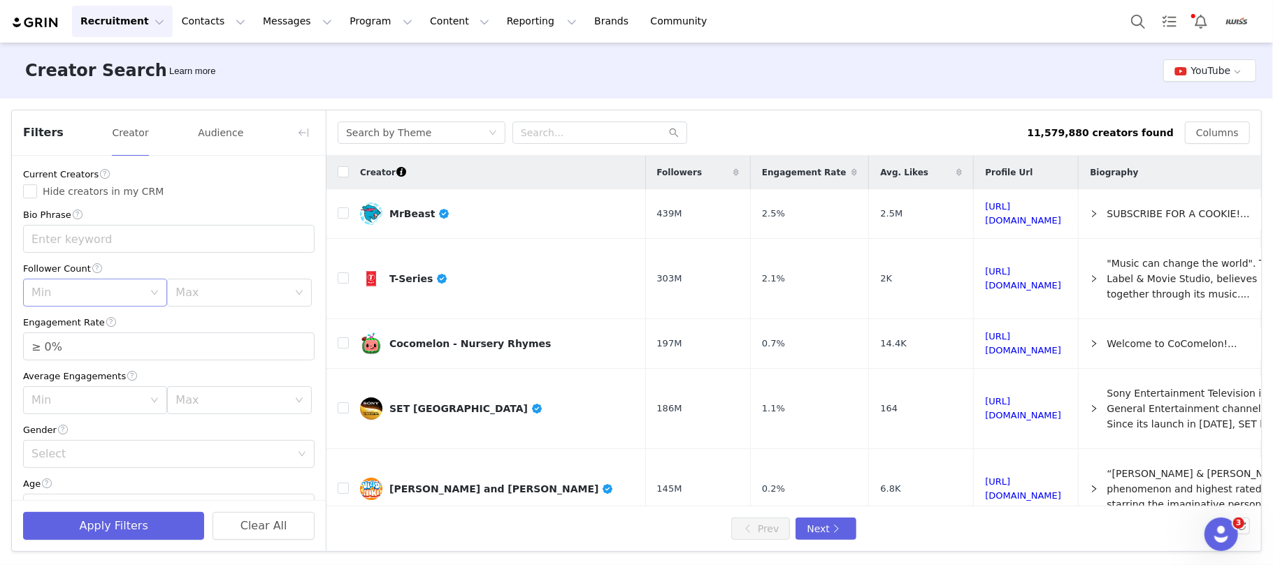
click at [89, 287] on div "Min" at bounding box center [87, 293] width 112 height 14
click at [76, 372] on li "10k" at bounding box center [91, 369] width 137 height 22
click at [230, 295] on div "Max" at bounding box center [231, 293] width 112 height 14
click at [202, 411] on li "30k" at bounding box center [229, 414] width 137 height 22
click at [305, 271] on div "Current Creators Hide creators in my CRM Bio Phrase Follower Count Min 10k Max …" at bounding box center [169, 490] width 314 height 669
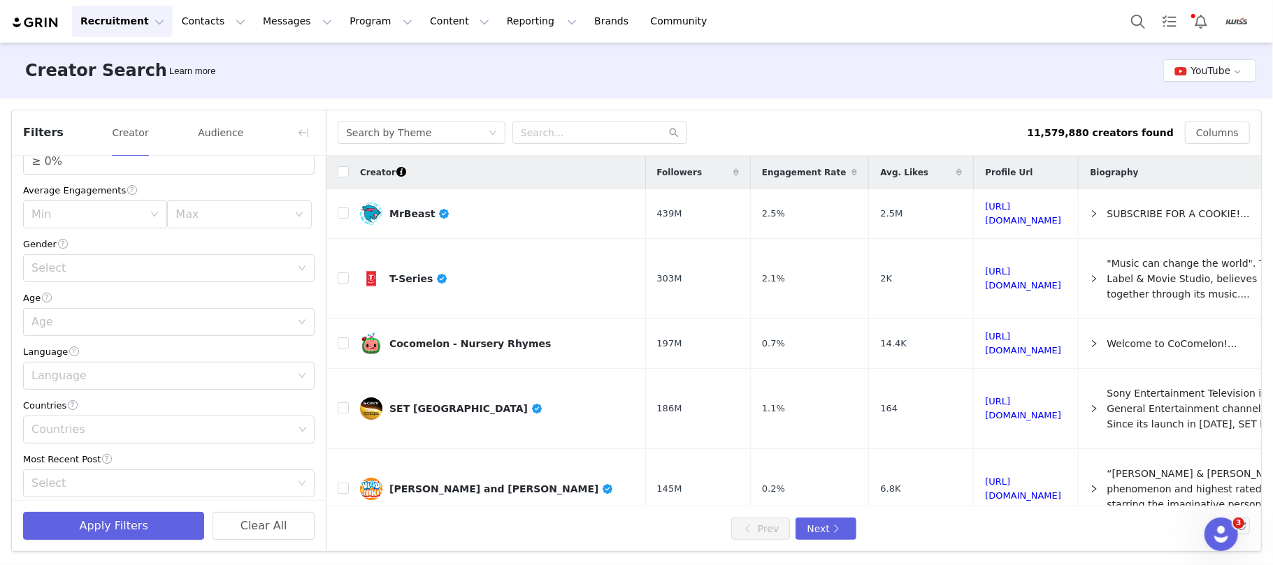
scroll to position [280, 0]
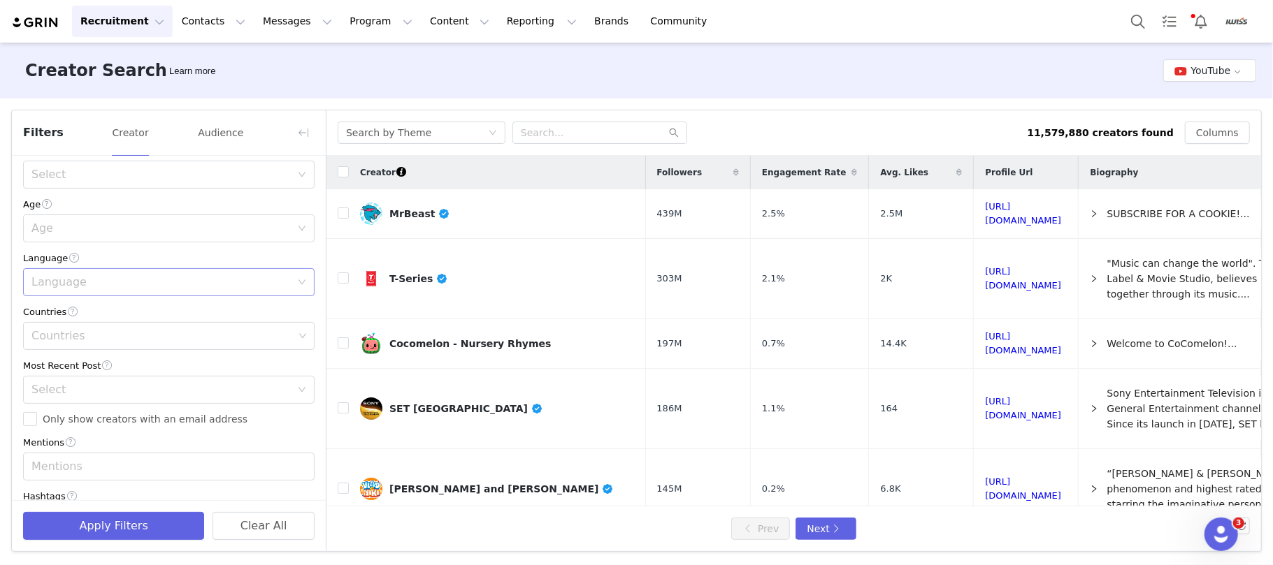
click at [106, 285] on div "Language" at bounding box center [160, 282] width 259 height 14
click at [87, 314] on li "English" at bounding box center [161, 314] width 277 height 22
click at [85, 333] on div "Countries" at bounding box center [162, 336] width 262 height 14
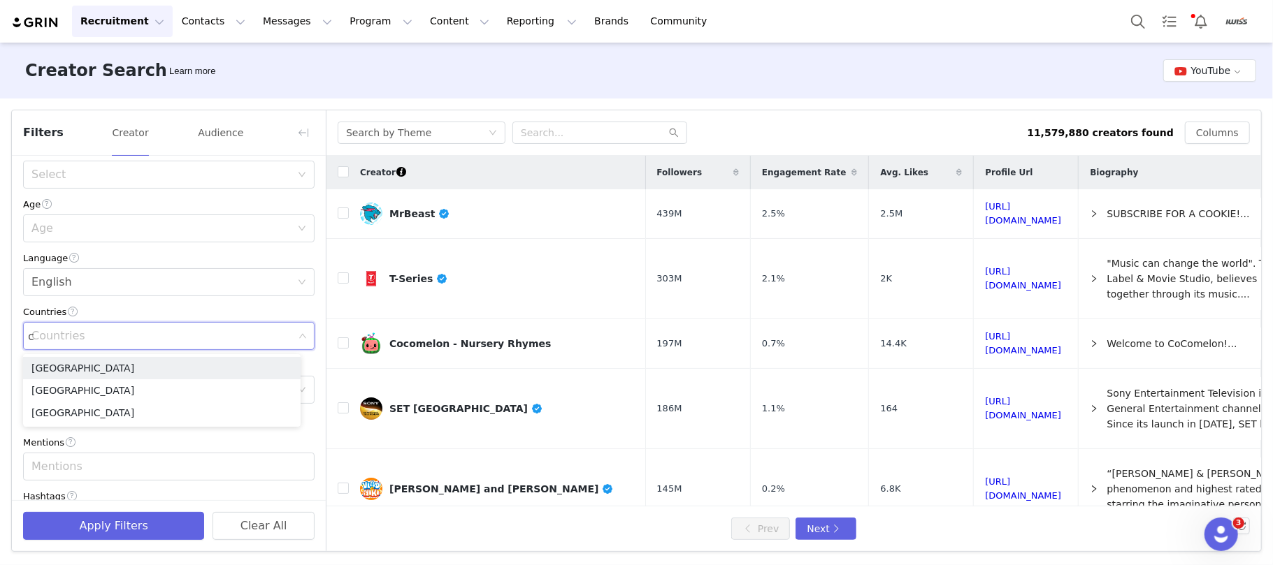
type input "ca"
click at [94, 362] on li "Canada" at bounding box center [161, 368] width 277 height 22
click at [535, 68] on div "Creator Search Learn more YouTube" at bounding box center [636, 71] width 1273 height 56
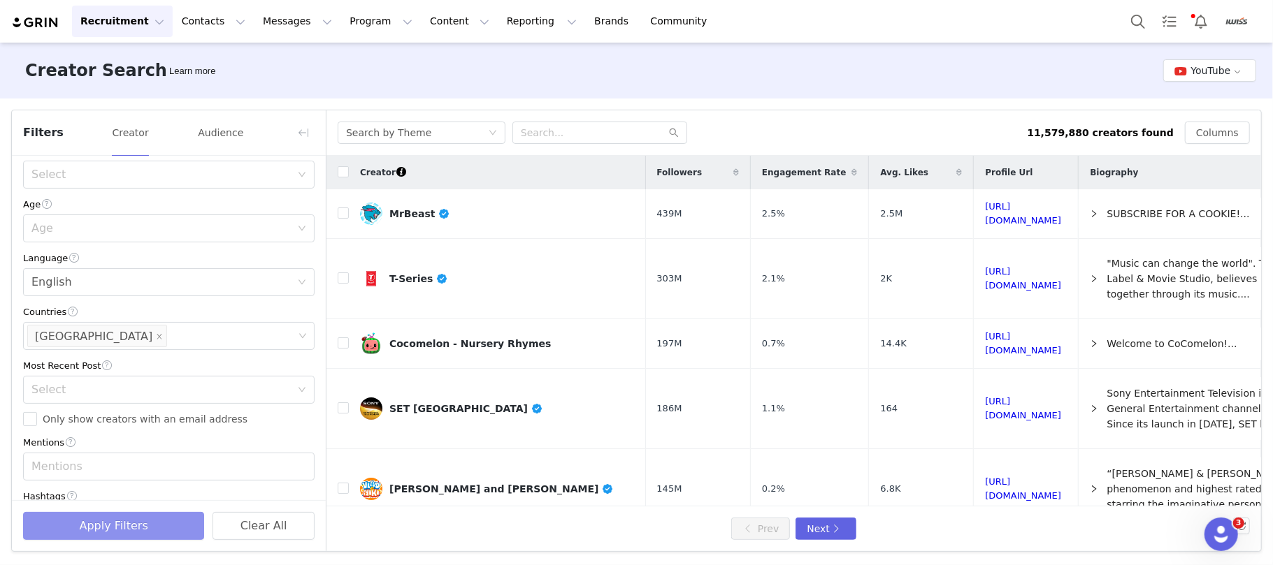
click at [141, 523] on button "Apply Filters" at bounding box center [113, 526] width 181 height 28
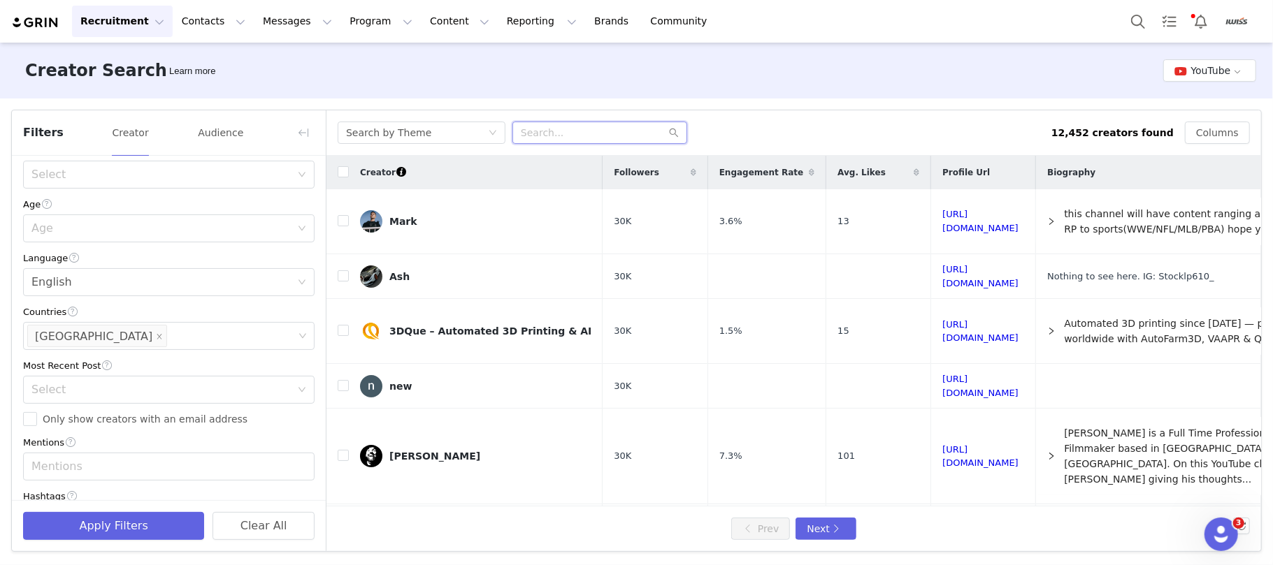
click at [590, 131] on input "text" at bounding box center [599, 133] width 175 height 22
type input "car repair"
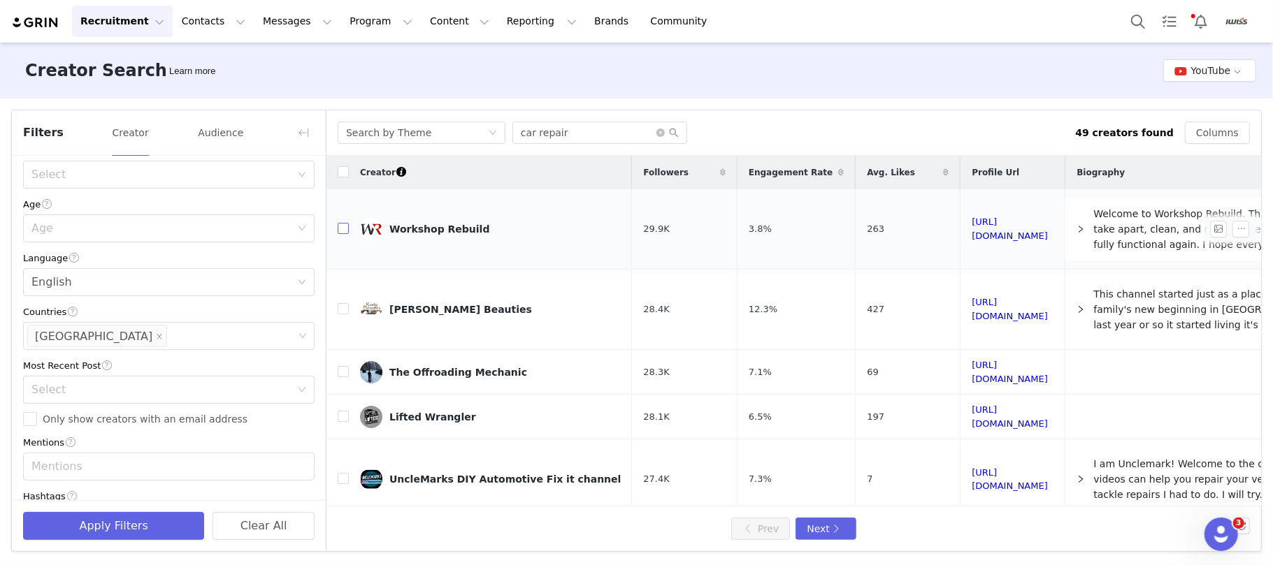
click at [347, 234] on input "checkbox" at bounding box center [343, 228] width 11 height 11
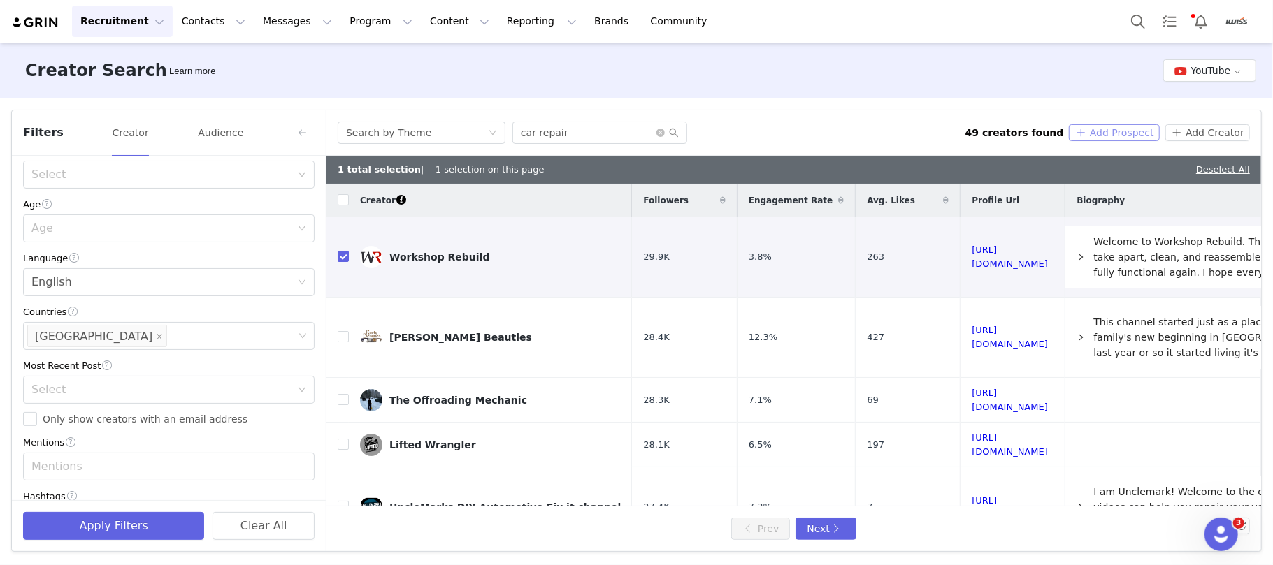
click at [1113, 126] on button "Add Prospect" at bounding box center [1113, 132] width 90 height 17
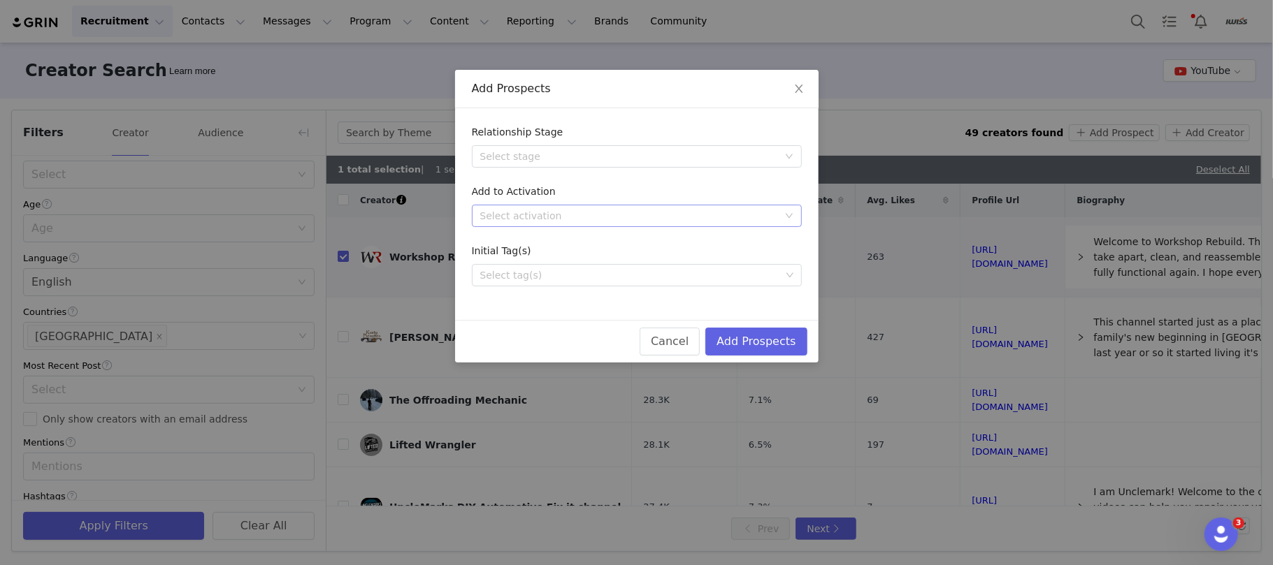
click at [574, 209] on div "Select activation" at bounding box center [629, 216] width 298 height 14
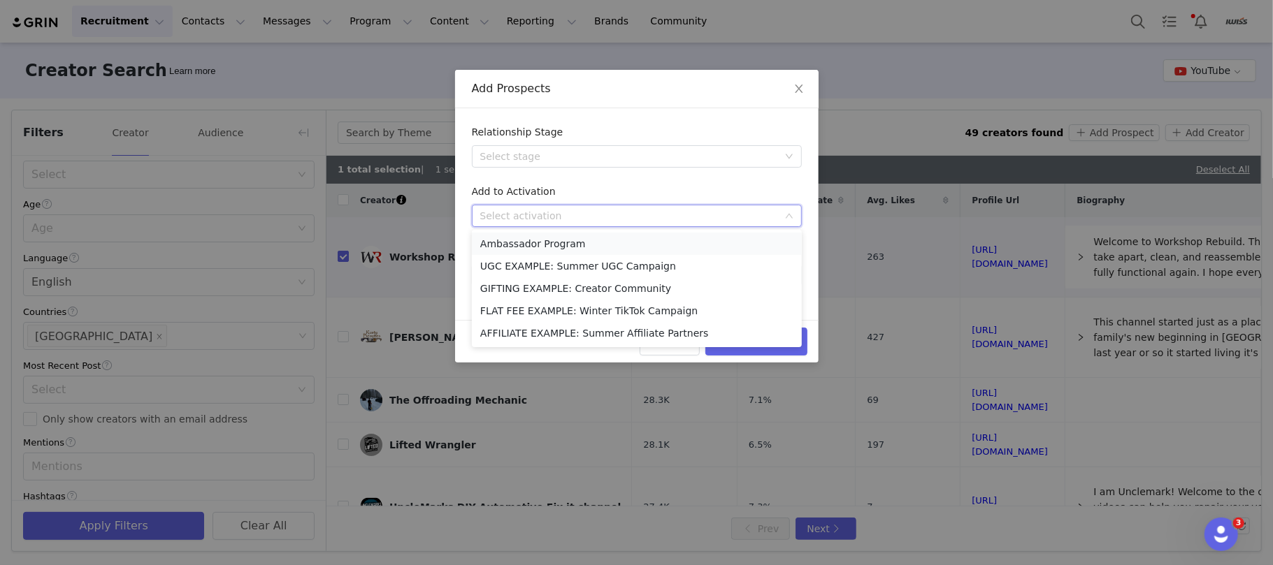
click at [541, 247] on li "Ambassador Program" at bounding box center [637, 244] width 330 height 22
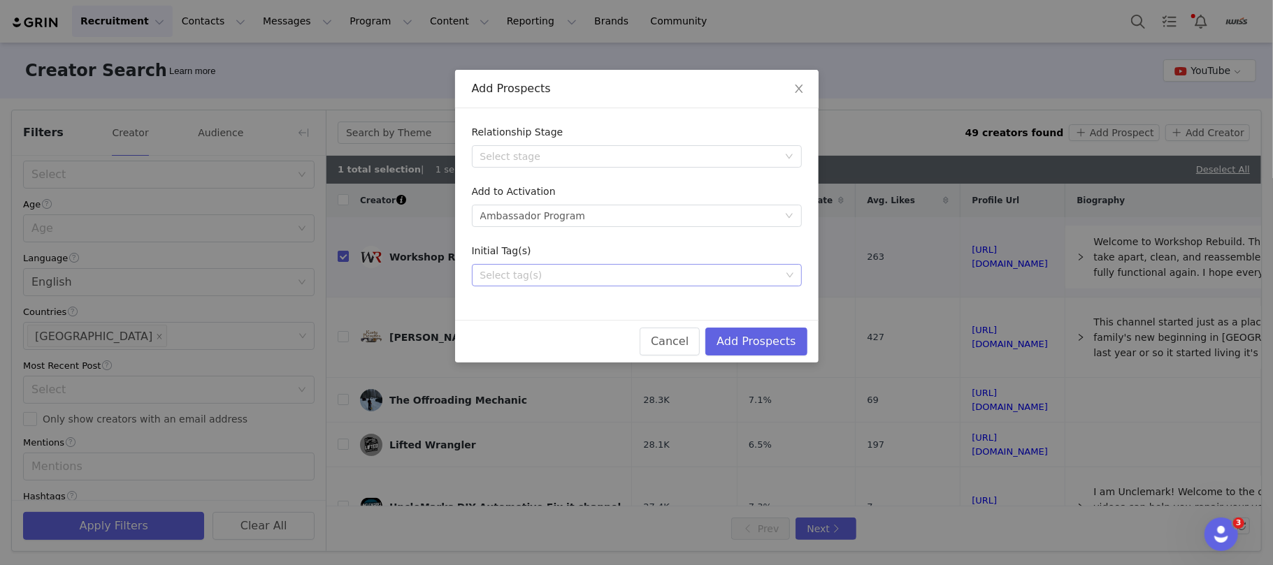
click at [549, 273] on div "Select tag(s)" at bounding box center [630, 275] width 300 height 14
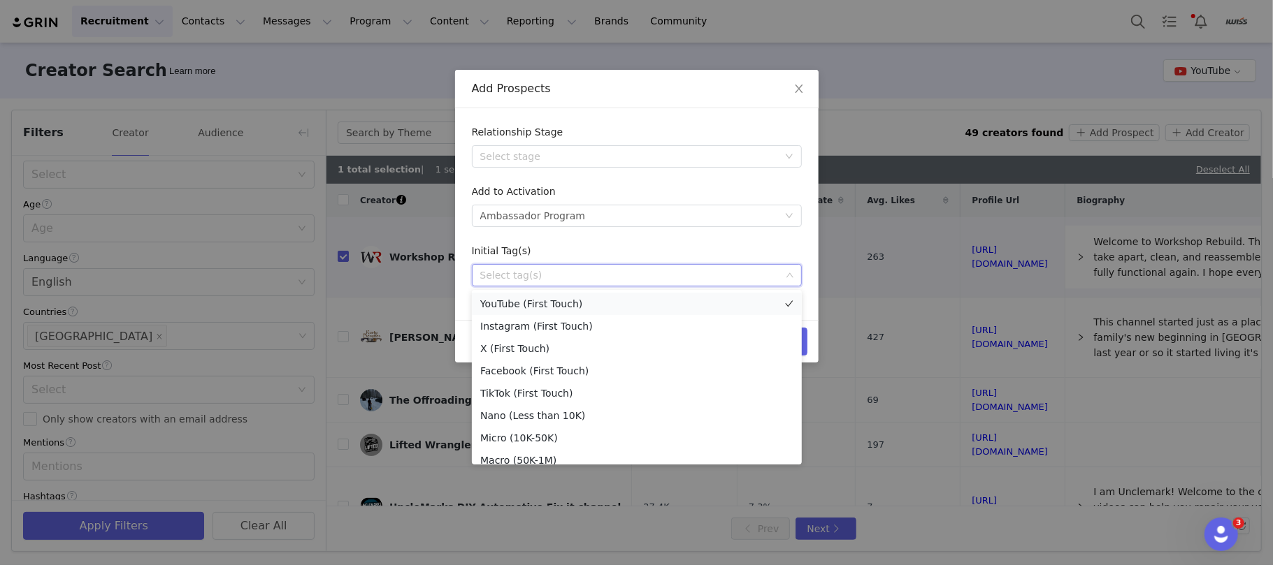
click at [526, 300] on li "YouTube (First Touch)" at bounding box center [637, 304] width 330 height 22
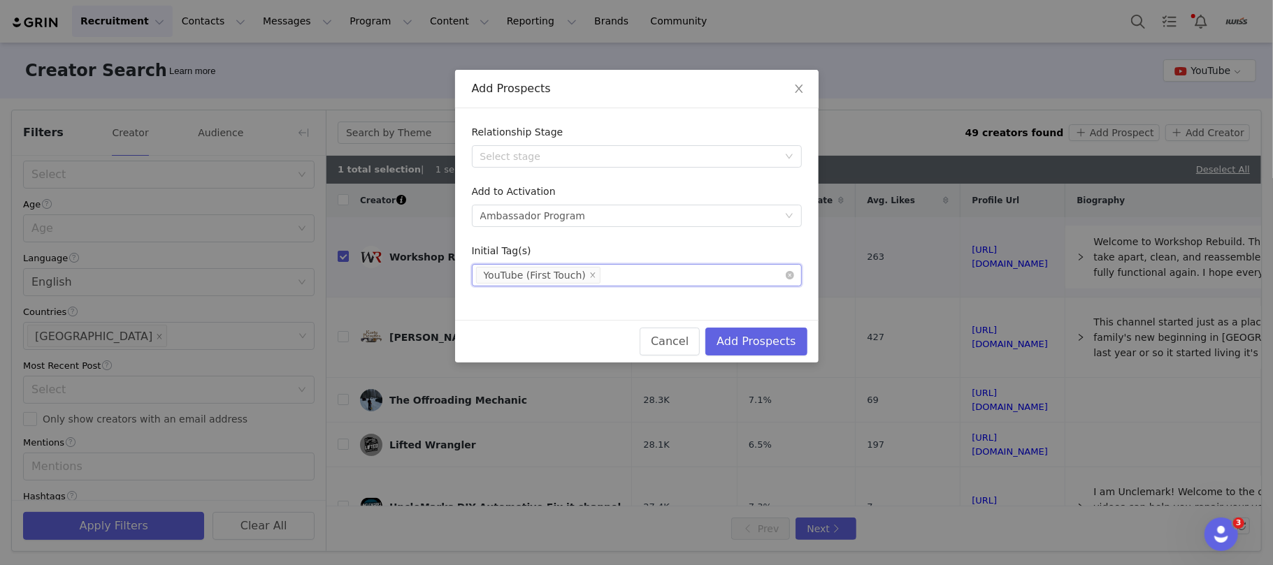
click at [630, 280] on div "Select tag(s) YouTube (First Touch)" at bounding box center [631, 275] width 311 height 21
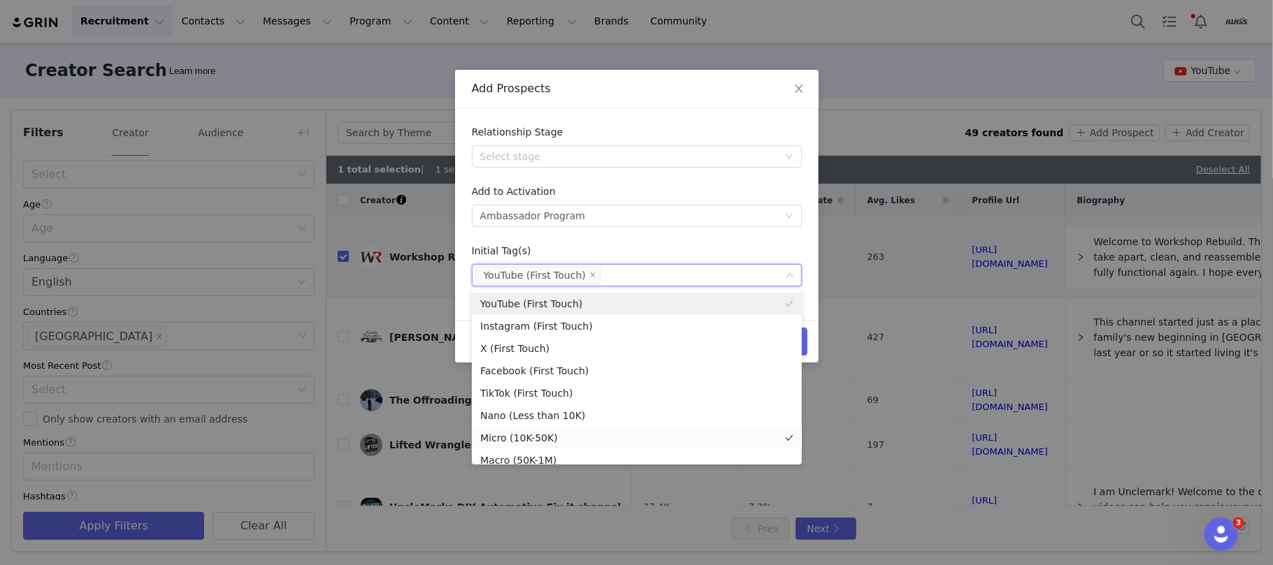
click at [560, 440] on li "Micro (10K-50K)" at bounding box center [637, 438] width 330 height 22
click at [635, 91] on div "Add Prospects" at bounding box center [637, 88] width 330 height 15
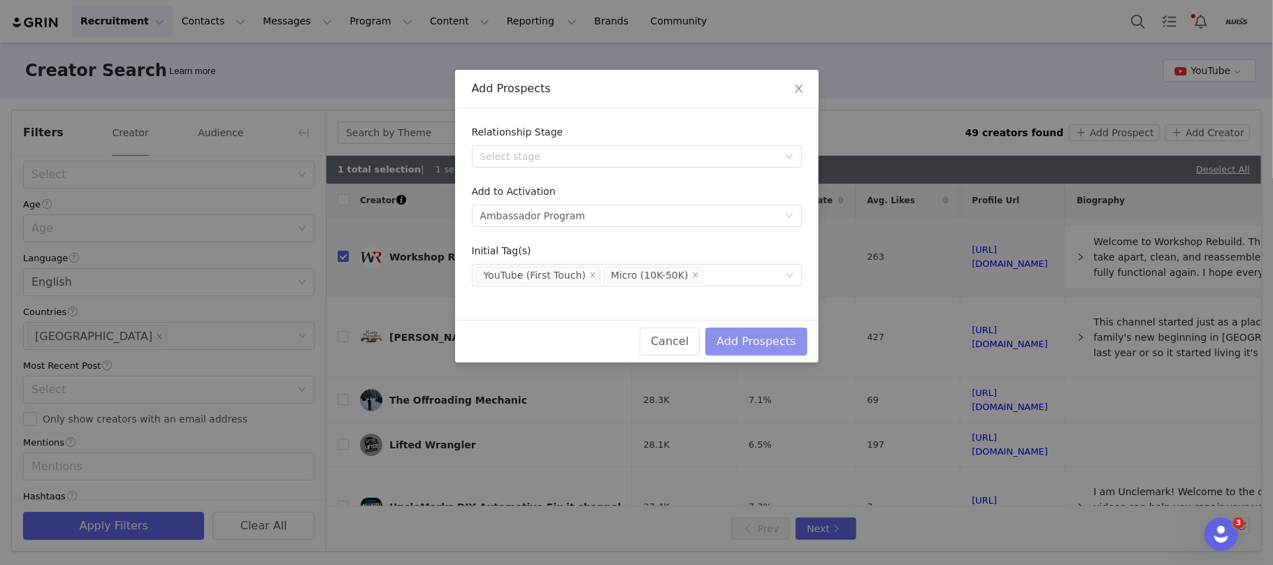
click at [781, 345] on button "Add Prospects" at bounding box center [755, 342] width 101 height 28
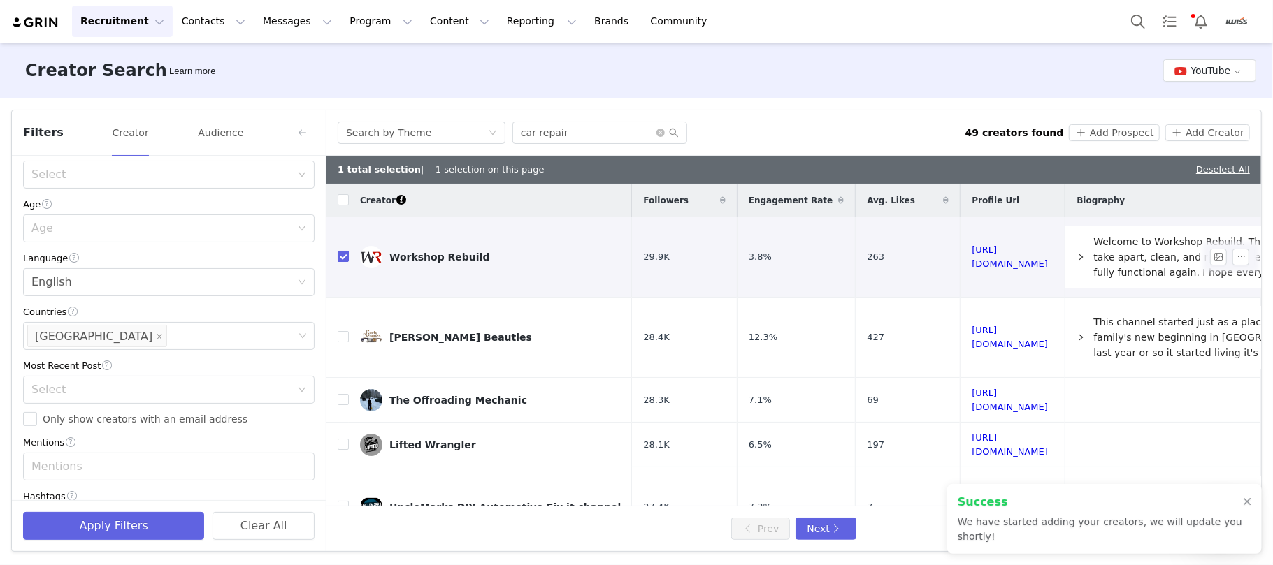
click at [345, 255] on input "checkbox" at bounding box center [343, 256] width 11 height 11
checkbox input "false"
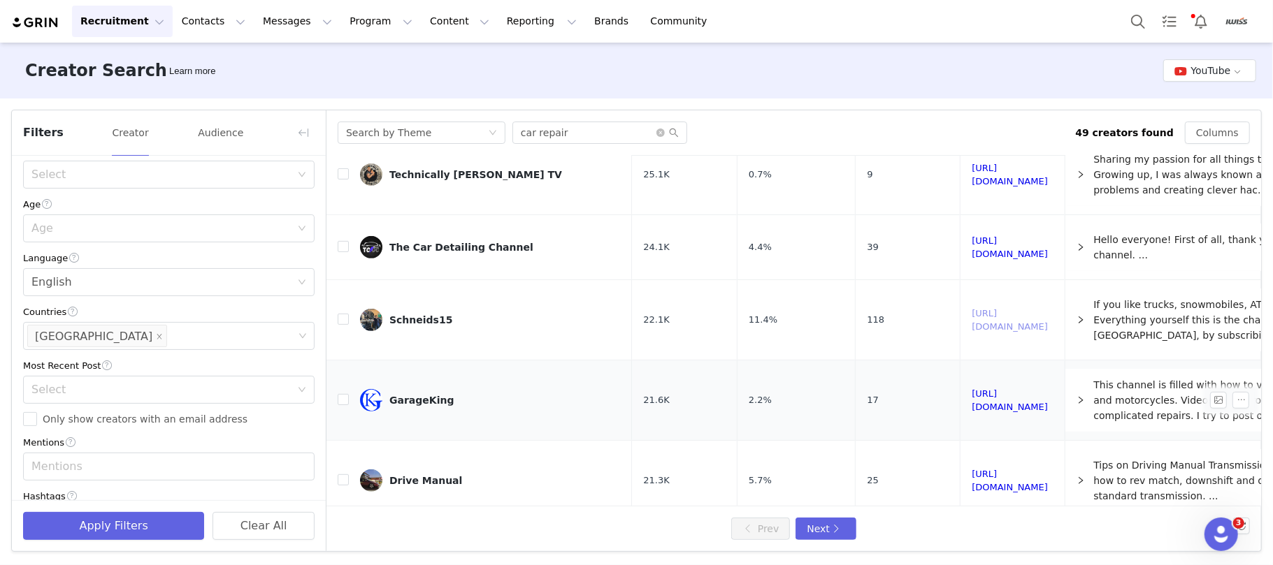
scroll to position [559, 0]
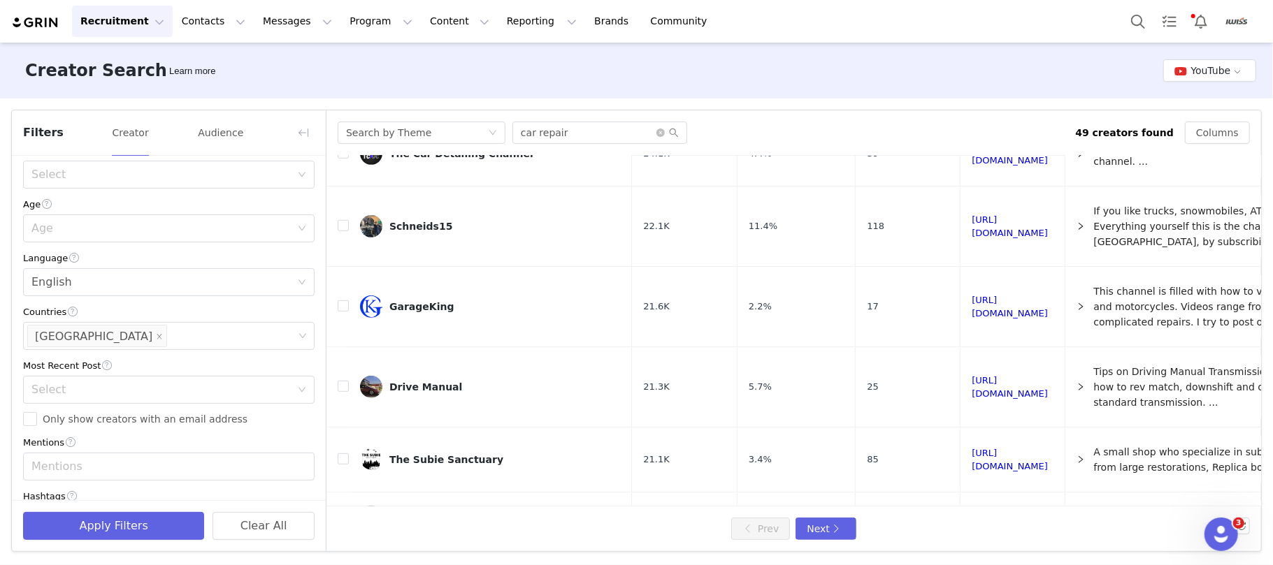
drag, startPoint x: 952, startPoint y: 303, endPoint x: 911, endPoint y: 71, distance: 234.8
click at [911, 71] on div "Creator Search Learn more YouTube" at bounding box center [636, 71] width 1273 height 56
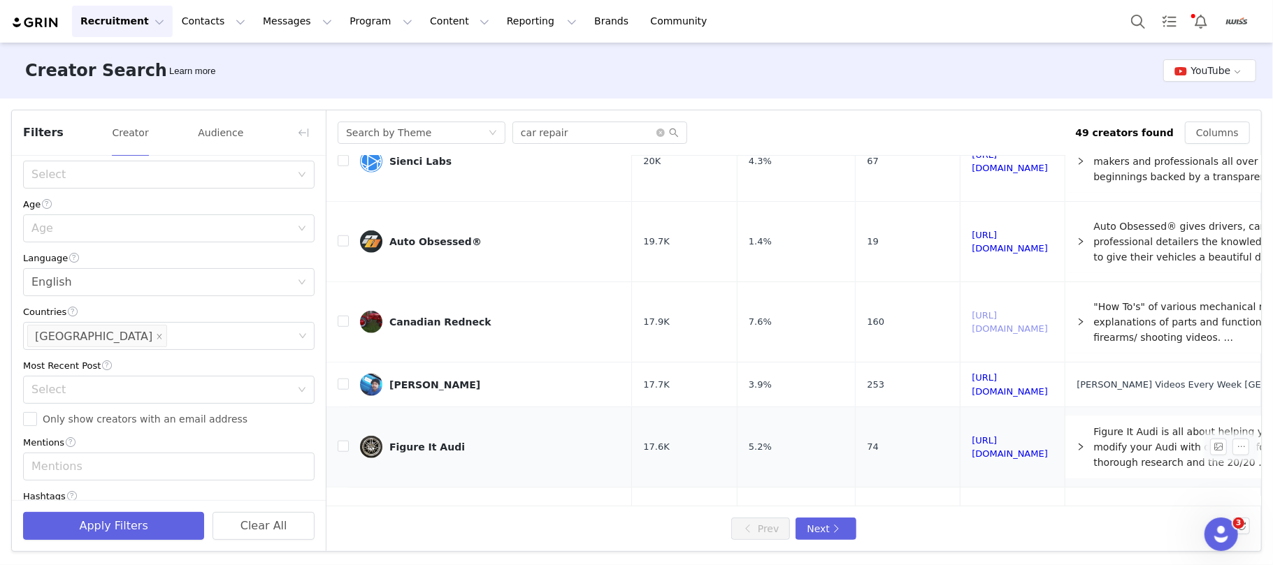
scroll to position [1055, 0]
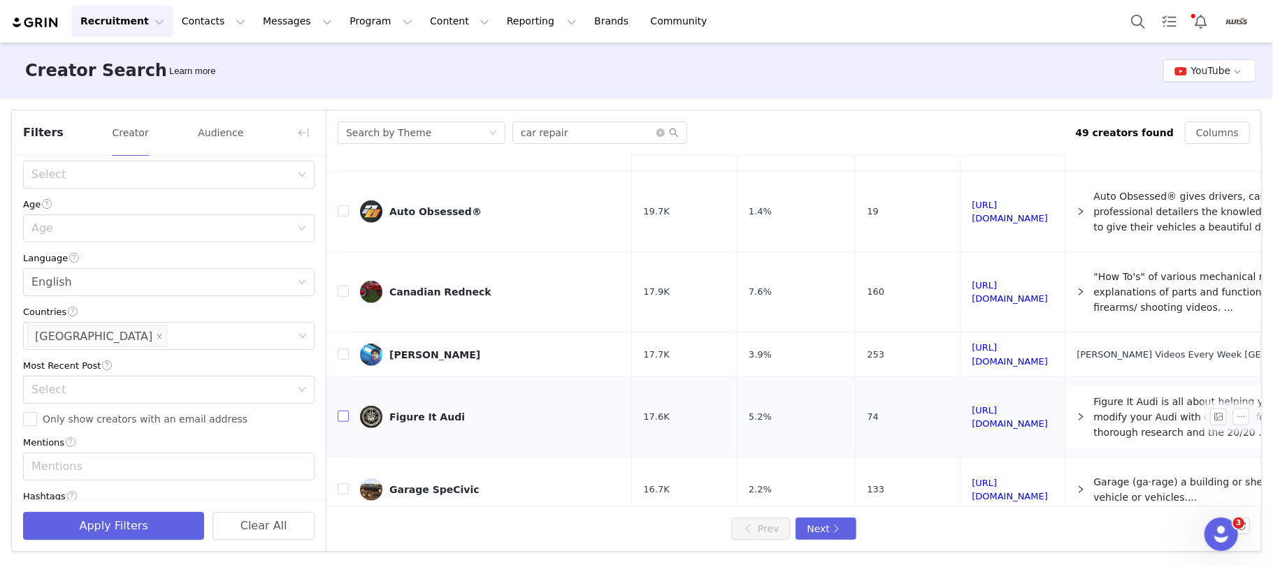
click at [342, 411] on input "checkbox" at bounding box center [343, 416] width 11 height 11
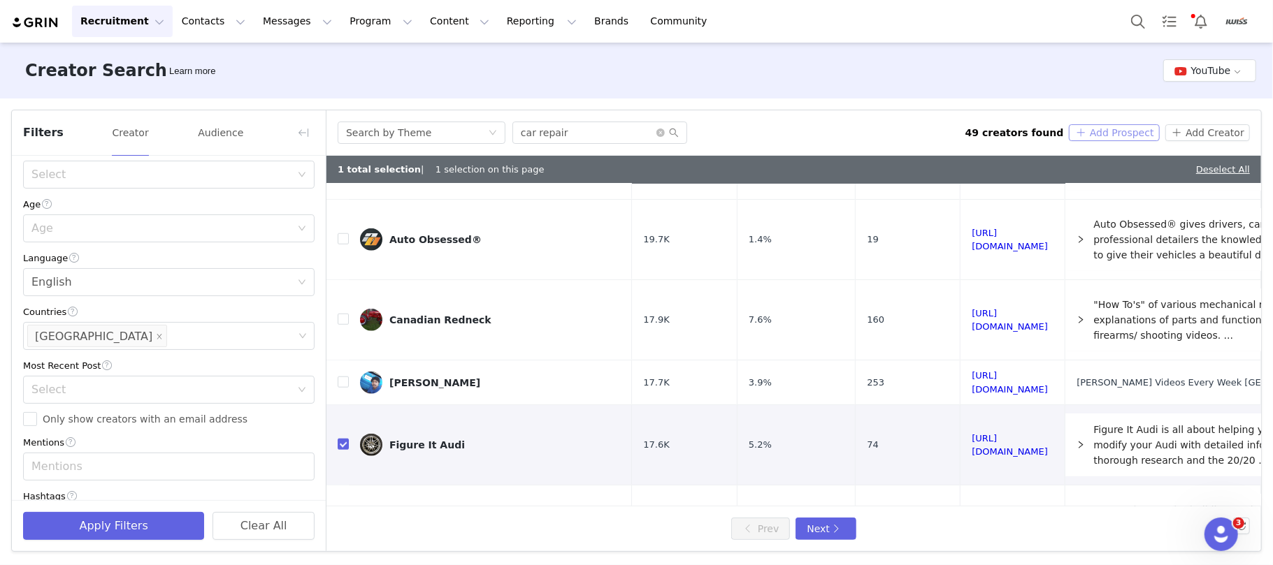
click at [1108, 127] on button "Add Prospect" at bounding box center [1113, 132] width 90 height 17
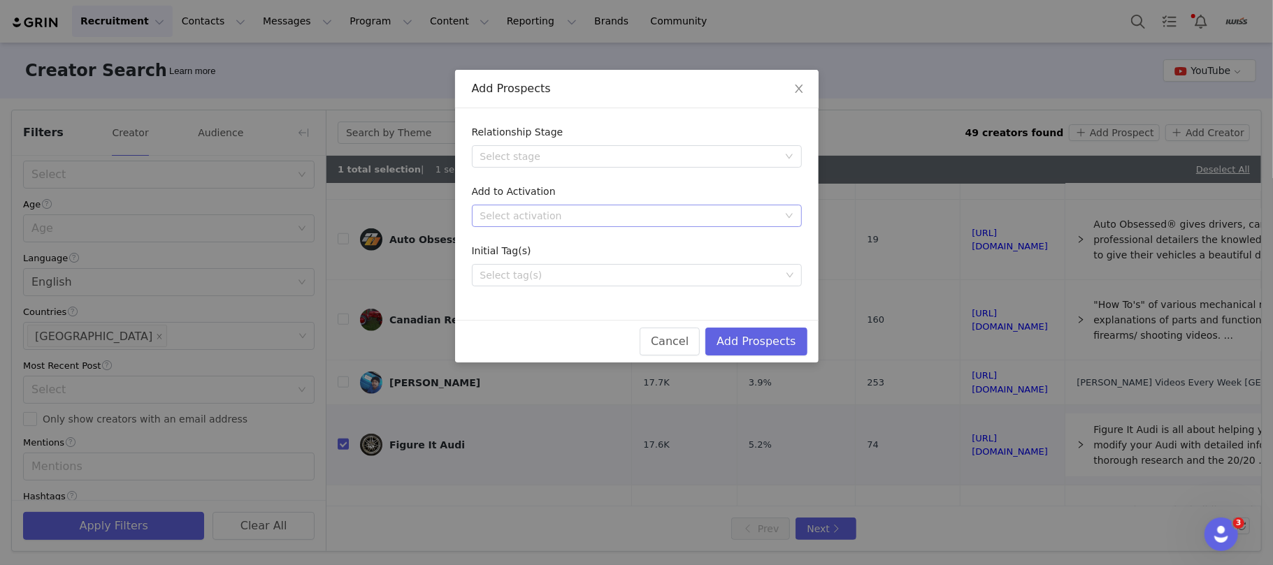
click at [637, 218] on div "Select activation" at bounding box center [629, 216] width 298 height 14
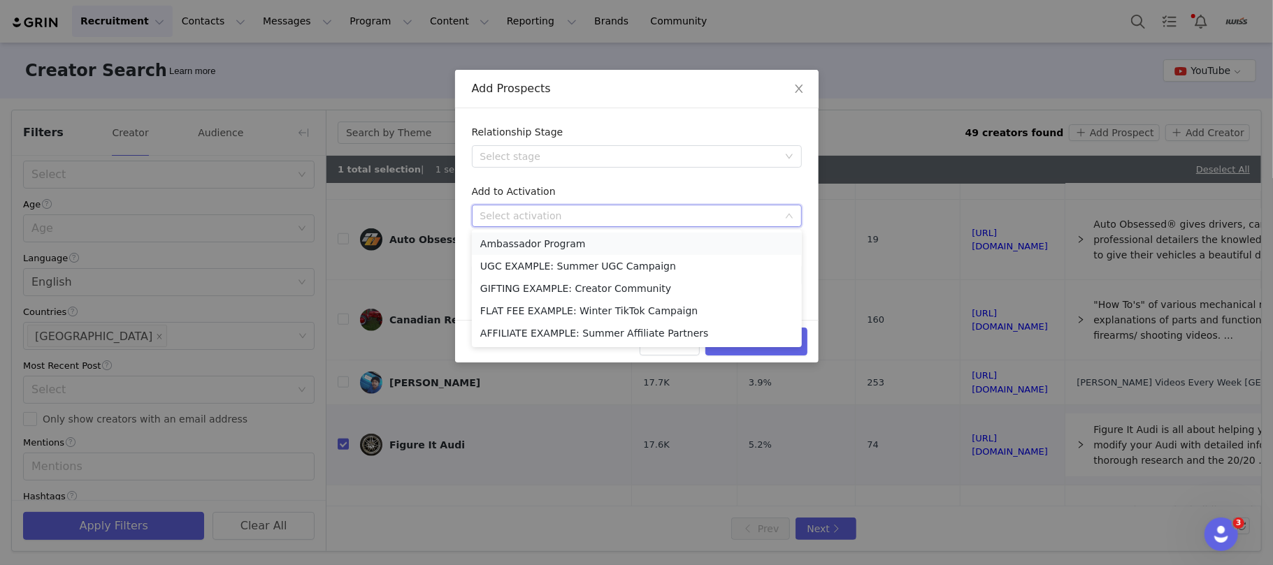
click at [580, 250] on li "Ambassador Program" at bounding box center [637, 244] width 330 height 22
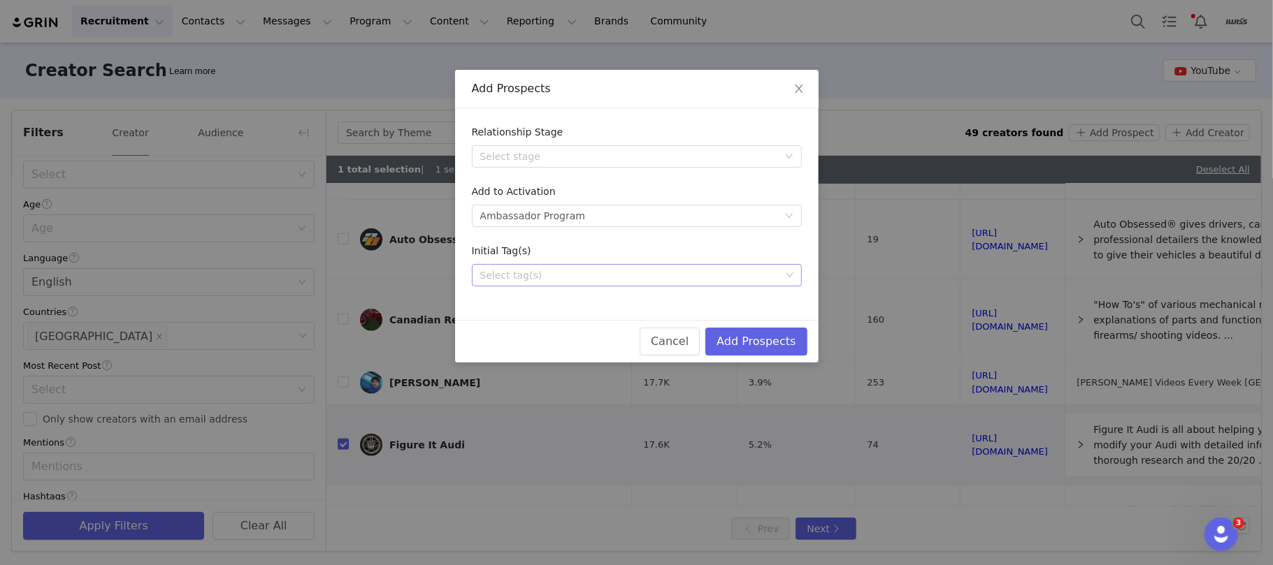
click at [591, 284] on div "Select tag(s)" at bounding box center [631, 275] width 311 height 21
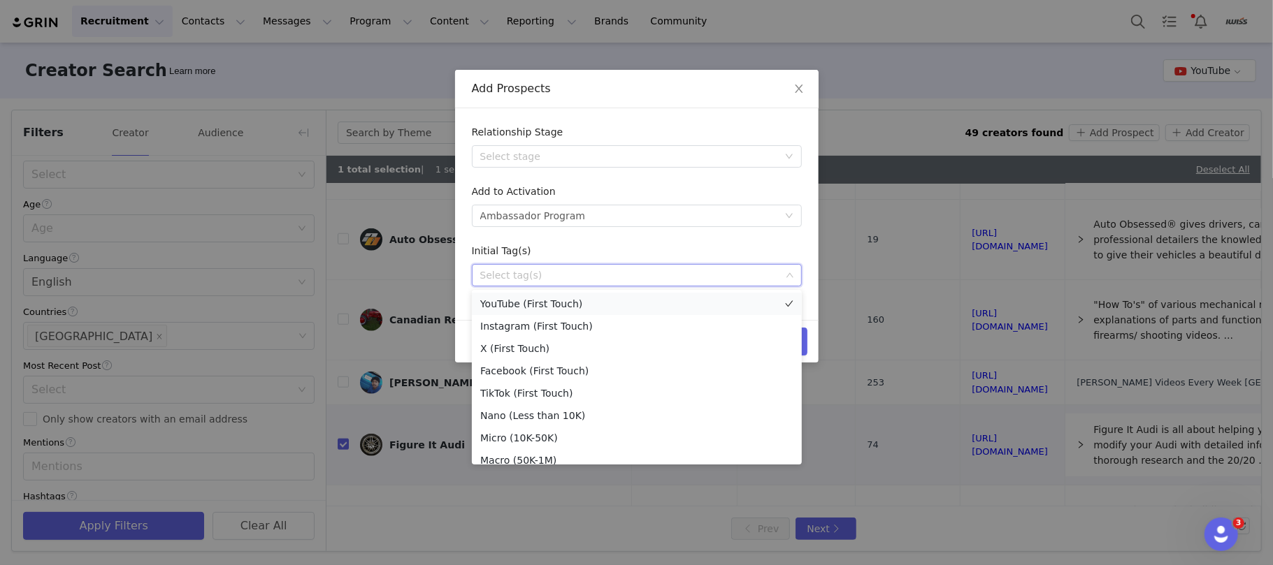
click at [579, 308] on li "YouTube (First Touch)" at bounding box center [637, 304] width 330 height 22
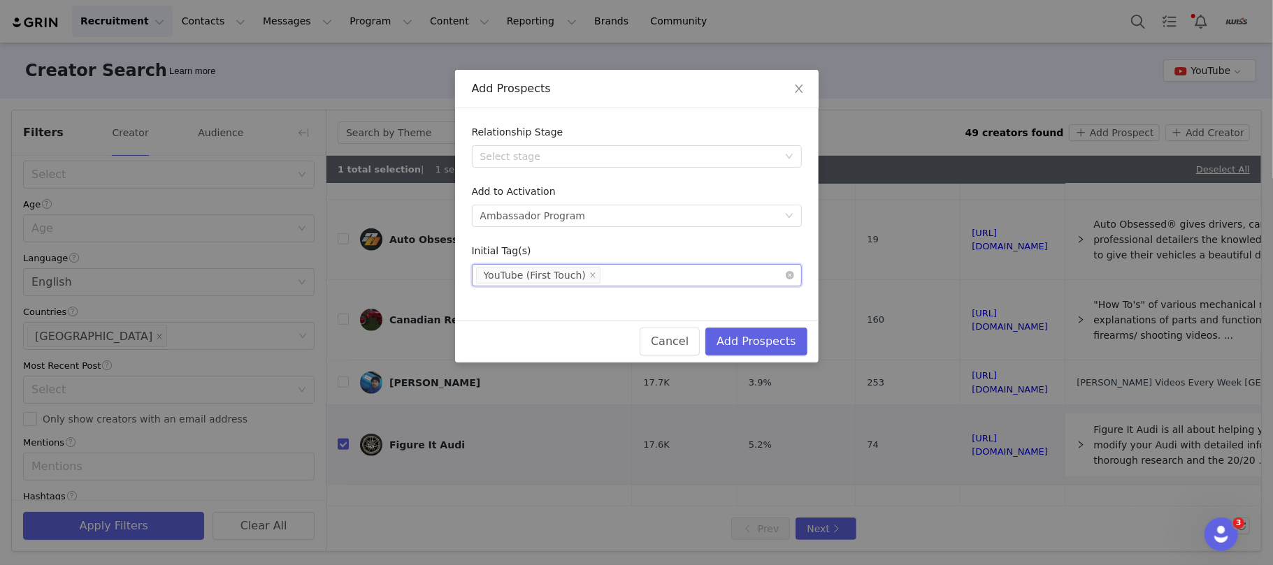
click at [679, 275] on div "Select tag(s) YouTube (First Touch)" at bounding box center [631, 275] width 311 height 21
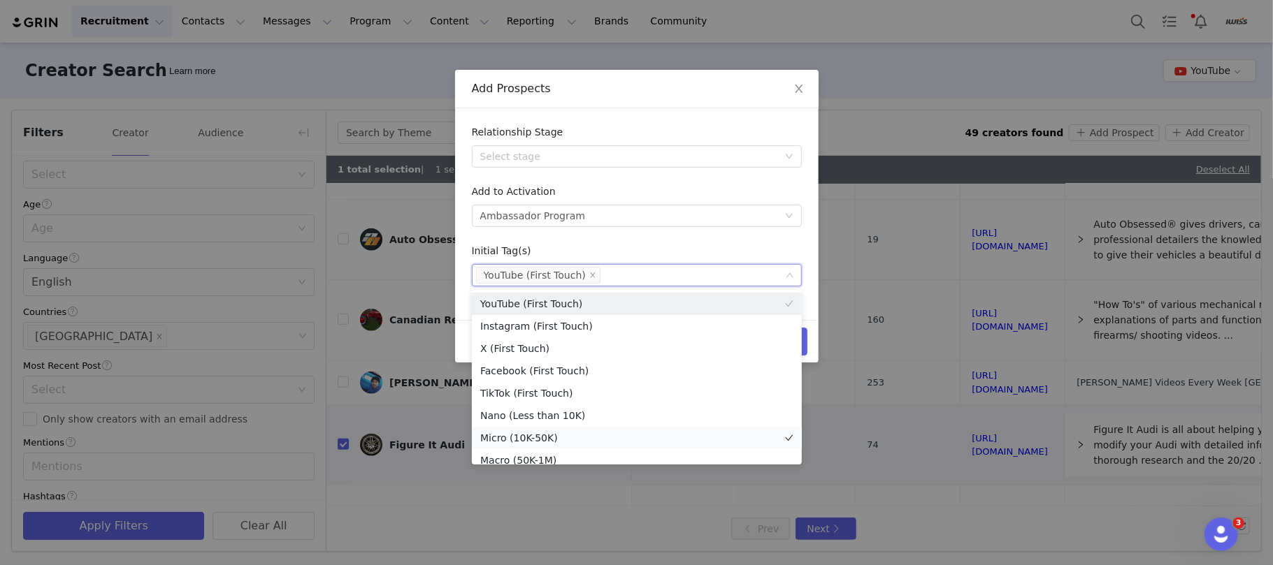
click at [570, 431] on li "Micro (10K-50K)" at bounding box center [637, 438] width 330 height 22
click at [621, 87] on div "Add Prospects" at bounding box center [637, 88] width 330 height 15
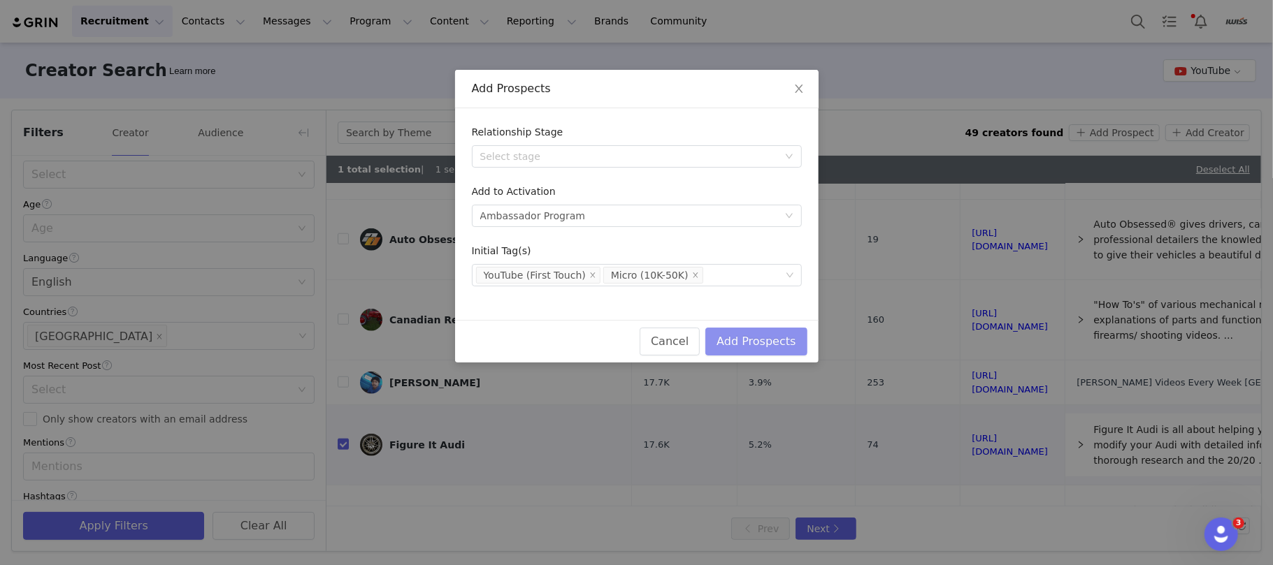
click at [763, 333] on button "Add Prospects" at bounding box center [755, 342] width 101 height 28
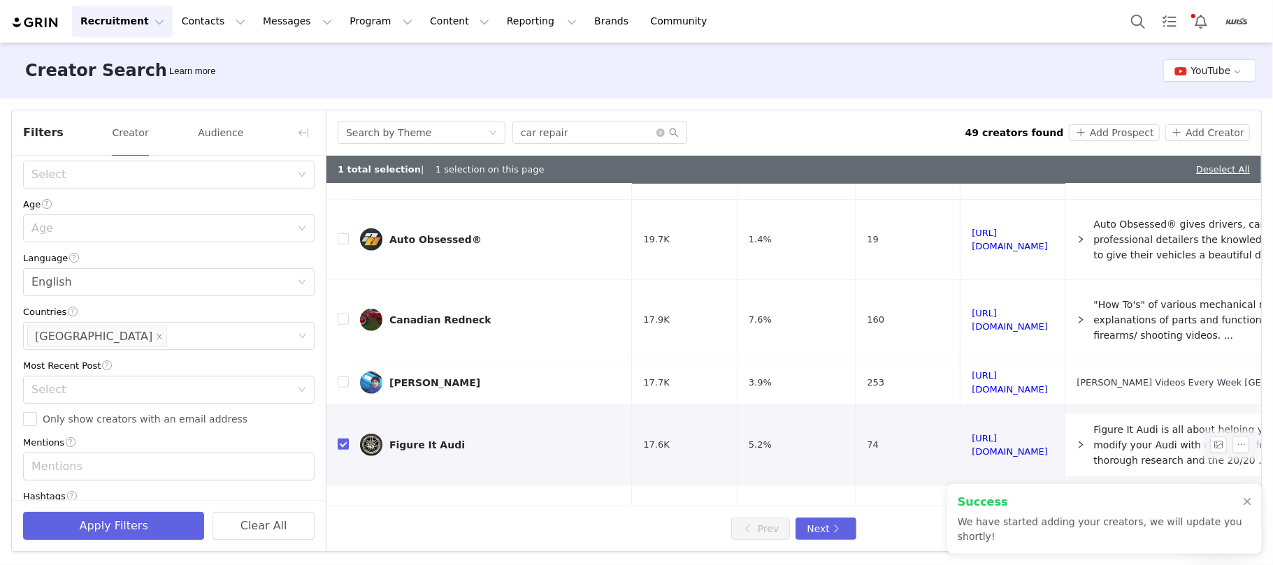
click at [342, 439] on input "checkbox" at bounding box center [343, 444] width 11 height 11
checkbox input "false"
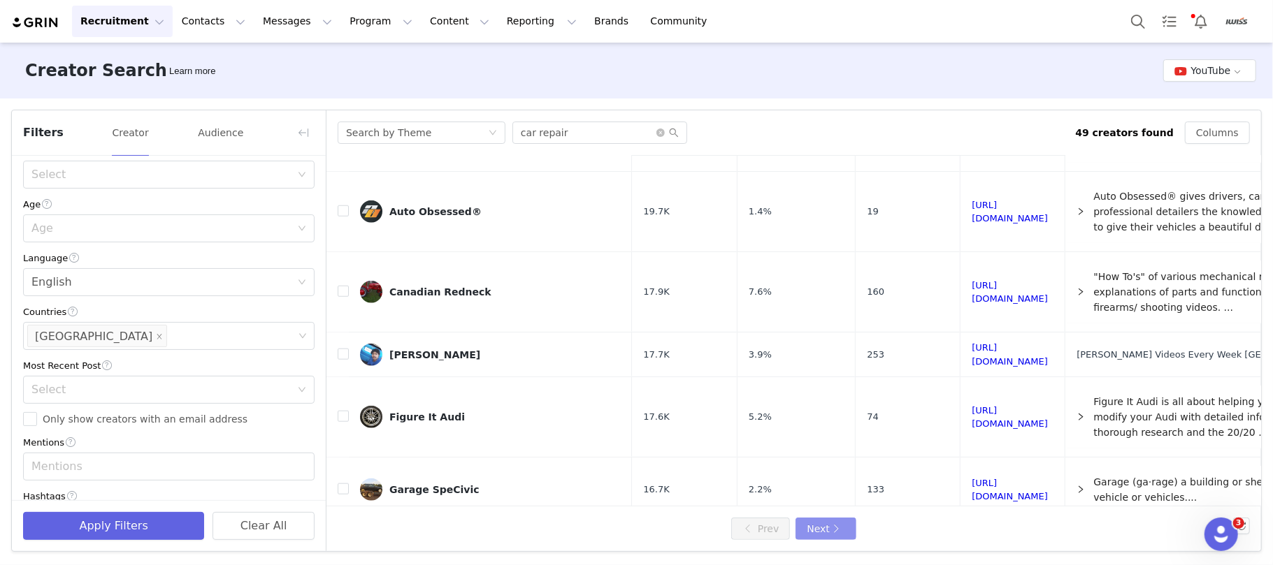
click at [833, 526] on button "Next" at bounding box center [825, 529] width 60 height 22
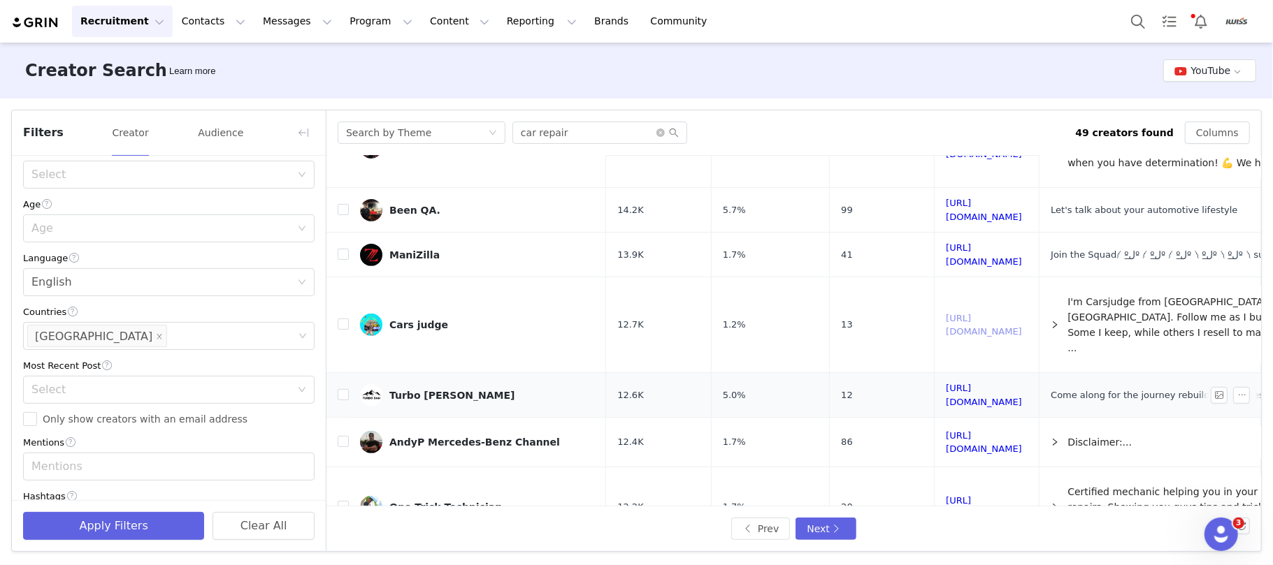
scroll to position [465, 0]
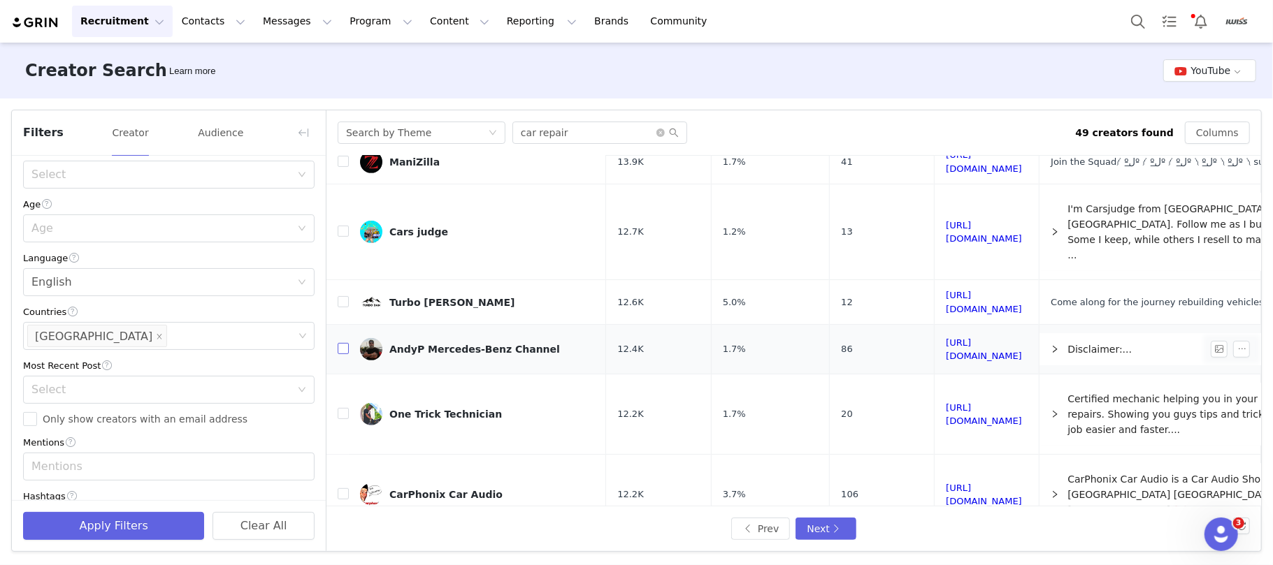
click at [341, 343] on input "checkbox" at bounding box center [343, 348] width 11 height 11
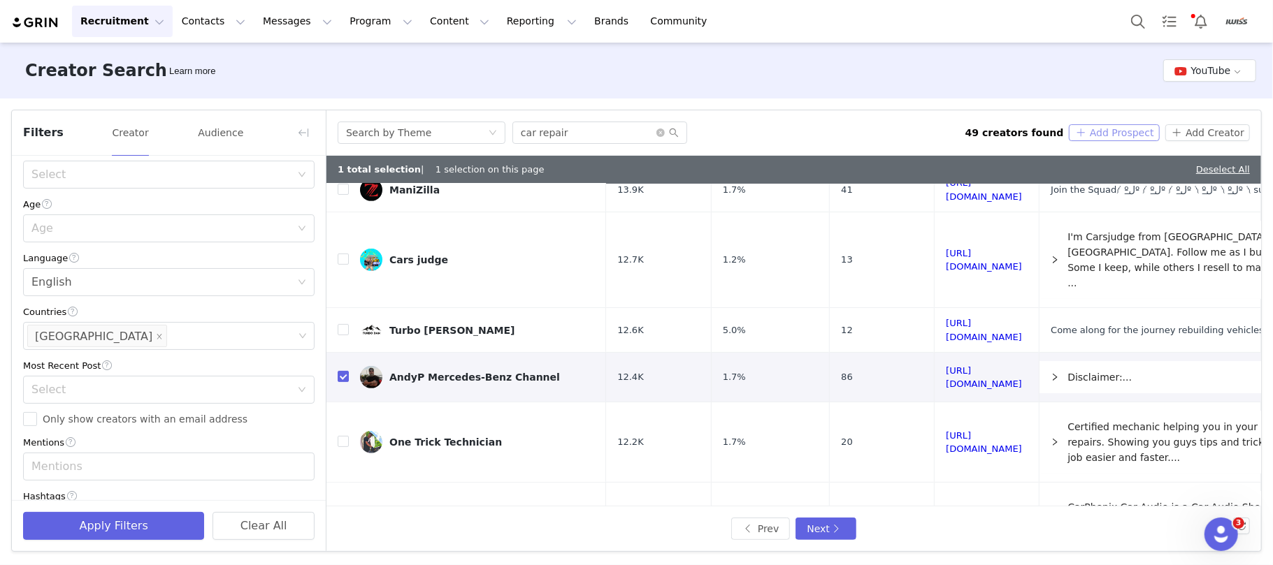
click at [1104, 129] on button "Add Prospect" at bounding box center [1113, 132] width 90 height 17
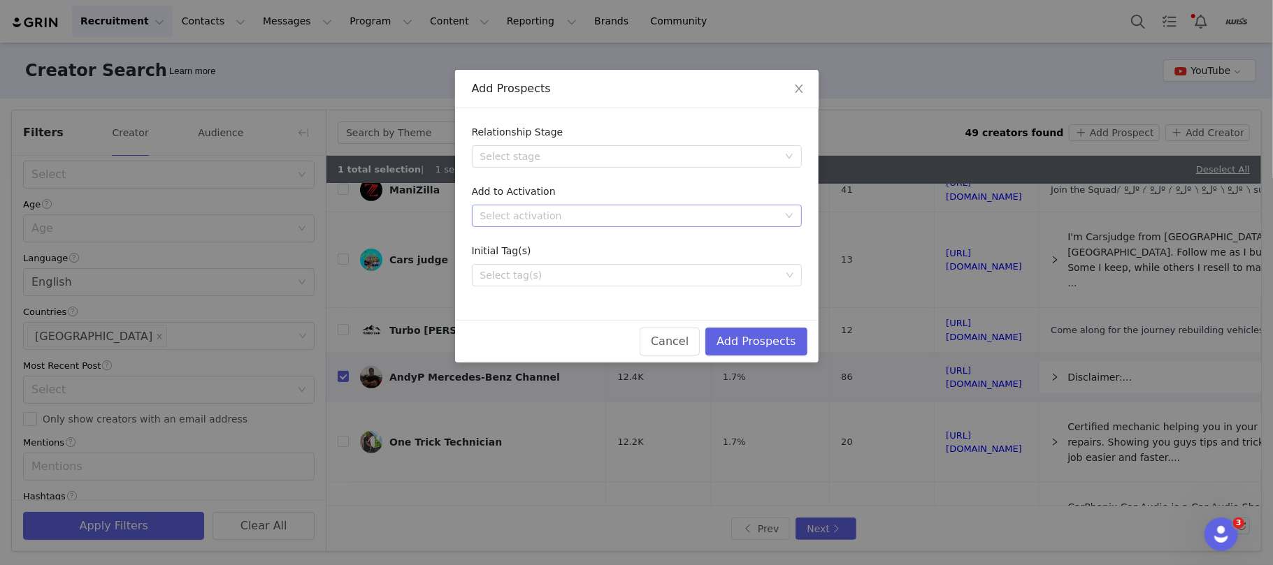
click at [568, 218] on div "Select activation" at bounding box center [629, 216] width 298 height 14
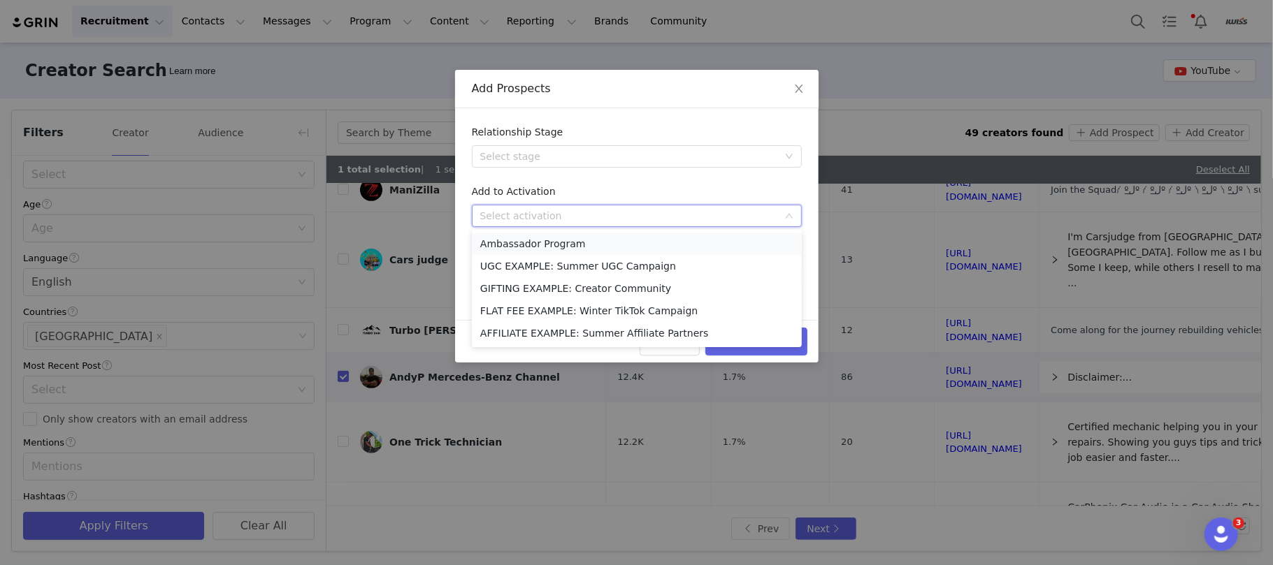
click at [540, 242] on li "Ambassador Program" at bounding box center [637, 244] width 330 height 22
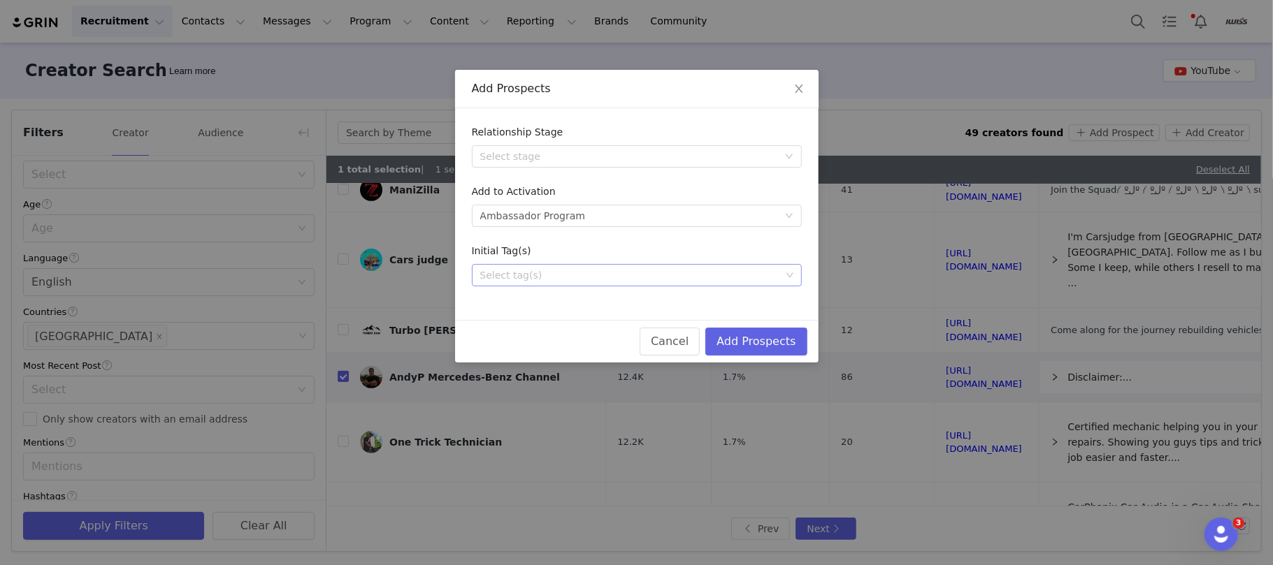
click at [569, 271] on div "Select tag(s)" at bounding box center [630, 275] width 300 height 14
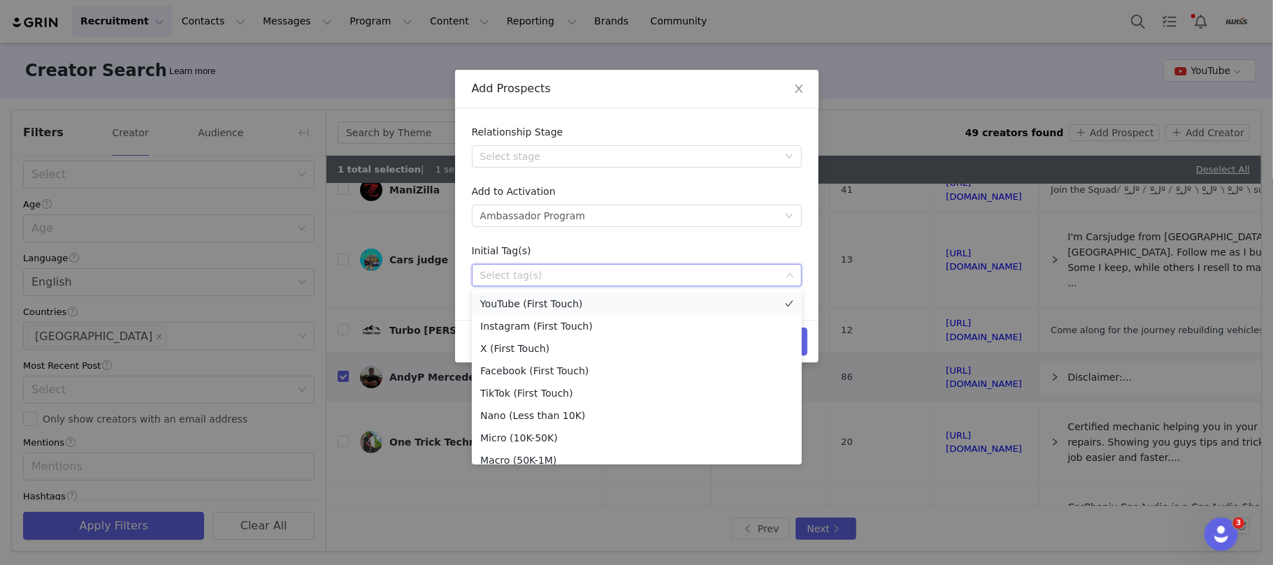
click at [526, 298] on li "YouTube (First Touch)" at bounding box center [637, 304] width 330 height 22
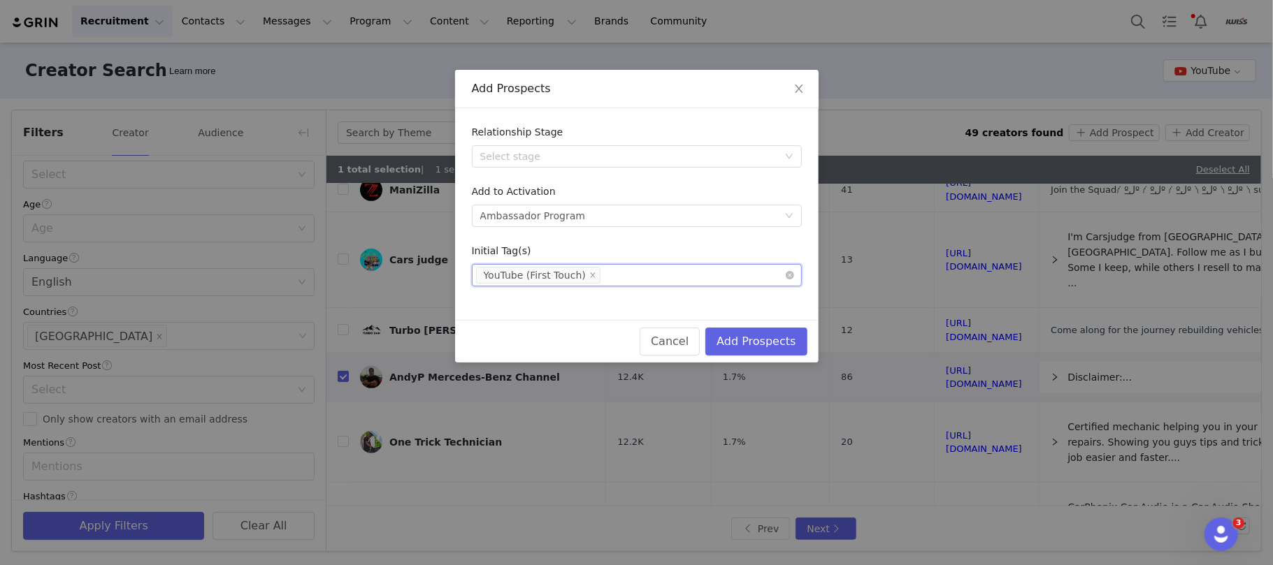
click at [675, 275] on div "Select tag(s) YouTube (First Touch)" at bounding box center [631, 275] width 311 height 21
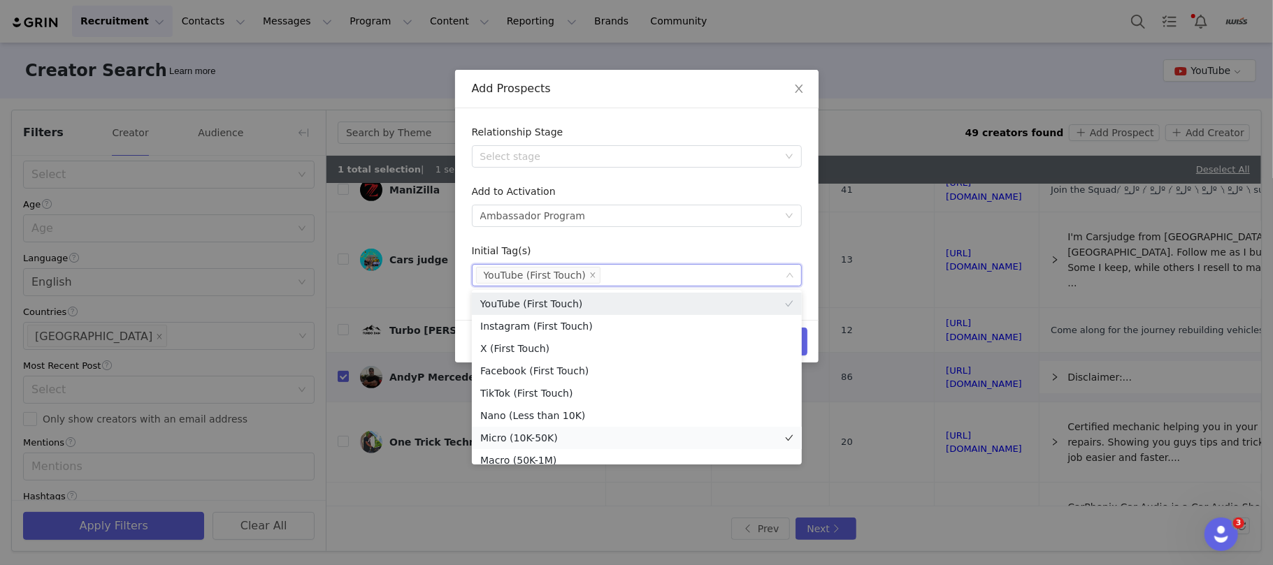
click at [582, 437] on li "Micro (10K-50K)" at bounding box center [637, 438] width 330 height 22
click at [612, 85] on div "Add Prospects" at bounding box center [637, 88] width 330 height 15
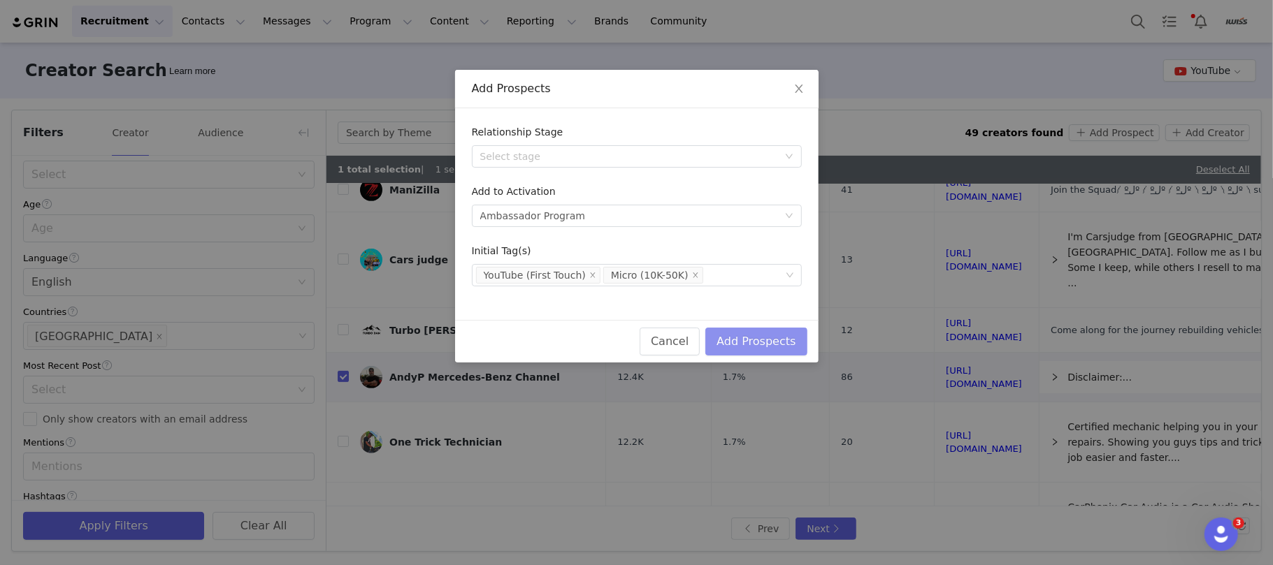
click at [783, 344] on button "Add Prospects" at bounding box center [755, 342] width 101 height 28
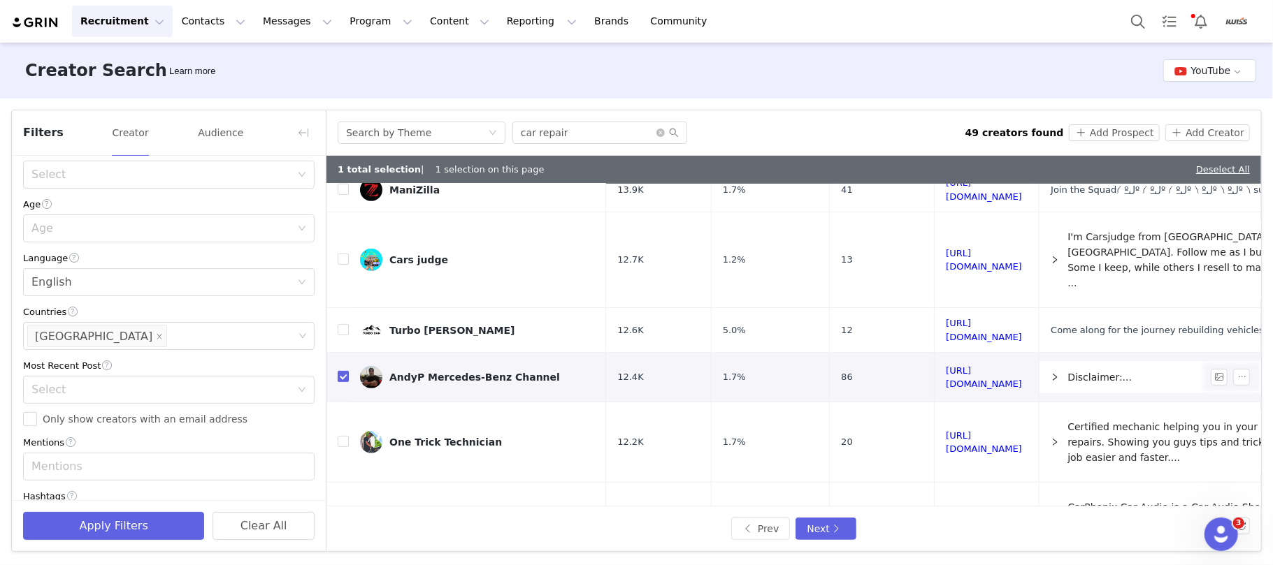
click at [341, 371] on input "checkbox" at bounding box center [343, 376] width 11 height 11
checkbox input "false"
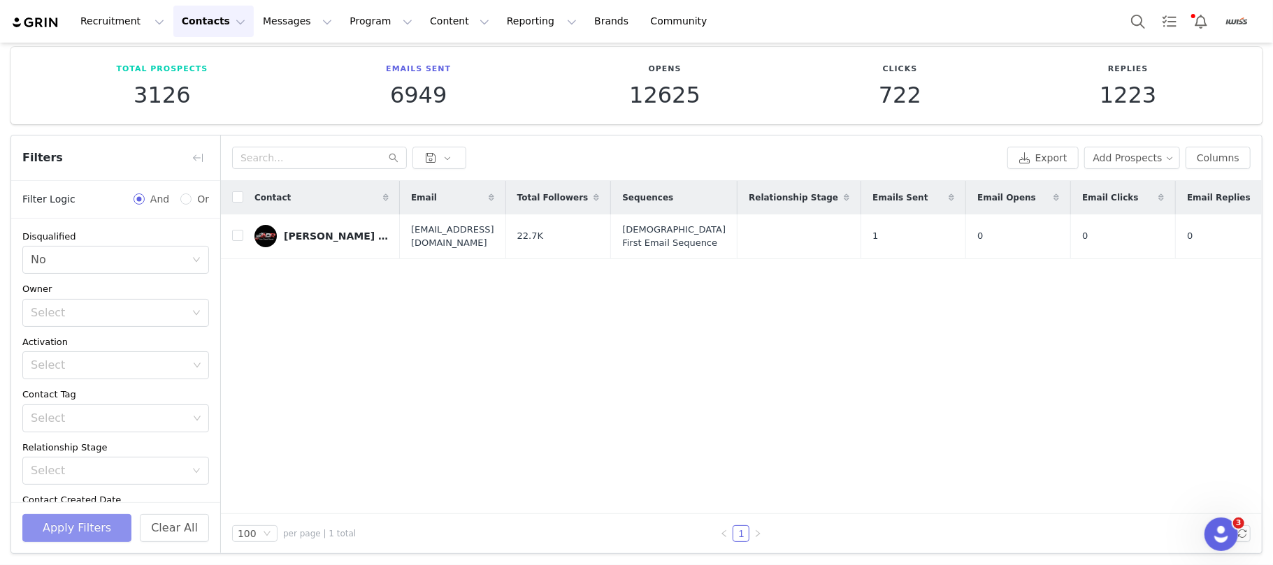
scroll to position [200, 0]
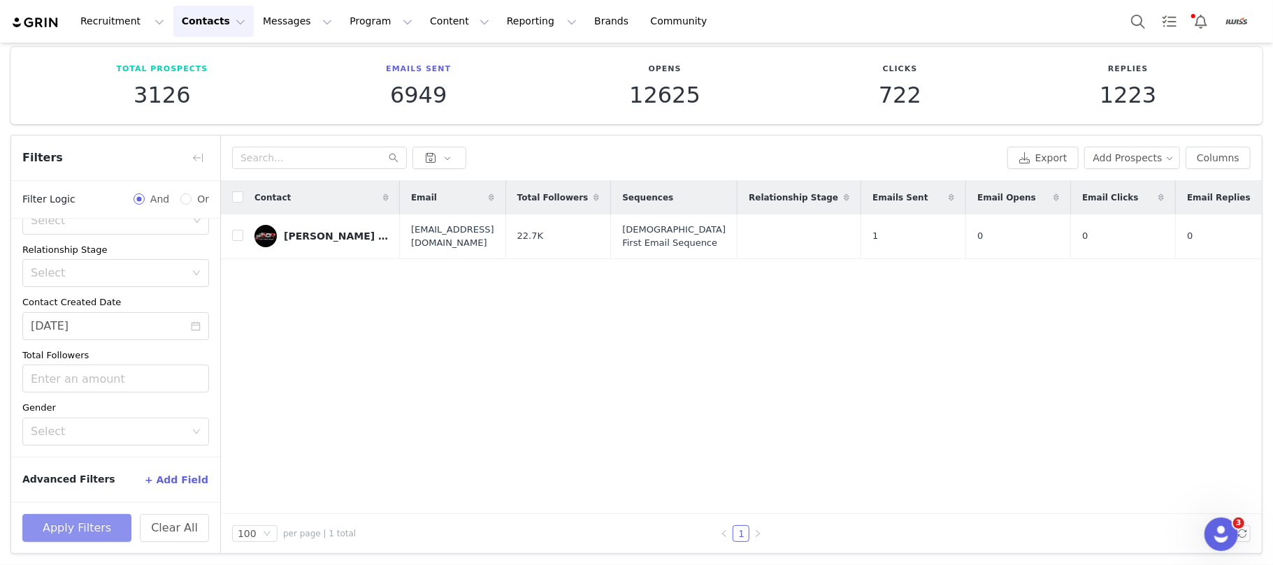
click at [104, 524] on button "Apply Filters" at bounding box center [76, 528] width 109 height 28
click at [95, 521] on button "Apply Filters" at bounding box center [76, 528] width 109 height 28
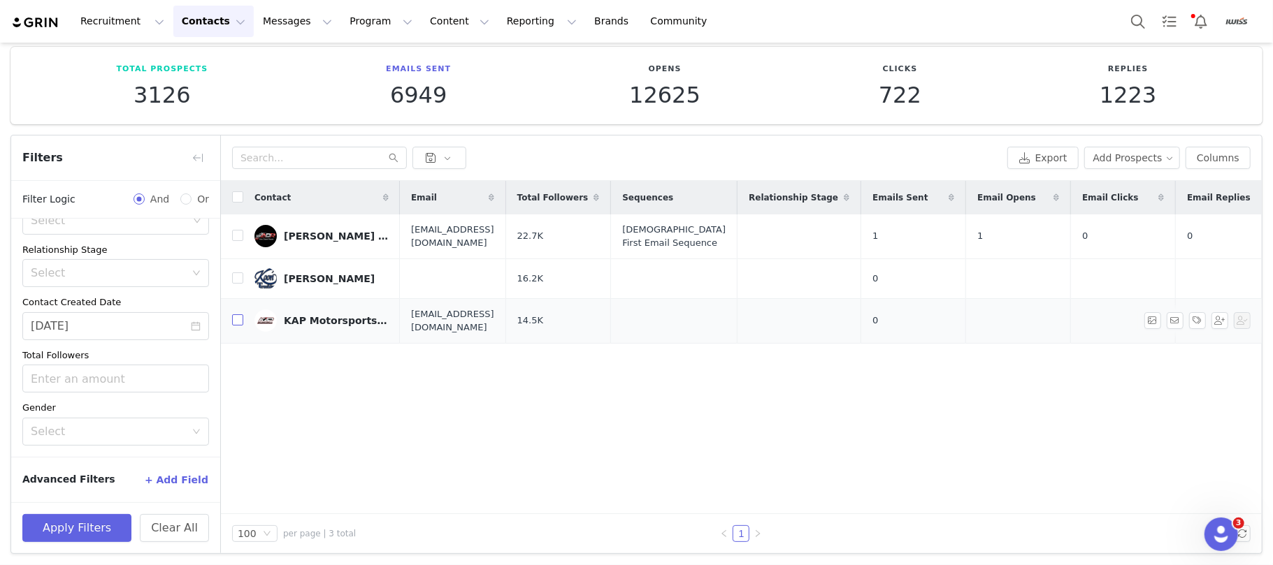
click at [239, 320] on input "checkbox" at bounding box center [237, 319] width 11 height 11
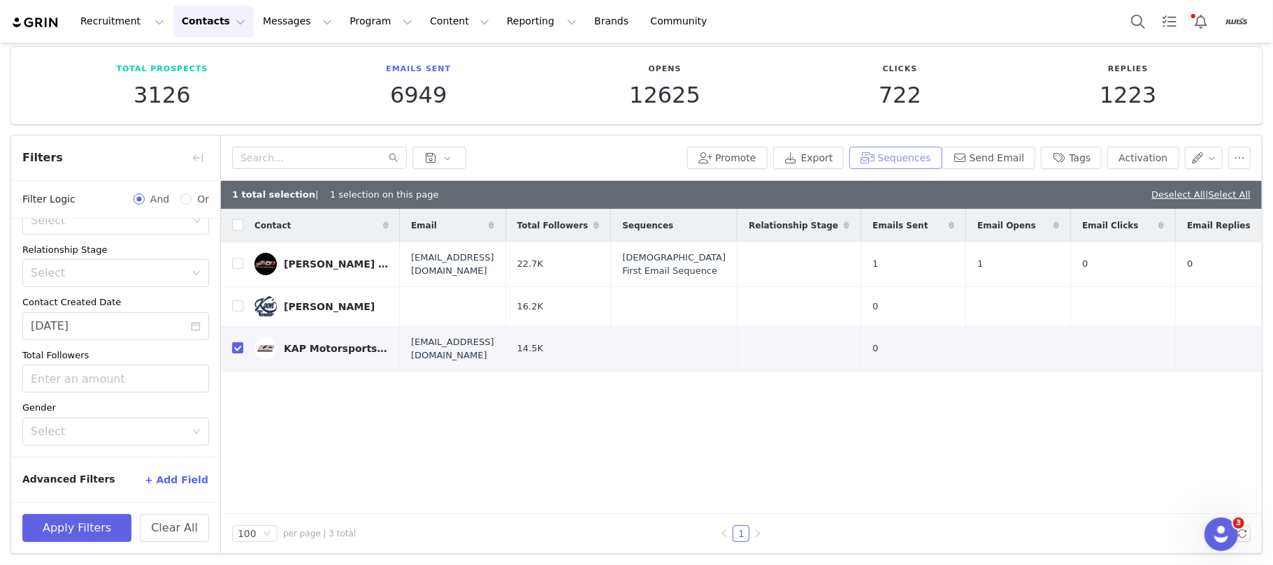
click at [882, 166] on button "Sequences" at bounding box center [895, 158] width 92 height 22
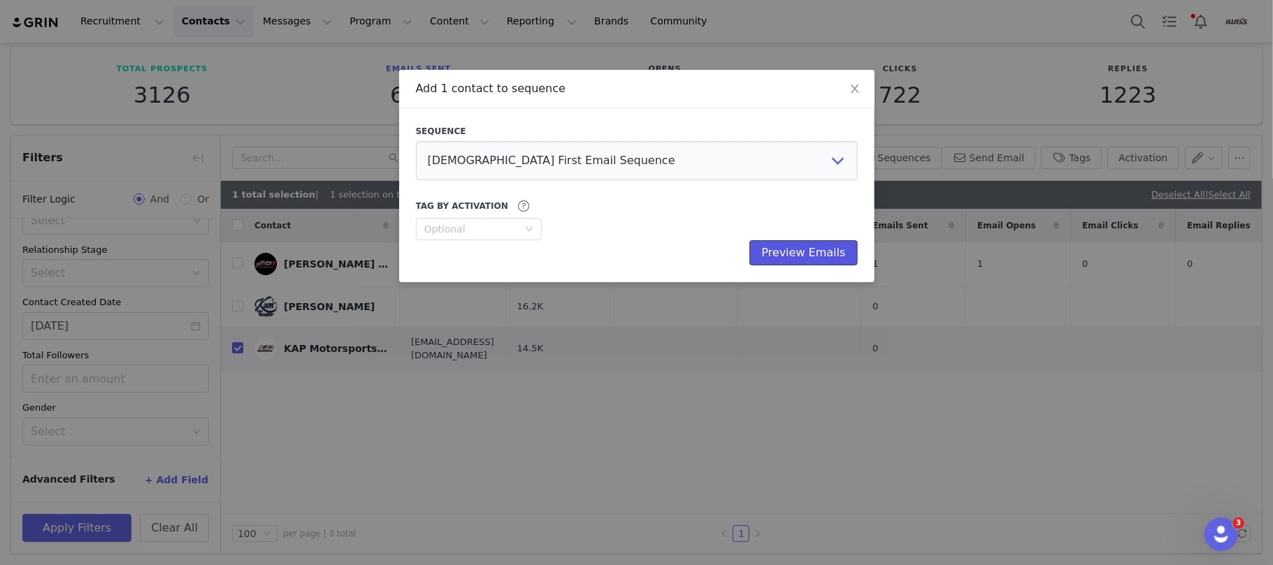
click at [797, 257] on button "Preview Emails" at bounding box center [803, 252] width 108 height 25
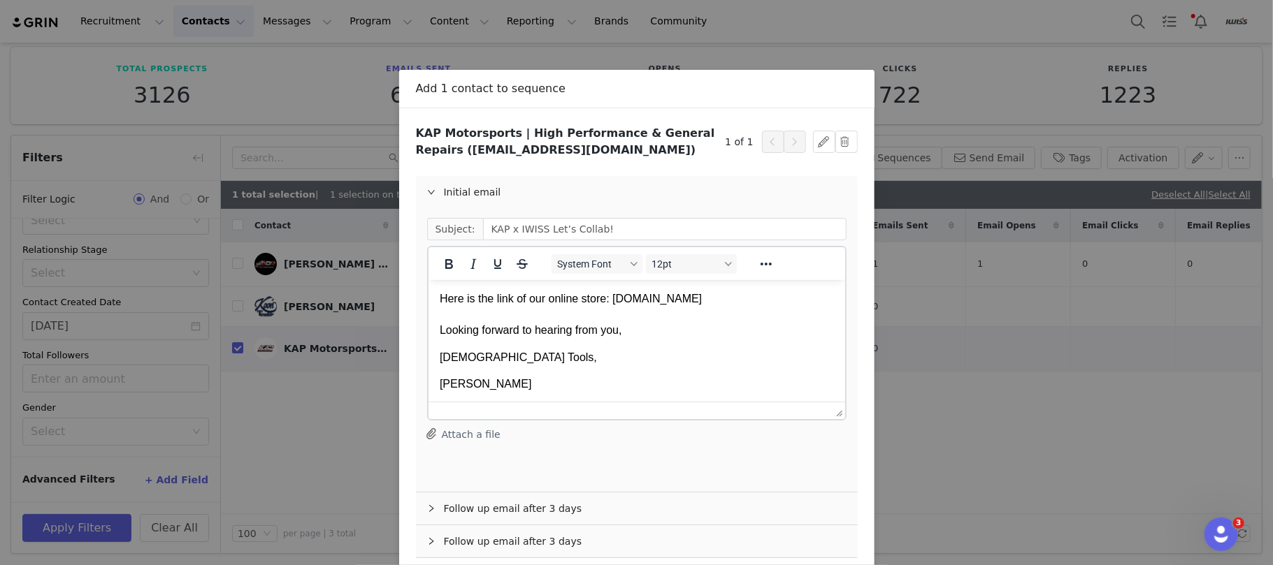
scroll to position [67, 0]
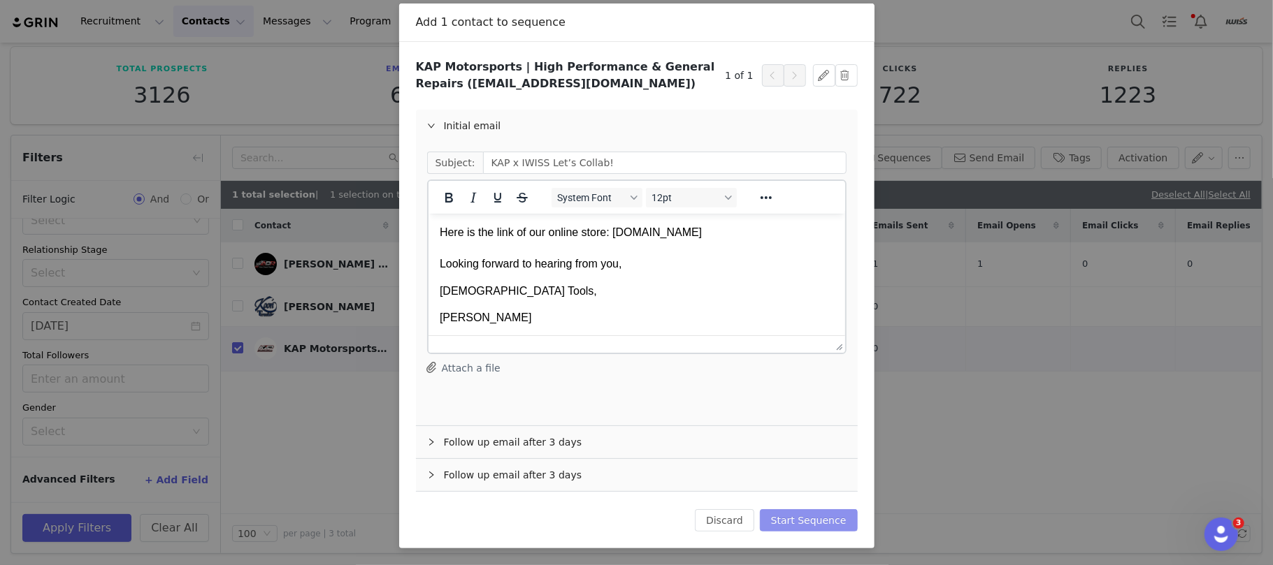
click at [826, 524] on button "Start Sequence" at bounding box center [809, 520] width 98 height 22
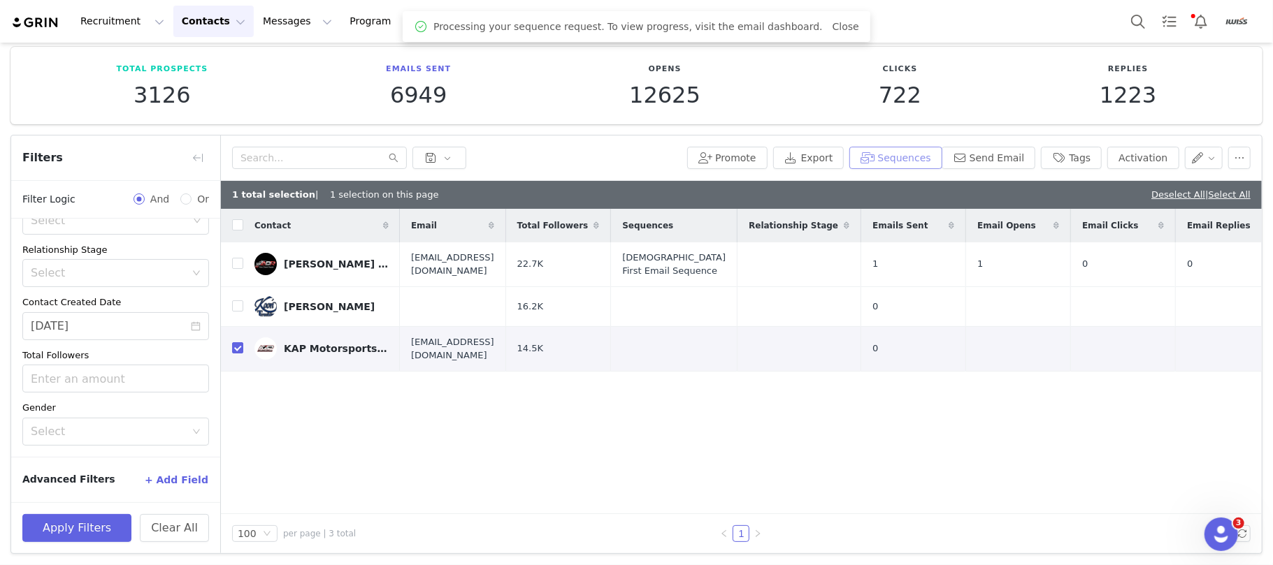
scroll to position [0, 0]
click at [238, 344] on input "checkbox" at bounding box center [237, 347] width 11 height 11
checkbox input "false"
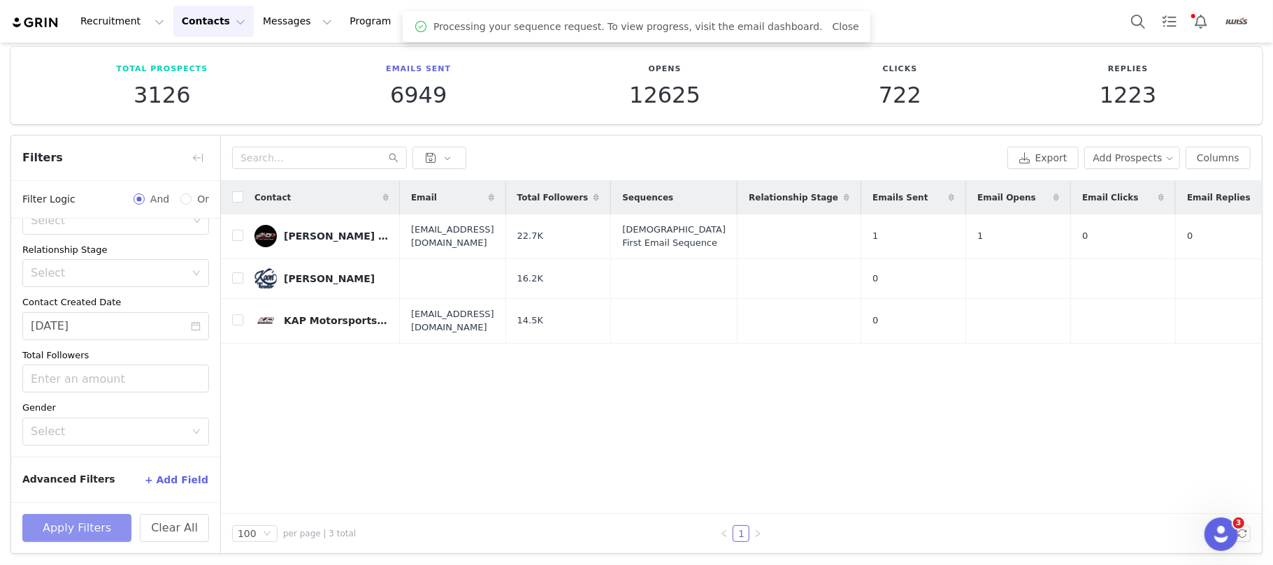
click at [73, 530] on button "Apply Filters" at bounding box center [76, 528] width 109 height 28
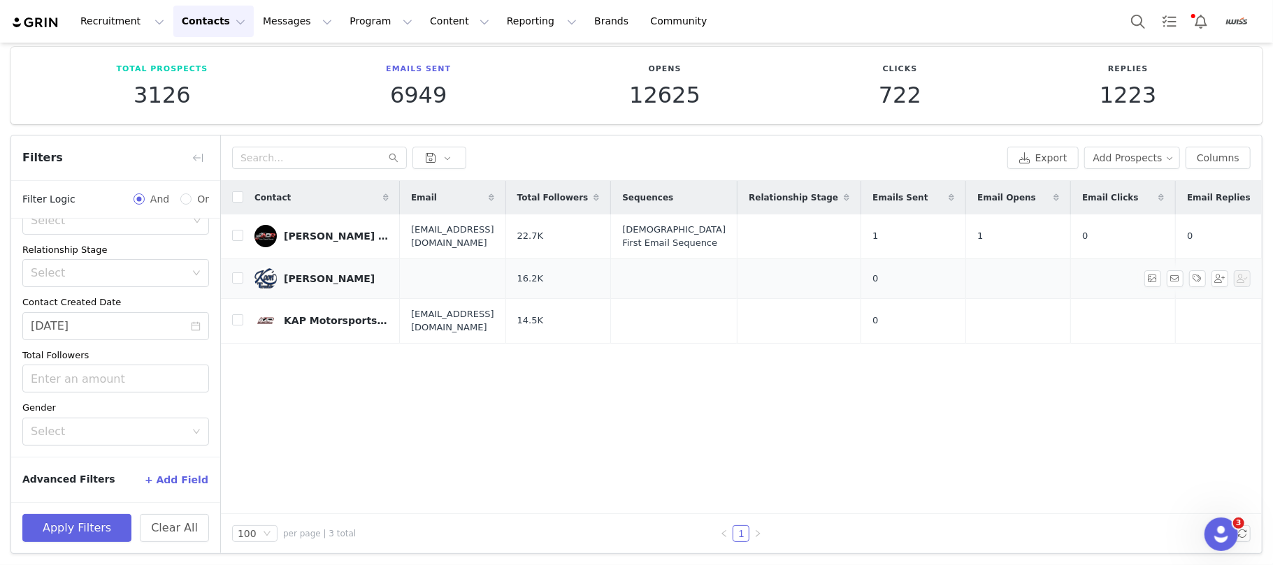
click at [240, 270] on td at bounding box center [232, 279] width 22 height 40
click at [240, 273] on input "checkbox" at bounding box center [237, 278] width 11 height 11
checkbox input "true"
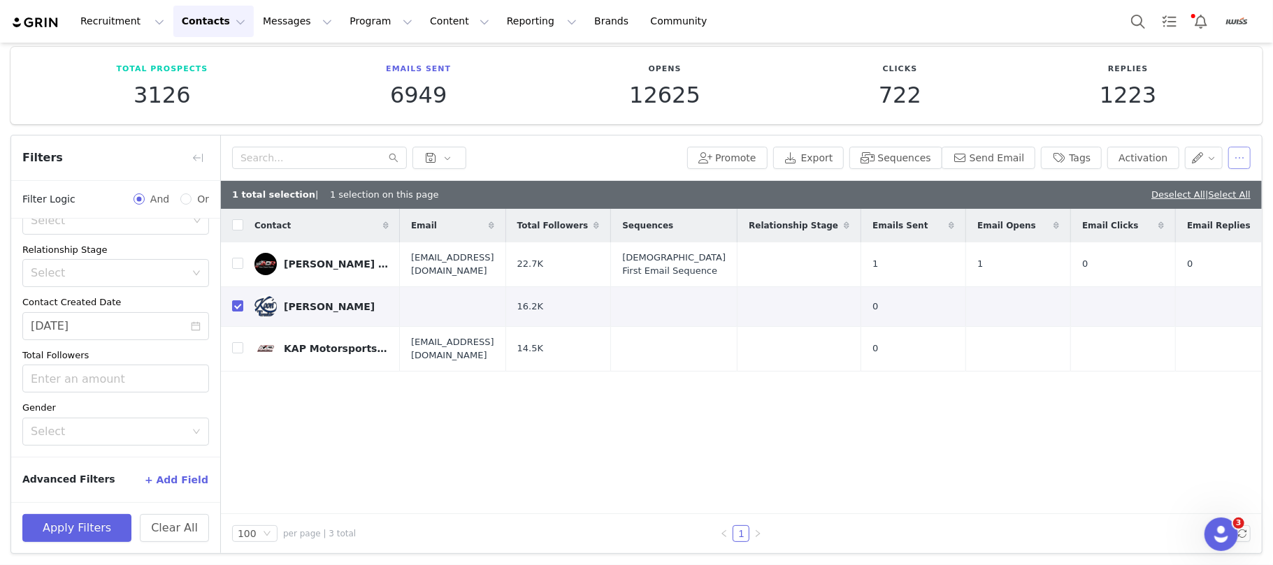
click at [1228, 154] on button "button" at bounding box center [1239, 158] width 22 height 22
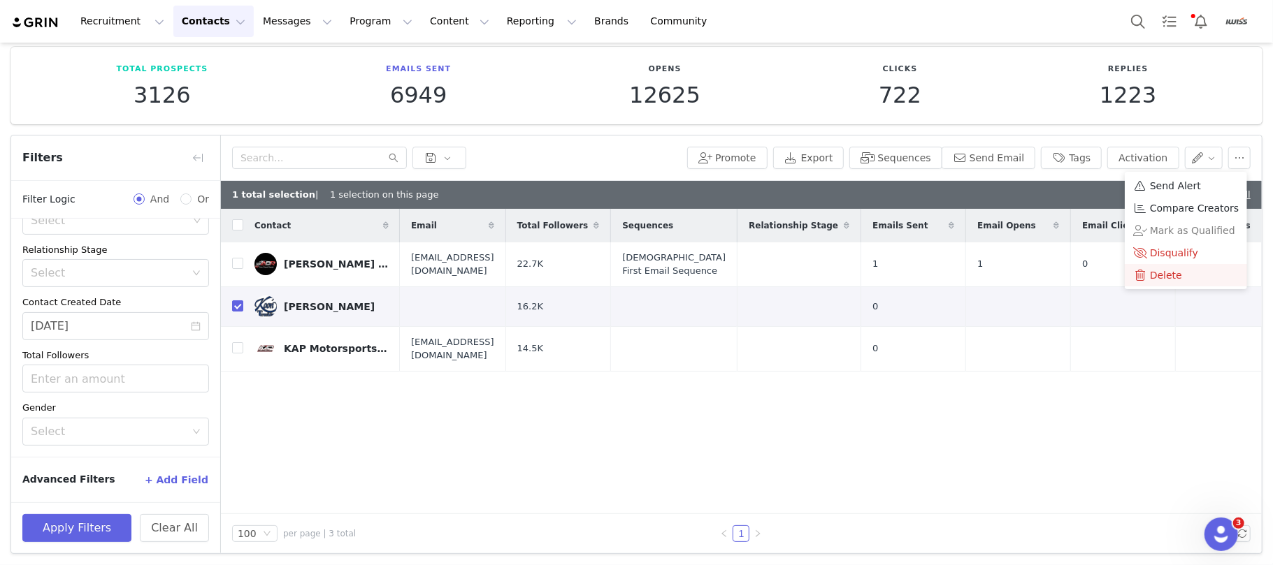
click at [1174, 270] on span "Delete" at bounding box center [1166, 275] width 32 height 15
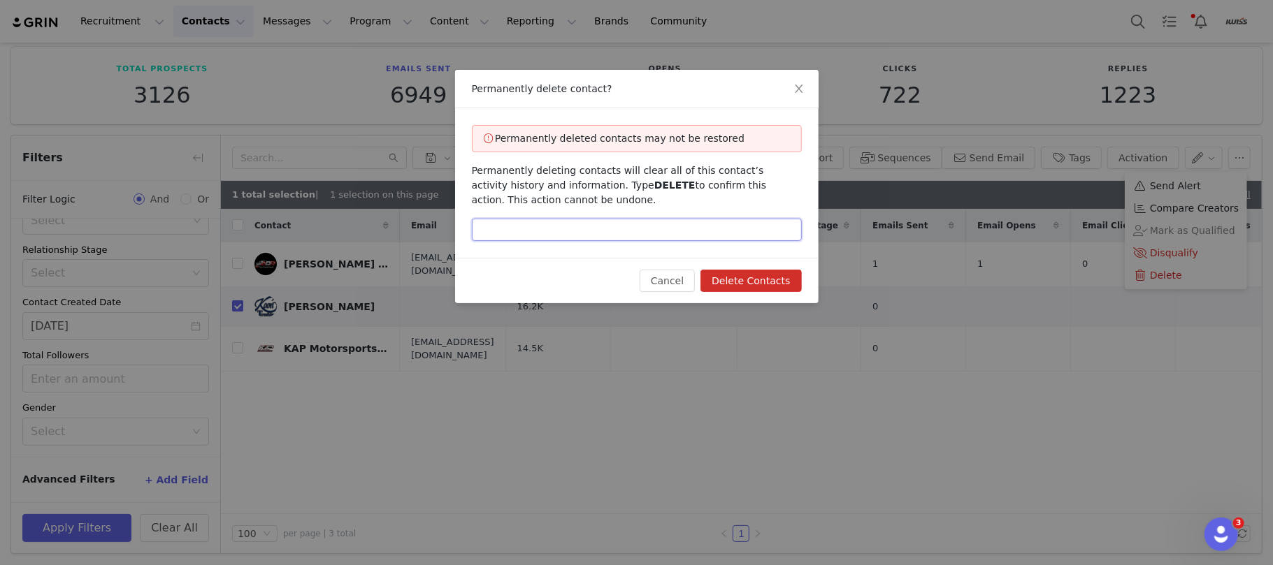
click at [672, 233] on input "text" at bounding box center [637, 230] width 330 height 22
type input "DELETE"
click at [760, 282] on button "Delete Contacts" at bounding box center [750, 281] width 101 height 22
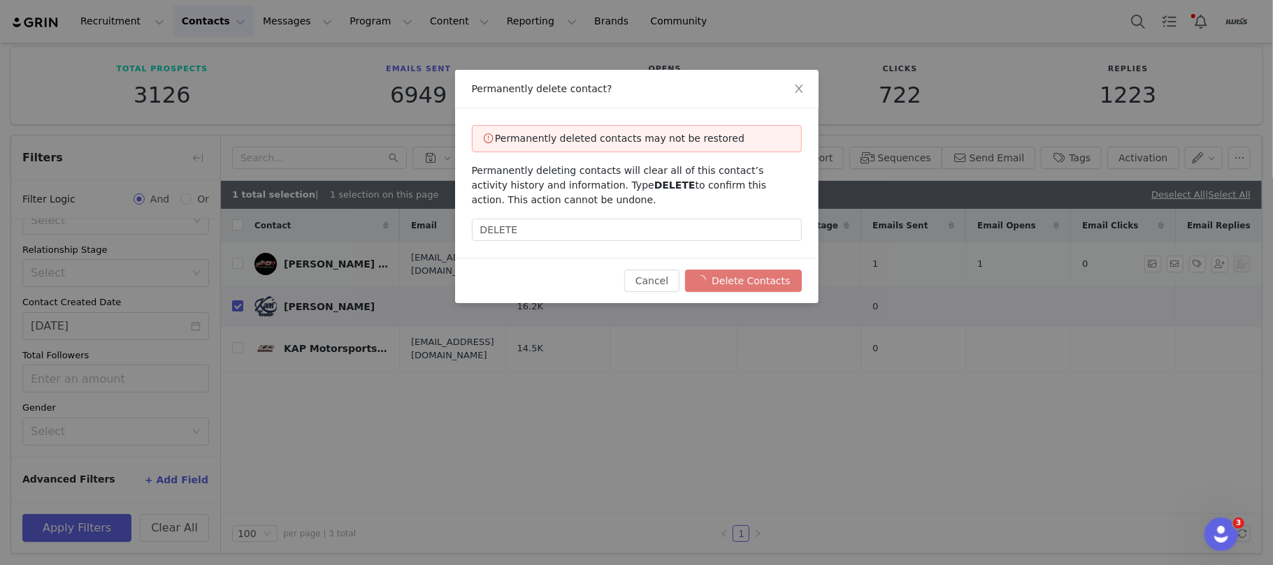
checkbox input "false"
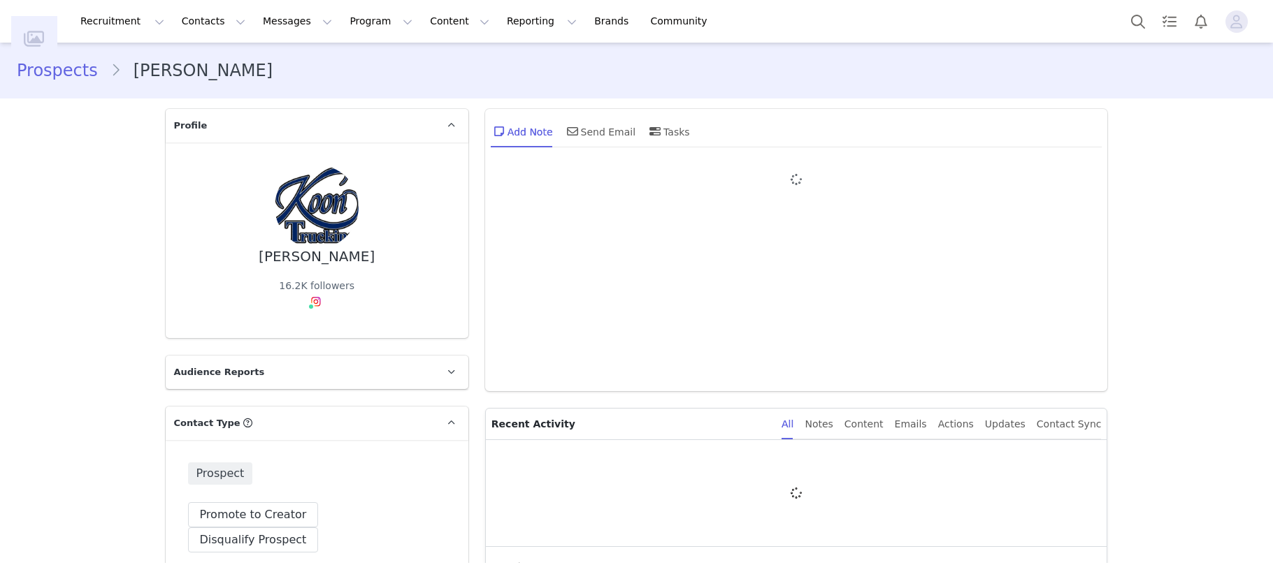
type input "+1 ([GEOGRAPHIC_DATA])"
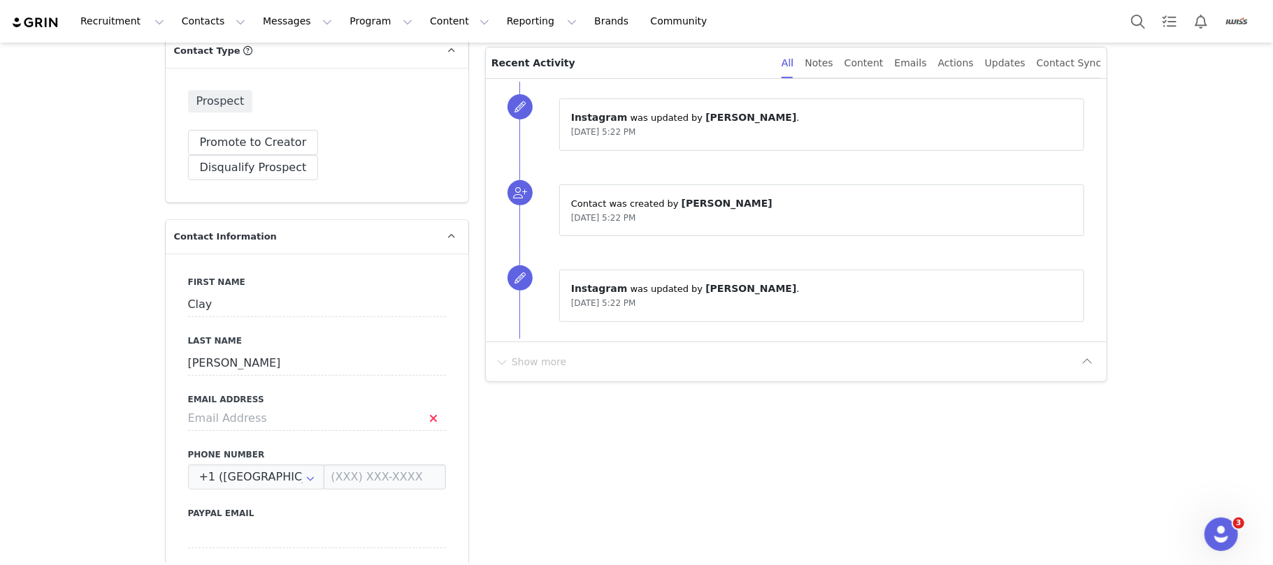
scroll to position [465, 0]
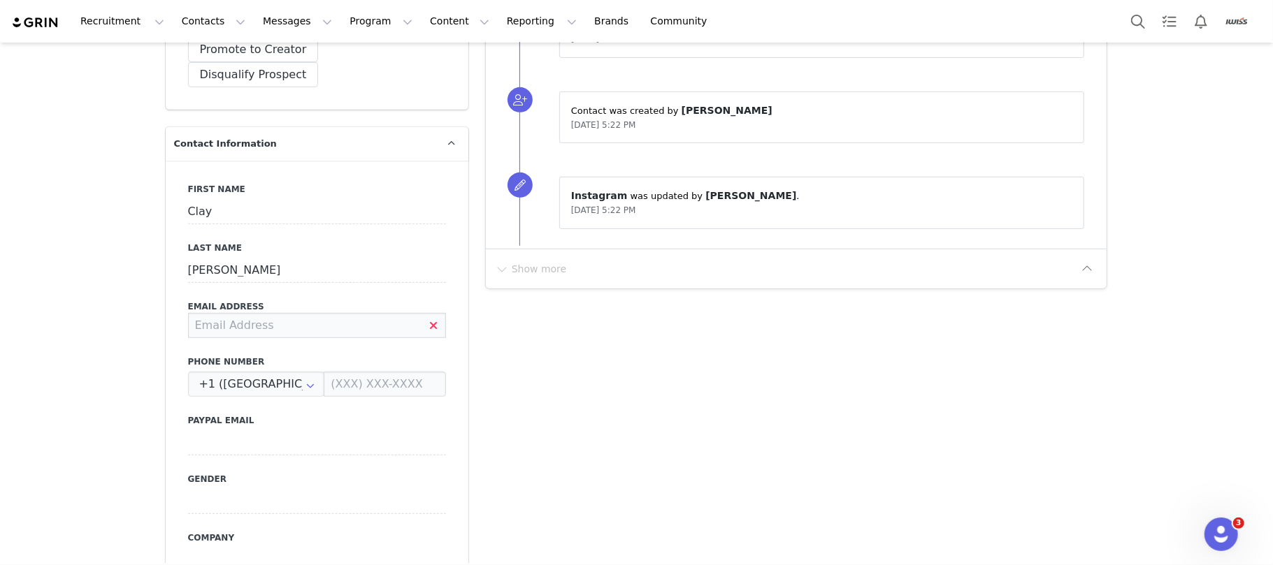
click at [218, 313] on input at bounding box center [317, 325] width 258 height 25
paste input "koontrucking101@gmail.com"
type input "koontrucking101@gmail.com"
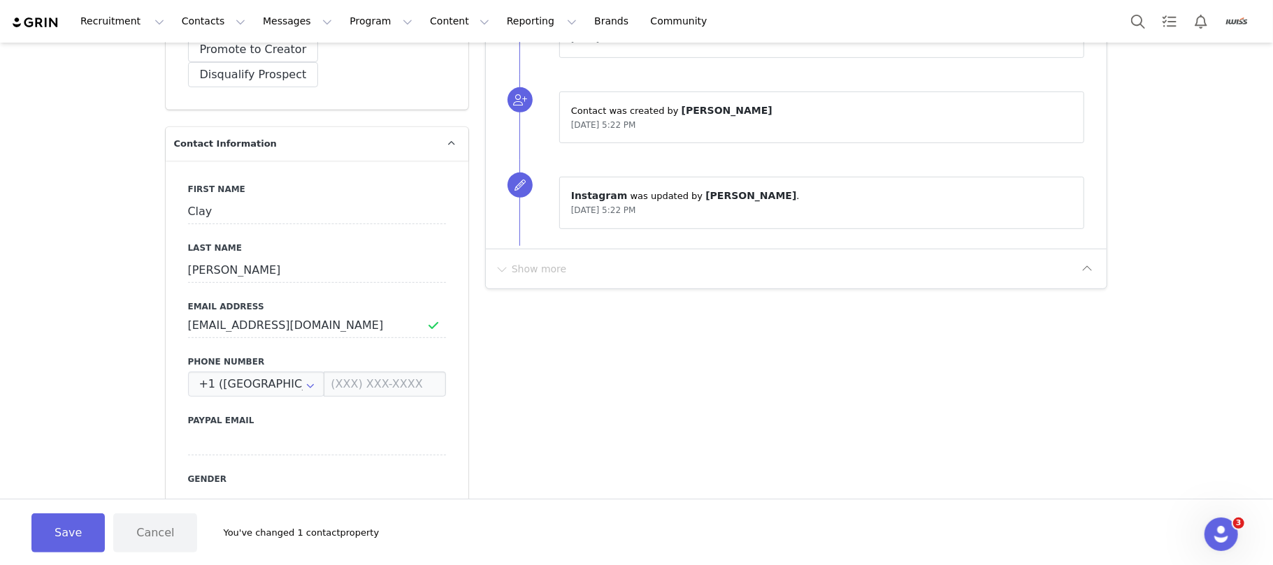
click at [62, 534] on button "Save" at bounding box center [67, 533] width 73 height 39
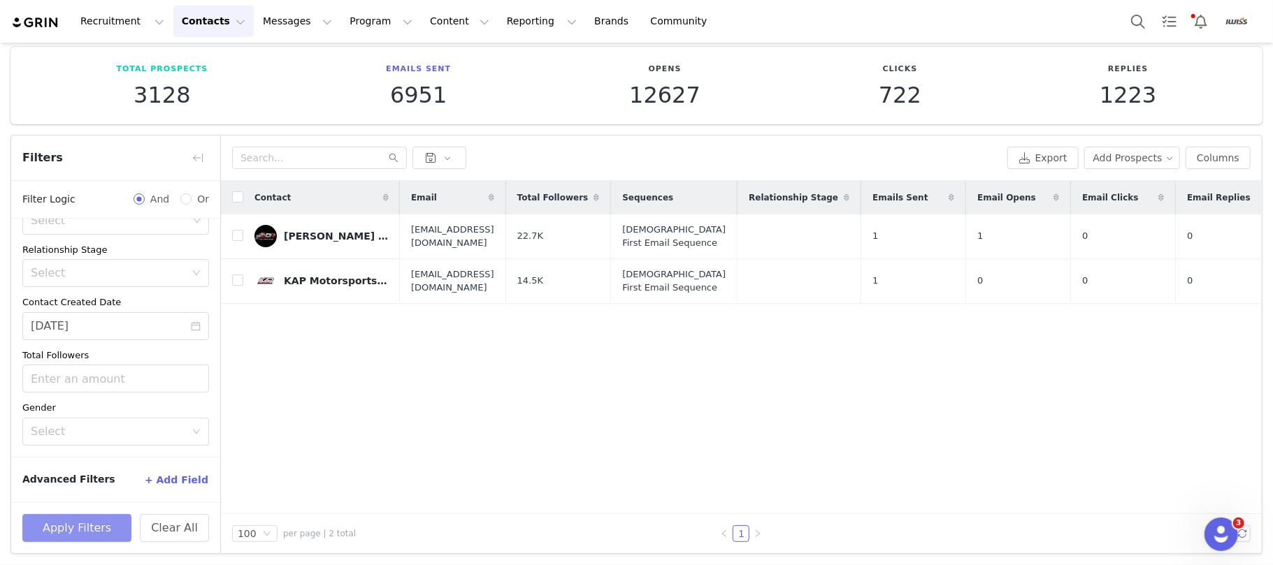
click at [80, 523] on button "Apply Filters" at bounding box center [76, 528] width 109 height 28
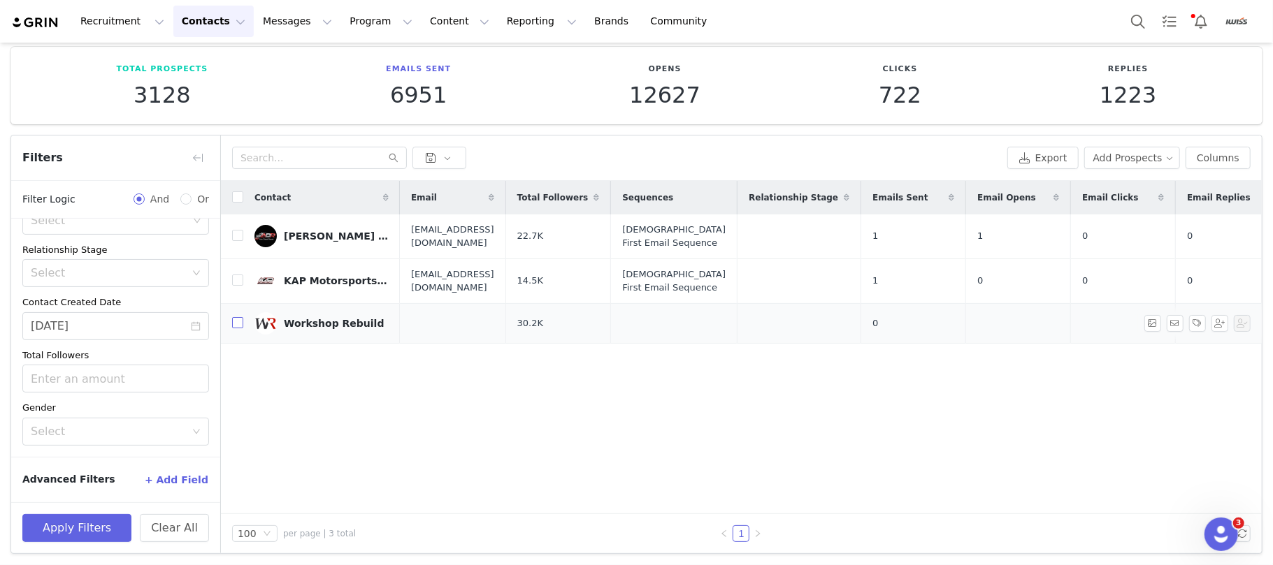
click at [238, 328] on input "checkbox" at bounding box center [237, 322] width 11 height 11
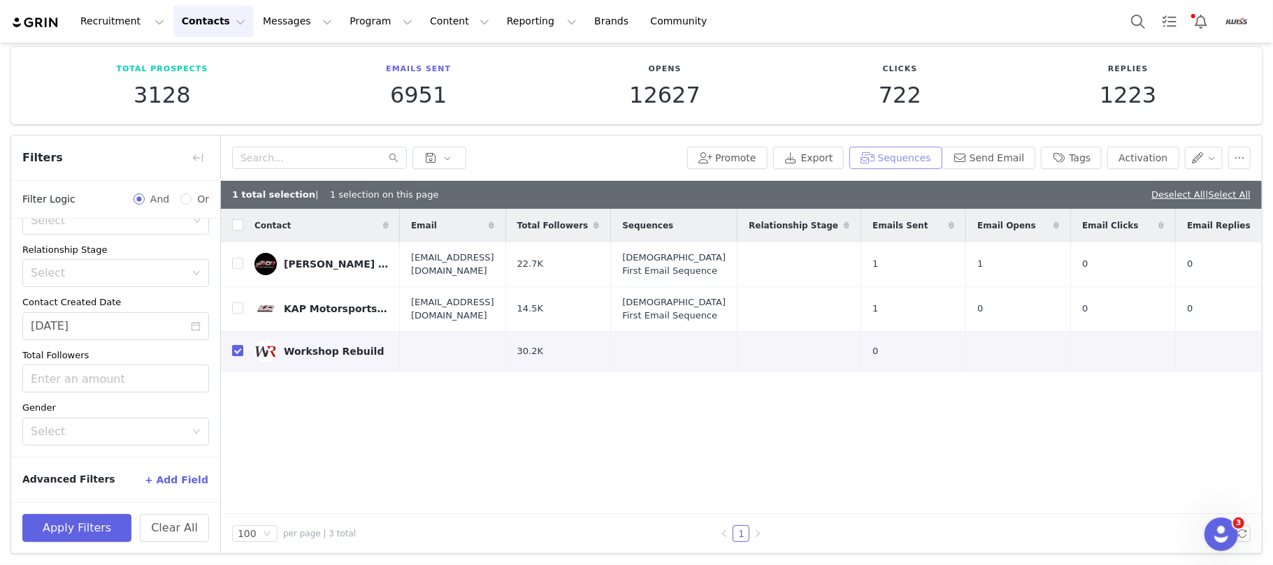
click at [914, 162] on button "Sequences" at bounding box center [895, 158] width 92 height 22
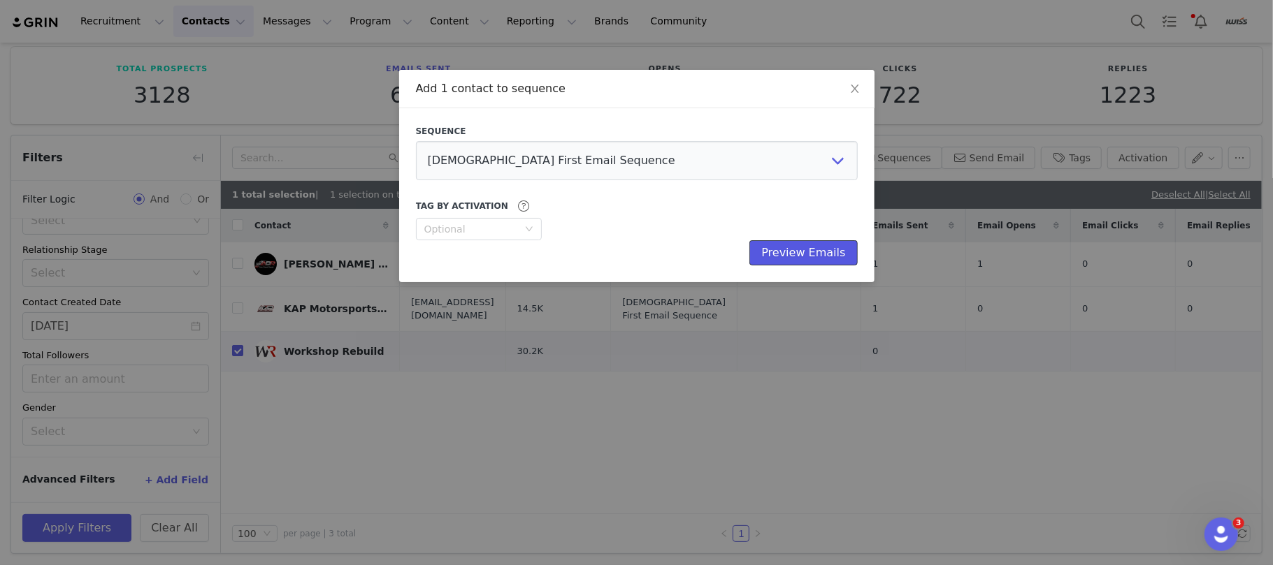
click at [770, 249] on button "Preview Emails" at bounding box center [803, 252] width 108 height 25
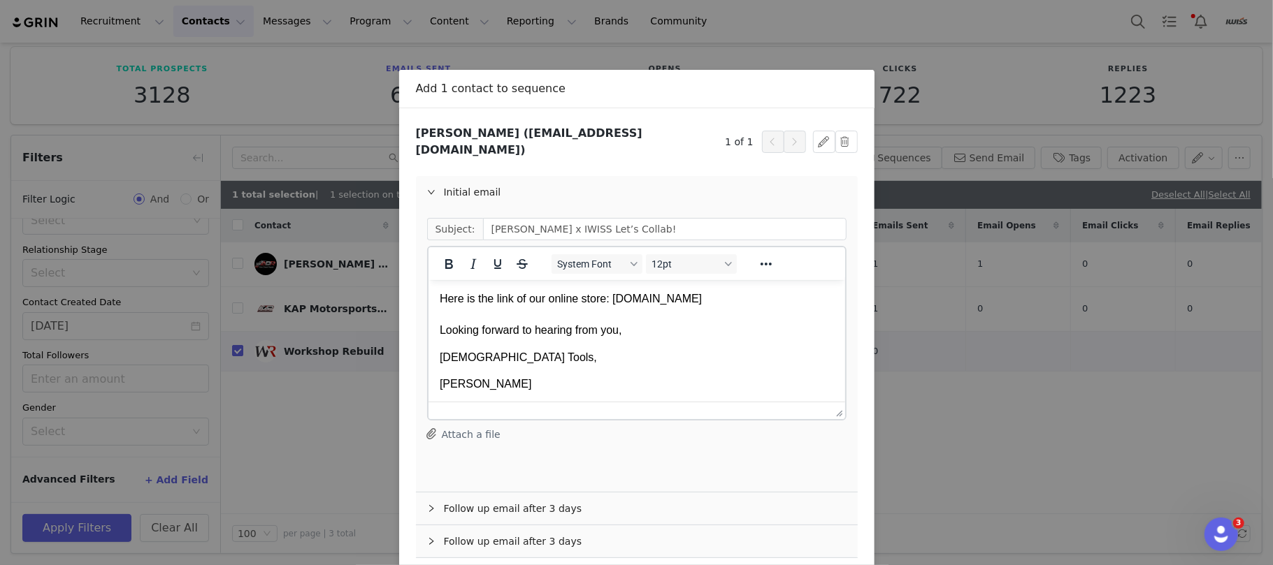
scroll to position [56, 0]
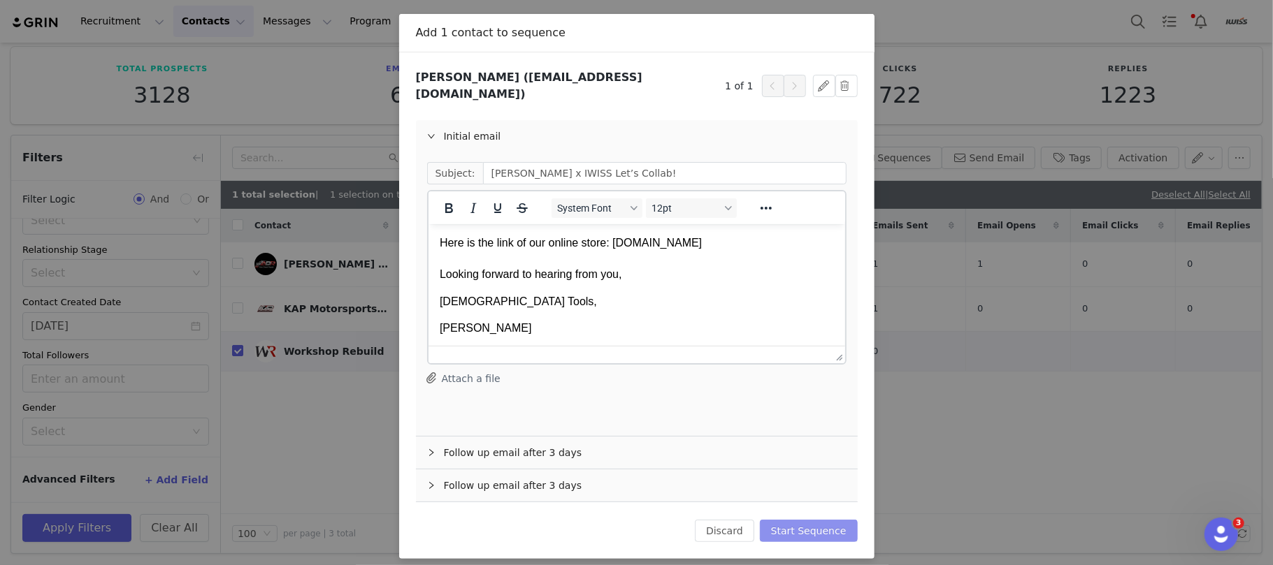
click at [797, 520] on button "Start Sequence" at bounding box center [809, 531] width 98 height 22
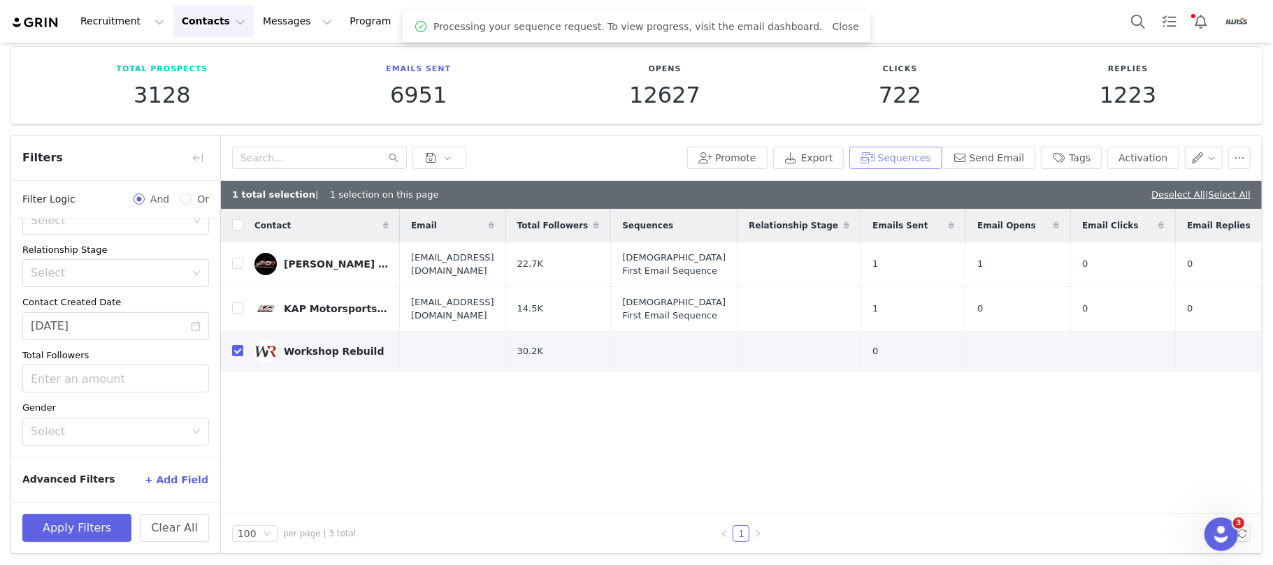
scroll to position [0, 0]
click at [238, 353] on input "checkbox" at bounding box center [237, 350] width 11 height 11
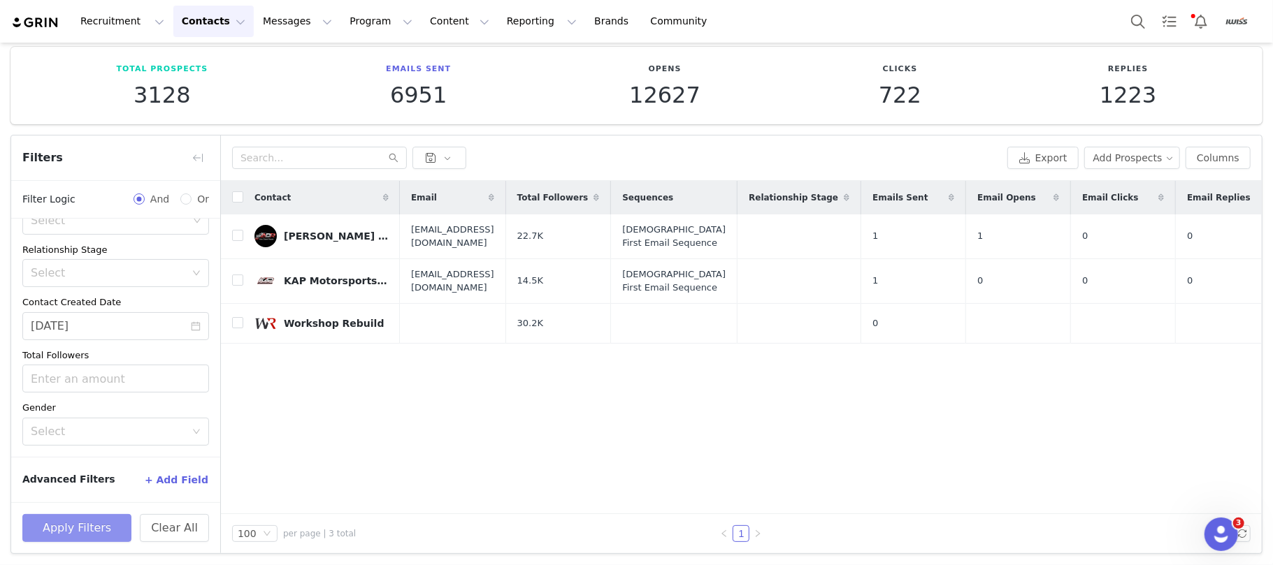
click at [95, 532] on button "Apply Filters" at bounding box center [76, 528] width 109 height 28
click at [112, 521] on button "Apply Filters" at bounding box center [76, 528] width 109 height 28
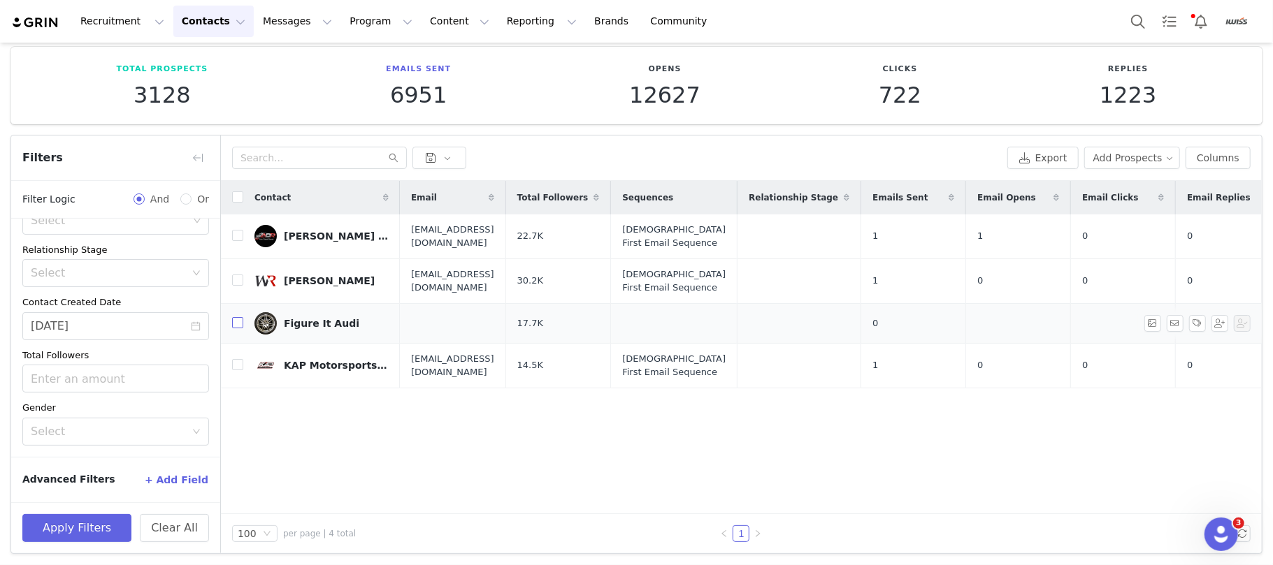
click at [241, 324] on input "checkbox" at bounding box center [237, 322] width 11 height 11
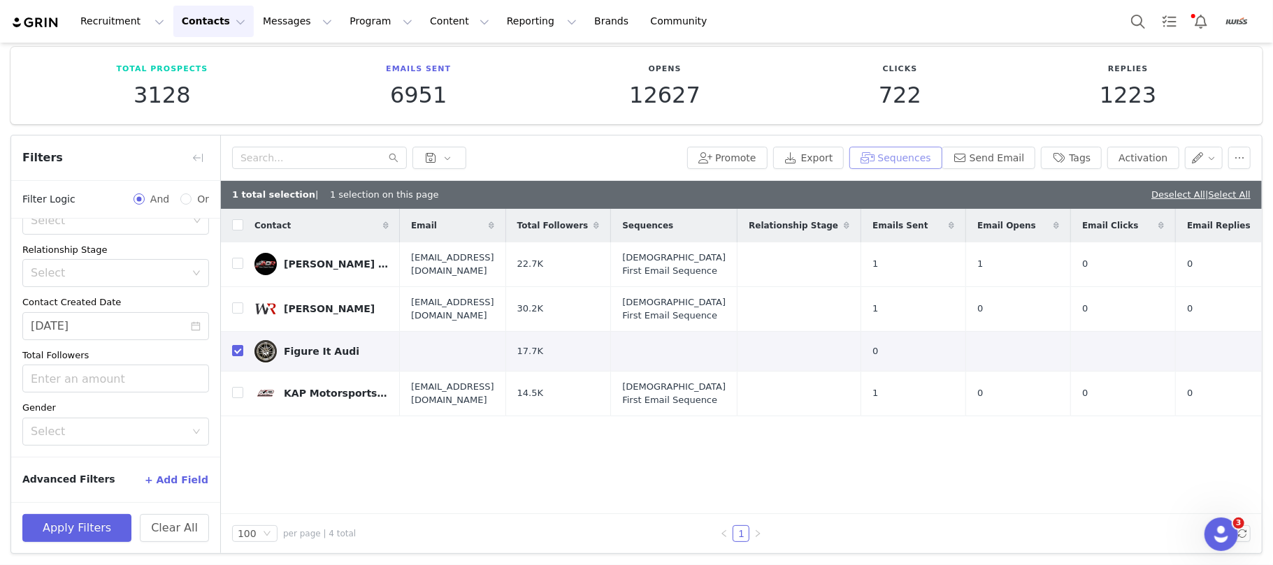
click at [889, 155] on button "Sequences" at bounding box center [895, 158] width 92 height 22
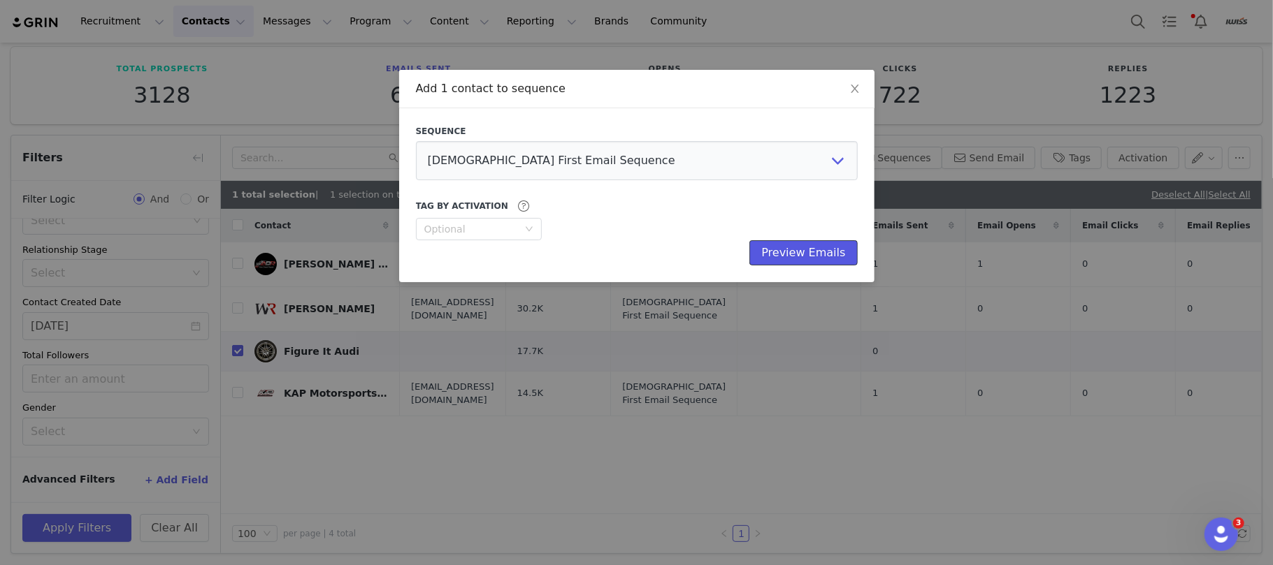
click at [784, 249] on button "Preview Emails" at bounding box center [803, 252] width 108 height 25
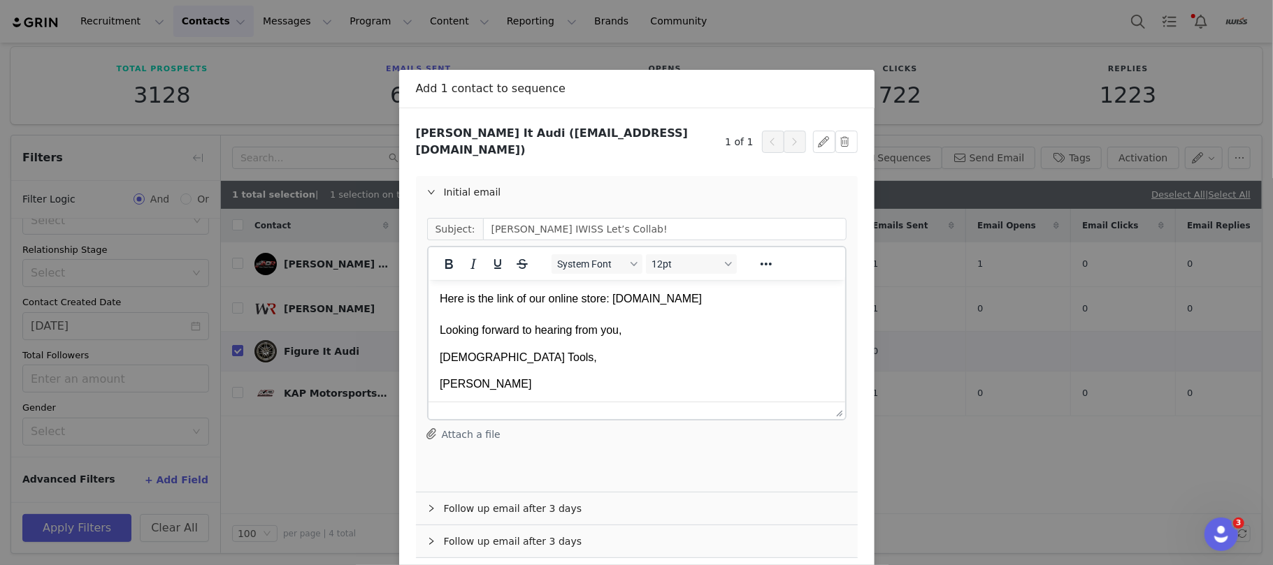
scroll to position [56, 0]
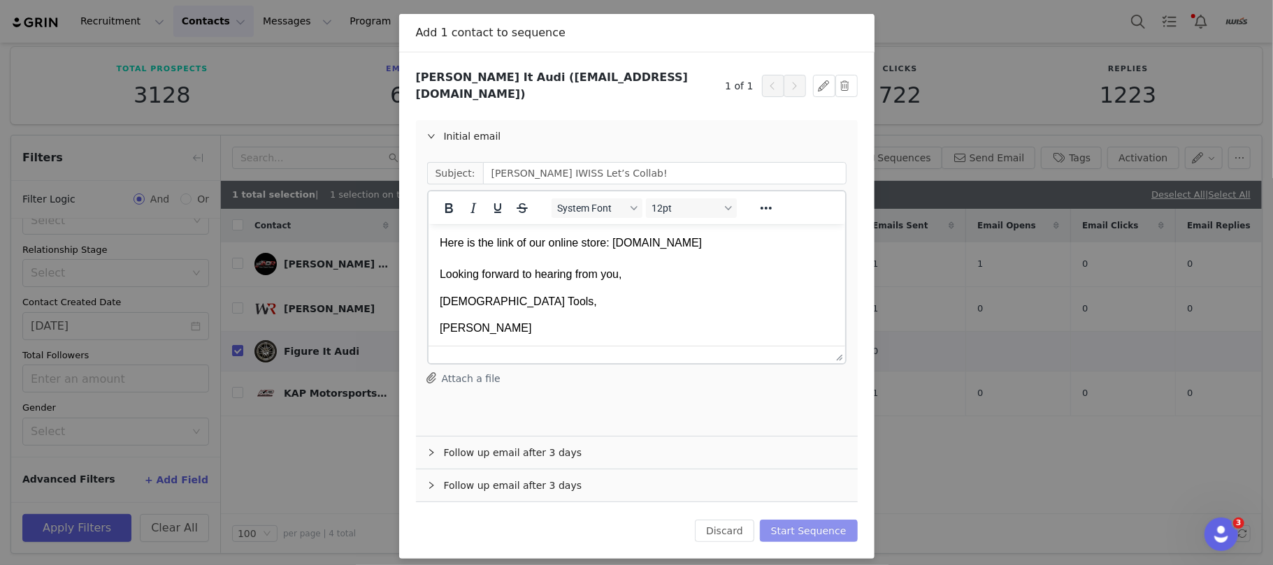
click at [806, 520] on button "Start Sequence" at bounding box center [809, 531] width 98 height 22
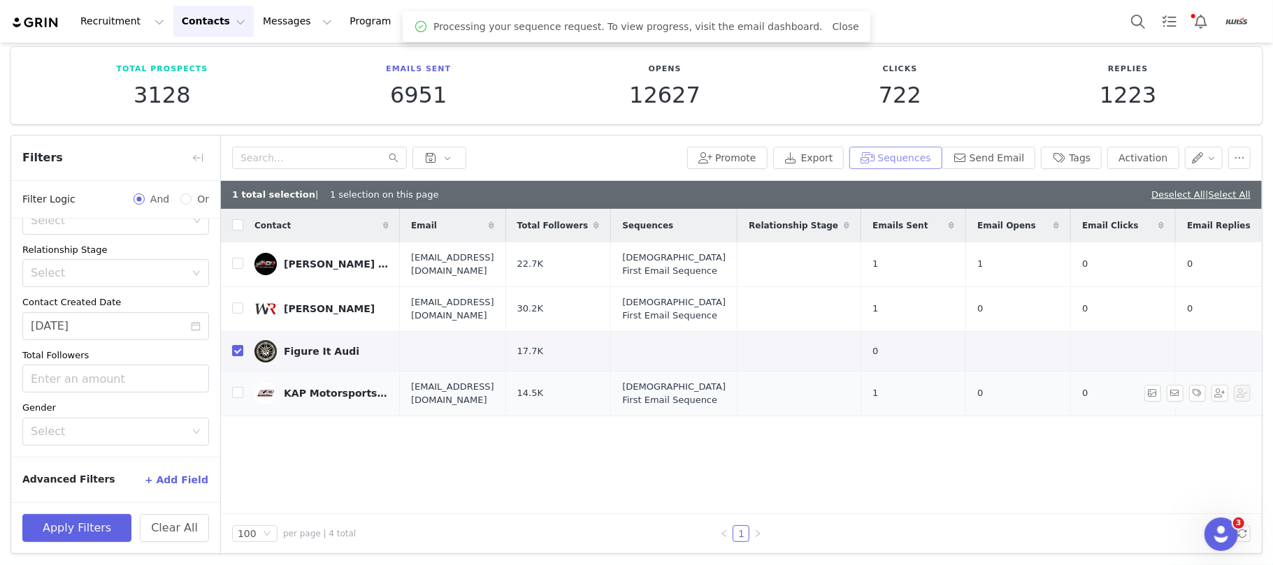
scroll to position [0, 0]
click at [236, 354] on input "checkbox" at bounding box center [237, 350] width 11 height 11
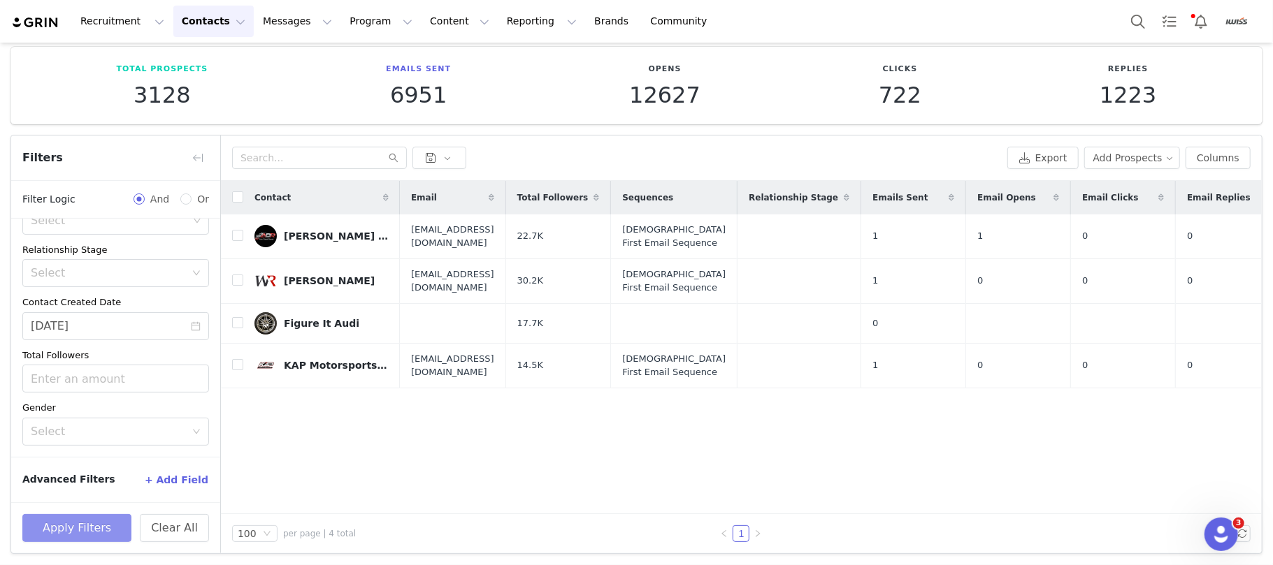
click at [73, 521] on button "Apply Filters" at bounding box center [76, 528] width 109 height 28
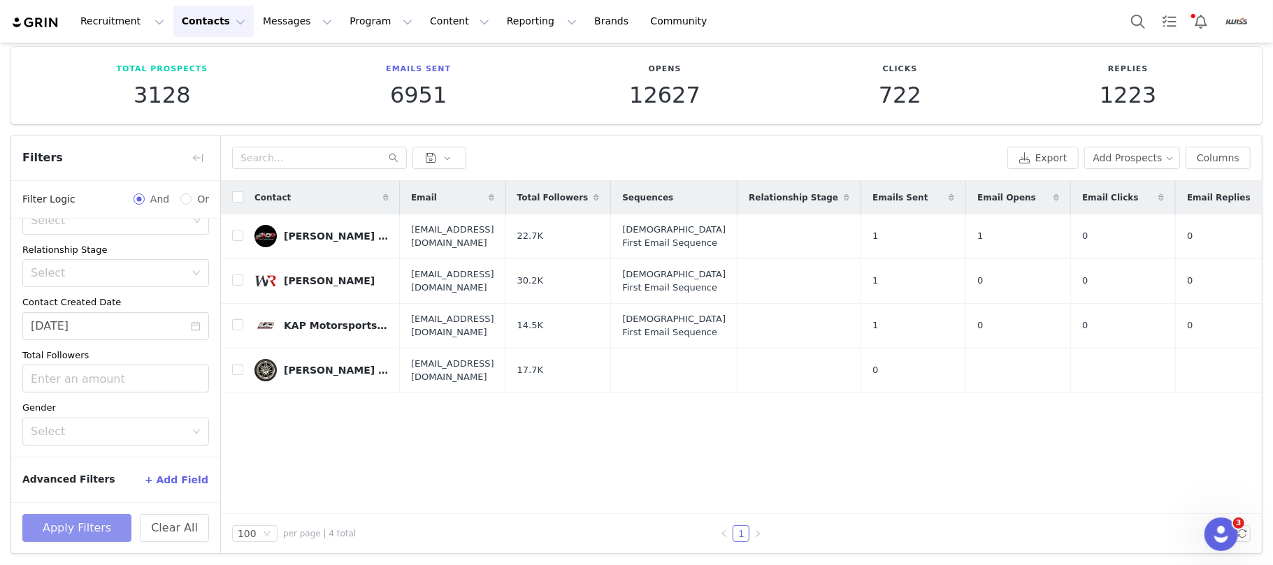
click at [73, 521] on button "Apply Filters" at bounding box center [76, 528] width 109 height 28
click at [89, 526] on button "Apply Filters" at bounding box center [76, 528] width 109 height 28
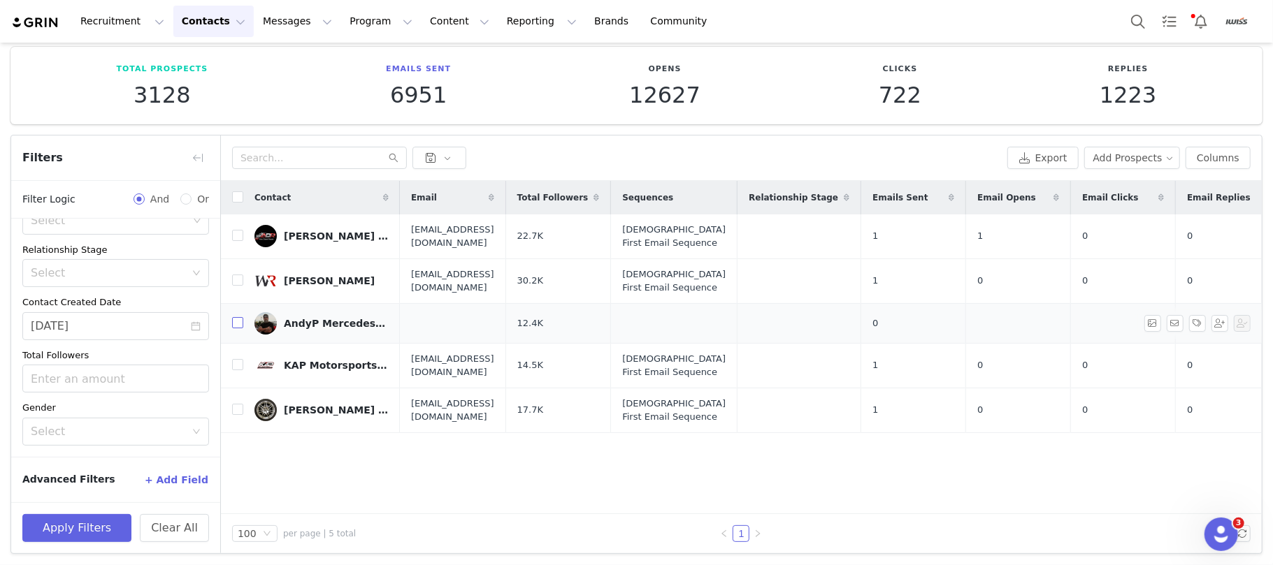
click at [239, 328] on input "checkbox" at bounding box center [237, 322] width 11 height 11
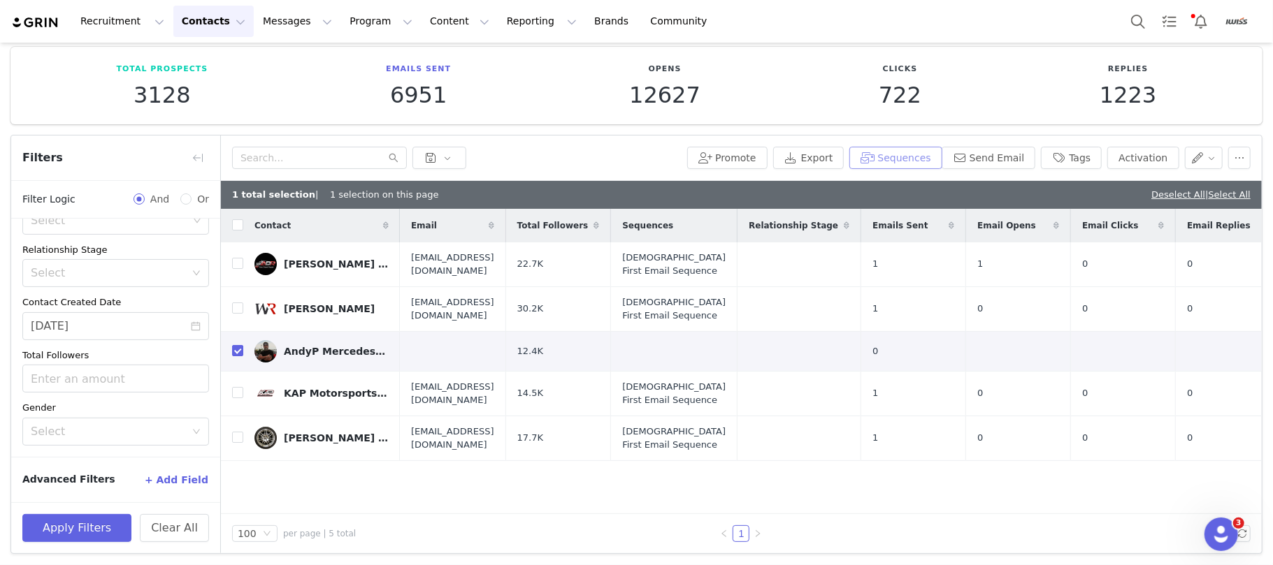
click at [907, 157] on button "Sequences" at bounding box center [895, 158] width 92 height 22
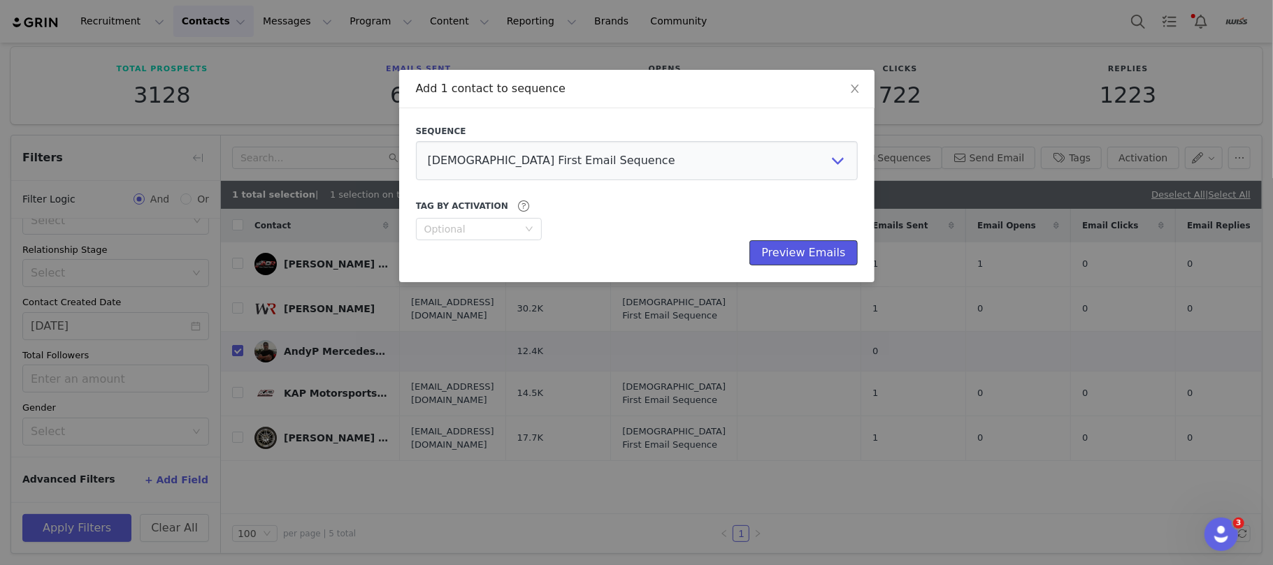
click at [795, 243] on button "Preview Emails" at bounding box center [803, 252] width 108 height 25
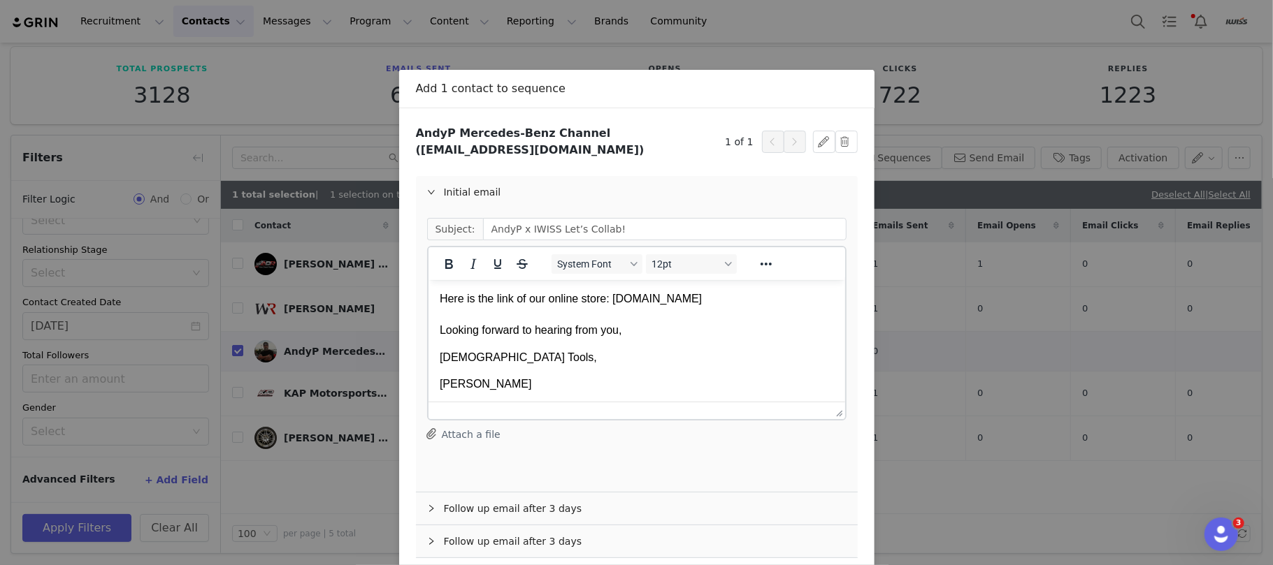
scroll to position [56, 0]
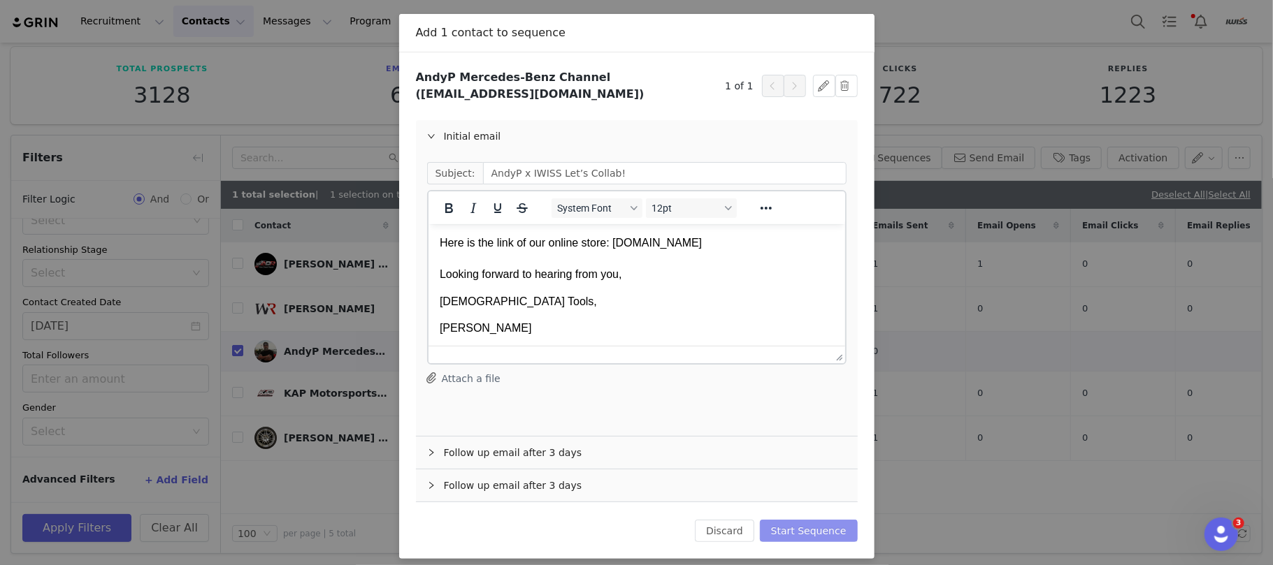
click at [817, 521] on button "Start Sequence" at bounding box center [809, 531] width 98 height 22
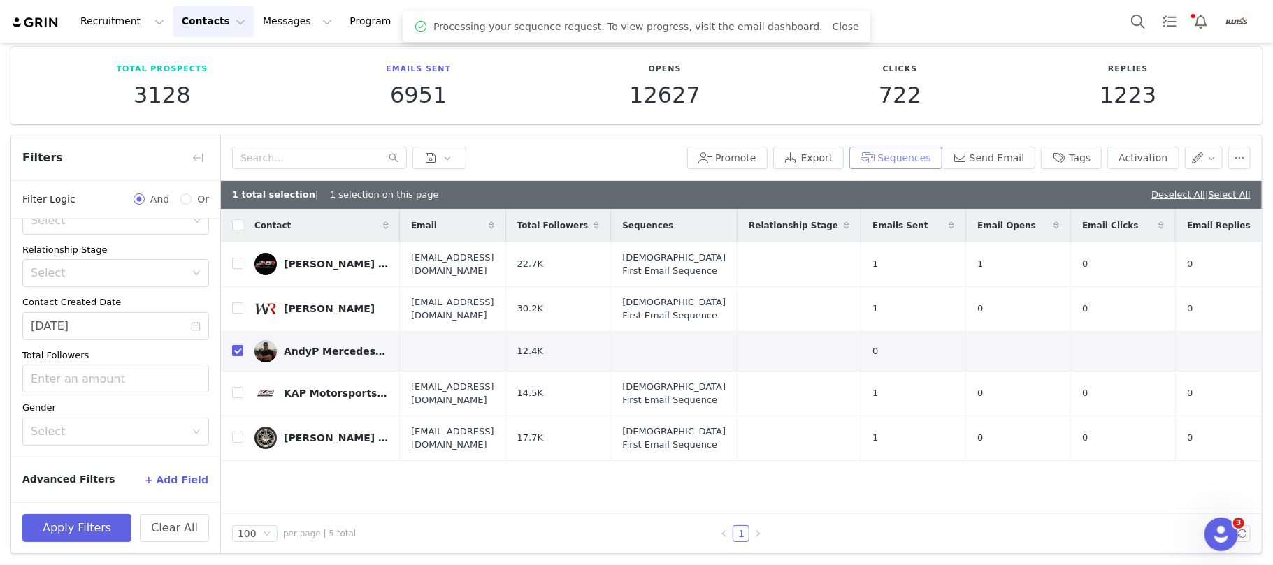
scroll to position [0, 0]
click at [241, 355] on input "checkbox" at bounding box center [237, 350] width 11 height 11
checkbox input "false"
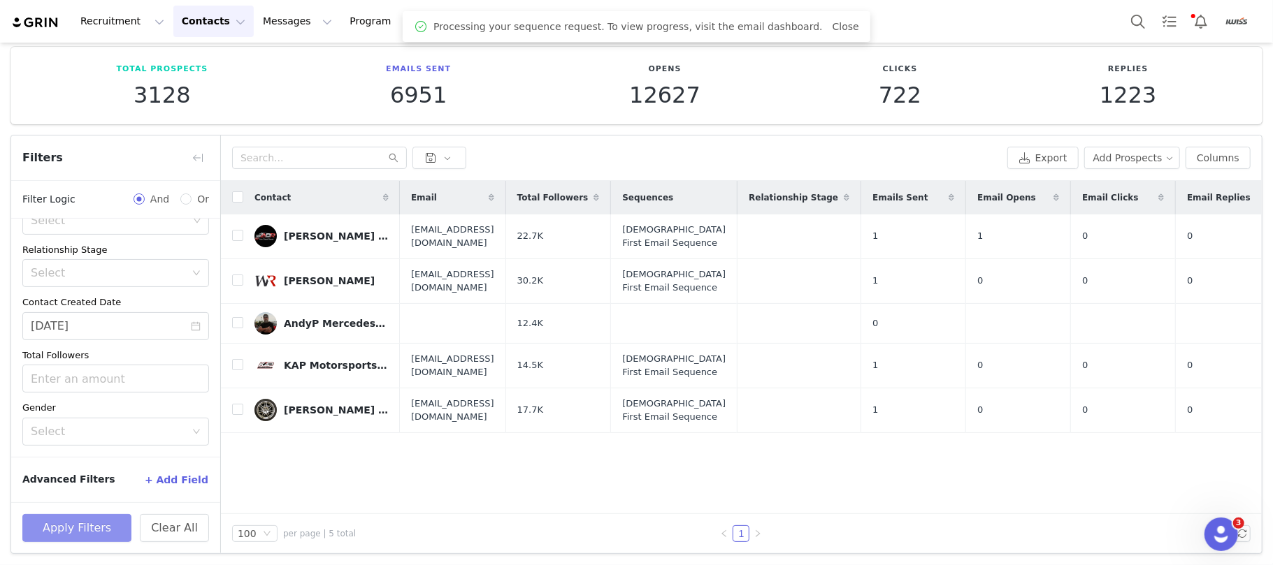
click at [101, 523] on button "Apply Filters" at bounding box center [76, 528] width 109 height 28
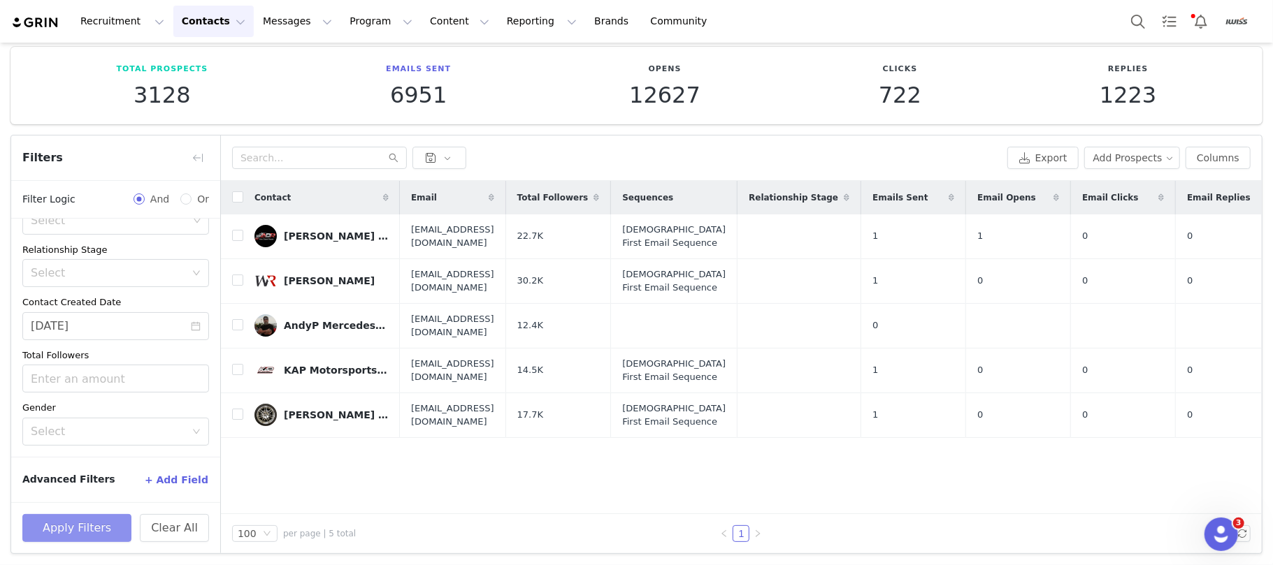
click at [99, 523] on button "Apply Filters" at bounding box center [76, 528] width 109 height 28
click at [103, 526] on button "Apply Filters" at bounding box center [76, 528] width 109 height 28
click at [266, 14] on button "Messages Messages" at bounding box center [297, 21] width 86 height 31
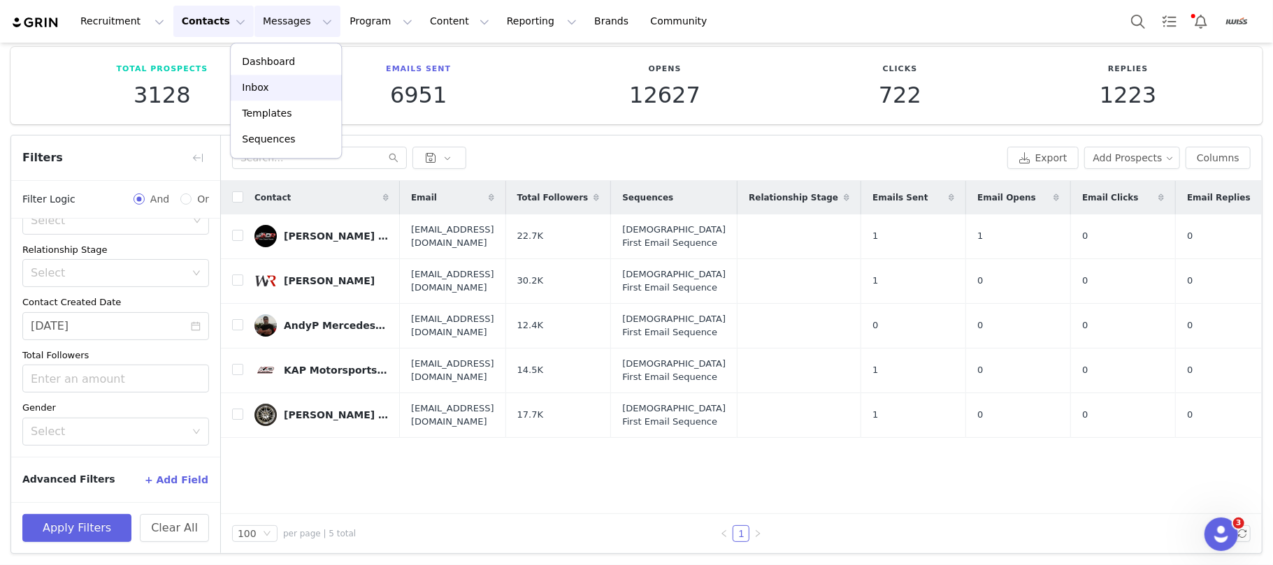
click at [284, 87] on div "Inbox" at bounding box center [286, 87] width 94 height 15
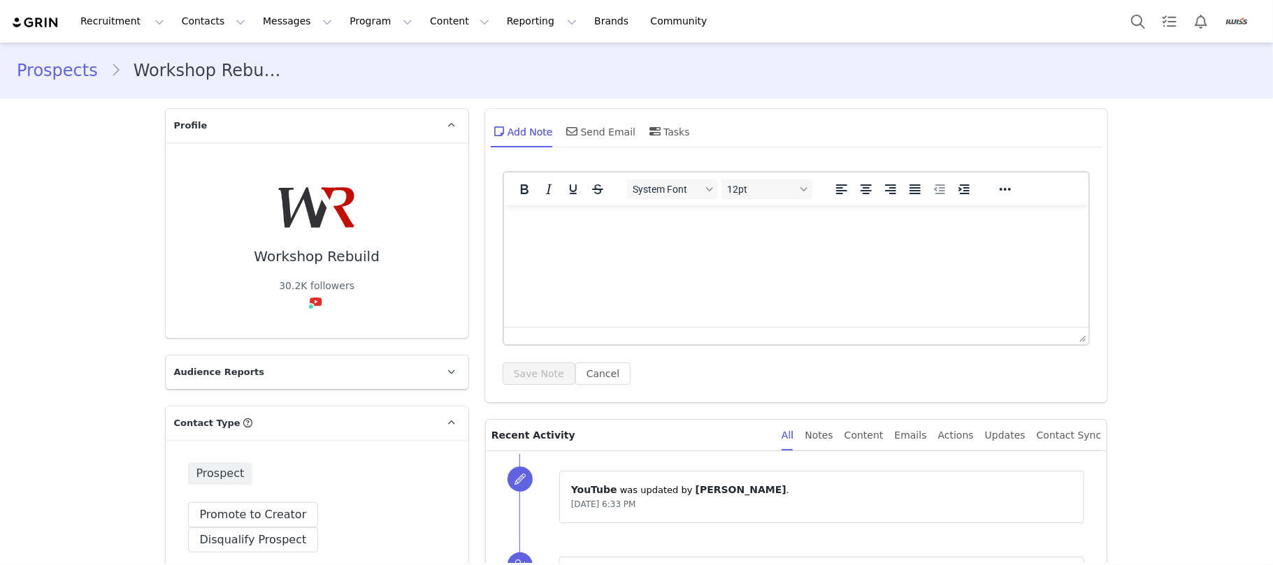
scroll to position [280, 0]
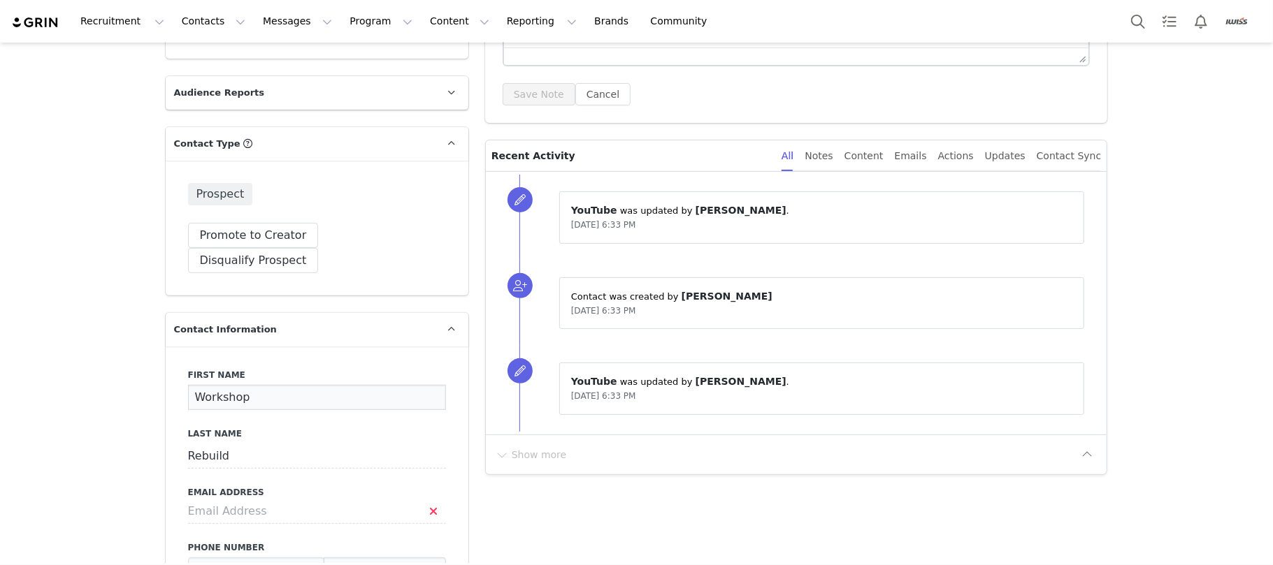
click at [229, 385] on input "Workshop" at bounding box center [317, 397] width 258 height 25
paste input "[PERSON_NAME]"
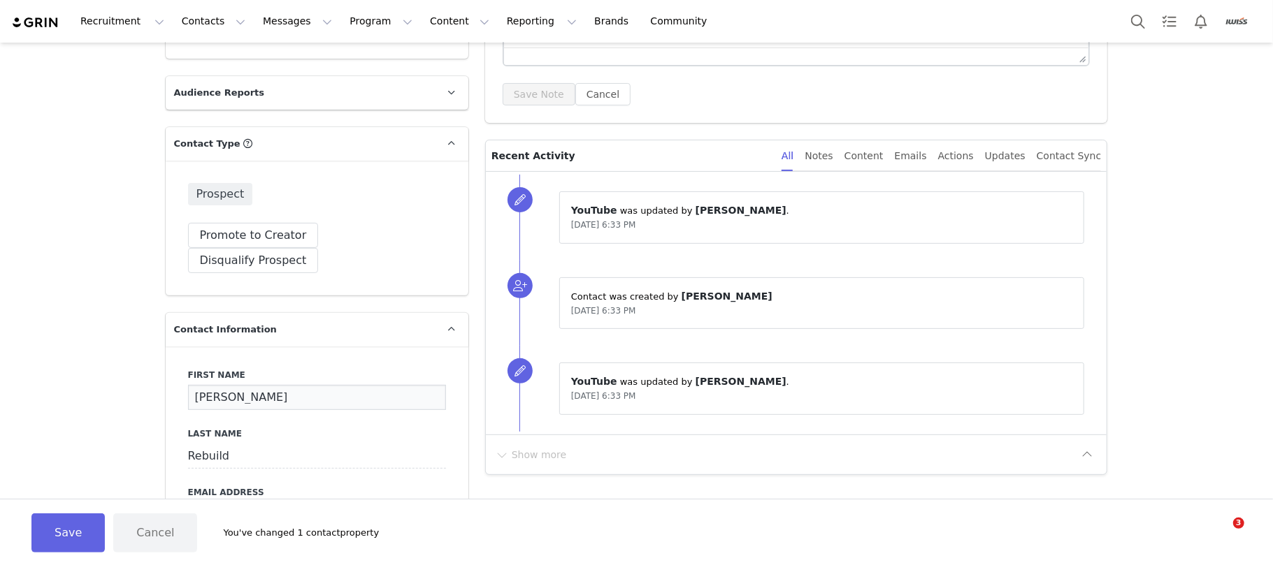
type input "[PERSON_NAME]"
click at [66, 534] on button "Save" at bounding box center [67, 533] width 73 height 39
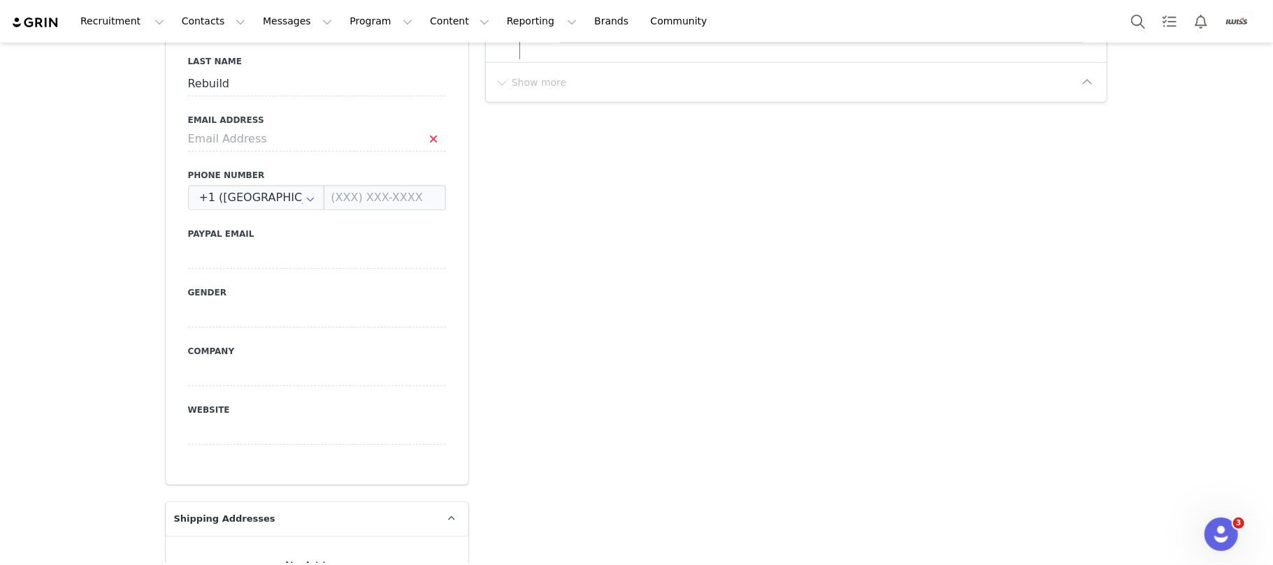
scroll to position [372, 0]
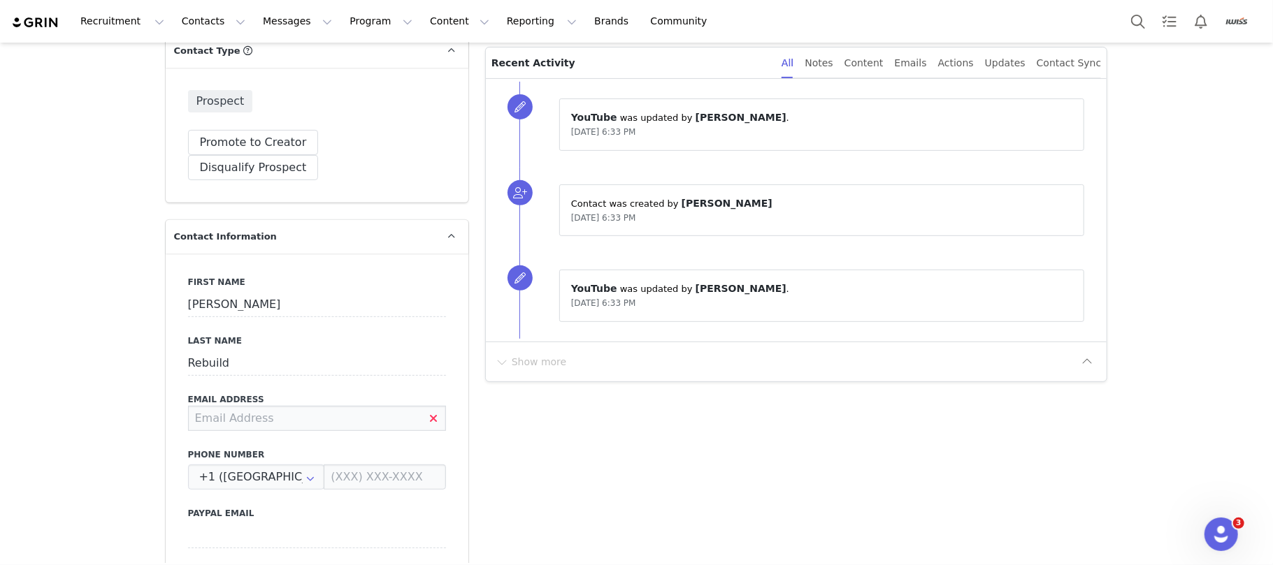
paste input "[EMAIL_ADDRESS][DOMAIN_NAME]"
type input "[EMAIL_ADDRESS][DOMAIN_NAME]"
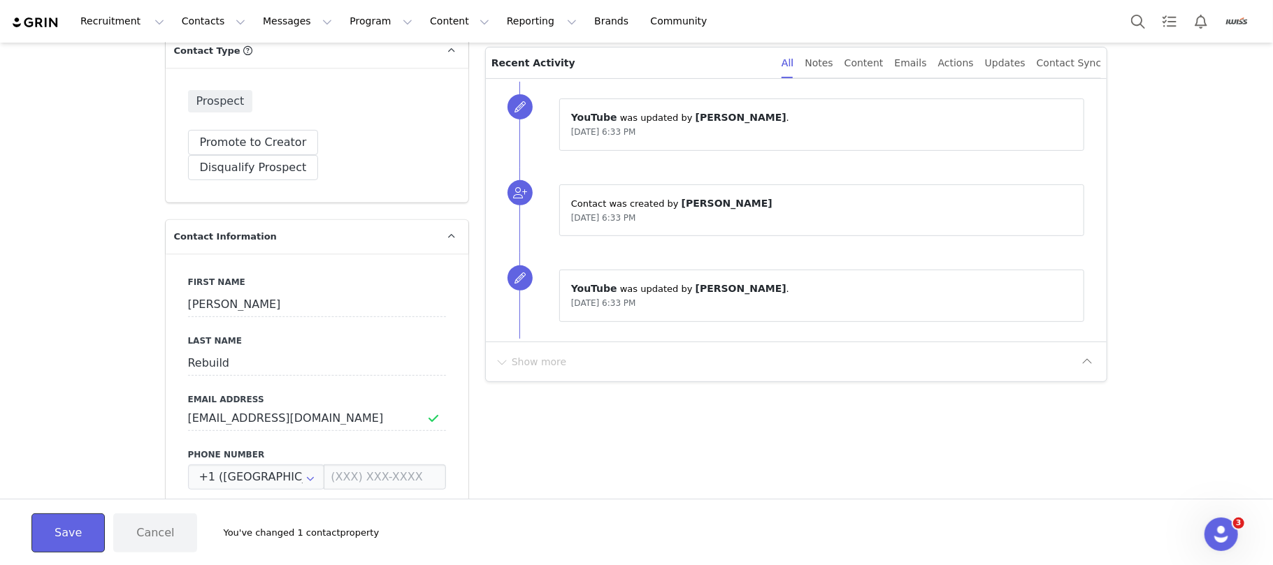
click at [68, 534] on button "Save" at bounding box center [67, 533] width 73 height 39
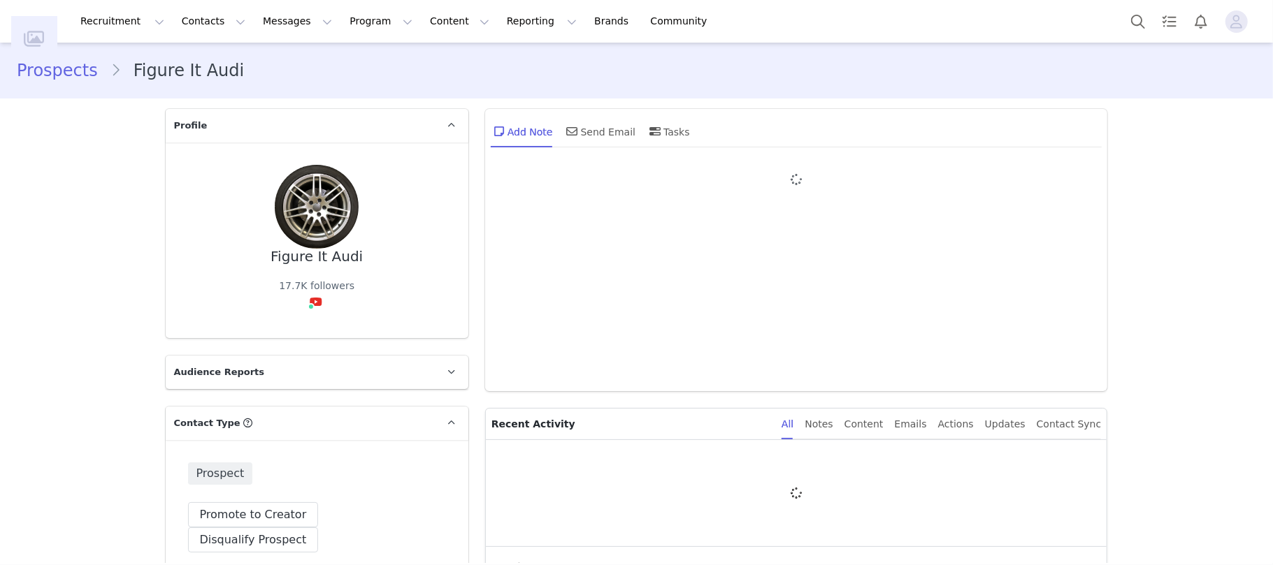
type input "+1 (United States)"
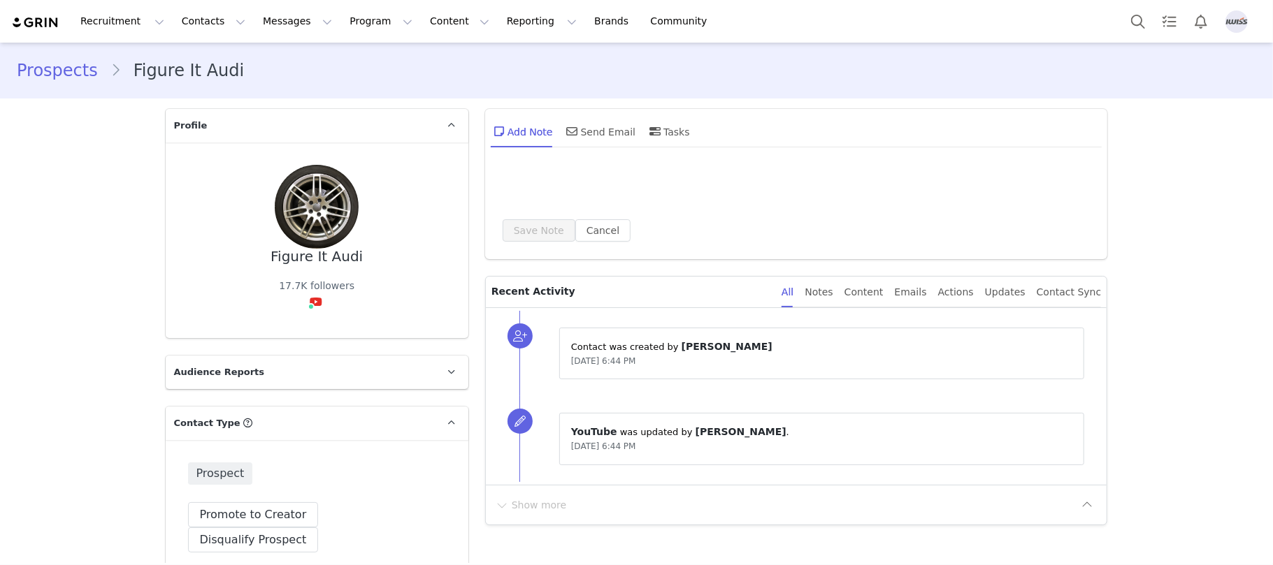
scroll to position [186, 0]
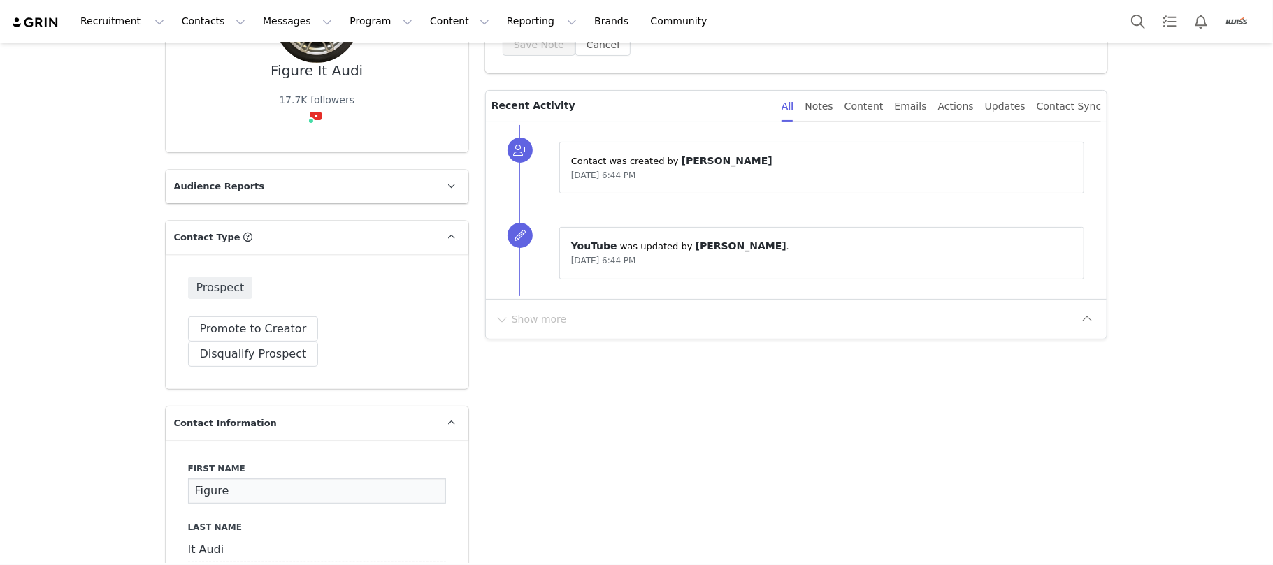
click at [244, 479] on input "Figure" at bounding box center [317, 491] width 258 height 25
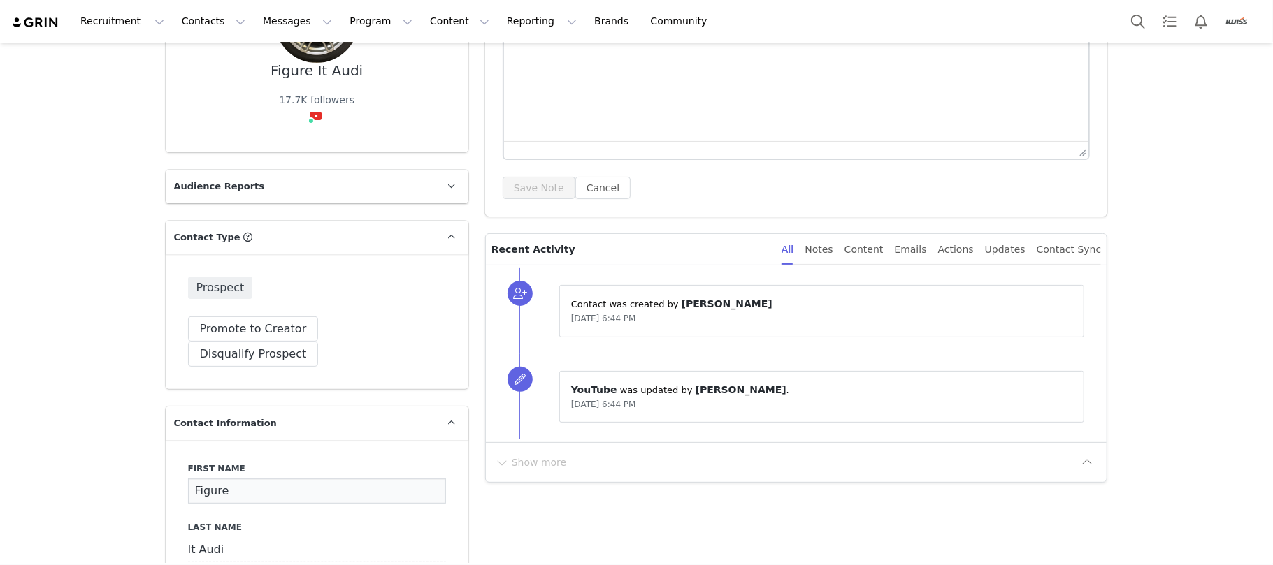
click at [244, 479] on input "Figure" at bounding box center [317, 491] width 258 height 25
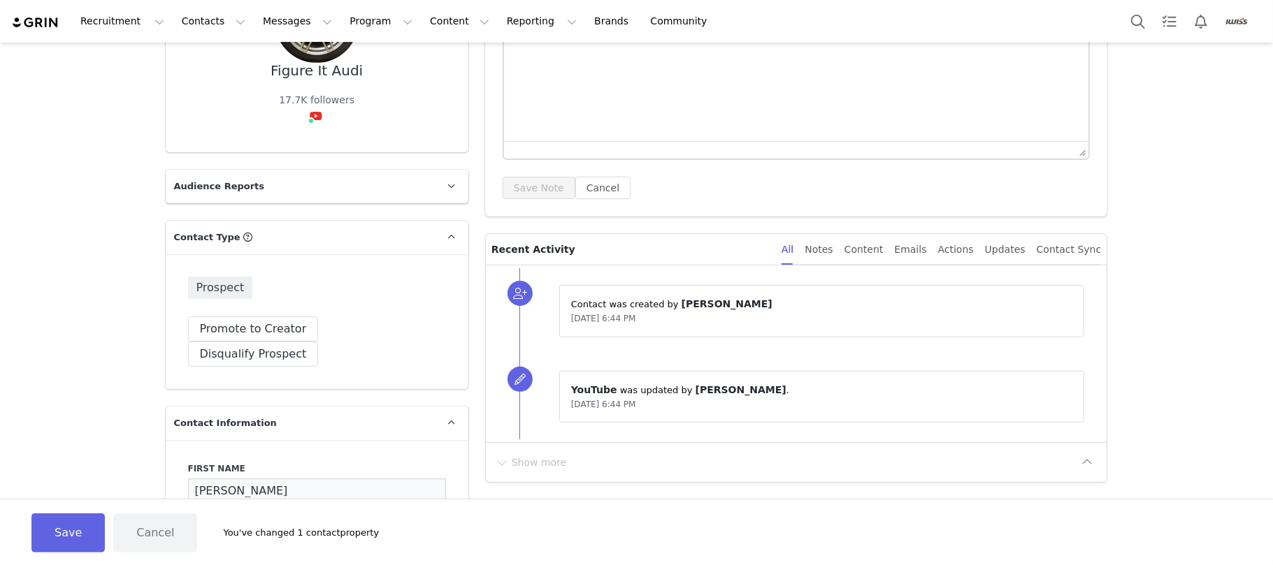
scroll to position [0, 0]
type input "Steve"
click at [85, 540] on button "Save" at bounding box center [67, 533] width 73 height 39
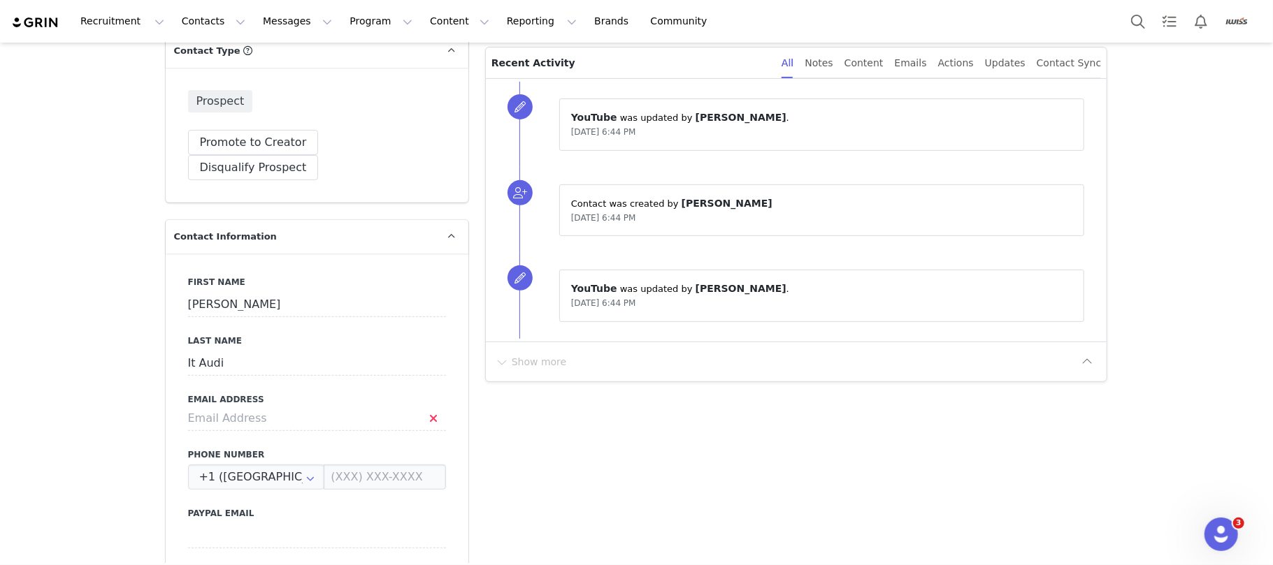
scroll to position [465, 0]
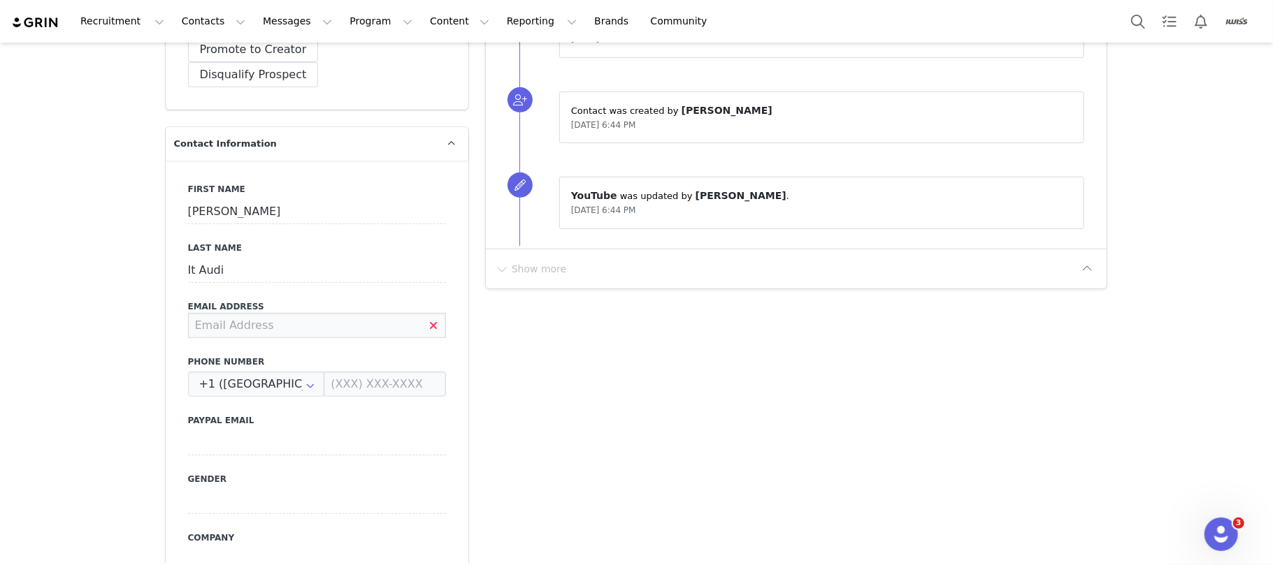
click at [210, 313] on input at bounding box center [317, 325] width 258 height 25
paste input "figureitoutmedia@gmail.com"
type input "figureitoutmedia@gmail.com"
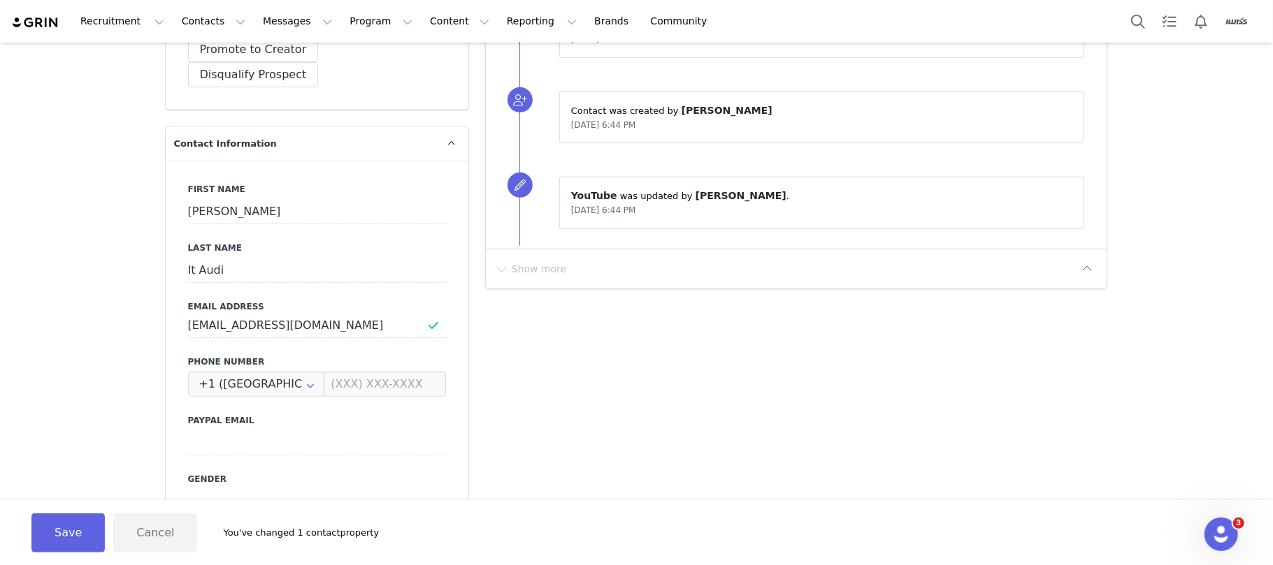
click at [79, 526] on button "Save" at bounding box center [67, 533] width 73 height 39
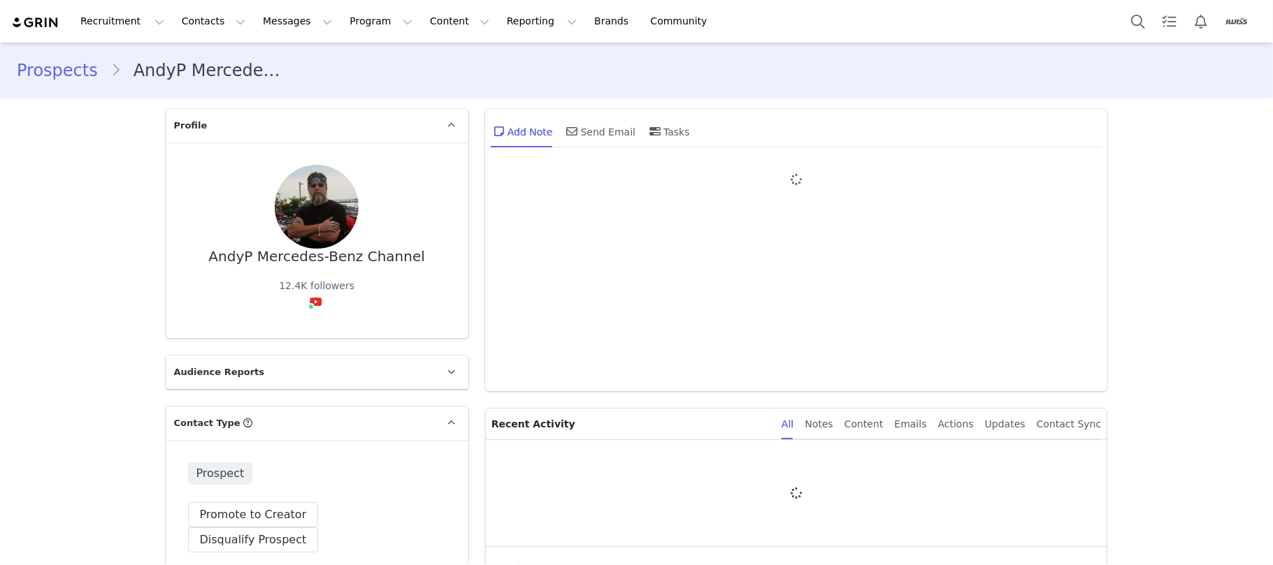
type input "+1 ([GEOGRAPHIC_DATA])"
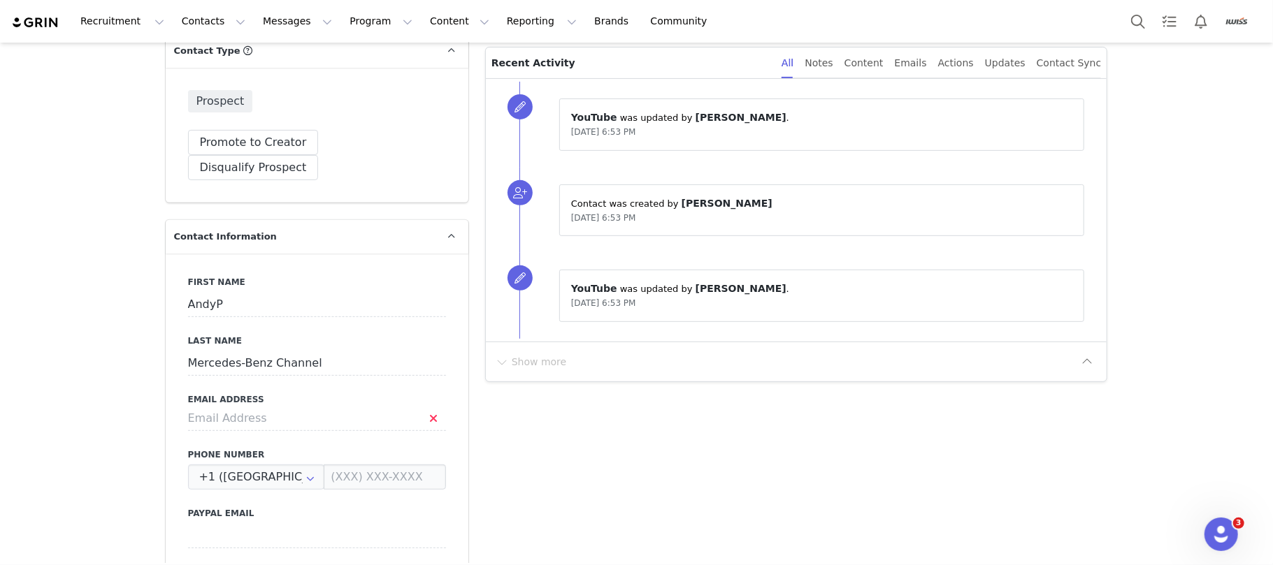
scroll to position [465, 0]
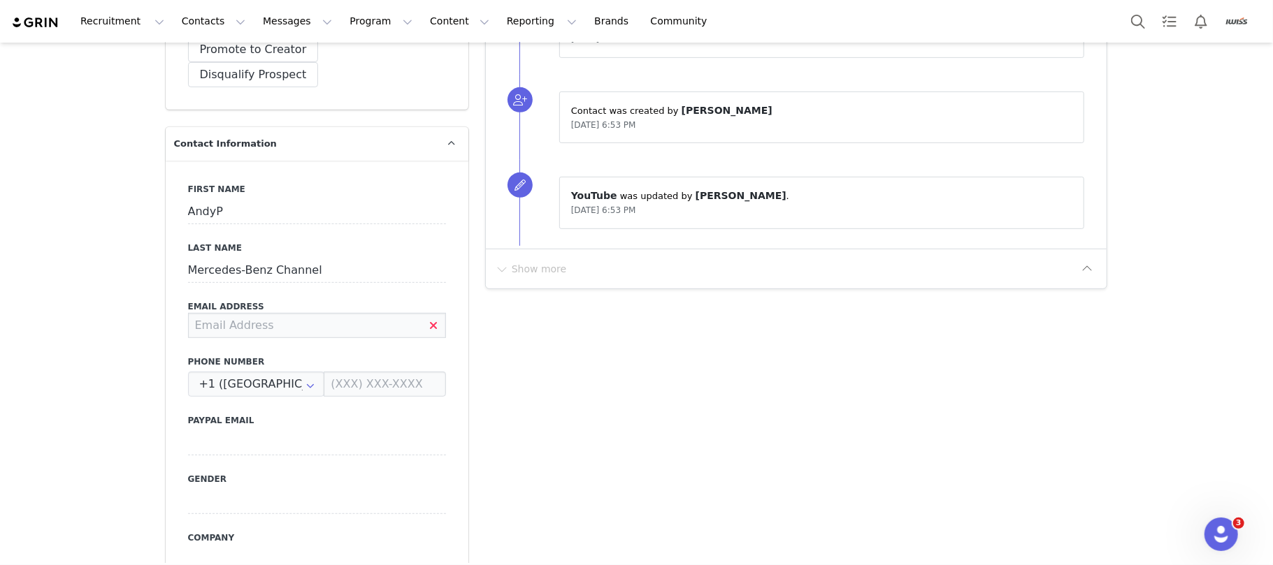
click at [208, 313] on input at bounding box center [317, 325] width 258 height 25
paste input "[EMAIL_ADDRESS][DOMAIN_NAME]"
type input "[EMAIL_ADDRESS][DOMAIN_NAME]"
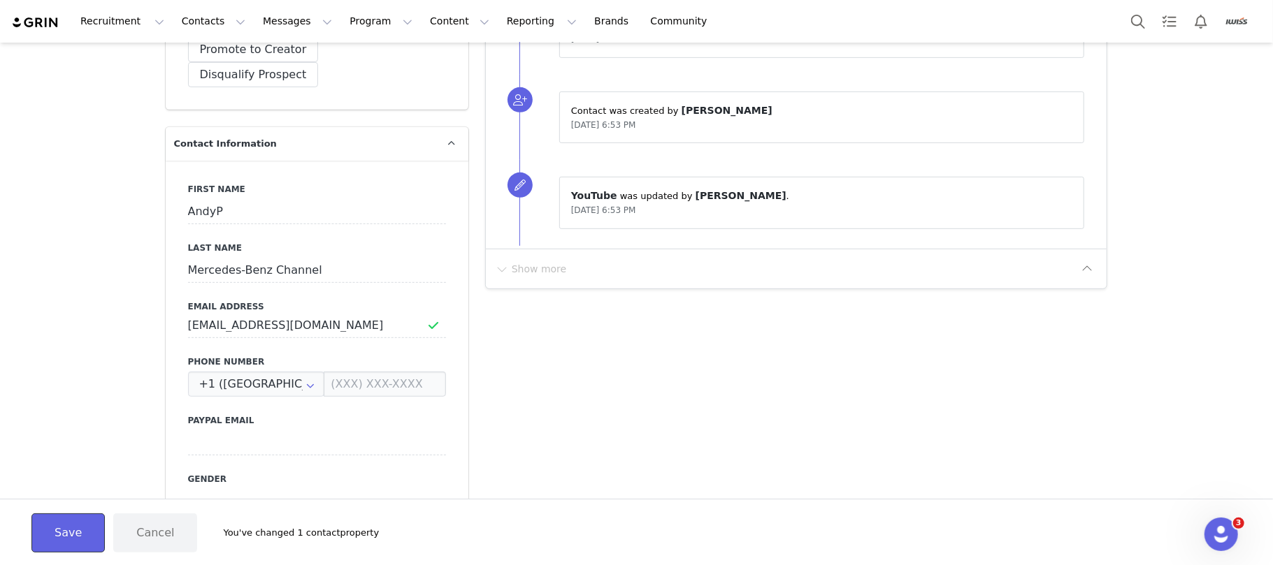
click at [82, 526] on button "Save" at bounding box center [67, 533] width 73 height 39
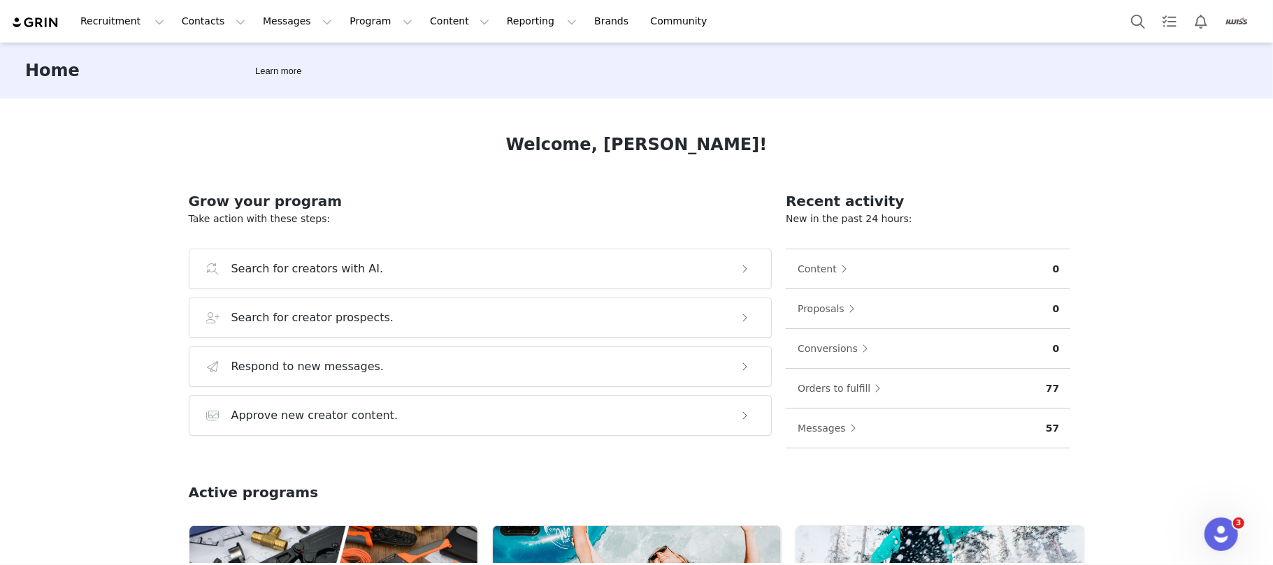
click at [1230, 18] on img "Profile" at bounding box center [1236, 21] width 22 height 22
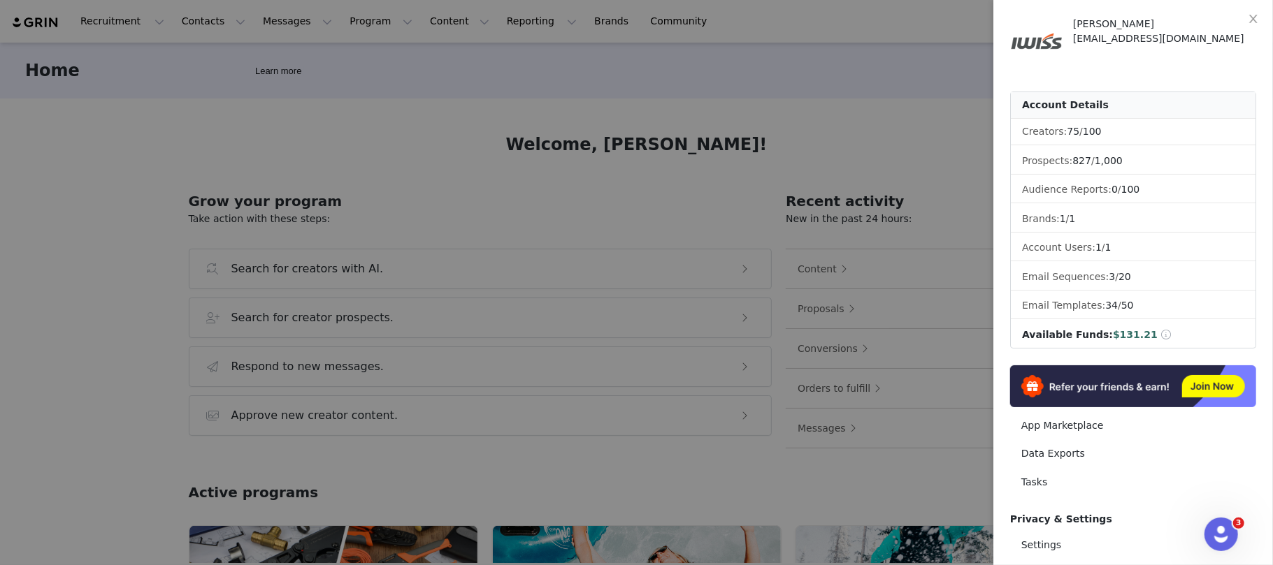
click at [1072, 514] on span "Privacy & Settings" at bounding box center [1061, 519] width 102 height 11
click at [1045, 541] on link "Settings" at bounding box center [1133, 545] width 246 height 26
select select "[GEOGRAPHIC_DATA]/[GEOGRAPHIC_DATA]"
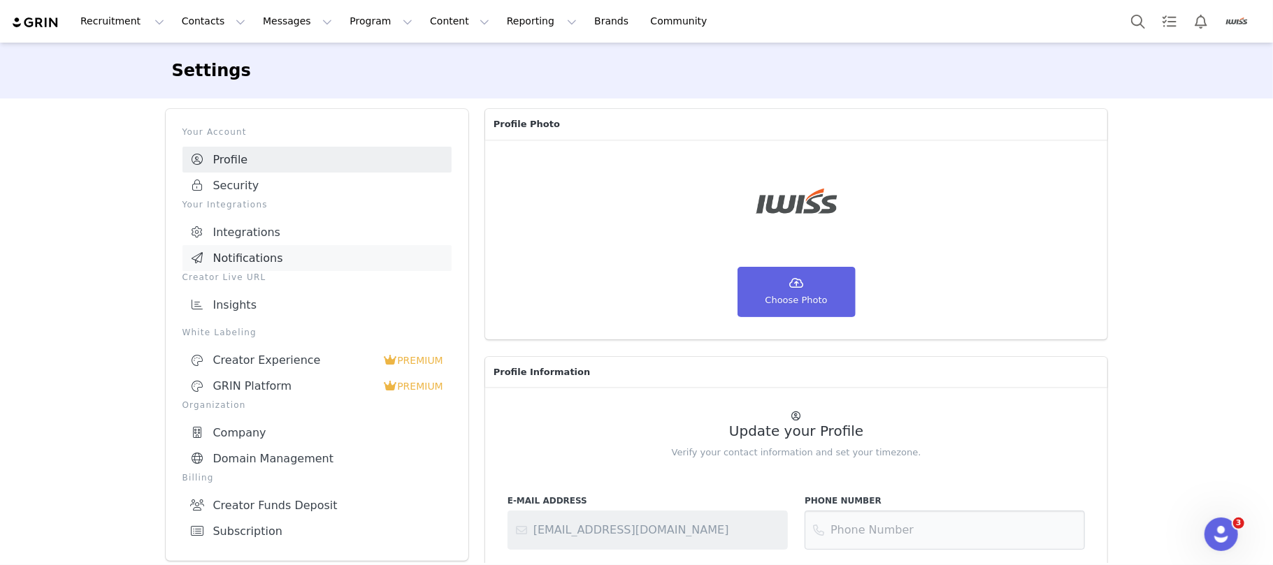
scroll to position [93, 0]
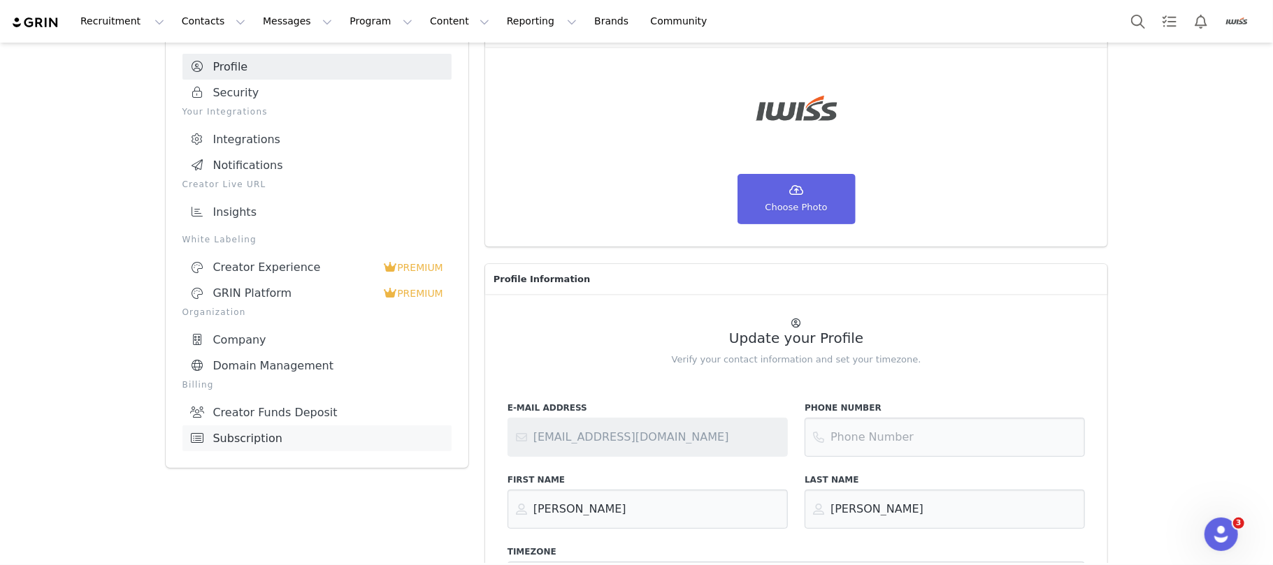
click at [249, 426] on link "Subscription" at bounding box center [316, 439] width 269 height 26
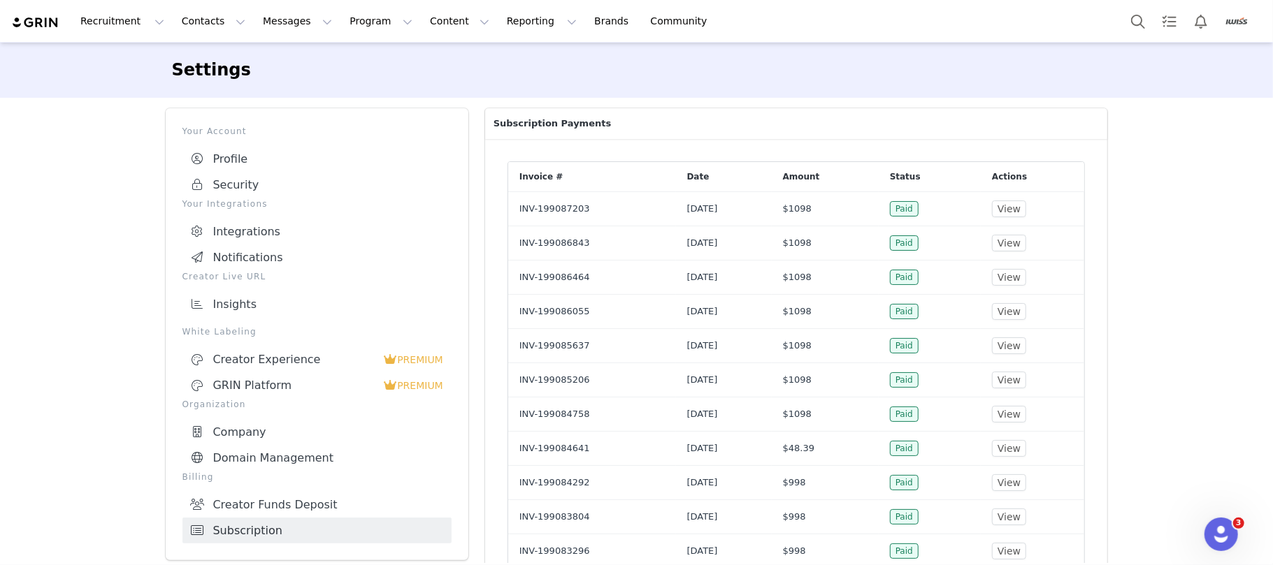
scroll to position [93, 0]
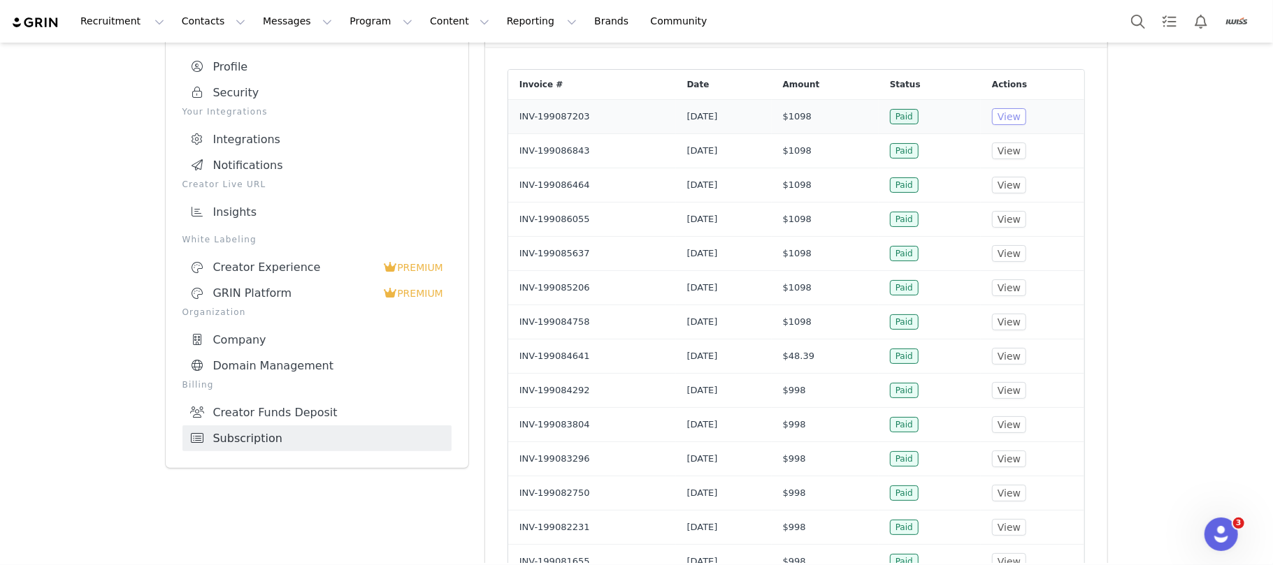
click at [1020, 119] on button "View" at bounding box center [1009, 116] width 34 height 17
drag, startPoint x: 602, startPoint y: 6, endPoint x: 1158, endPoint y: 164, distance: 578.1
click at [1158, 164] on div "Settings Your Account Profile Security Your Integrations Integrations Notificat…" at bounding box center [636, 478] width 1273 height 1057
